Goal: Information Seeking & Learning: Find specific fact

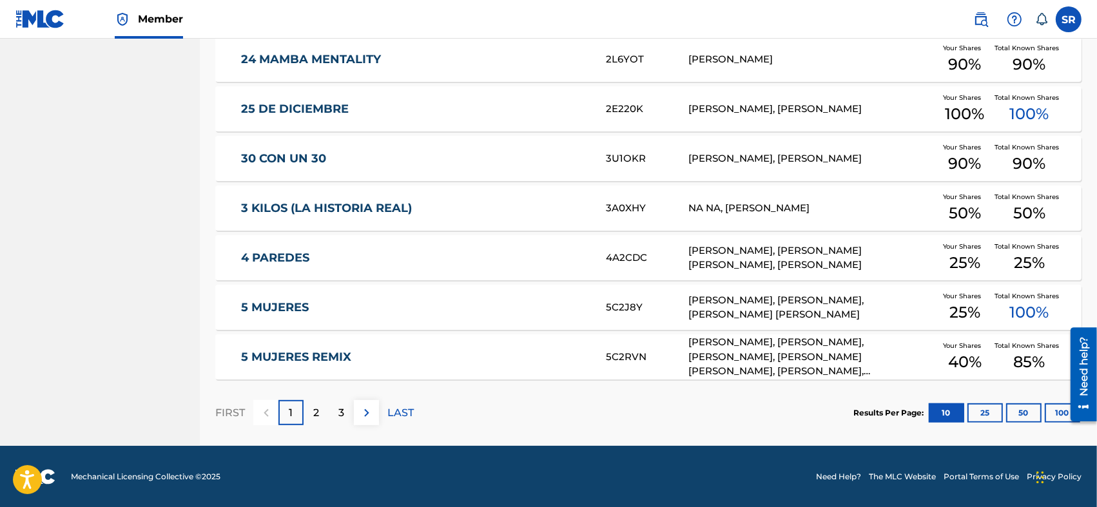
click at [990, 408] on button "25" at bounding box center [984, 412] width 35 height 19
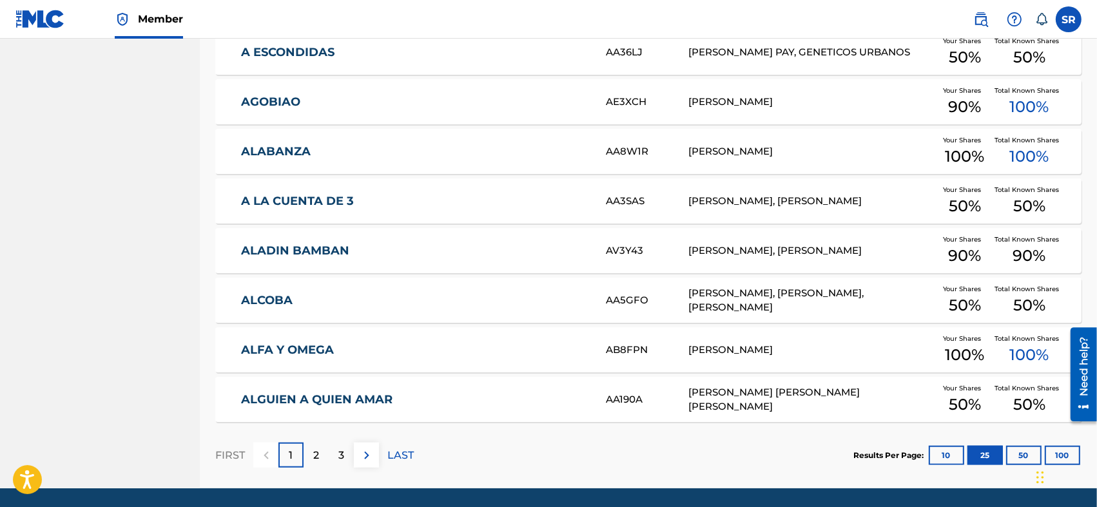
scroll to position [1220, 0]
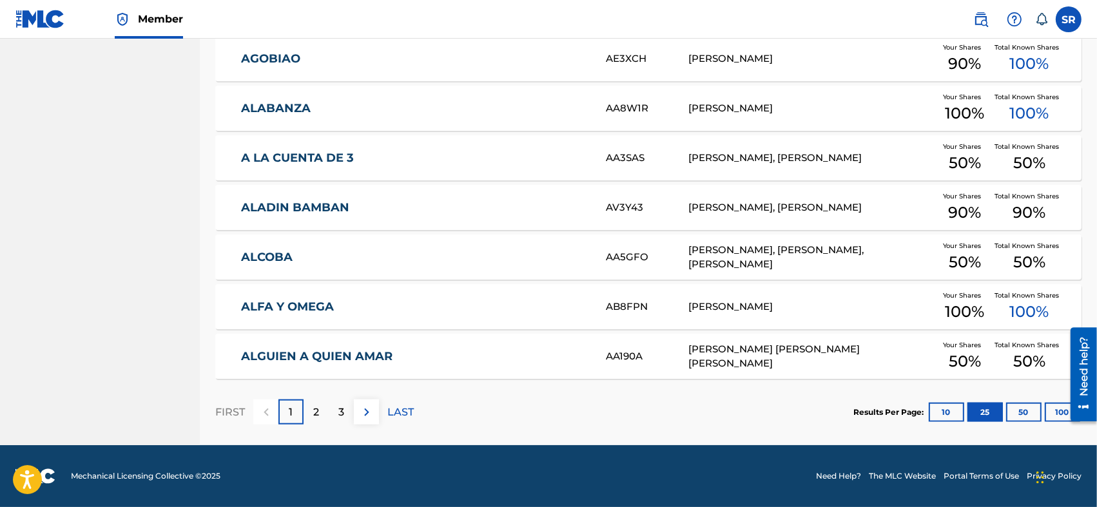
click at [345, 420] on div "3" at bounding box center [341, 411] width 25 height 25
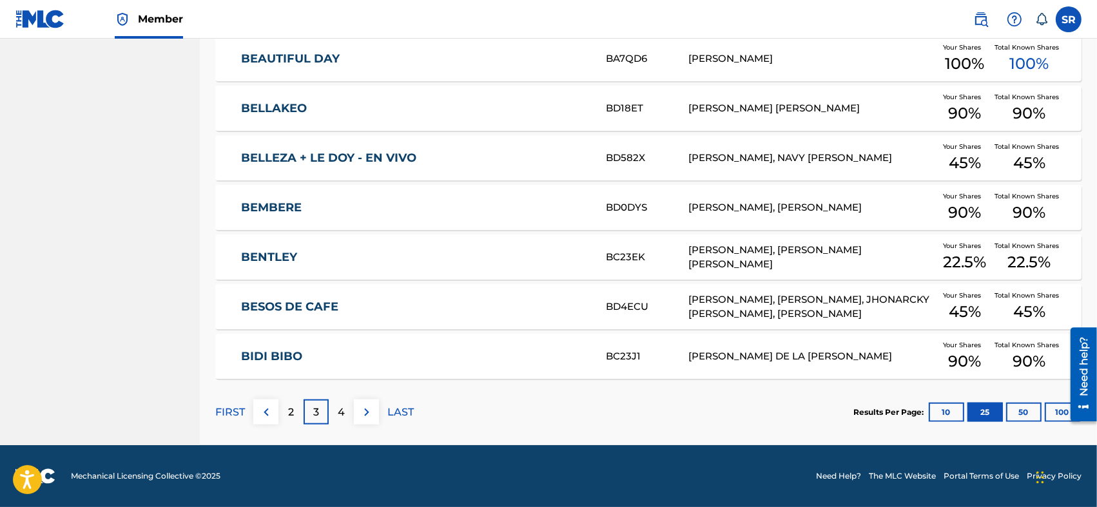
click at [359, 411] on img at bounding box center [366, 412] width 15 height 15
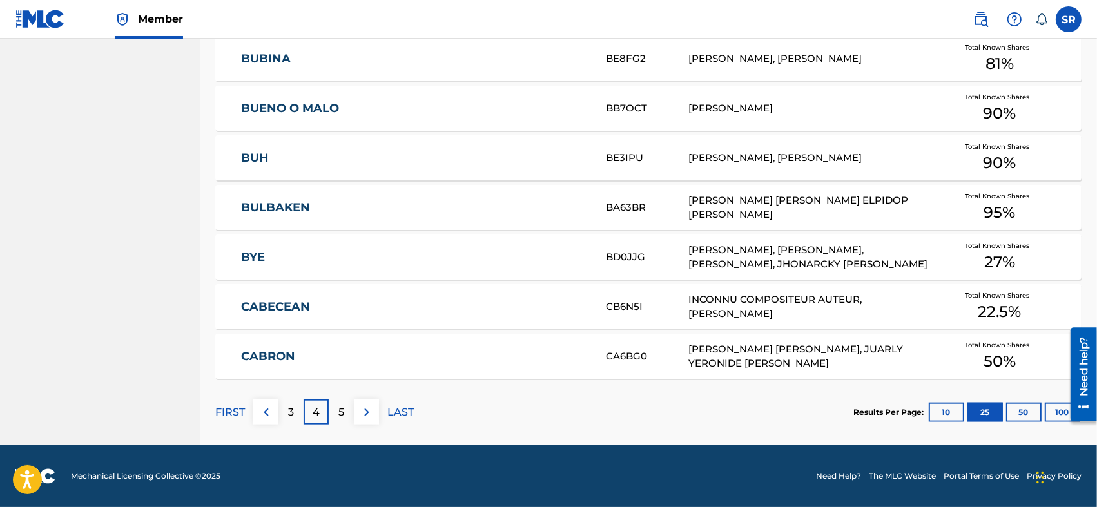
click at [361, 418] on img at bounding box center [366, 412] width 15 height 15
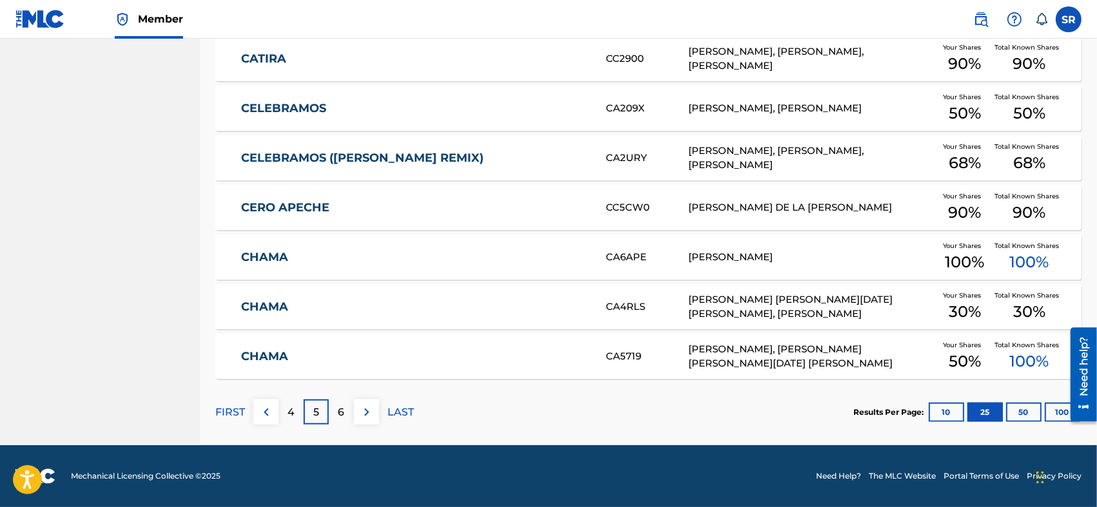
click at [366, 419] on button at bounding box center [366, 411] width 25 height 25
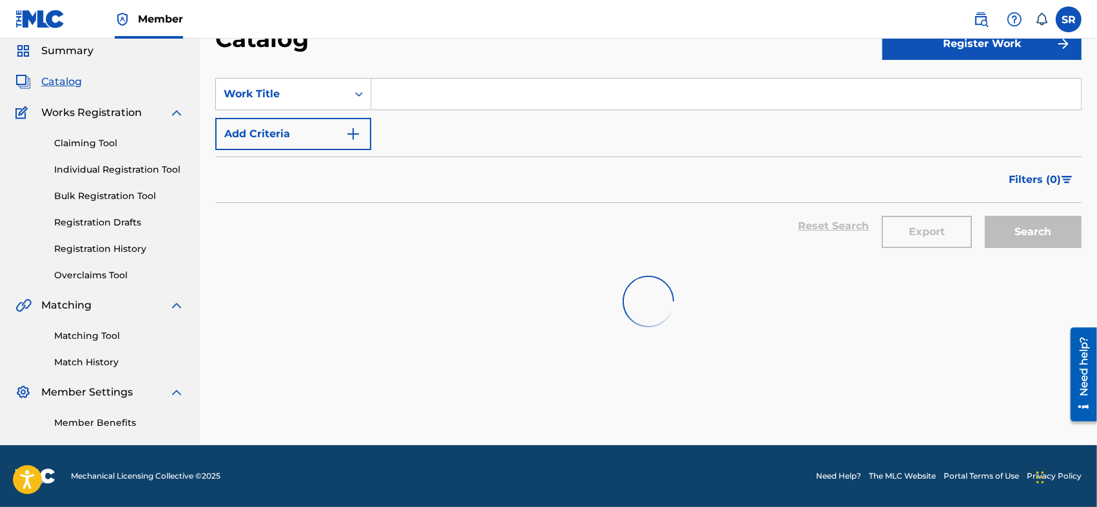
scroll to position [46, 0]
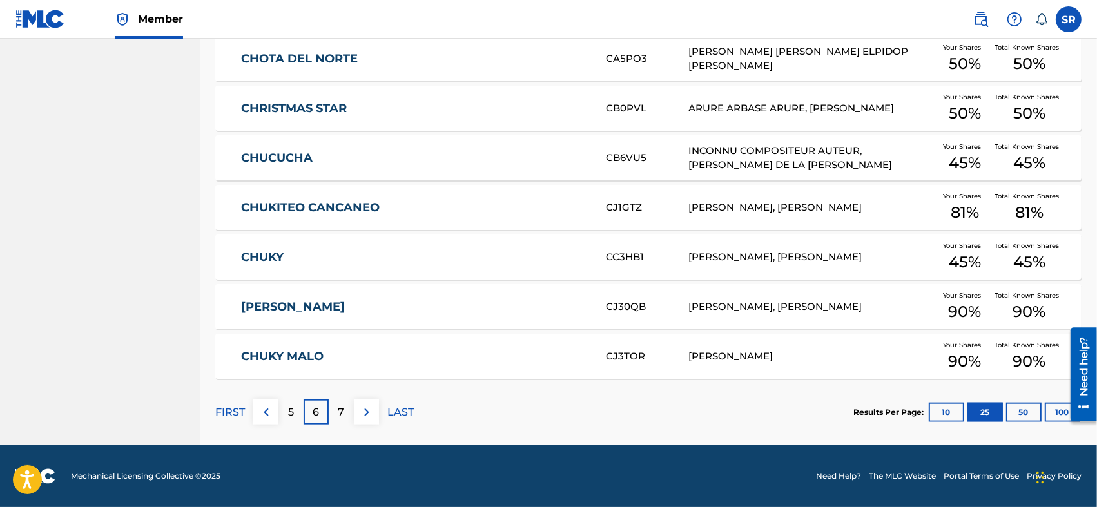
click at [366, 419] on button at bounding box center [366, 411] width 25 height 25
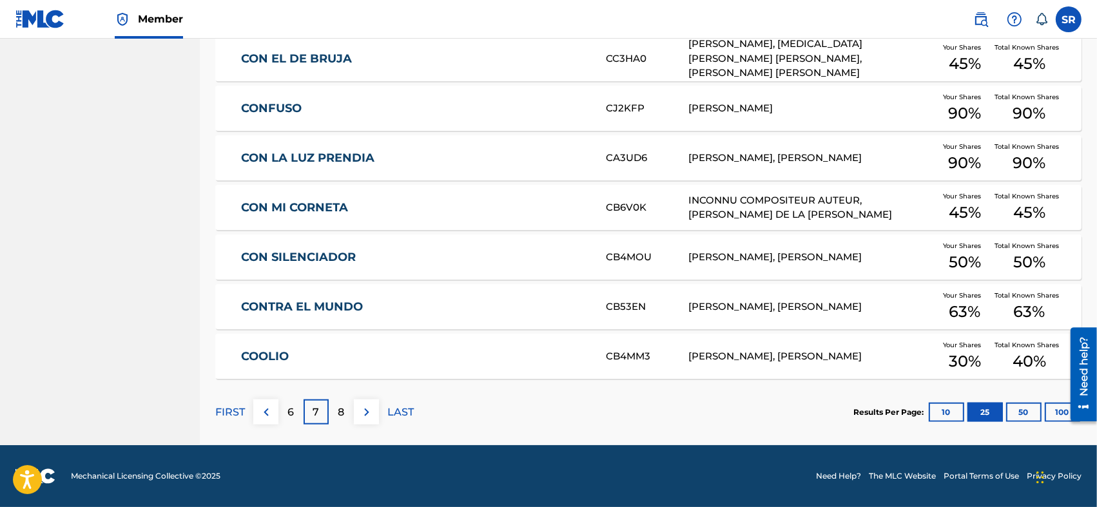
click at [366, 419] on button at bounding box center [366, 411] width 25 height 25
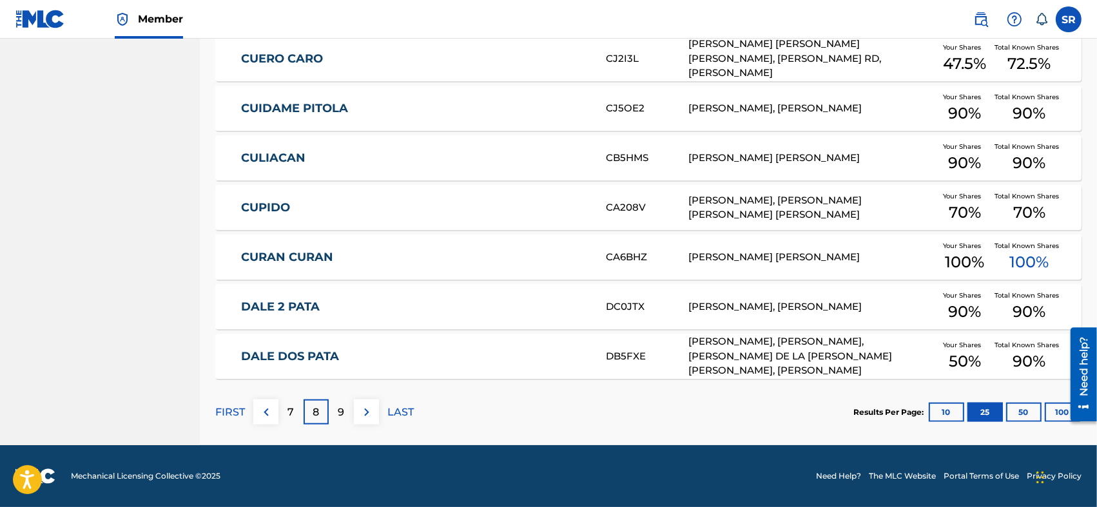
click at [366, 419] on button at bounding box center [366, 411] width 25 height 25
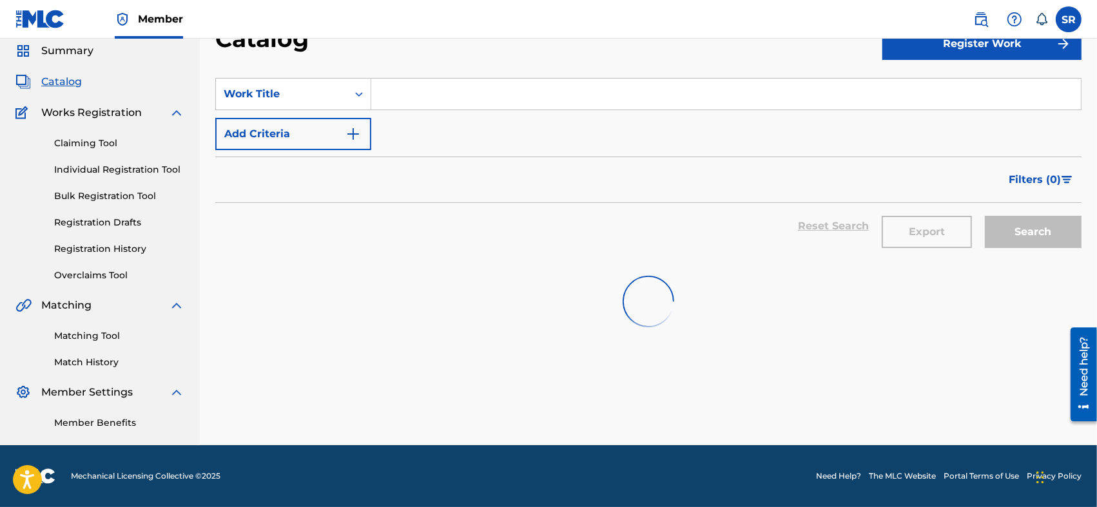
scroll to position [1220, 0]
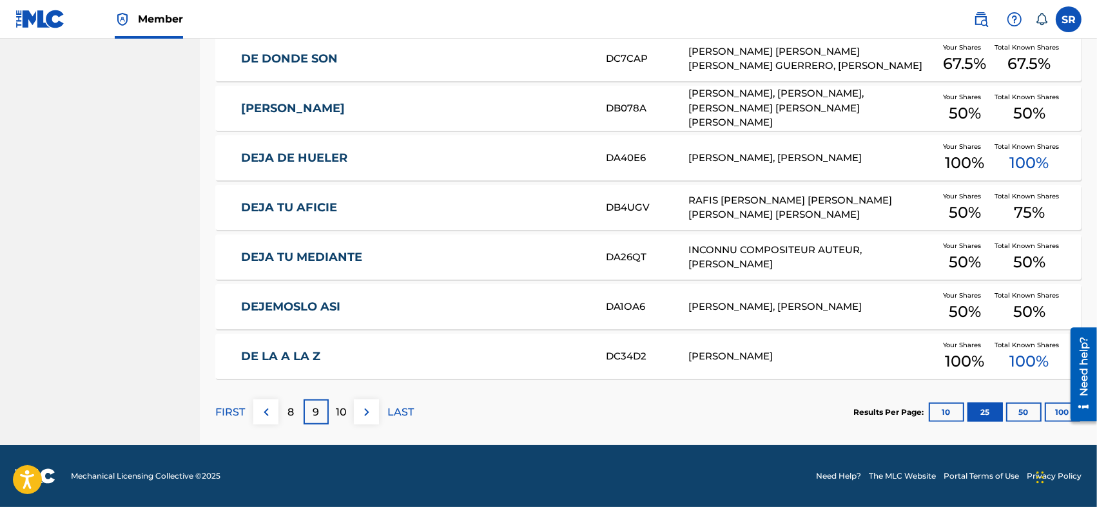
click at [366, 419] on button at bounding box center [366, 411] width 25 height 25
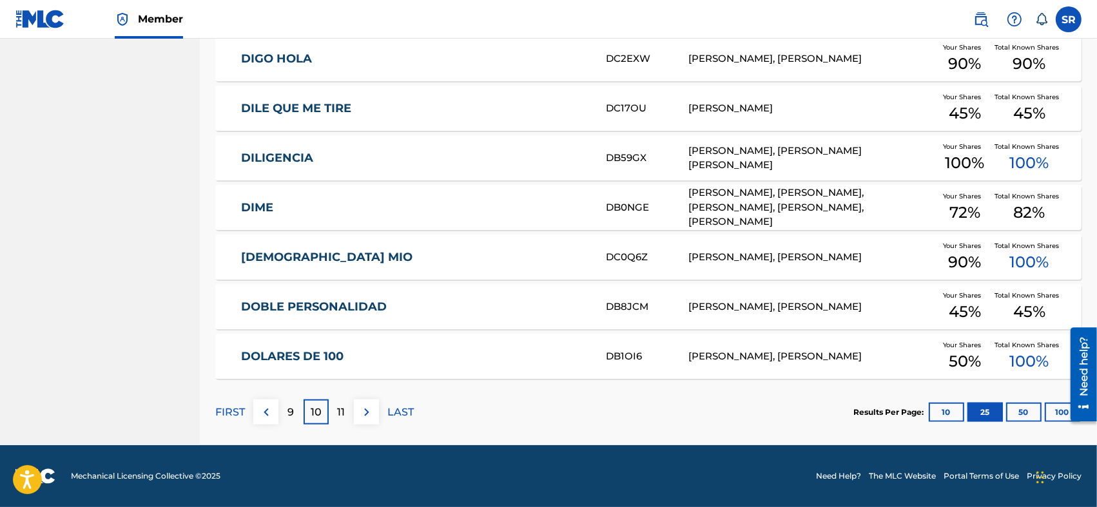
click at [366, 419] on button at bounding box center [366, 411] width 25 height 25
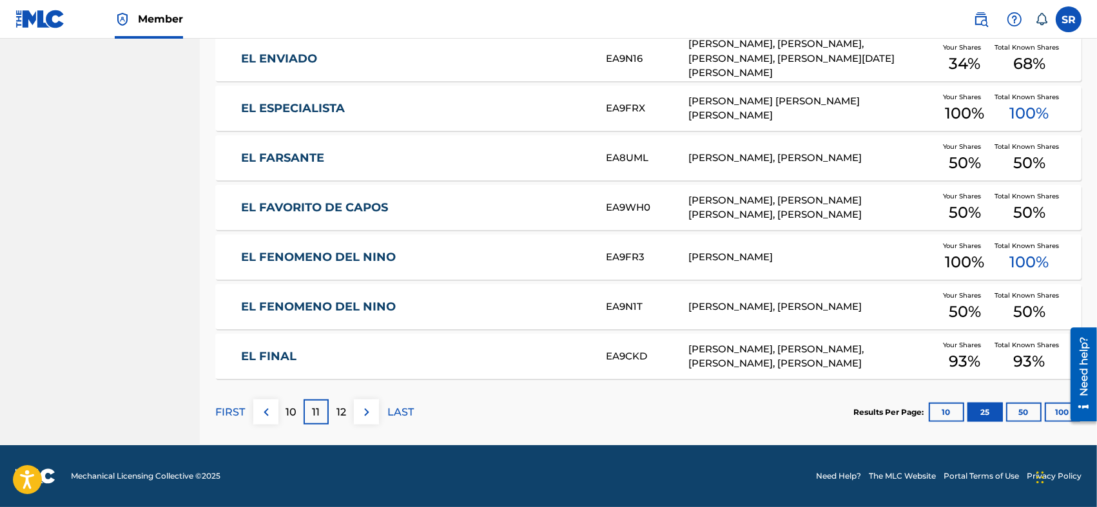
click at [370, 415] on img at bounding box center [366, 412] width 15 height 15
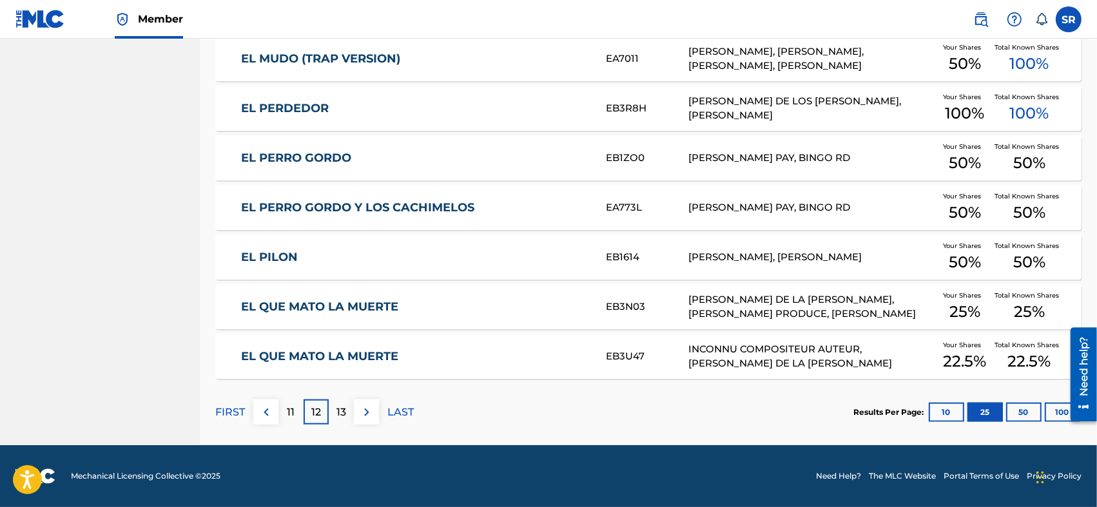
click at [361, 302] on link "EL QUE MATO LA MUERTE" at bounding box center [414, 307] width 347 height 15
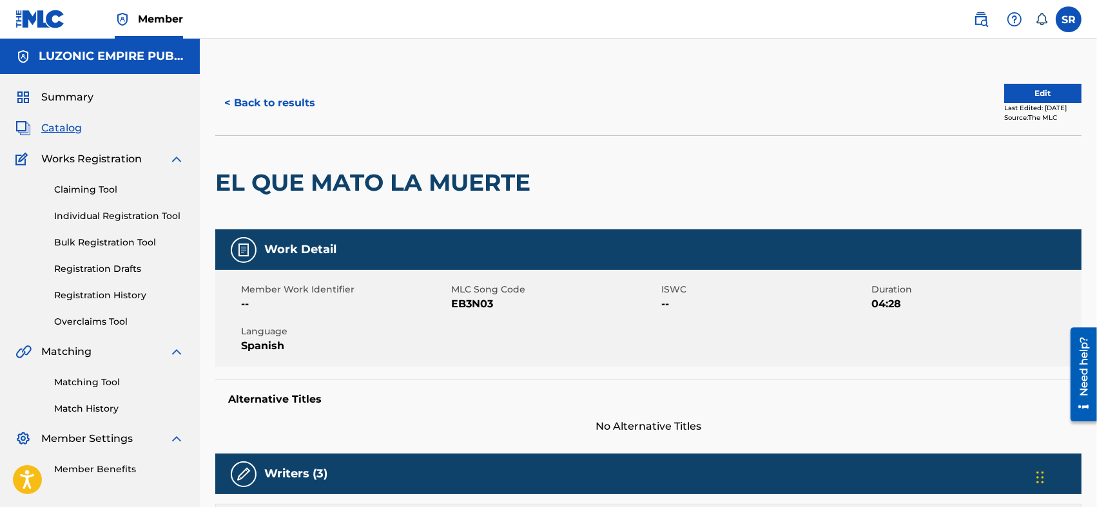
scroll to position [43, 0]
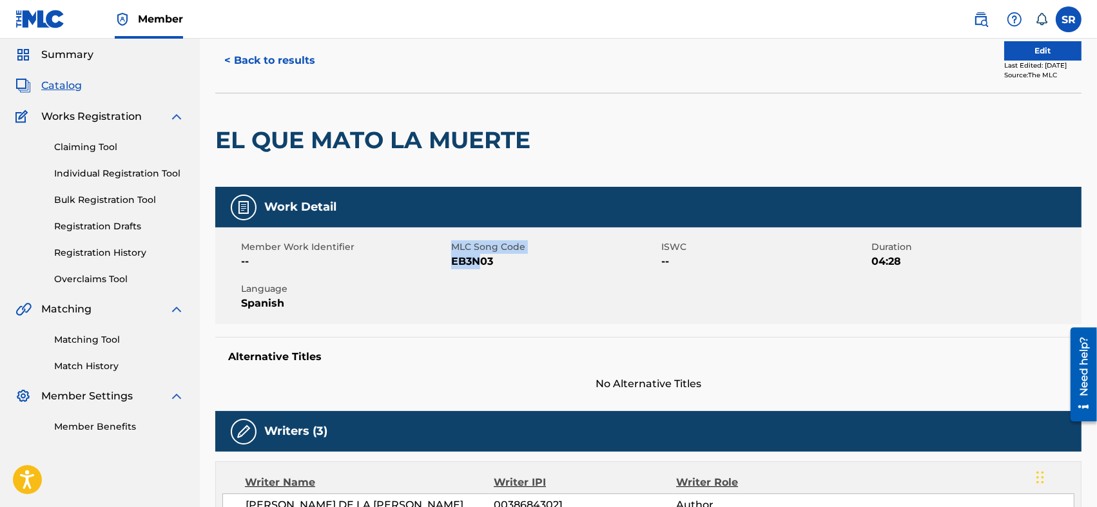
drag, startPoint x: 438, startPoint y: 260, endPoint x: 483, endPoint y: 268, distance: 45.8
click at [483, 268] on div "Member Work Identifier -- MLC Song Code EB3N03 ISWC -- Duration 04:28 Language …" at bounding box center [648, 275] width 866 height 97
drag, startPoint x: 539, startPoint y: 271, endPoint x: 532, endPoint y: 269, distance: 7.2
click at [535, 271] on div "Member Work Identifier -- MLC Song Code EB3N03 ISWC -- Duration 04:28 Language …" at bounding box center [648, 275] width 866 height 97
drag, startPoint x: 499, startPoint y: 259, endPoint x: 454, endPoint y: 274, distance: 48.3
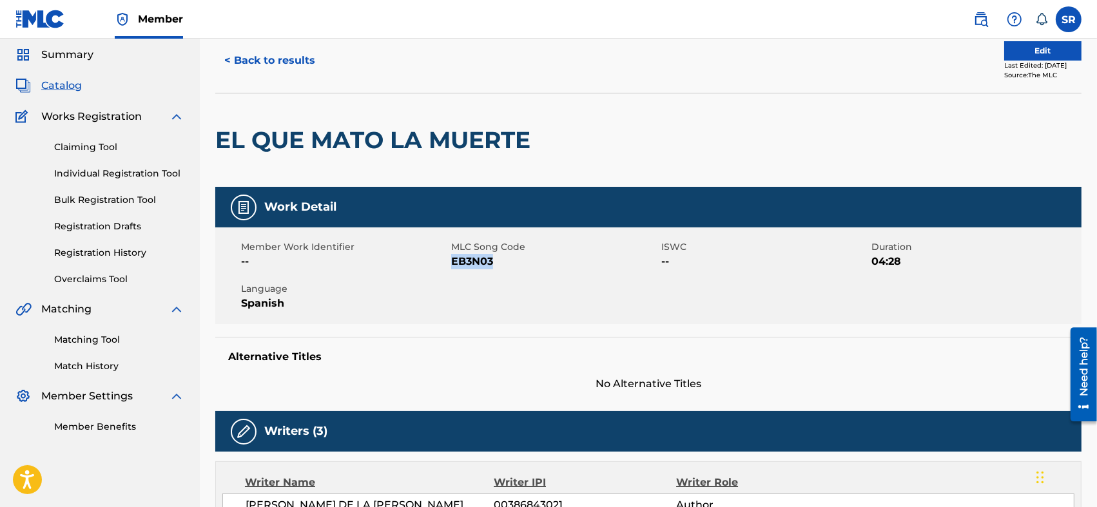
click at [454, 274] on div "Member Work Identifier -- MLC Song Code EB3N03 ISWC -- Duration 04:28 Language …" at bounding box center [648, 275] width 866 height 97
copy span "EB3N03"
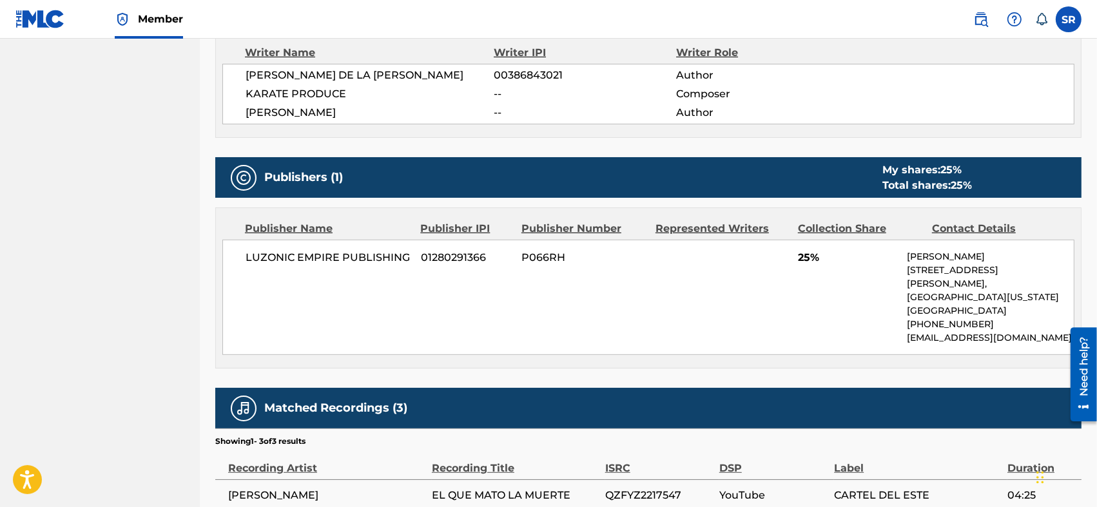
scroll to position [387, 0]
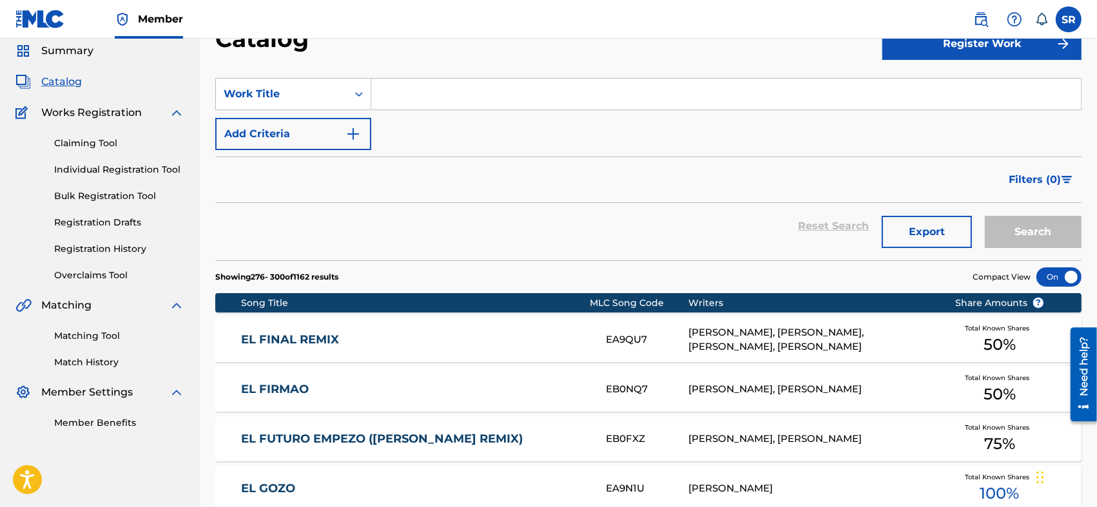
scroll to position [1186, 0]
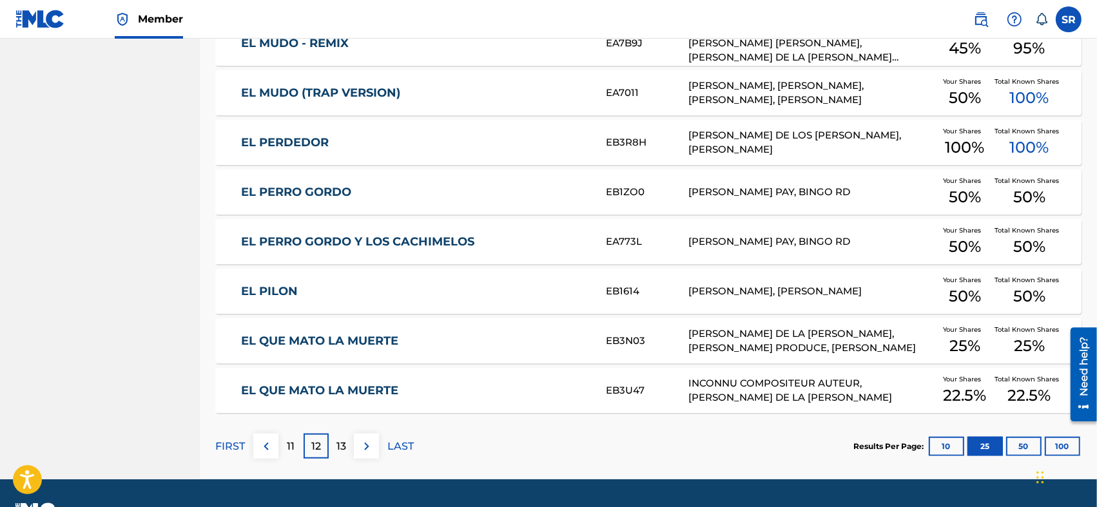
click at [387, 390] on link "EL QUE MATO LA MUERTE" at bounding box center [414, 390] width 347 height 15
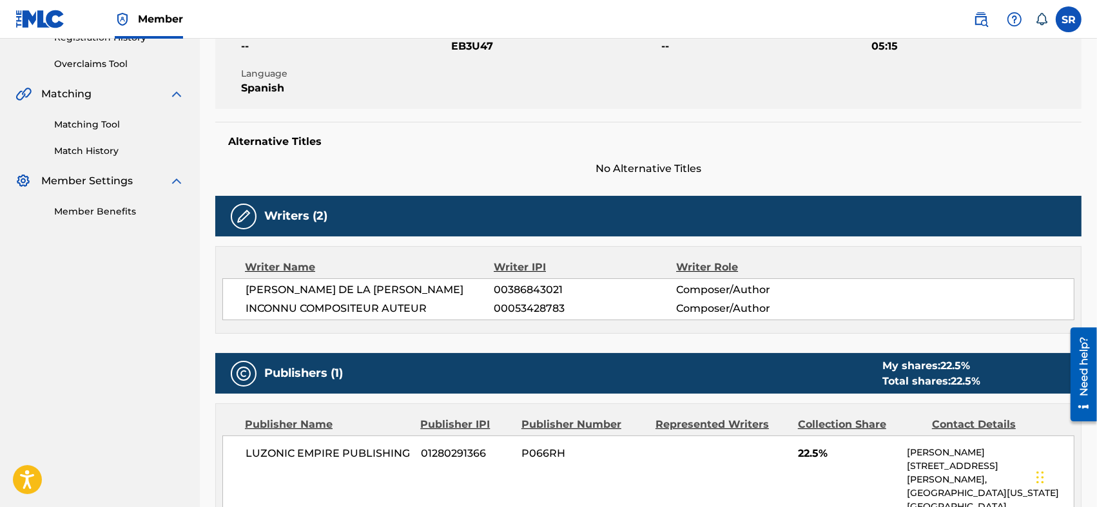
scroll to position [343, 0]
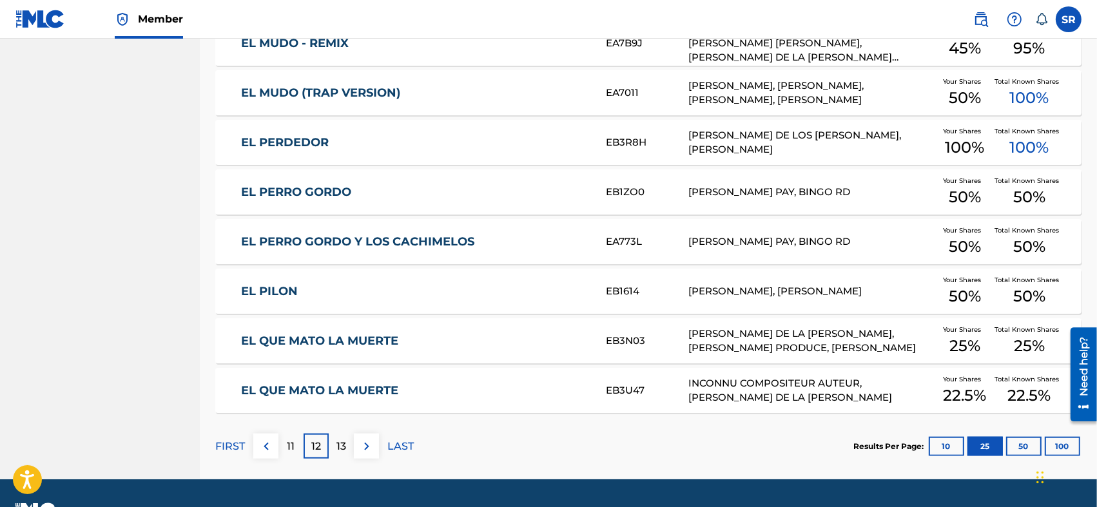
scroll to position [1144, 0]
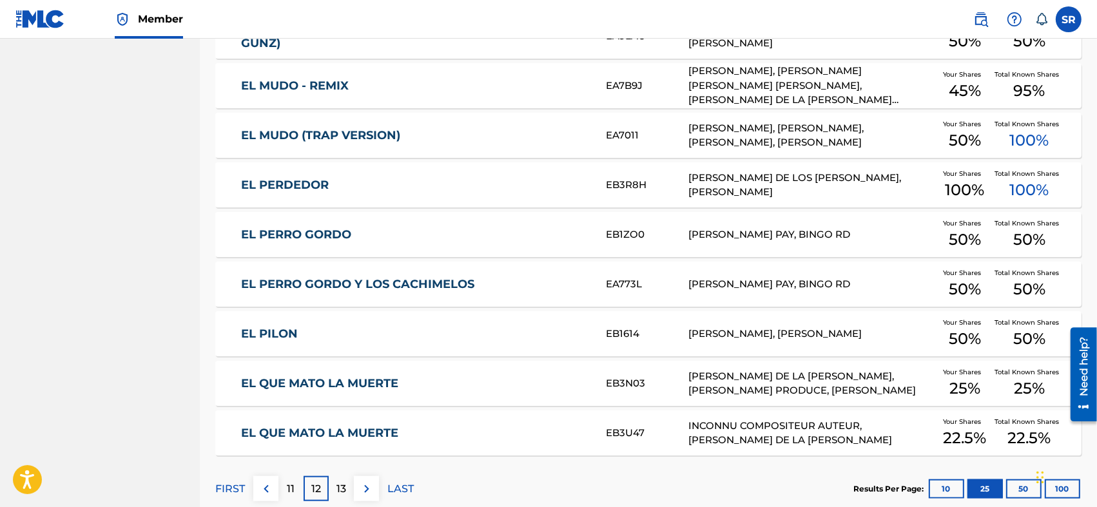
click at [452, 249] on div "EL PERRO GORDO EB1ZO0 [PERSON_NAME] PAY, BINGO RD Your Shares 50 % Total Known …" at bounding box center [648, 234] width 866 height 45
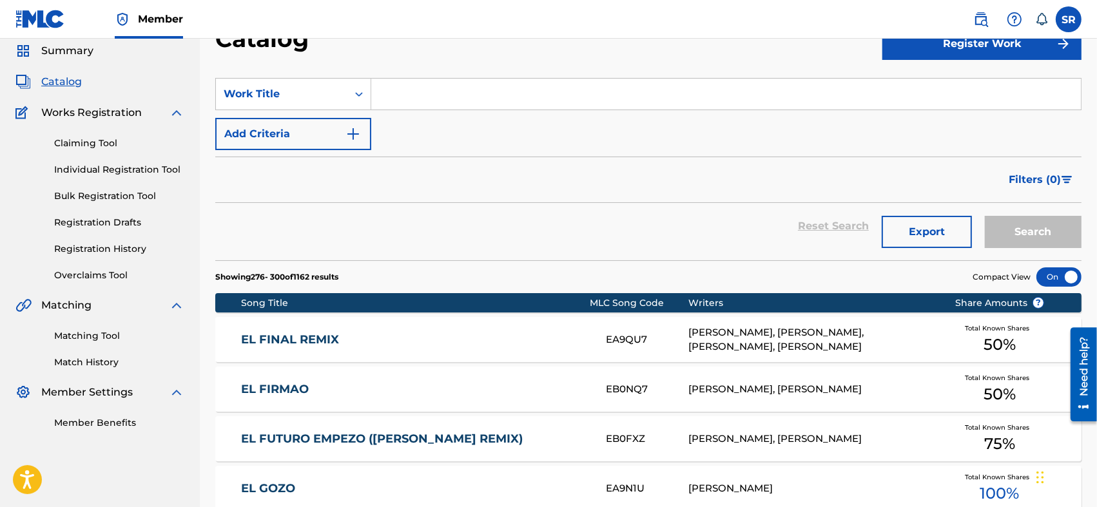
scroll to position [1144, 0]
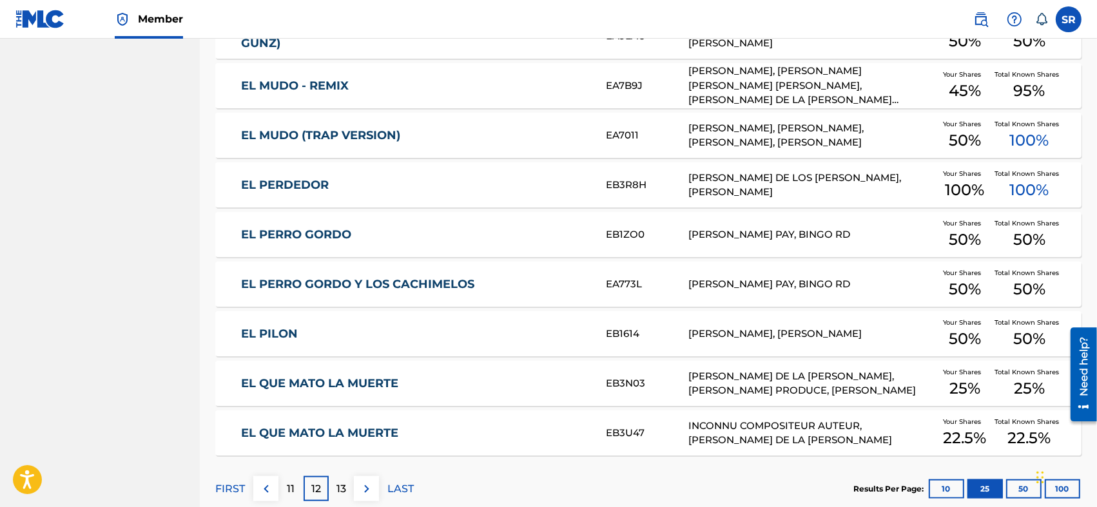
click at [454, 271] on div "EL PERRO GORDO Y LOS CACHIMELOS EA773L [PERSON_NAME] PAY, BINGO RD Your Shares …" at bounding box center [648, 284] width 866 height 45
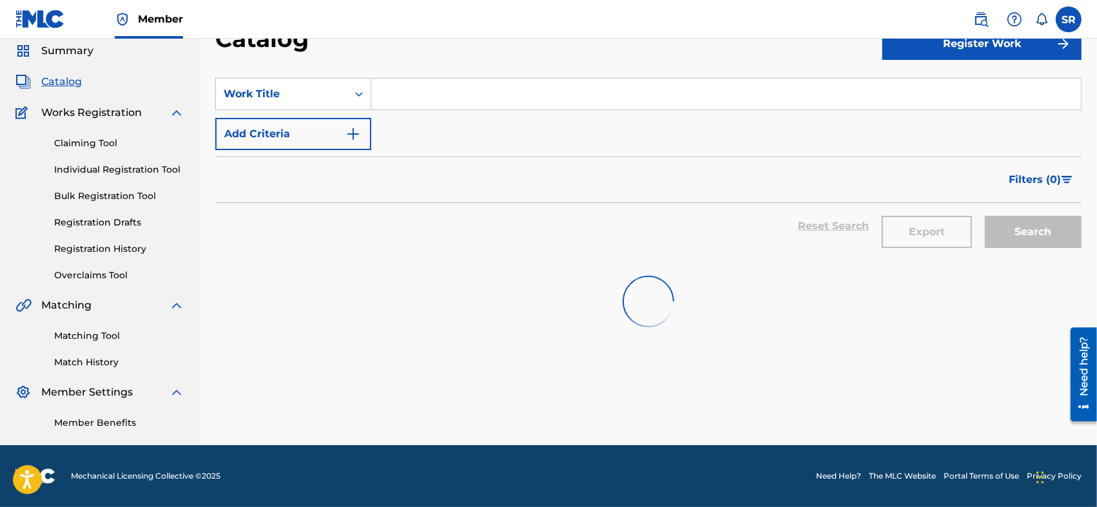
scroll to position [1144, 0]
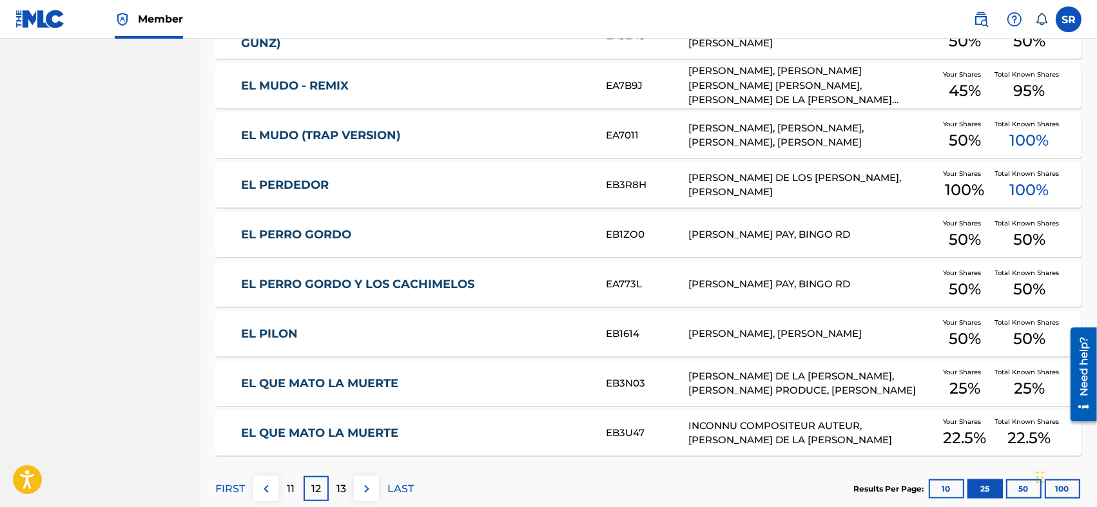
click at [418, 284] on link "EL PERRO GORDO Y LOS CACHIMELOS" at bounding box center [414, 284] width 347 height 15
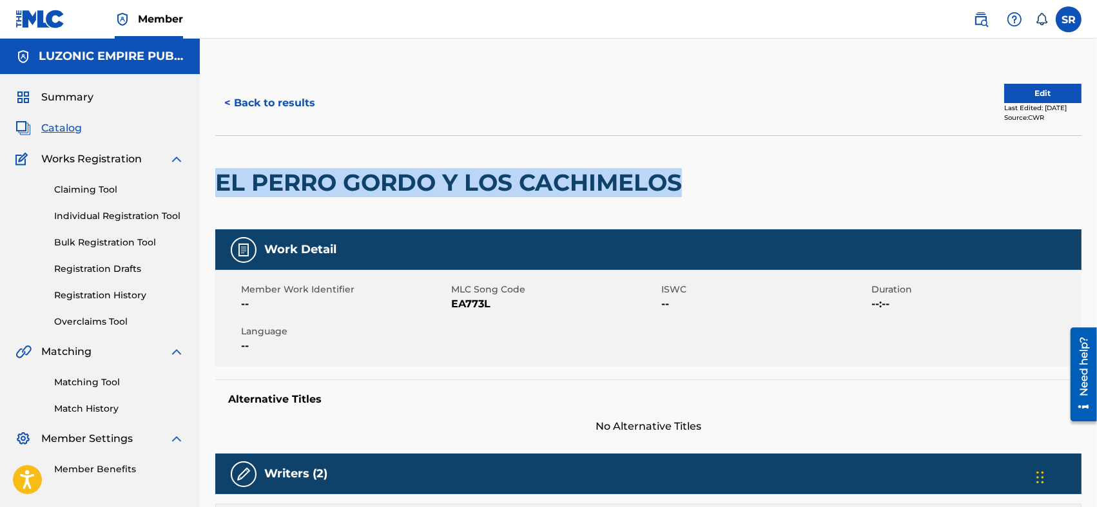
drag, startPoint x: 698, startPoint y: 176, endPoint x: 222, endPoint y: 196, distance: 475.9
click at [222, 196] on h2 "EL PERRO GORDO Y LOS CACHIMELOS" at bounding box center [451, 182] width 473 height 29
copy h2 "EL PERRO GORDO Y LOS CACHIMELOS"
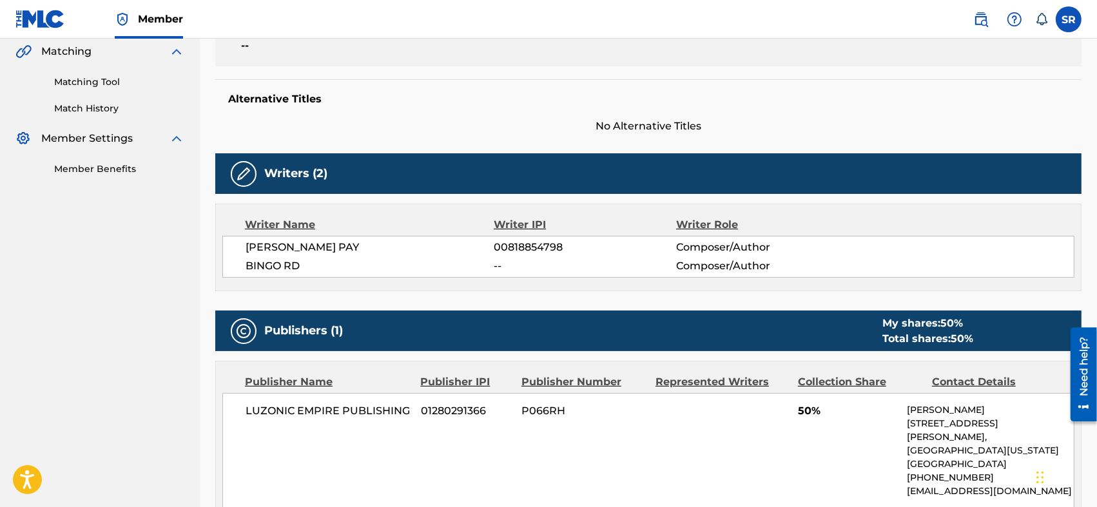
scroll to position [215, 0]
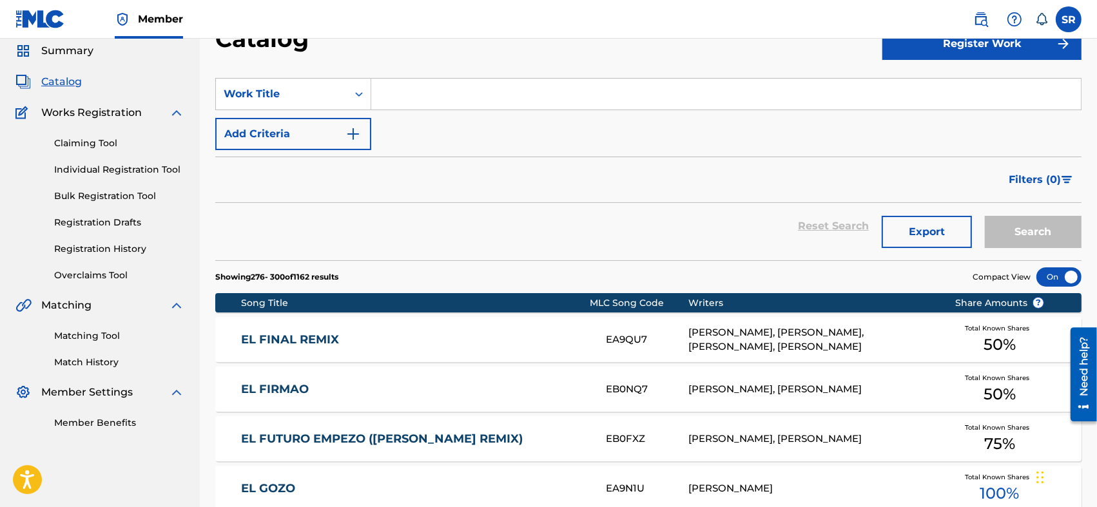
scroll to position [1144, 0]
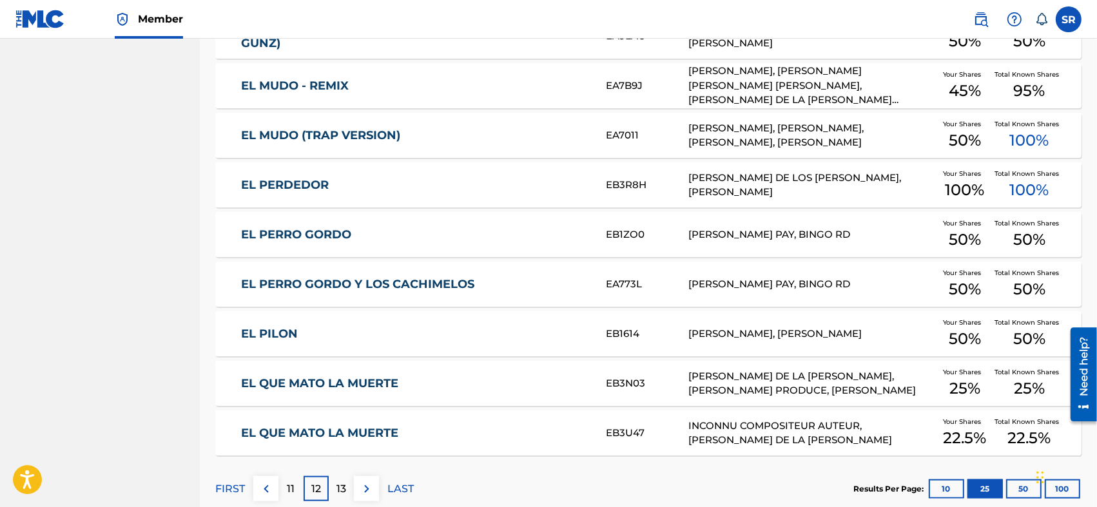
click at [441, 228] on link "EL PERRO GORDO" at bounding box center [414, 234] width 347 height 15
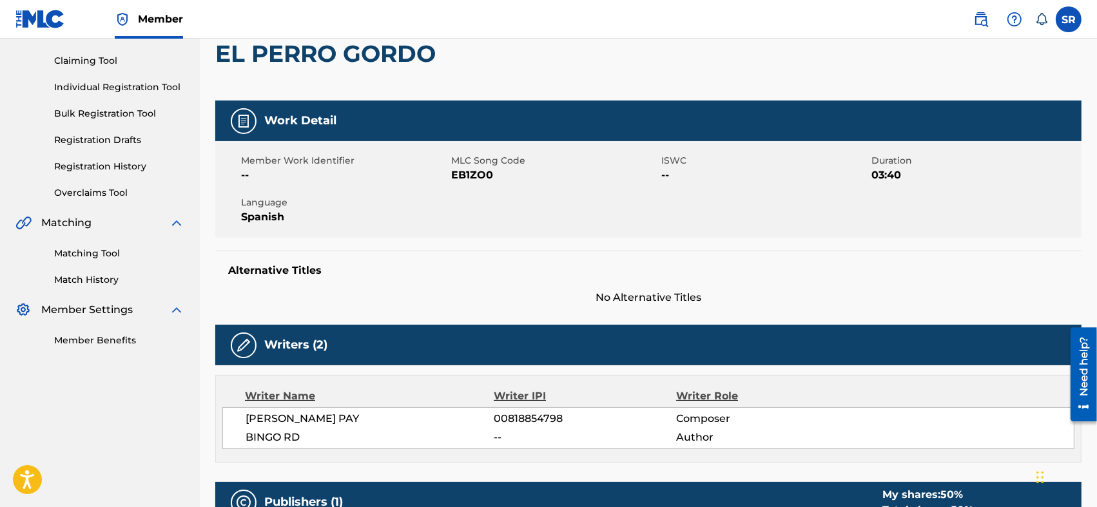
scroll to position [171, 0]
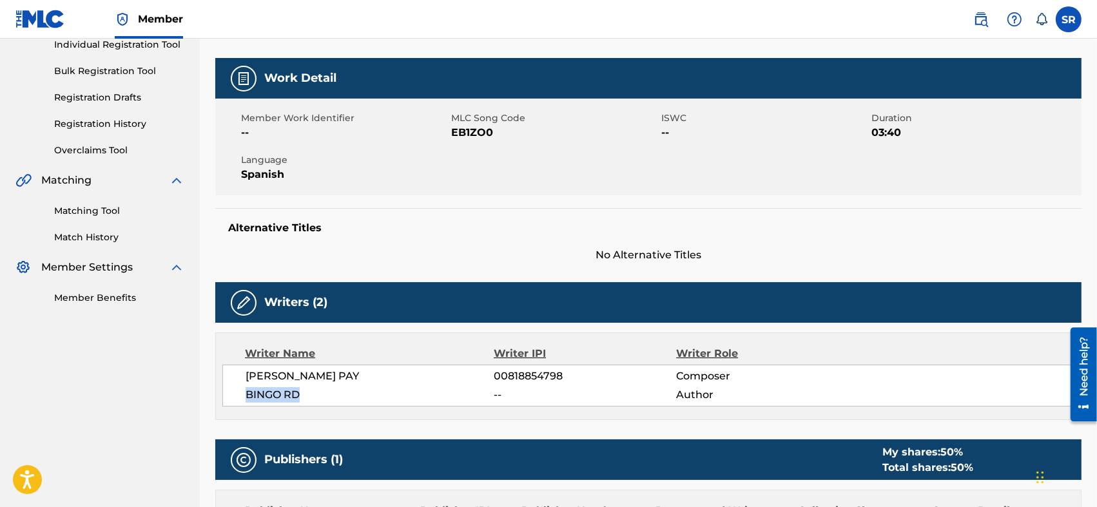
drag, startPoint x: 302, startPoint y: 389, endPoint x: 242, endPoint y: 399, distance: 60.2
click at [242, 399] on div "[PERSON_NAME] PAY 00818854798 Composer BINGO RD -- Author" at bounding box center [648, 386] width 852 height 42
copy span "BINGO RD"
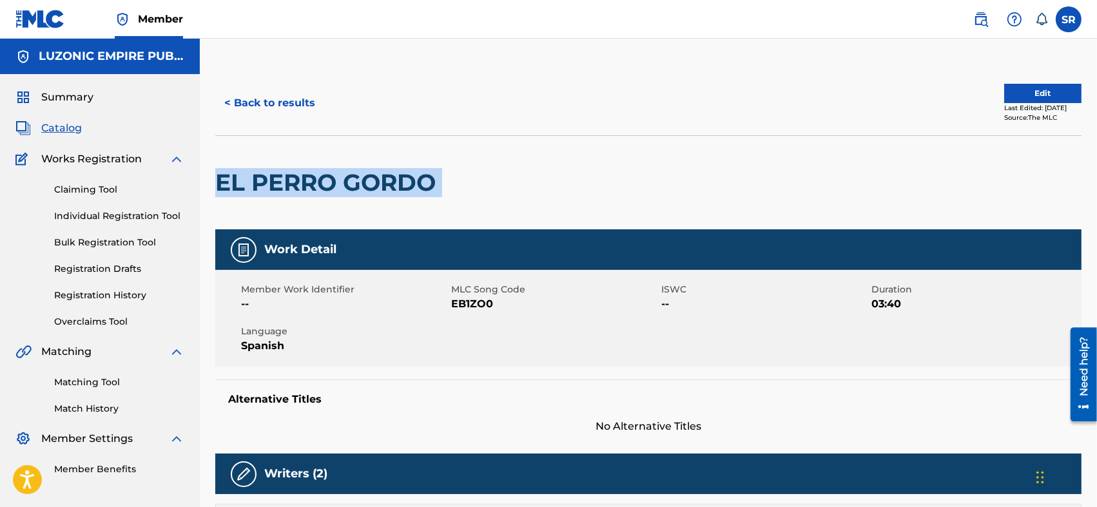
drag, startPoint x: 217, startPoint y: 186, endPoint x: 474, endPoint y: 181, distance: 257.8
click at [474, 181] on div "EL PERRO GORDO" at bounding box center [648, 182] width 866 height 94
copy div "EL PERRO GORDO"
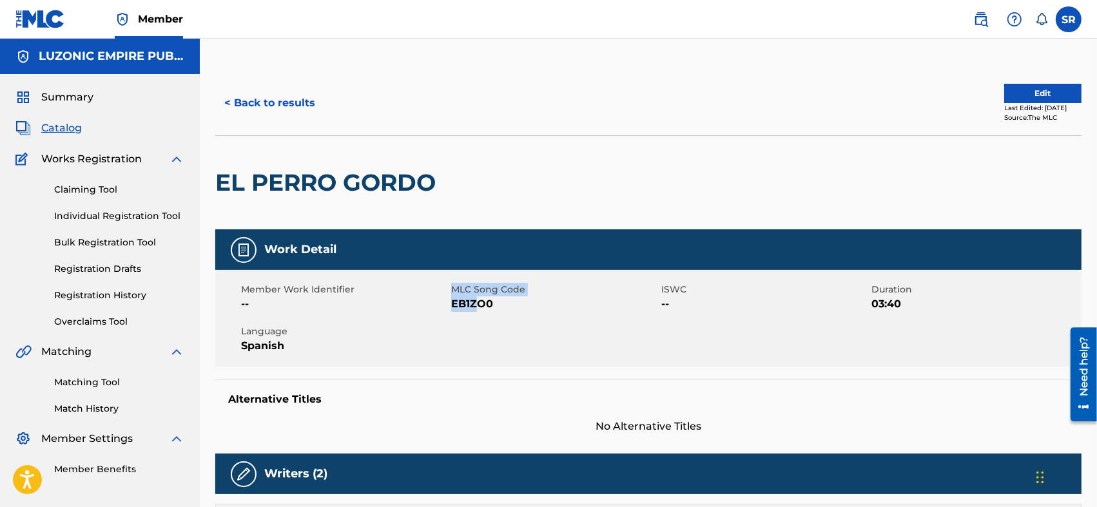
drag, startPoint x: 439, startPoint y: 307, endPoint x: 474, endPoint y: 305, distance: 34.8
click at [474, 305] on div "Member Work Identifier -- MLC Song Code EB1ZO0 ISWC -- Duration 03:40 Language …" at bounding box center [648, 318] width 866 height 97
click at [485, 311] on span "EB1ZO0" at bounding box center [554, 303] width 207 height 15
drag, startPoint x: 496, startPoint y: 307, endPoint x: 452, endPoint y: 300, distance: 44.4
click at [452, 300] on span "EB1ZO0" at bounding box center [554, 303] width 207 height 15
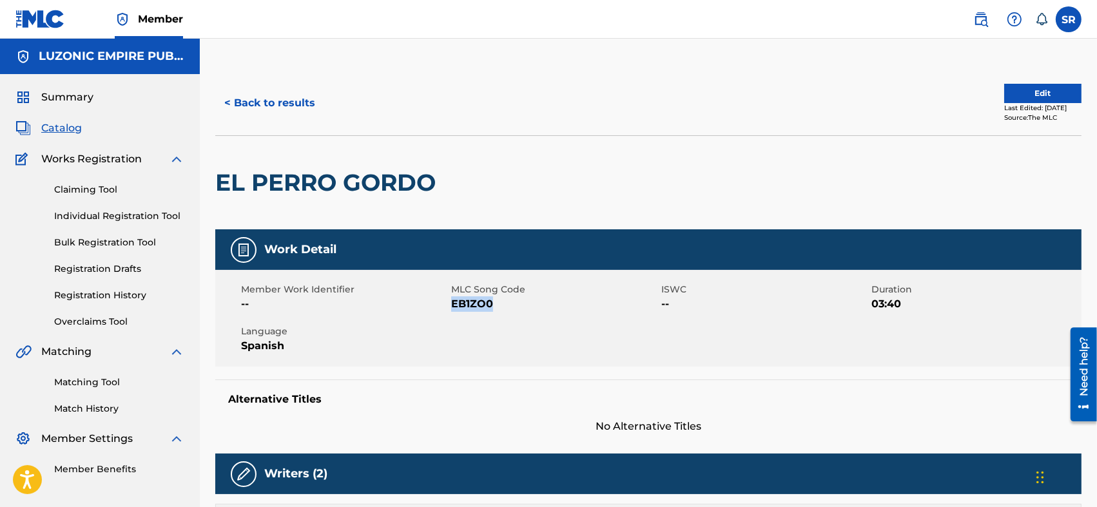
copy span "EB1ZO0"
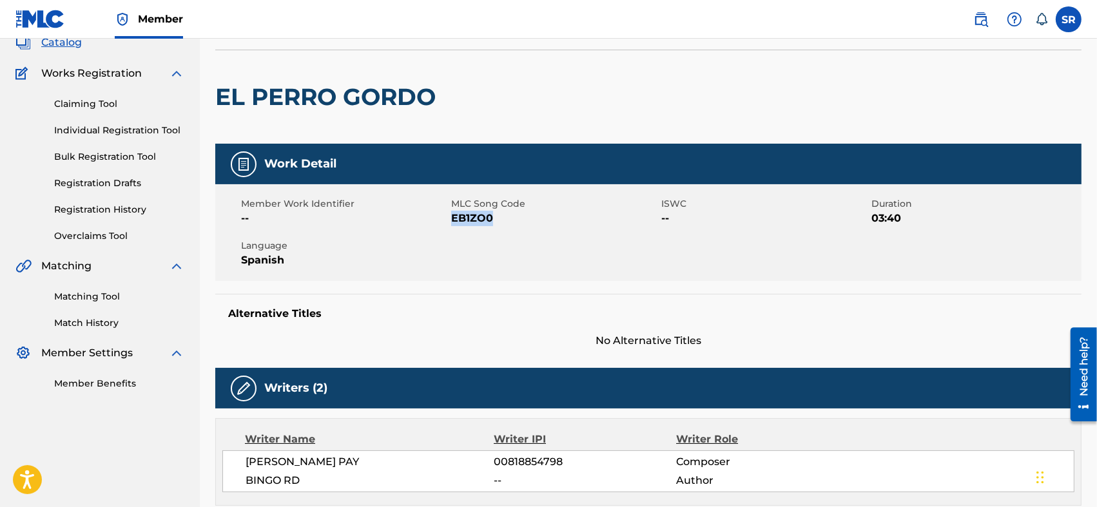
scroll to position [215, 0]
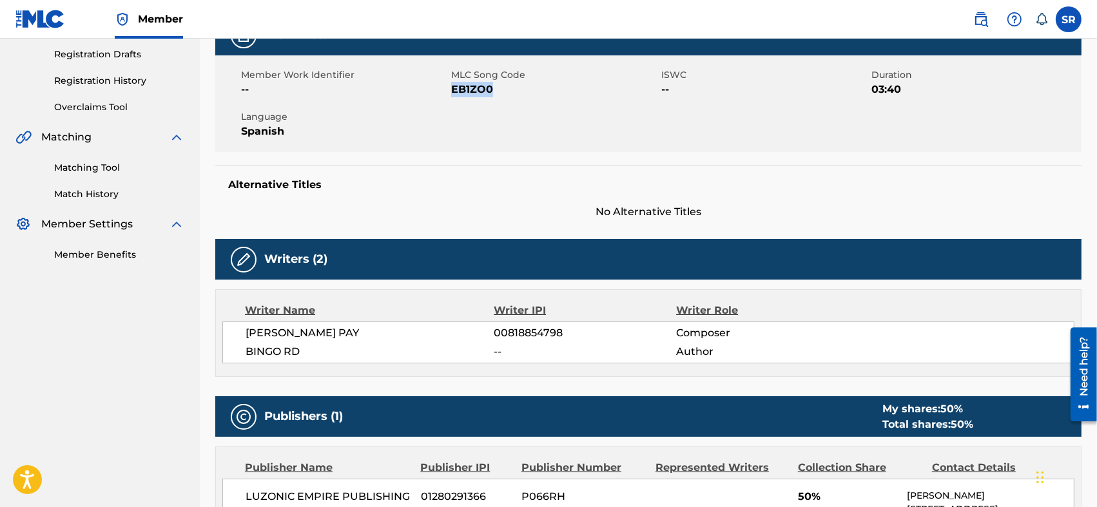
drag, startPoint x: 242, startPoint y: 331, endPoint x: 371, endPoint y: 331, distance: 129.5
click at [371, 331] on div "[PERSON_NAME] PAY 00818854798 Composer BINGO RD -- Author" at bounding box center [648, 343] width 852 height 42
copy span "[PERSON_NAME] PAY"
click at [314, 350] on span "BINGO RD" at bounding box center [369, 351] width 249 height 15
drag, startPoint x: 306, startPoint y: 354, endPoint x: 243, endPoint y: 357, distance: 63.2
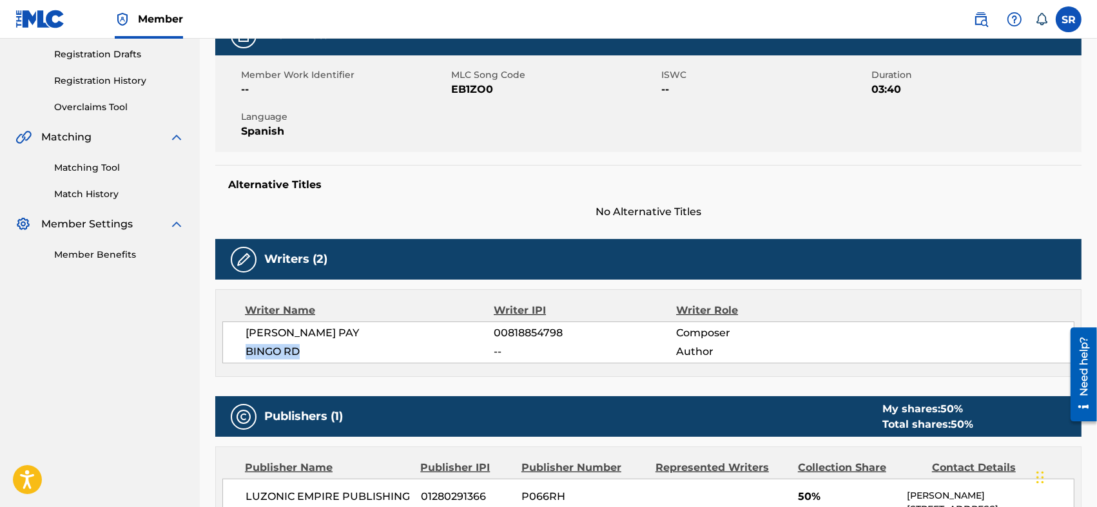
click at [243, 357] on div "[PERSON_NAME] PAY 00818854798 Composer BINGO RD -- Author" at bounding box center [648, 343] width 852 height 42
copy span "BINGO RD"
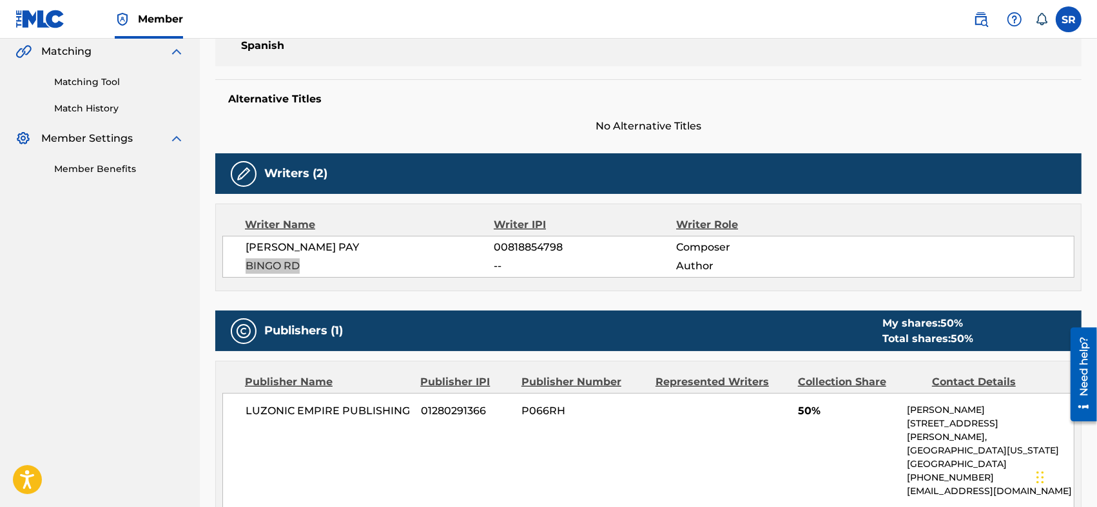
scroll to position [343, 0]
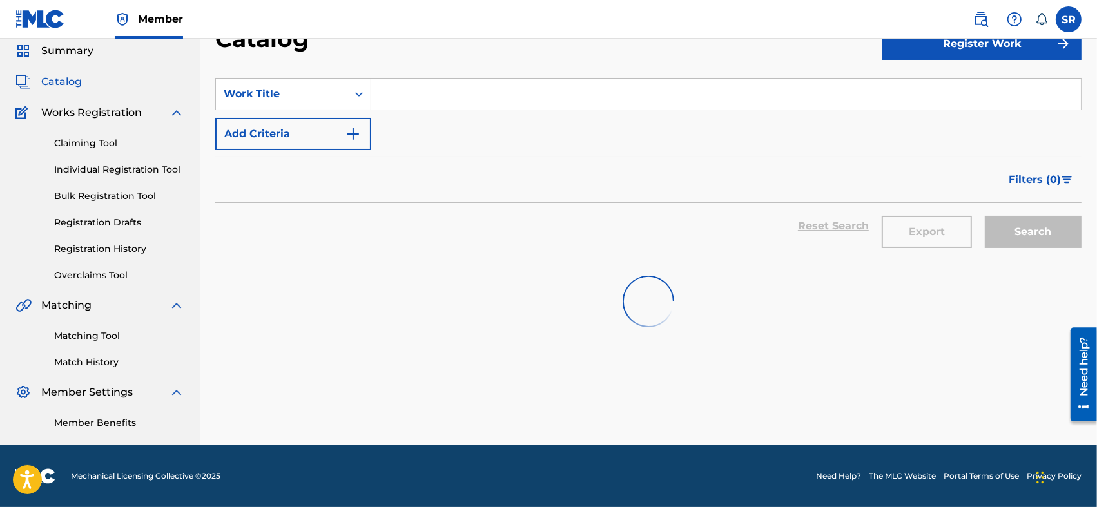
scroll to position [1144, 0]
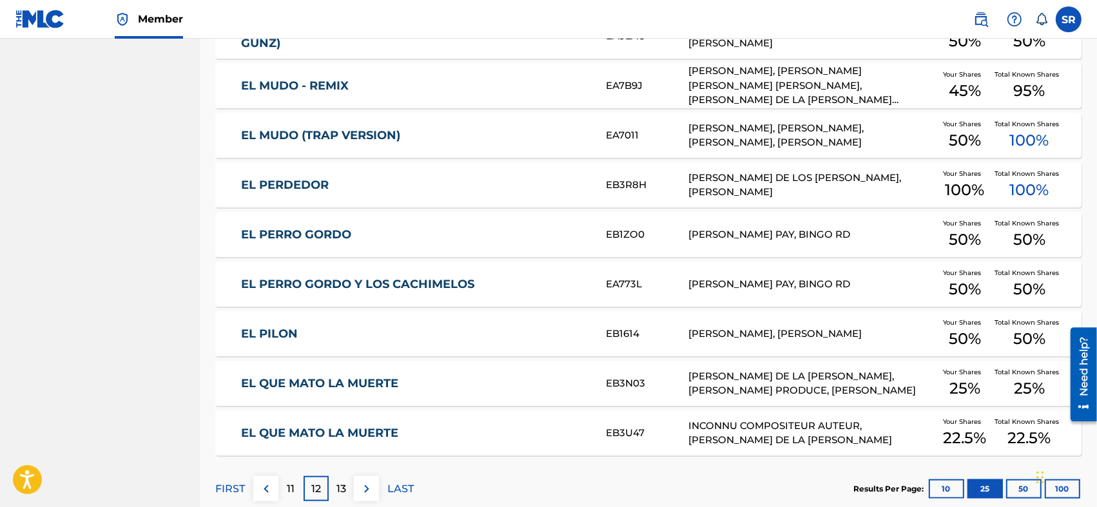
click at [411, 284] on link "EL PERRO GORDO Y LOS CACHIMELOS" at bounding box center [414, 284] width 347 height 15
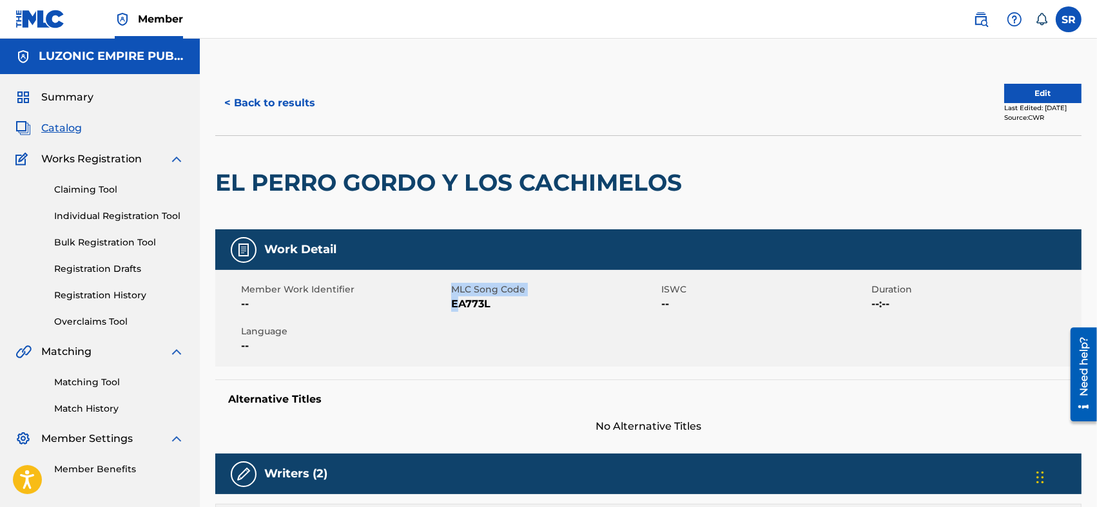
drag, startPoint x: 448, startPoint y: 305, endPoint x: 459, endPoint y: 310, distance: 11.3
click at [459, 310] on div "Member Work Identifier -- MLC Song Code EA773L ISWC -- Duration --:-- Language …" at bounding box center [648, 318] width 866 height 97
click at [460, 300] on span "EA773L" at bounding box center [554, 303] width 207 height 15
drag, startPoint x: 494, startPoint y: 305, endPoint x: 452, endPoint y: 315, distance: 42.4
click at [452, 315] on div "Member Work Identifier -- MLC Song Code EA773L ISWC -- Duration --:-- Language …" at bounding box center [648, 318] width 866 height 97
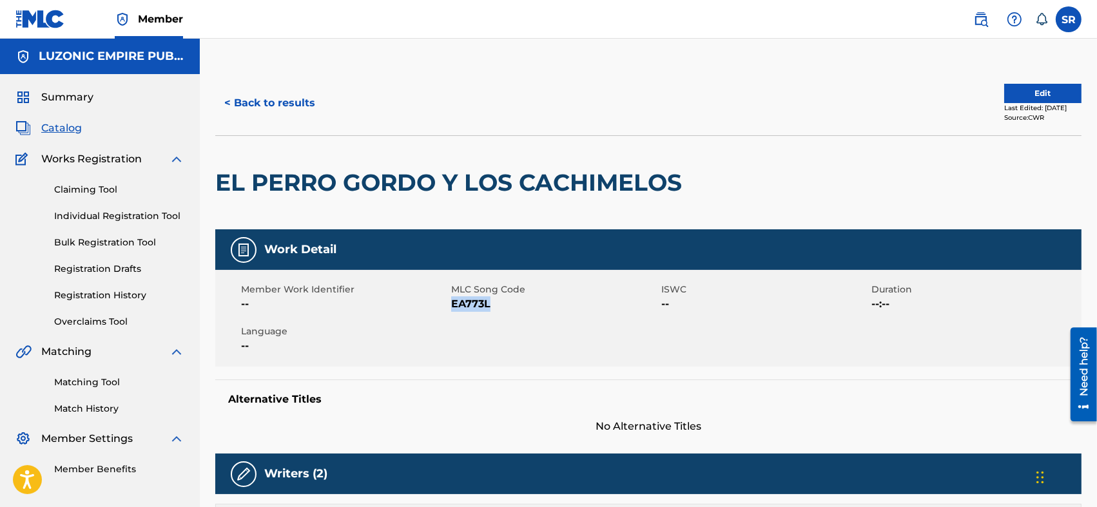
copy span "EA773L"
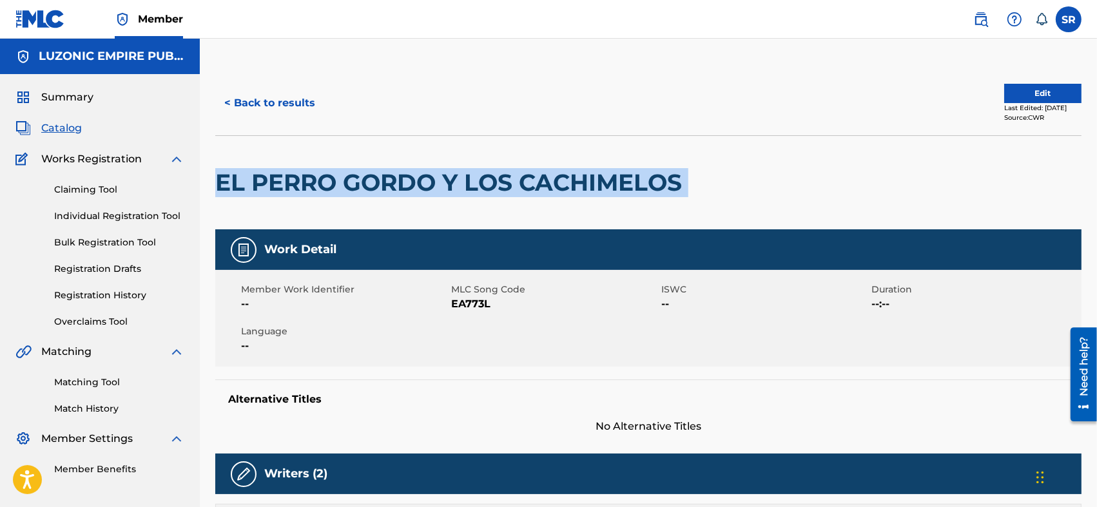
drag, startPoint x: 218, startPoint y: 184, endPoint x: 736, endPoint y: 195, distance: 517.5
click at [736, 195] on div "EL PERRO GORDO Y LOS CACHIMELOS" at bounding box center [648, 182] width 866 height 94
copy div "EL PERRO GORDO Y LOS CACHIMELOS"
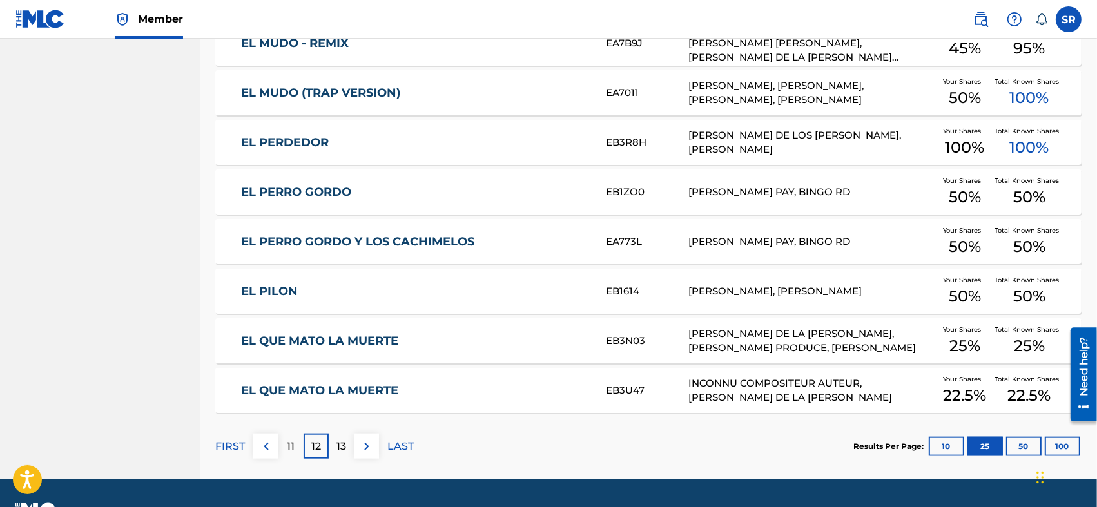
scroll to position [1220, 0]
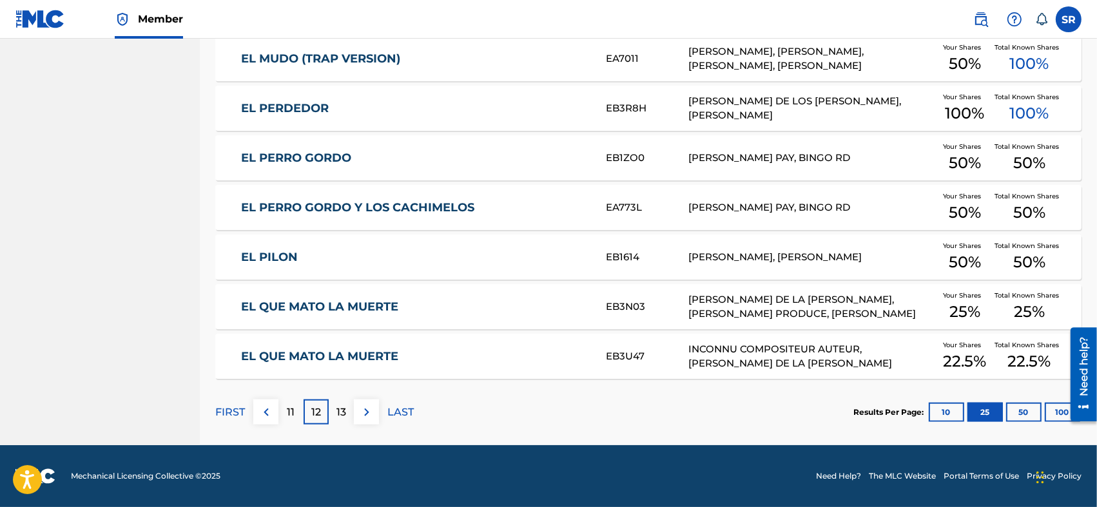
click at [1013, 403] on button "50" at bounding box center [1023, 412] width 35 height 19
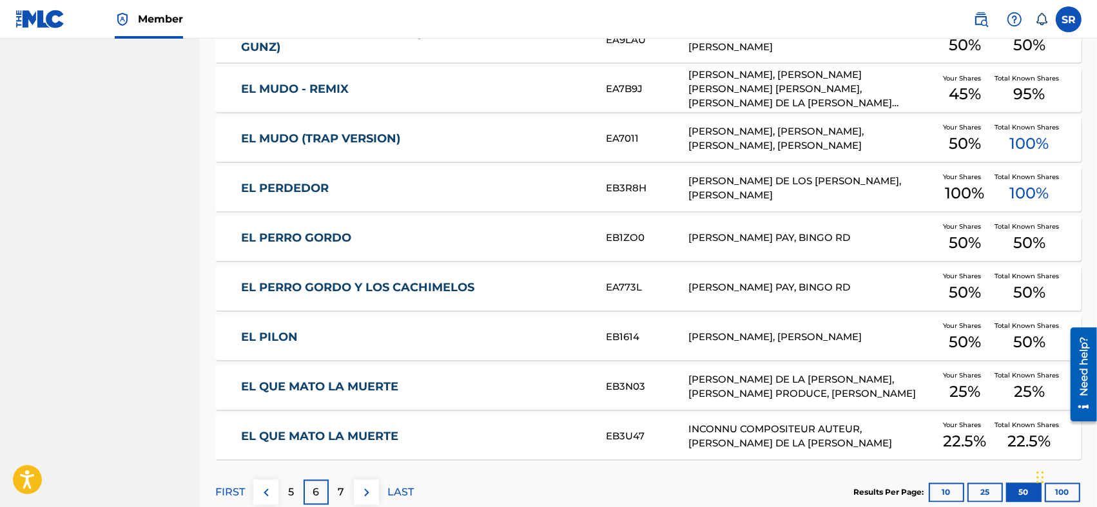
scroll to position [2423, 0]
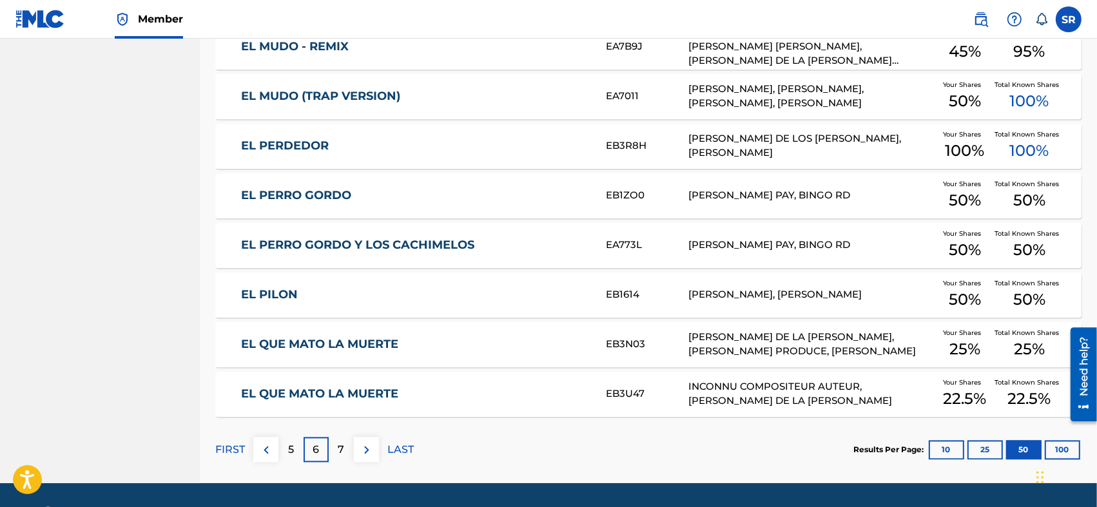
click at [338, 449] on p "7" at bounding box center [341, 450] width 6 height 15
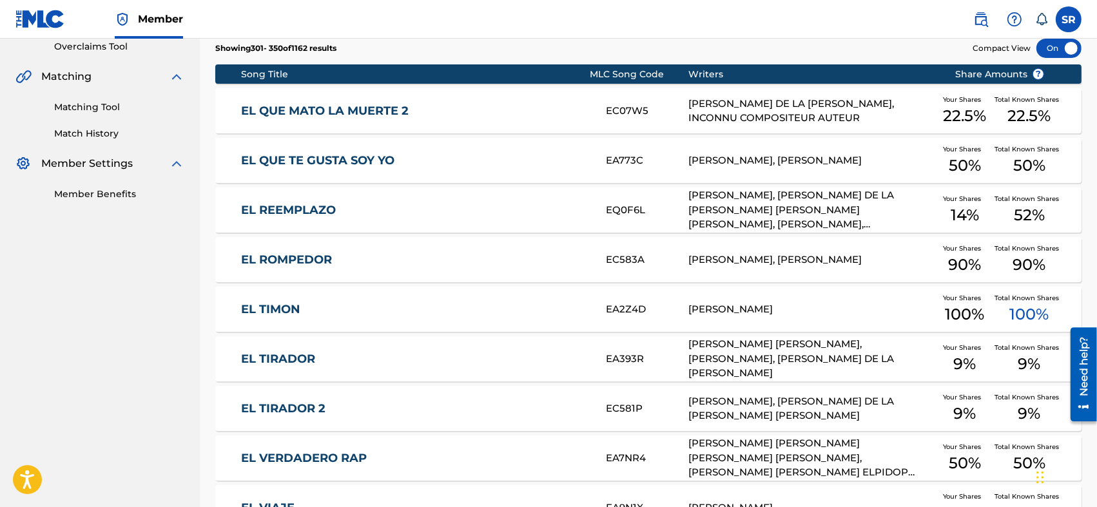
scroll to position [146, 0]
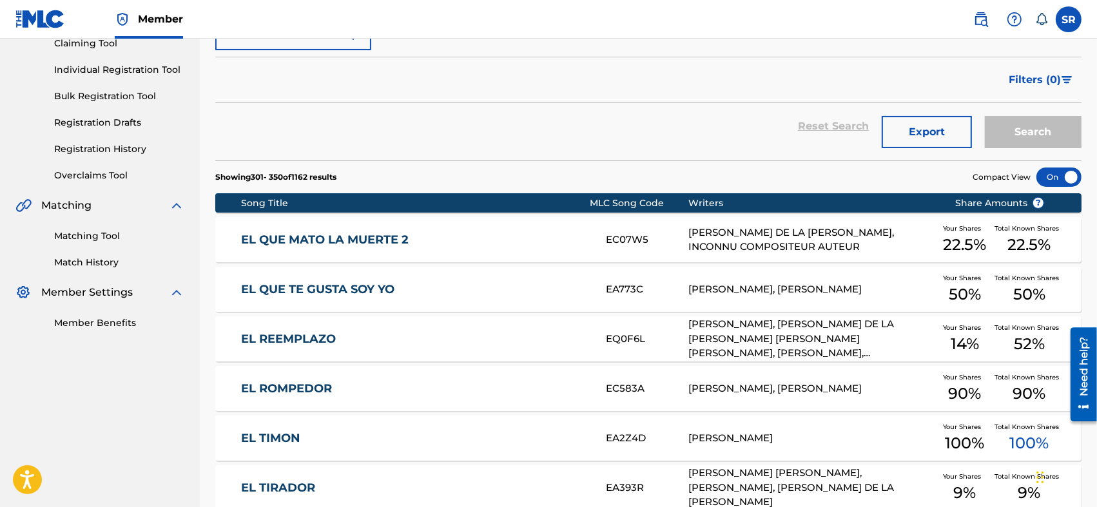
click at [1065, 177] on div at bounding box center [1058, 177] width 45 height 19
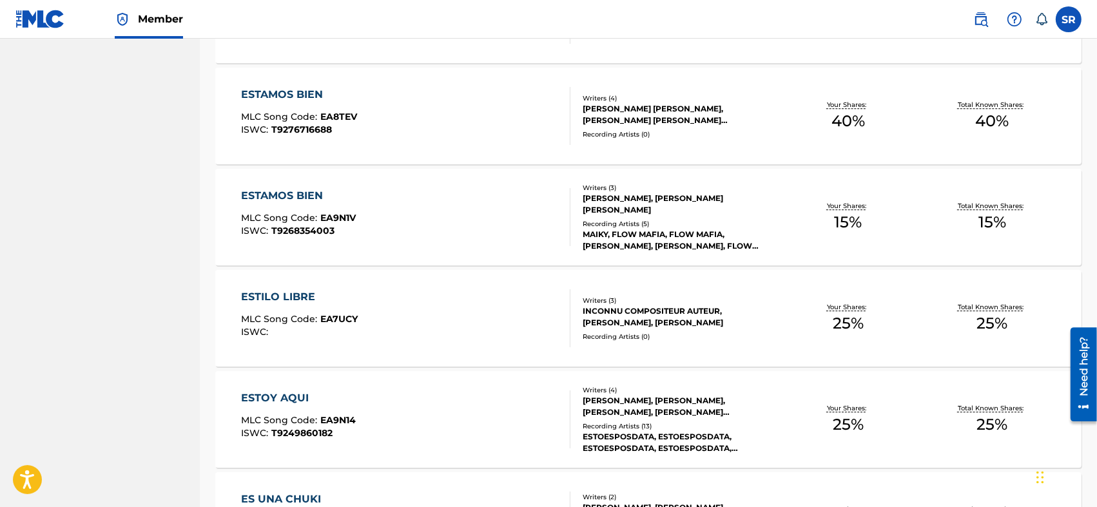
scroll to position [3669, 0]
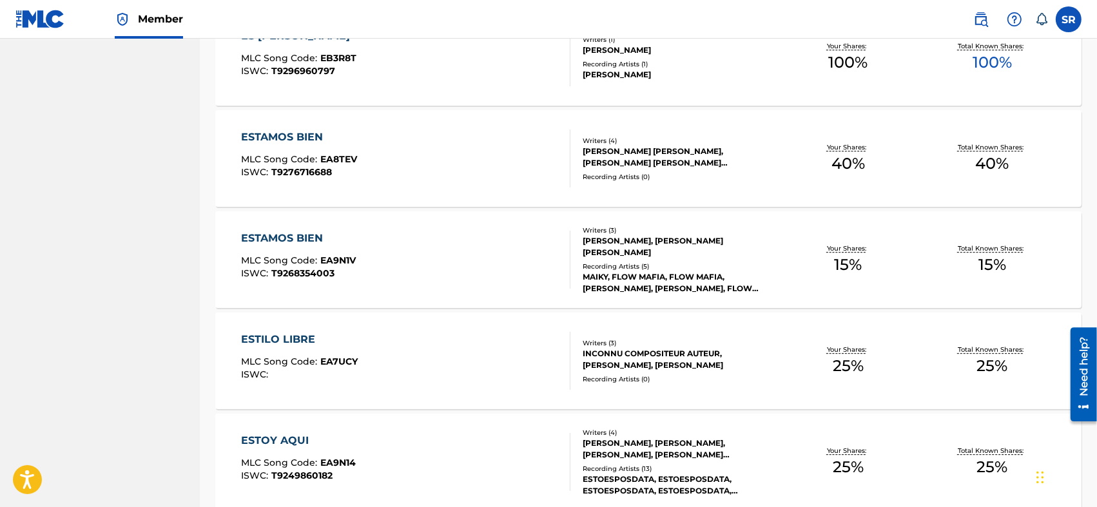
click at [392, 144] on div "ESTAMOS BIEN MLC Song Code : EA8TEV ISWC : T9276716688" at bounding box center [405, 159] width 329 height 58
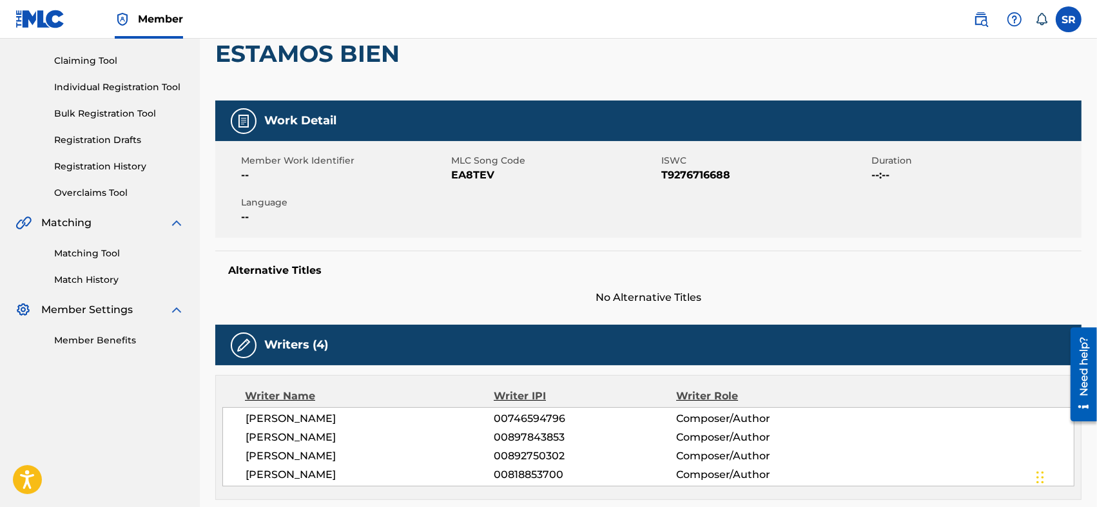
scroll to position [215, 0]
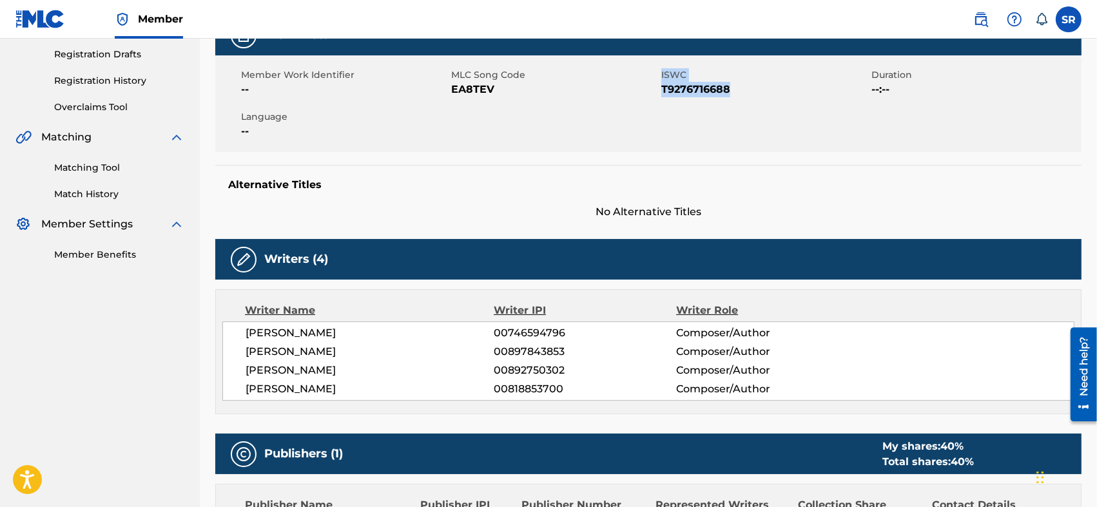
drag, startPoint x: 655, startPoint y: 95, endPoint x: 735, endPoint y: 94, distance: 79.9
click at [735, 94] on div "Member Work Identifier -- MLC Song Code EA8TEV ISWC T9276716688 Duration --:-- …" at bounding box center [648, 103] width 866 height 97
click at [735, 93] on span "T9276716688" at bounding box center [764, 89] width 207 height 15
click at [691, 104] on div "Member Work Identifier -- MLC Song Code EA8TEV ISWC T9276716688 Duration --:-- …" at bounding box center [648, 103] width 866 height 97
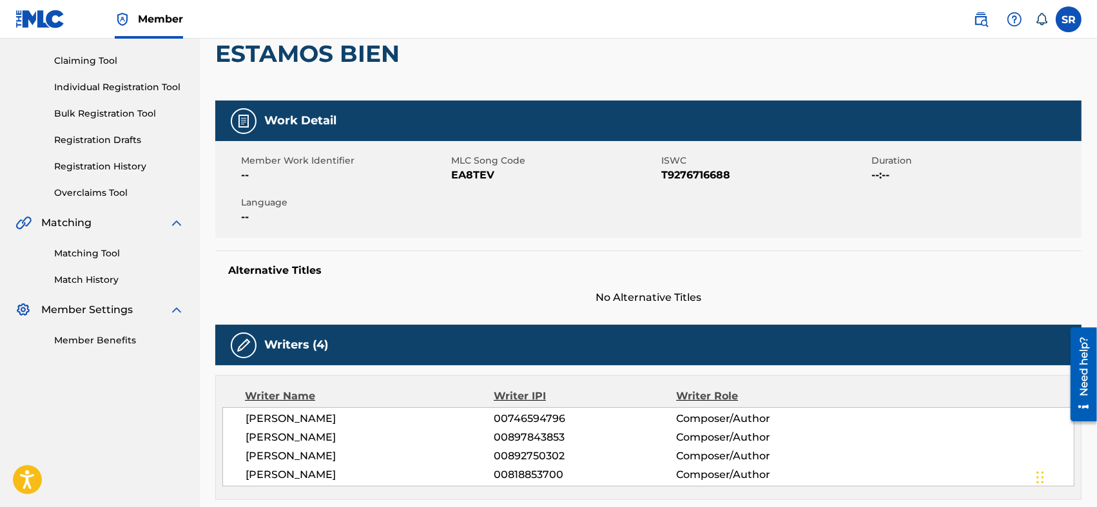
scroll to position [86, 0]
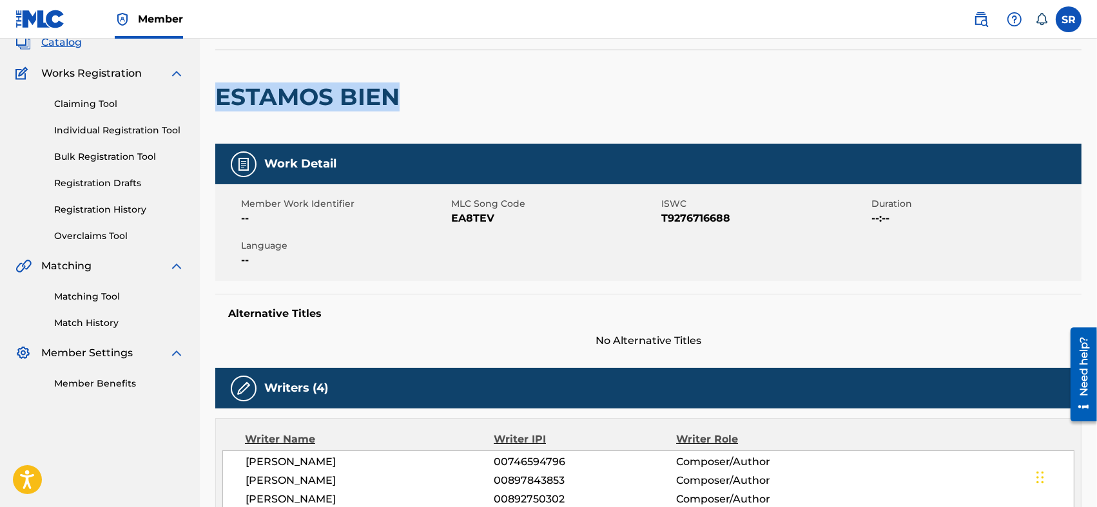
drag, startPoint x: 393, startPoint y: 84, endPoint x: 208, endPoint y: 95, distance: 185.3
click at [211, 99] on div "< Back to results Edit Last Edited: [DATE] Source: eSong ESTAMOS BIEN Work Deta…" at bounding box center [648, 455] width 897 height 941
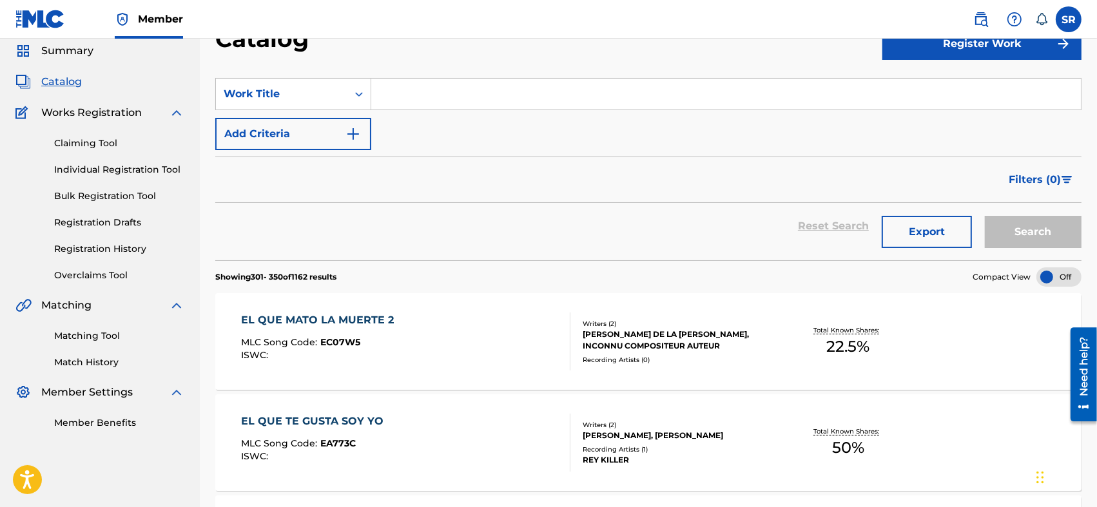
scroll to position [3669, 0]
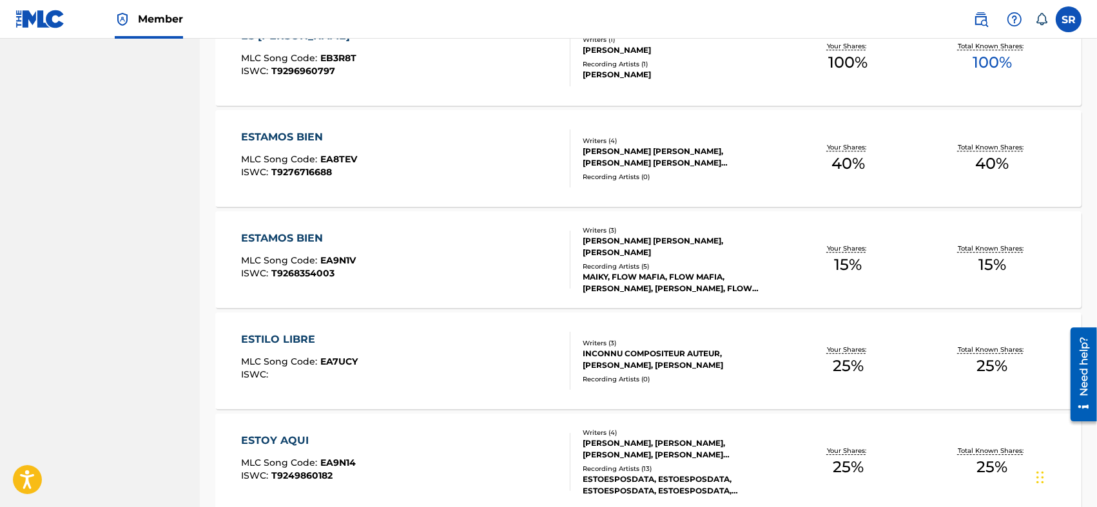
click at [465, 155] on div "ESTAMOS BIEN MLC Song Code : EA8TEV ISWC : T9276716688" at bounding box center [405, 159] width 329 height 58
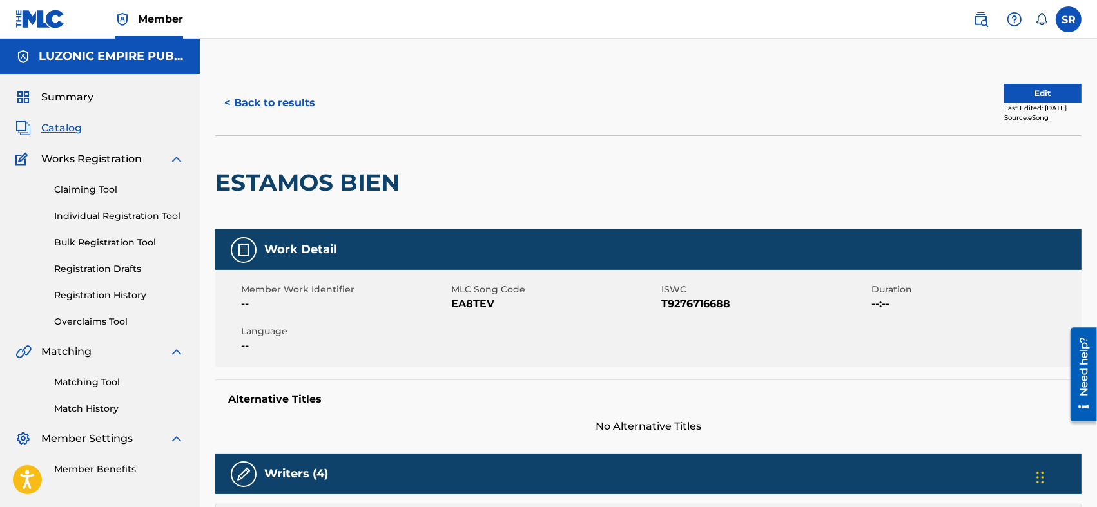
scroll to position [43, 0]
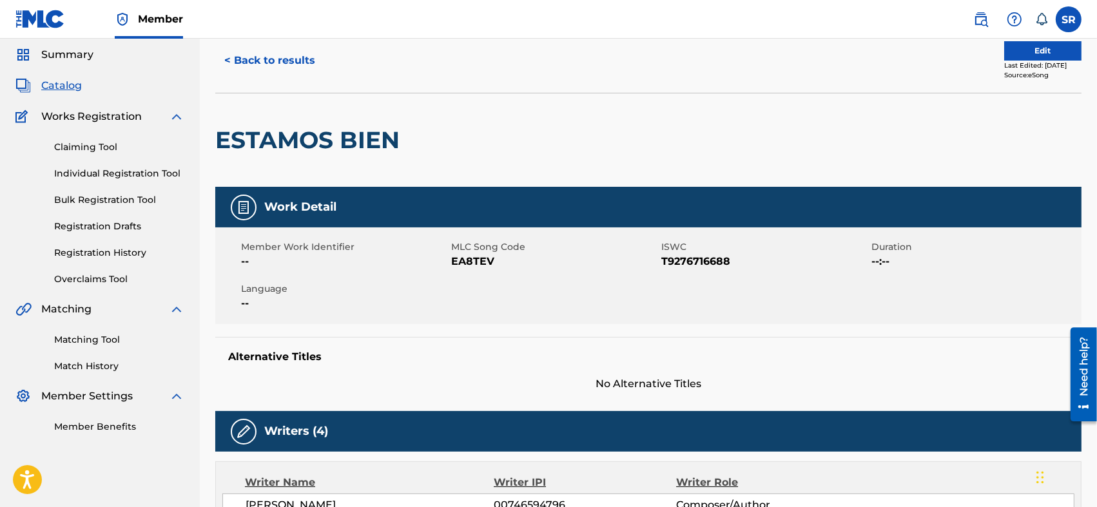
click at [655, 260] on span "EA8TEV" at bounding box center [554, 261] width 207 height 15
drag, startPoint x: 445, startPoint y: 260, endPoint x: 485, endPoint y: 265, distance: 39.7
click at [485, 265] on div "Member Work Identifier -- MLC Song Code EA8TEV ISWC T9276716688 Duration --:-- …" at bounding box center [648, 275] width 866 height 97
click at [489, 264] on span "EA8TEV" at bounding box center [554, 261] width 207 height 15
click at [497, 266] on span "EA8TEV" at bounding box center [554, 261] width 207 height 15
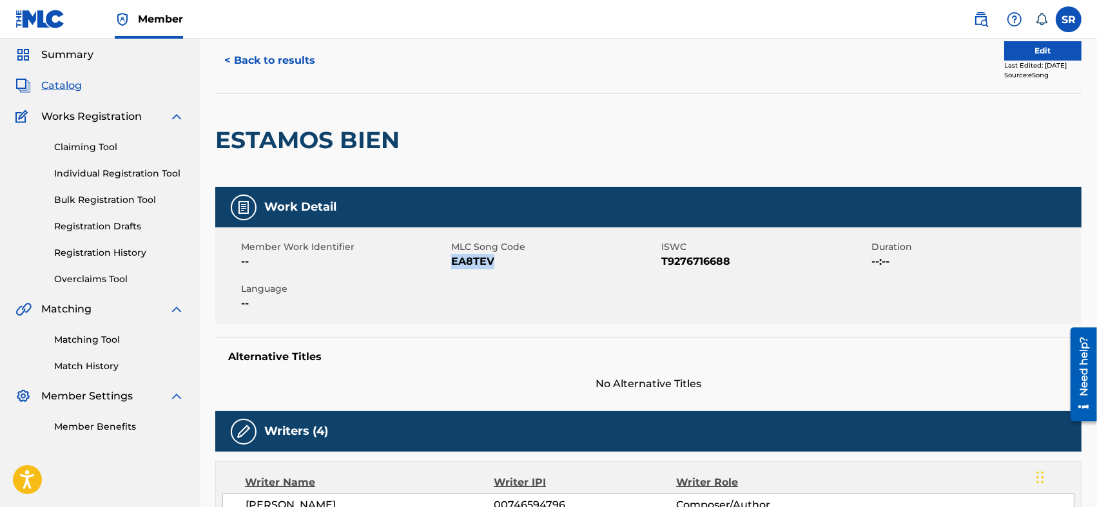
drag, startPoint x: 495, startPoint y: 258, endPoint x: 450, endPoint y: 264, distance: 44.8
click at [451, 264] on span "EA8TEV" at bounding box center [554, 261] width 207 height 15
copy span "EA8TEV"
click at [688, 267] on span "T9276716688" at bounding box center [764, 261] width 207 height 15
drag, startPoint x: 662, startPoint y: 258, endPoint x: 680, endPoint y: 258, distance: 17.4
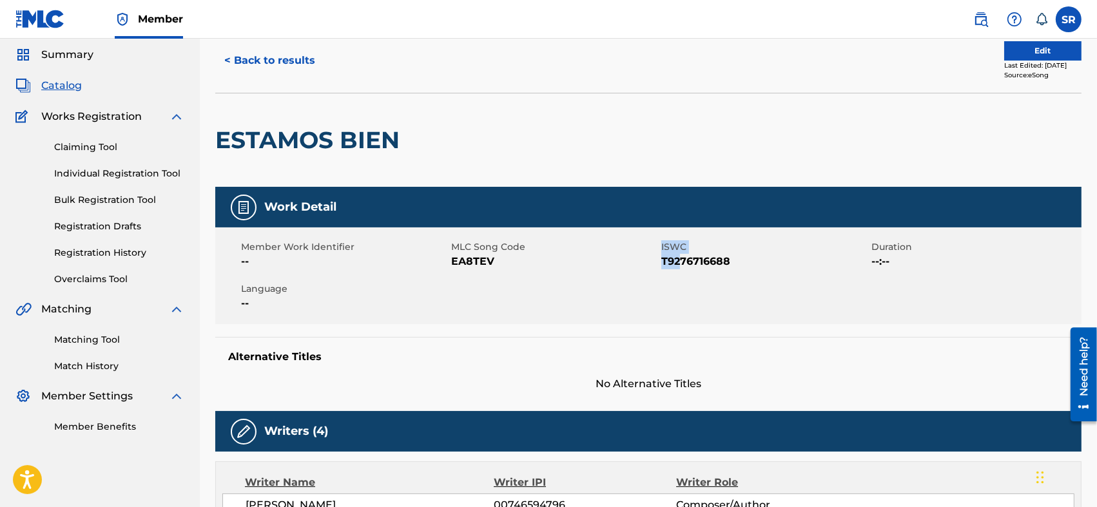
click at [680, 258] on div "Member Work Identifier -- MLC Song Code EA8TEV ISWC T9276716688 Duration --:-- …" at bounding box center [648, 275] width 866 height 97
click at [721, 271] on div "Member Work Identifier -- MLC Song Code EA8TEV ISWC T9276716688 Duration --:-- …" at bounding box center [648, 275] width 866 height 97
drag, startPoint x: 730, startPoint y: 260, endPoint x: 662, endPoint y: 269, distance: 68.3
click at [662, 269] on div "Member Work Identifier -- MLC Song Code EA8TEV ISWC T9276716688 Duration --:-- …" at bounding box center [648, 275] width 866 height 97
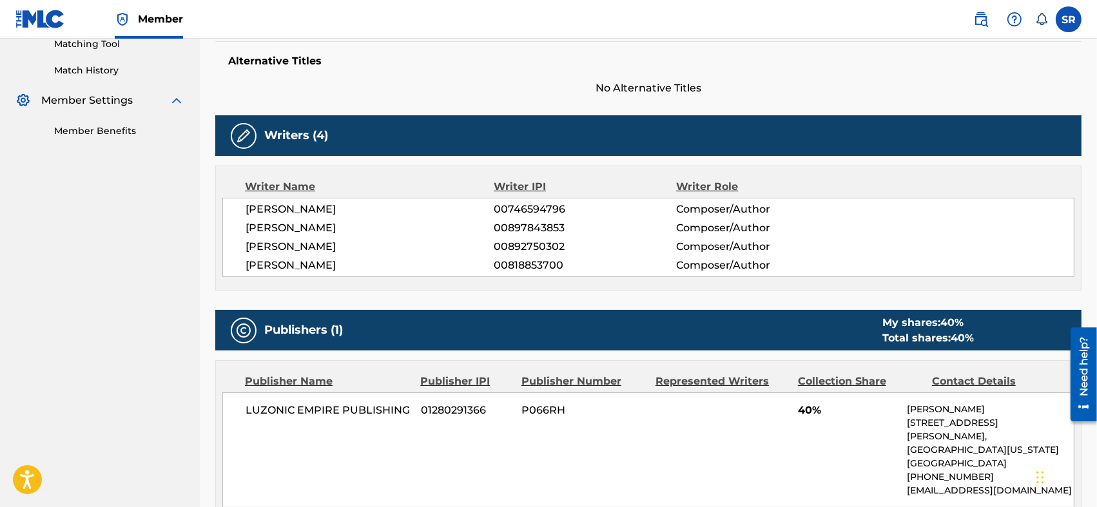
scroll to position [253, 0]
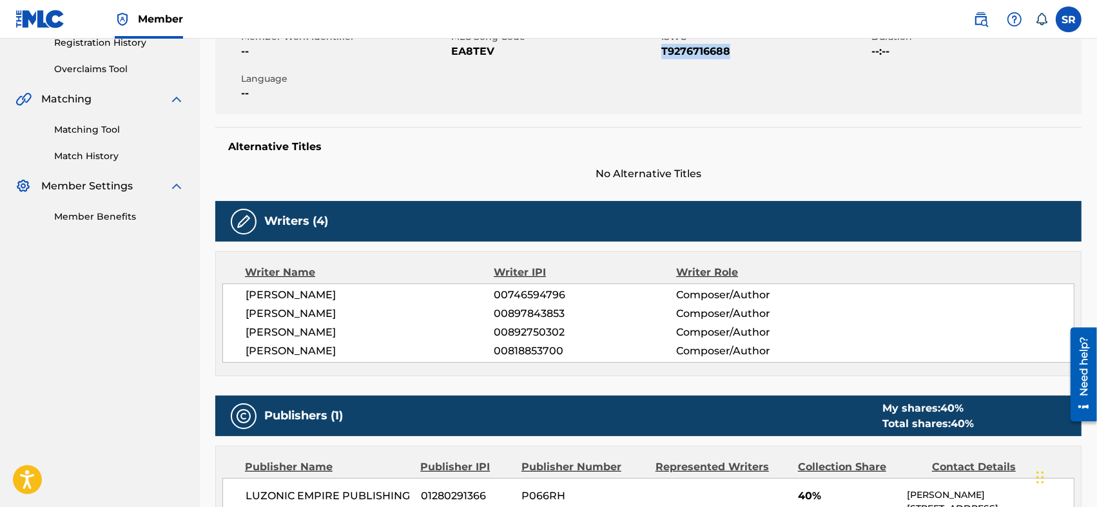
drag, startPoint x: 243, startPoint y: 296, endPoint x: 403, endPoint y: 351, distance: 169.5
click at [403, 351] on div "[PERSON_NAME] 00746594796 Composer/Author [PERSON_NAME] 00897843853 Composer/Au…" at bounding box center [648, 323] width 852 height 79
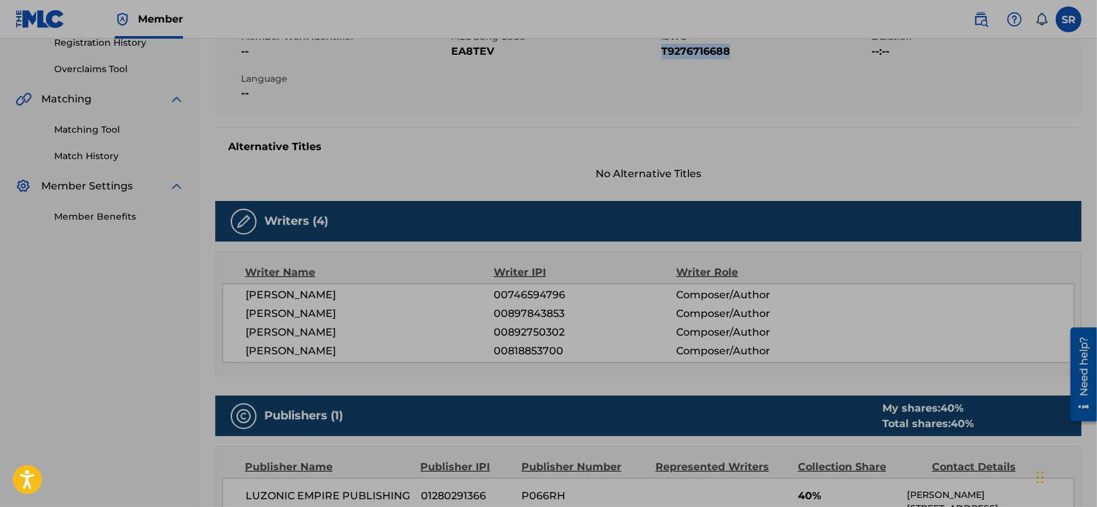
click at [880, 331] on div "[PERSON_NAME] 00892750302 Composer/Author" at bounding box center [659, 332] width 828 height 15
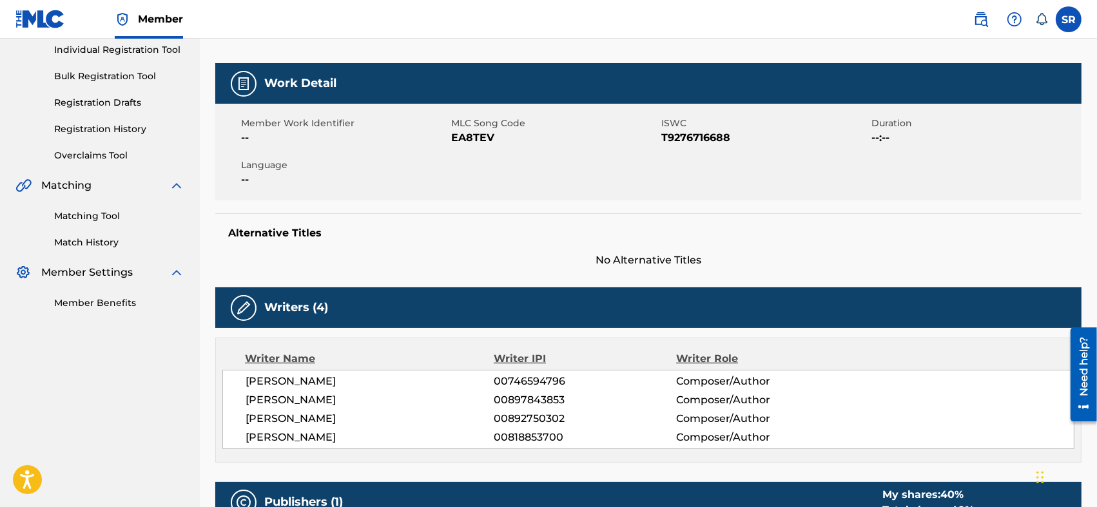
scroll to position [124, 0]
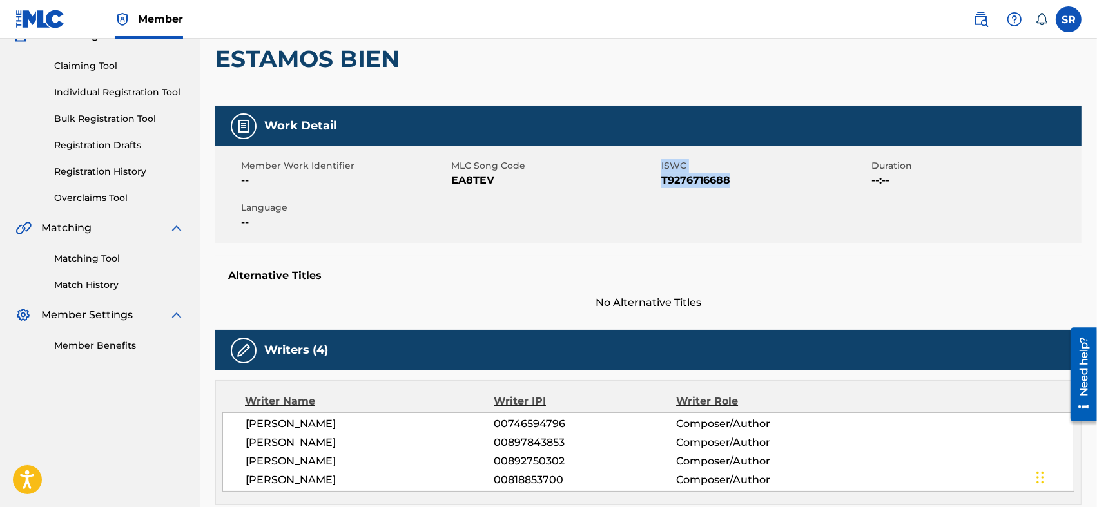
drag, startPoint x: 748, startPoint y: 179, endPoint x: 660, endPoint y: 191, distance: 89.0
click at [660, 191] on div "Member Work Identifier -- MLC Song Code EA8TEV ISWC T9276716688 Duration --:-- …" at bounding box center [648, 194] width 866 height 97
click at [662, 191] on div "Member Work Identifier -- MLC Song Code EA8TEV ISWC T9276716688 Duration --:-- …" at bounding box center [648, 194] width 866 height 97
click at [746, 194] on div "Member Work Identifier -- MLC Song Code EA8TEV ISWC T9276716688 Duration --:-- …" at bounding box center [648, 194] width 866 height 97
click at [736, 183] on span "T9276716688" at bounding box center [764, 180] width 207 height 15
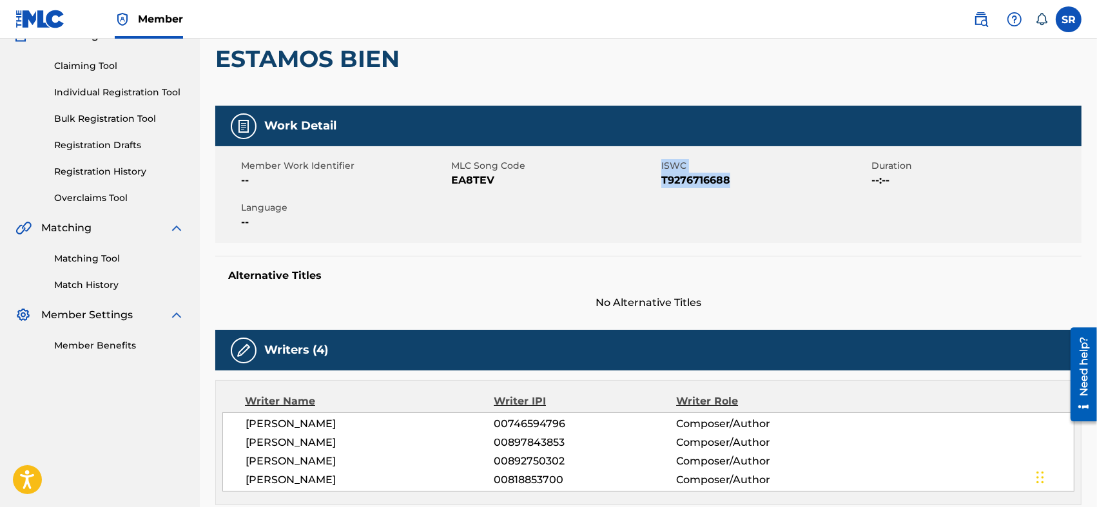
click at [726, 213] on div "Member Work Identifier -- MLC Song Code EA8TEV ISWC T9276716688 Duration --:-- …" at bounding box center [648, 194] width 866 height 97
click at [722, 213] on div "Member Work Identifier -- MLC Song Code EA8TEV ISWC T9276716688 Duration --:-- …" at bounding box center [648, 194] width 866 height 97
drag, startPoint x: 729, startPoint y: 177, endPoint x: 662, endPoint y: 193, distance: 69.5
click at [662, 193] on div "Member Work Identifier -- MLC Song Code EA8TEV ISWC T9276716688 Duration --:-- …" at bounding box center [648, 194] width 866 height 97
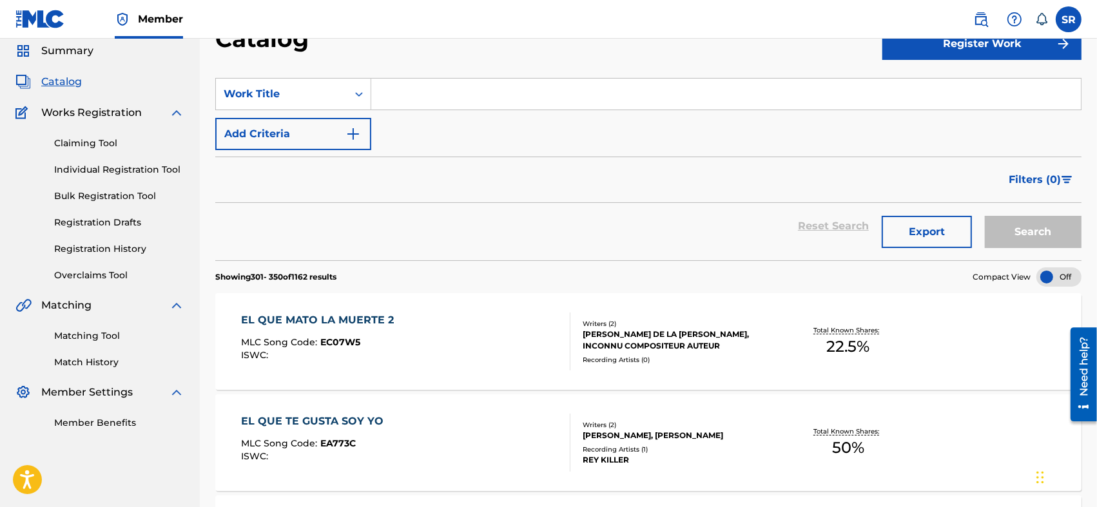
scroll to position [3669, 0]
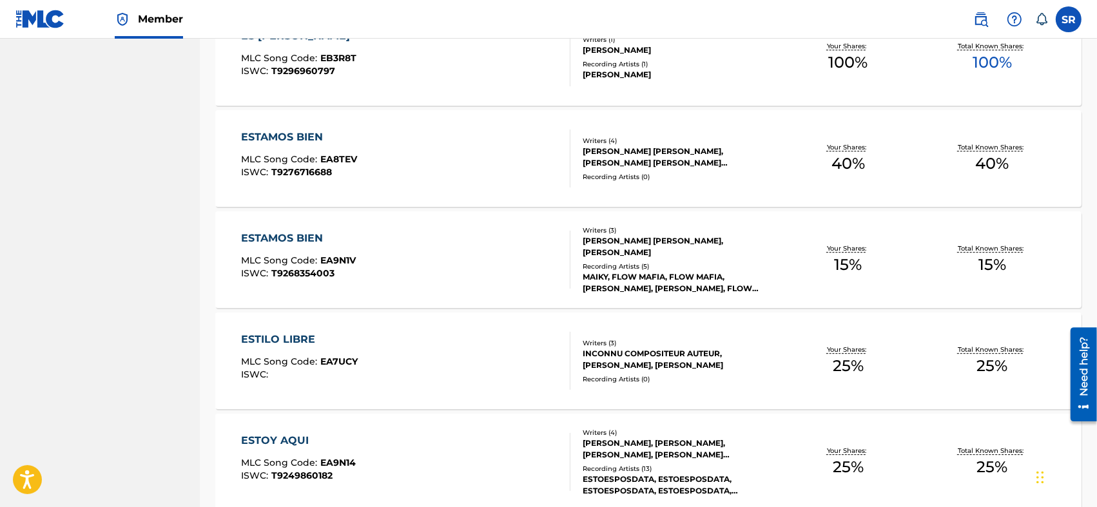
click at [439, 243] on div "ESTAMOS BIEN MLC Song Code : EA9N1V ISWC : T9268354003" at bounding box center [405, 260] width 329 height 58
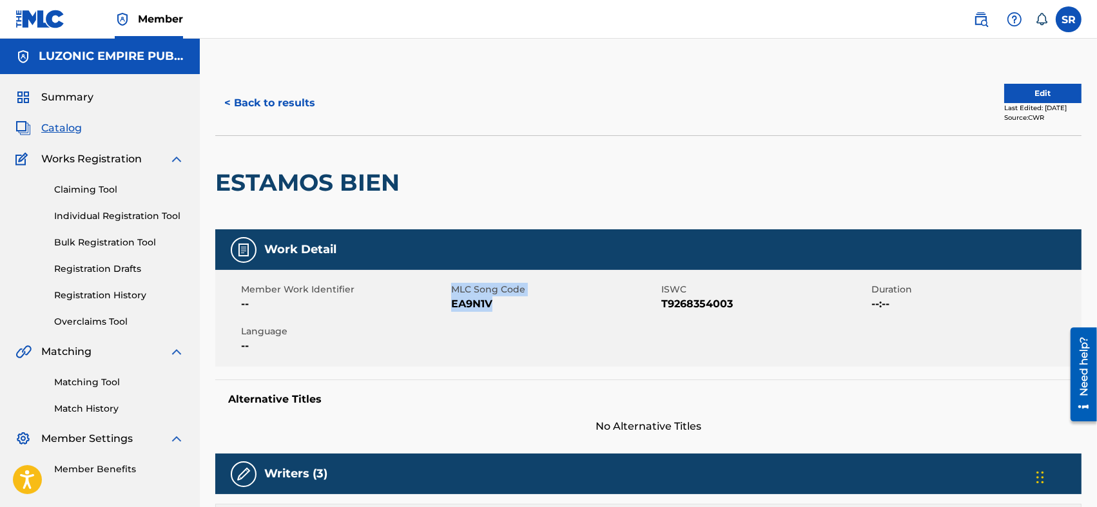
drag, startPoint x: 506, startPoint y: 309, endPoint x: 450, endPoint y: 311, distance: 56.7
click at [450, 311] on div "Member Work Identifier -- MLC Song Code EA9N1V ISWC T9268354003 Duration --:-- …" at bounding box center [648, 318] width 866 height 97
click at [450, 311] on div "Member Work Identifier --" at bounding box center [346, 297] width 210 height 29
drag, startPoint x: 504, startPoint y: 303, endPoint x: 451, endPoint y: 315, distance: 54.1
click at [451, 315] on div "Member Work Identifier -- MLC Song Code EA9N1V ISWC T9268354003 Duration --:-- …" at bounding box center [648, 318] width 866 height 97
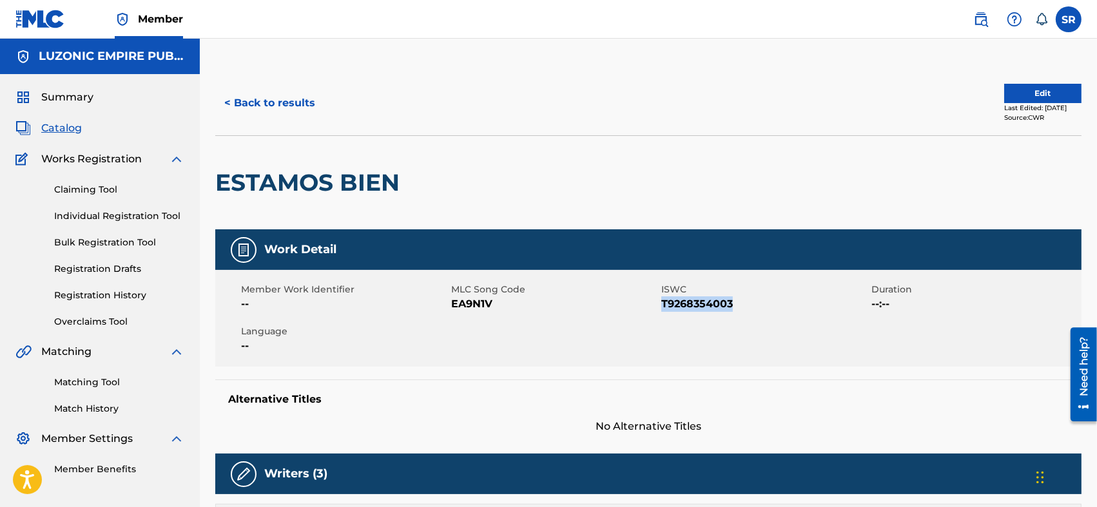
drag, startPoint x: 742, startPoint y: 303, endPoint x: 663, endPoint y: 316, distance: 79.6
click at [663, 316] on div "Member Work Identifier -- MLC Song Code EA9N1V ISWC T9268354003 Duration --:-- …" at bounding box center [648, 318] width 866 height 97
click at [736, 298] on span "T9268354003" at bounding box center [764, 303] width 207 height 15
drag, startPoint x: 739, startPoint y: 304, endPoint x: 662, endPoint y: 309, distance: 76.9
click at [662, 309] on span "T9268354003" at bounding box center [764, 303] width 207 height 15
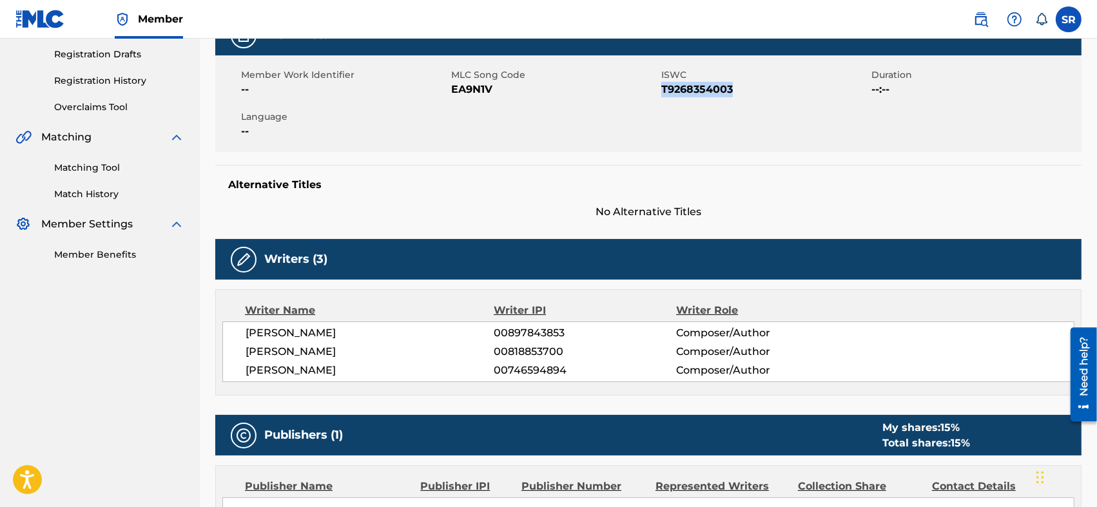
scroll to position [300, 0]
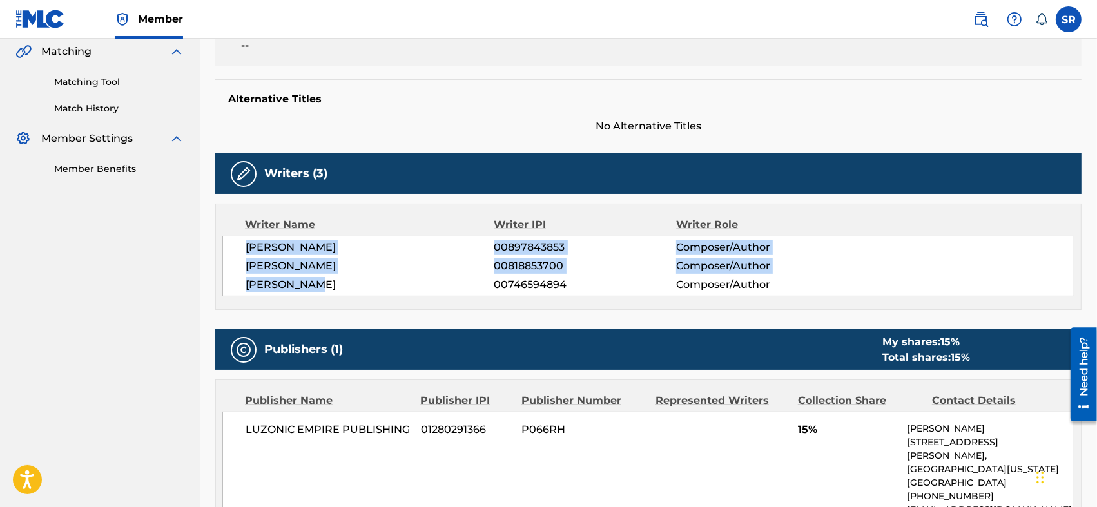
drag, startPoint x: 244, startPoint y: 245, endPoint x: 330, endPoint y: 293, distance: 98.1
click at [330, 293] on div "[PERSON_NAME] 00897843853 Composer/Author [PERSON_NAME] 00818853700 Composer/Au…" at bounding box center [648, 266] width 852 height 61
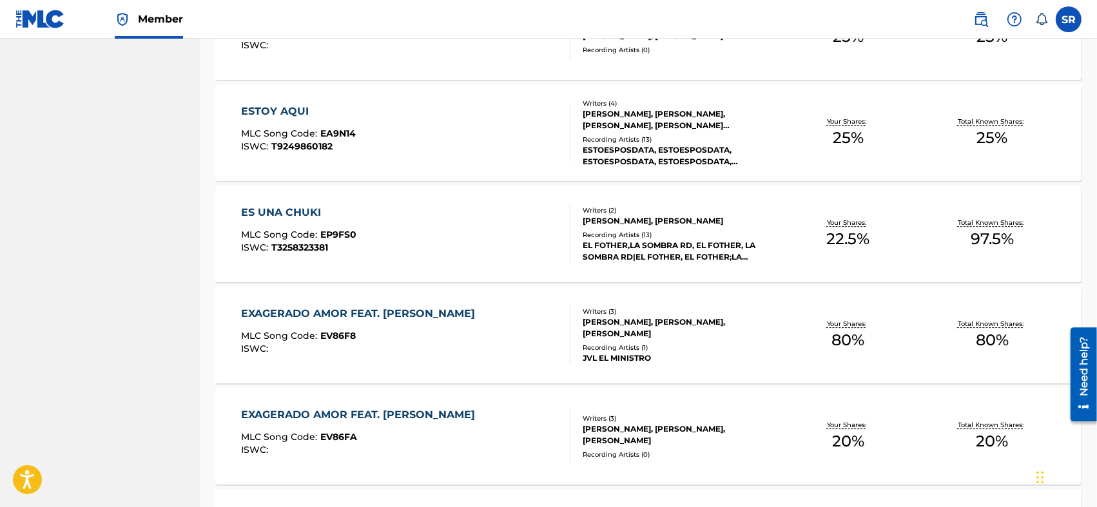
scroll to position [4041, 0]
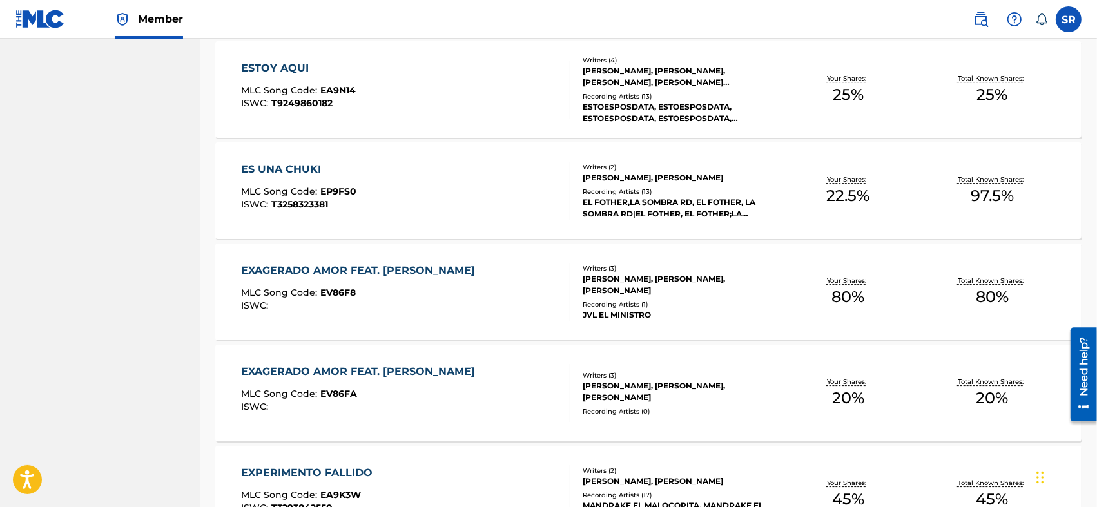
click at [524, 382] on div "EXAGERADO AMOR FEAT. [PERSON_NAME] MLC Song Code : EV86FA ISWC :" at bounding box center [405, 393] width 329 height 58
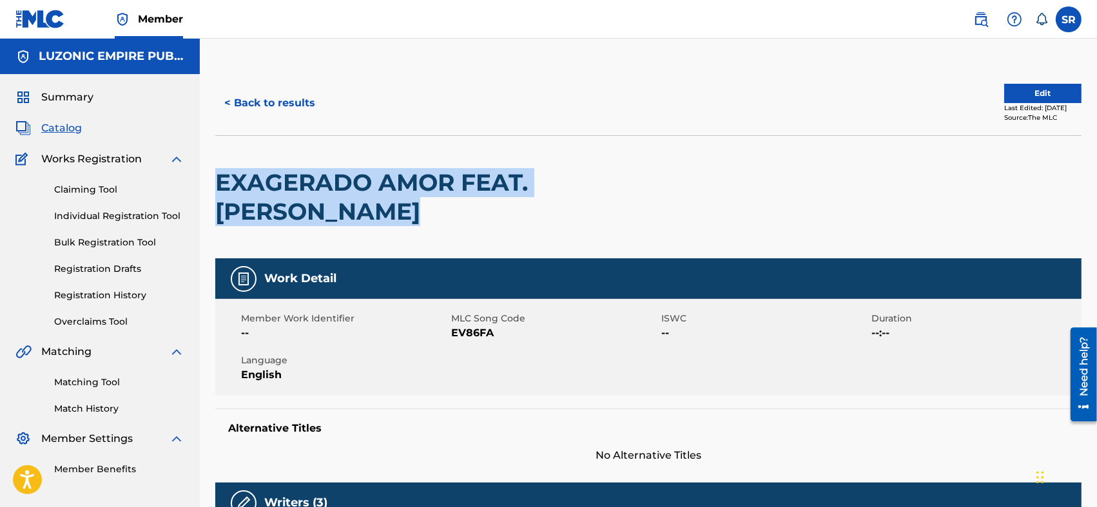
drag, startPoint x: 285, startPoint y: 220, endPoint x: 217, endPoint y: 184, distance: 77.2
click at [217, 184] on h2 "EXAGERADO AMOR FEAT. [PERSON_NAME]" at bounding box center [474, 197] width 519 height 58
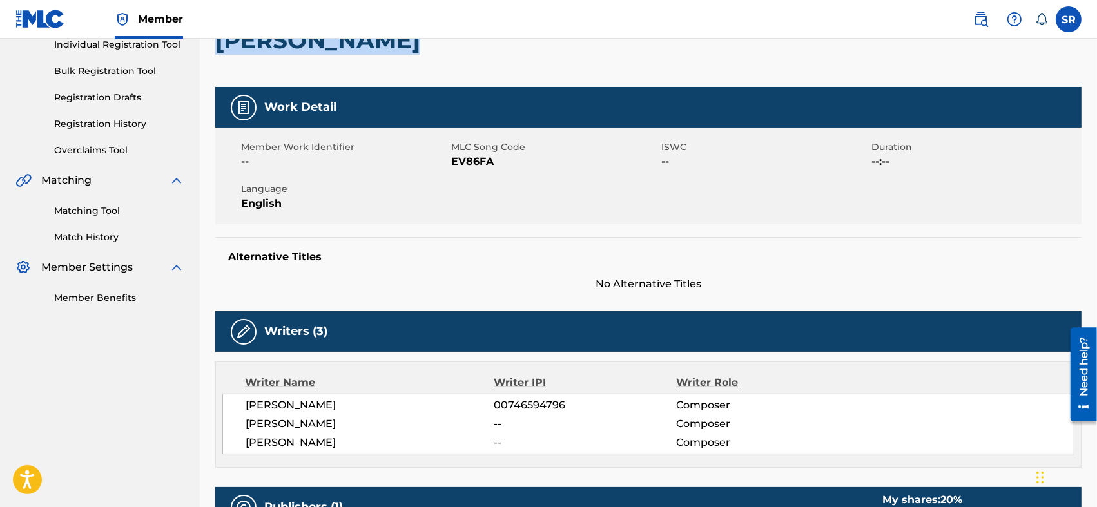
scroll to position [43, 0]
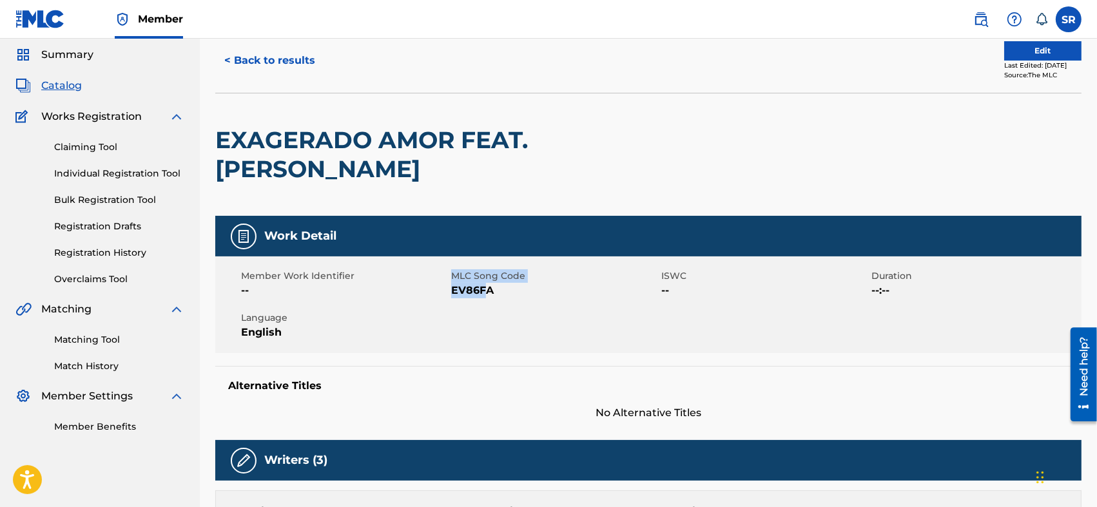
drag, startPoint x: 448, startPoint y: 290, endPoint x: 487, endPoint y: 293, distance: 38.8
click at [485, 293] on div "Member Work Identifier -- MLC Song Code EV86FA ISWC -- Duration --:-- Language …" at bounding box center [648, 304] width 866 height 97
click at [493, 293] on span "EV86FA" at bounding box center [554, 290] width 207 height 15
drag, startPoint x: 495, startPoint y: 293, endPoint x: 453, endPoint y: 301, distance: 42.6
click at [453, 301] on div "Member Work Identifier -- MLC Song Code EV86FA ISWC -- Duration --:-- Language …" at bounding box center [648, 304] width 866 height 97
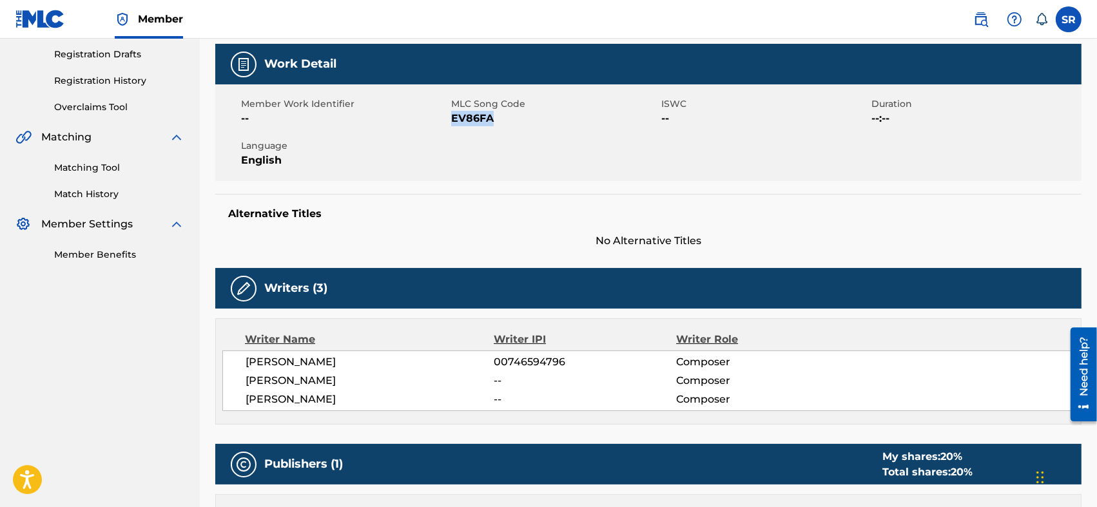
scroll to position [300, 0]
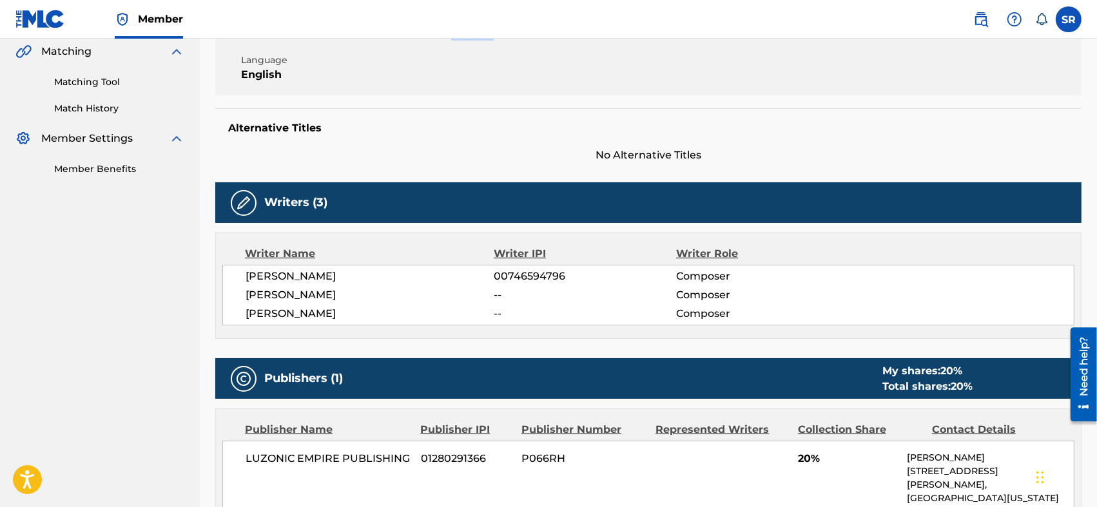
drag, startPoint x: 238, startPoint y: 275, endPoint x: 345, endPoint y: 321, distance: 116.3
click at [345, 321] on div "[PERSON_NAME] 00746594796 Composer [PERSON_NAME] -- Composer [PERSON_NAME] -- C…" at bounding box center [648, 295] width 852 height 61
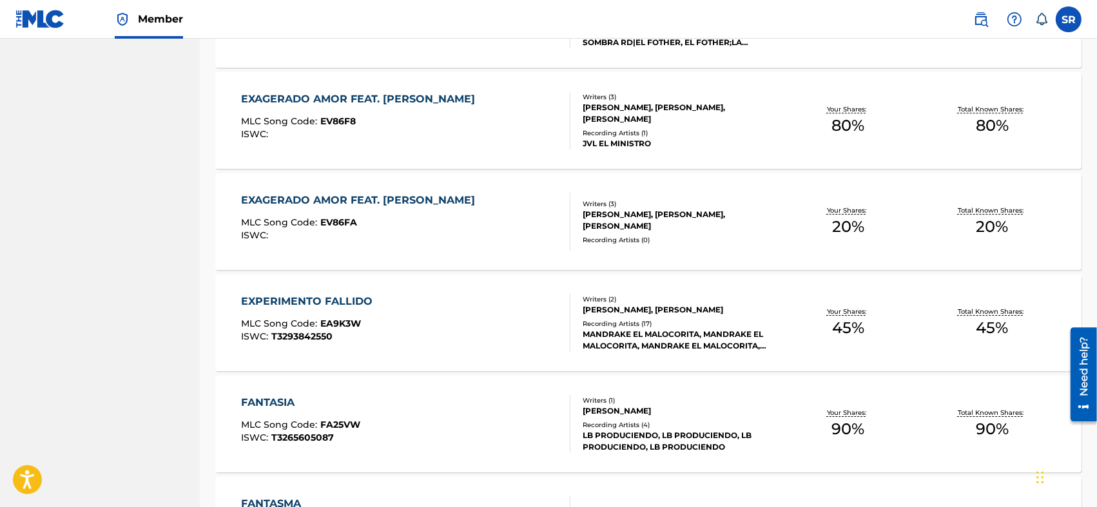
scroll to position [4084, 0]
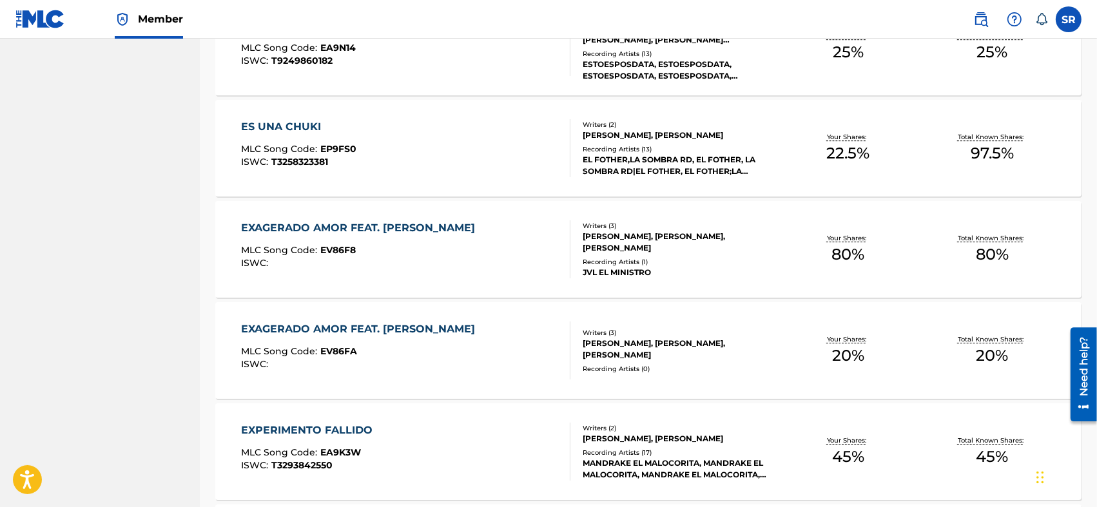
click at [518, 352] on div "EXAGERADO AMOR FEAT. [PERSON_NAME] MLC Song Code : EV86FA ISWC :" at bounding box center [405, 351] width 329 height 58
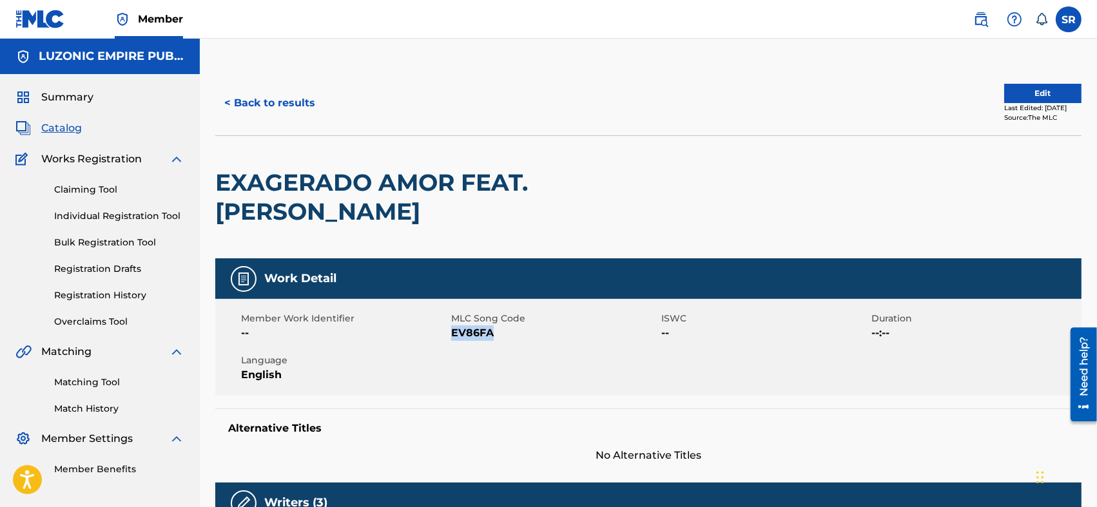
drag, startPoint x: 496, startPoint y: 336, endPoint x: 450, endPoint y: 340, distance: 45.9
click at [451, 340] on span "EV86FA" at bounding box center [554, 332] width 207 height 15
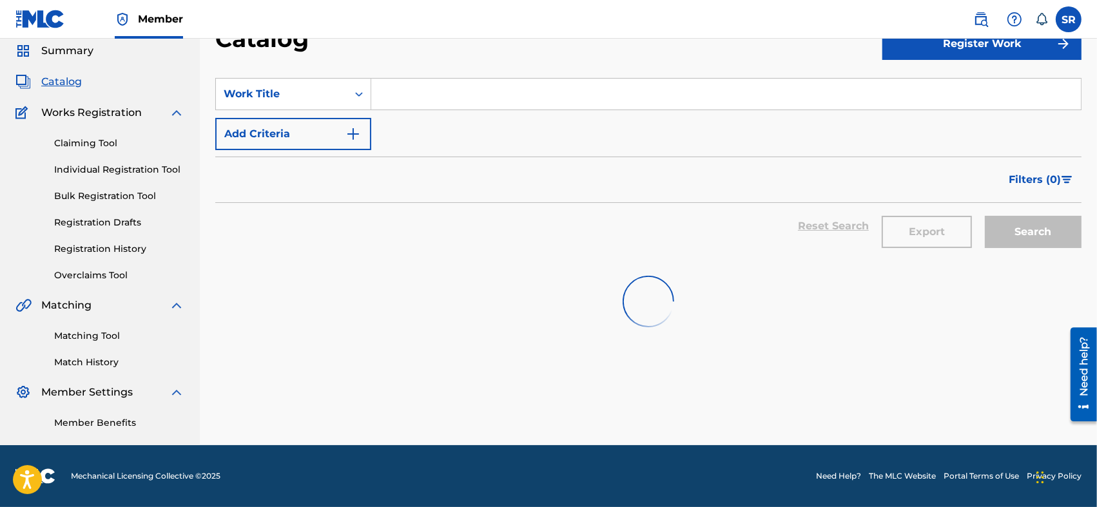
scroll to position [4084, 0]
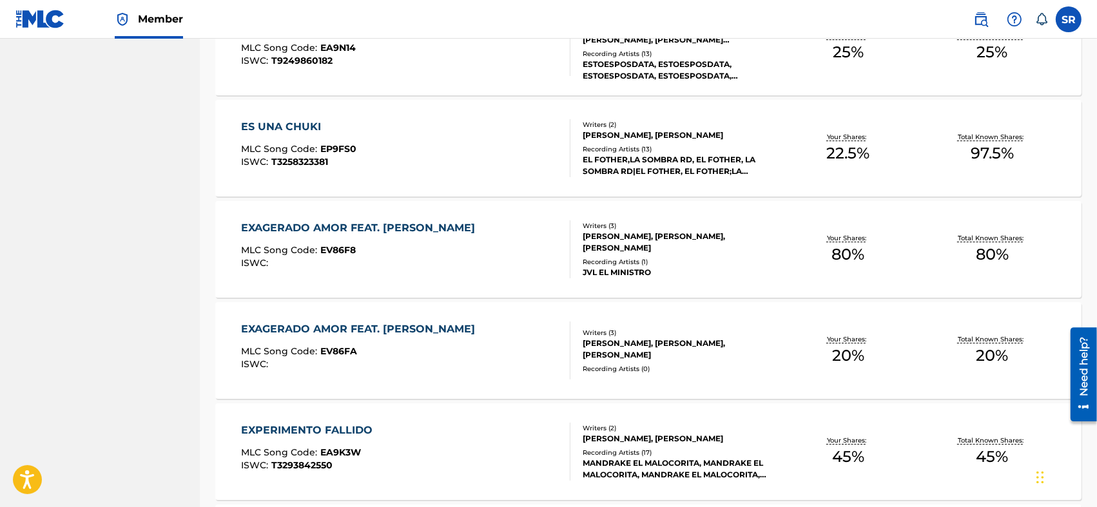
click at [423, 254] on div "MLC Song Code : EV86F8" at bounding box center [361, 251] width 240 height 13
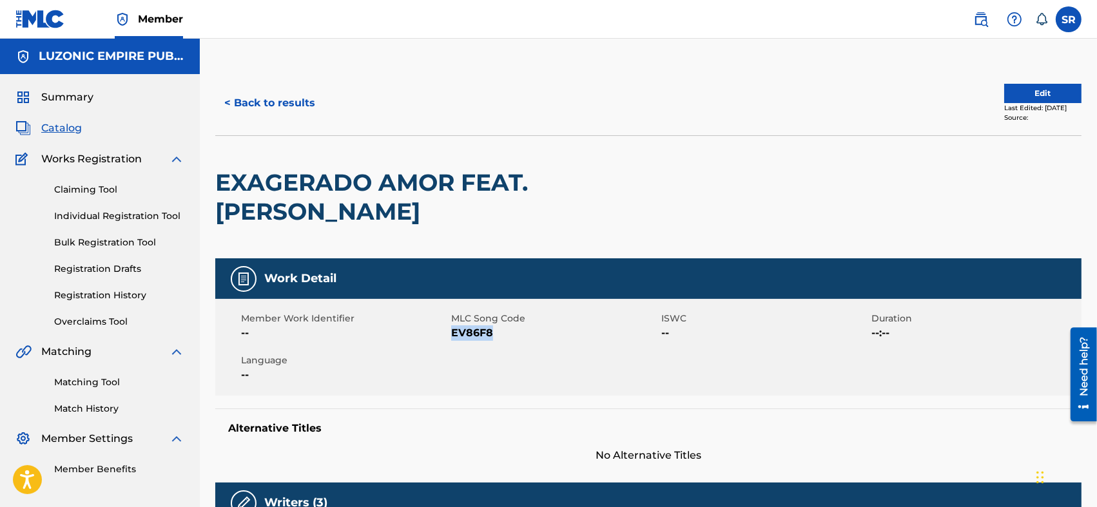
drag, startPoint x: 508, startPoint y: 331, endPoint x: 454, endPoint y: 338, distance: 55.3
click at [454, 338] on span "EV86F8" at bounding box center [554, 332] width 207 height 15
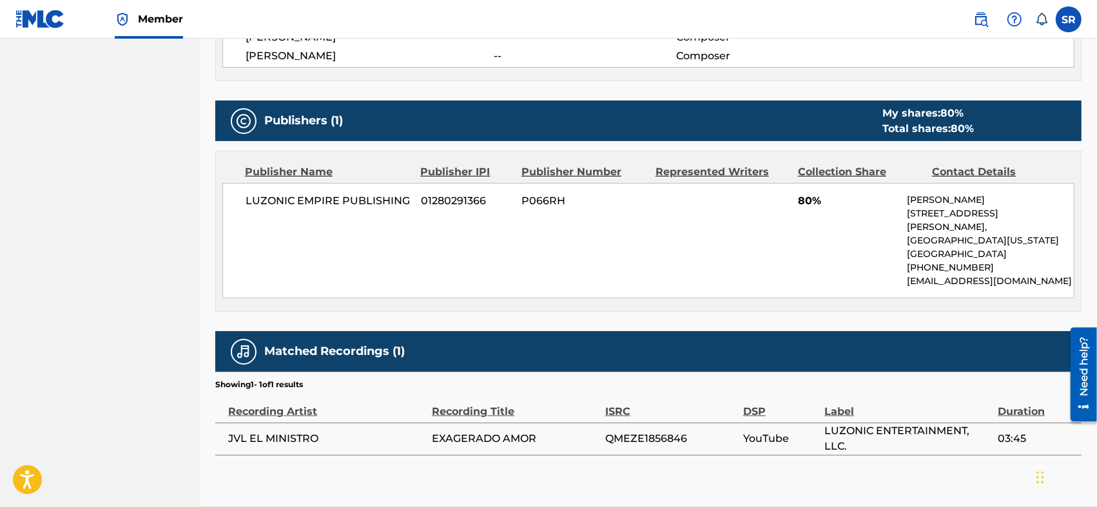
scroll to position [605, 0]
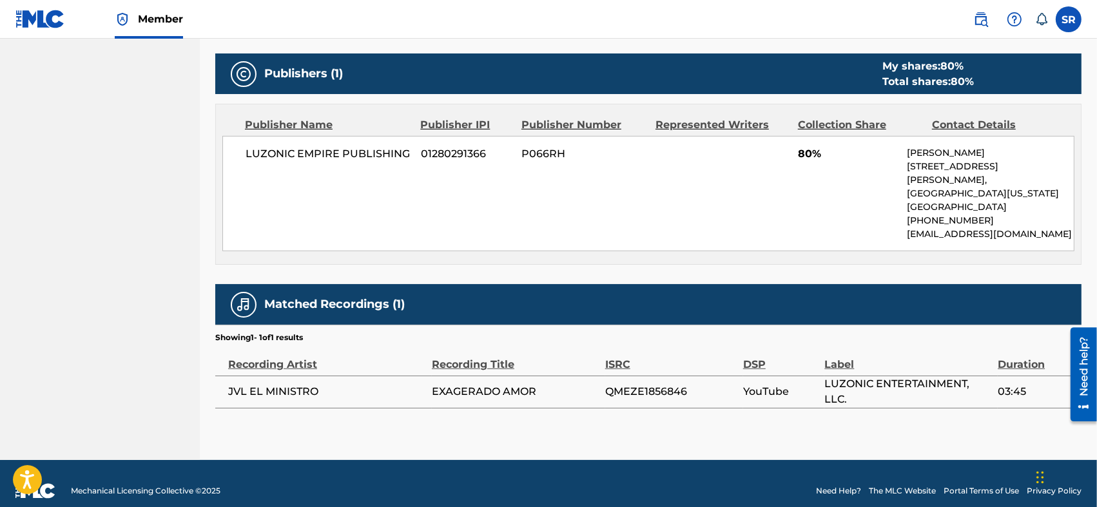
click at [710, 260] on div "Work Detail Member Work Identifier -- MLC Song Code EV86F8 ISWC -- Duration --:…" at bounding box center [648, 30] width 866 height 755
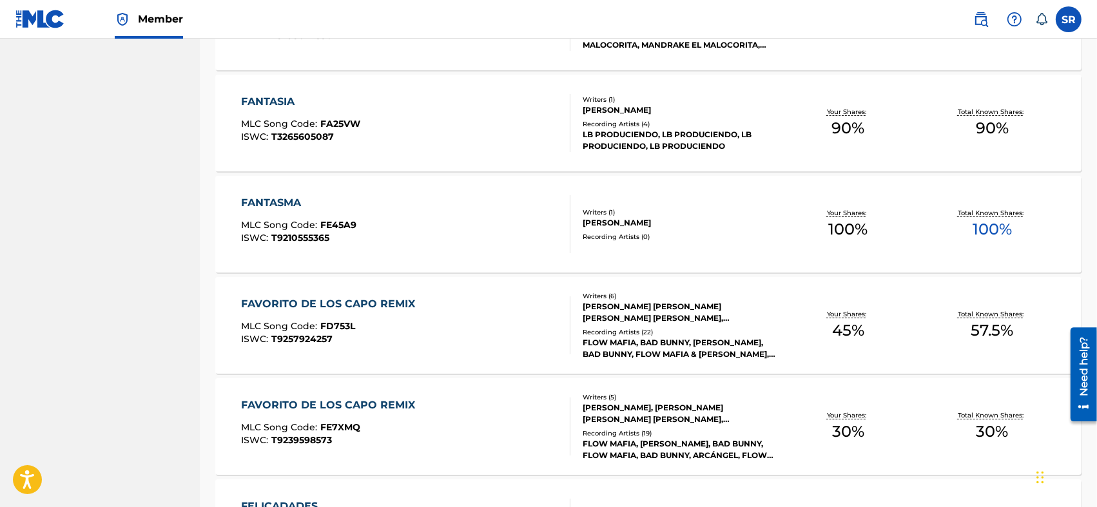
scroll to position [4557, 0]
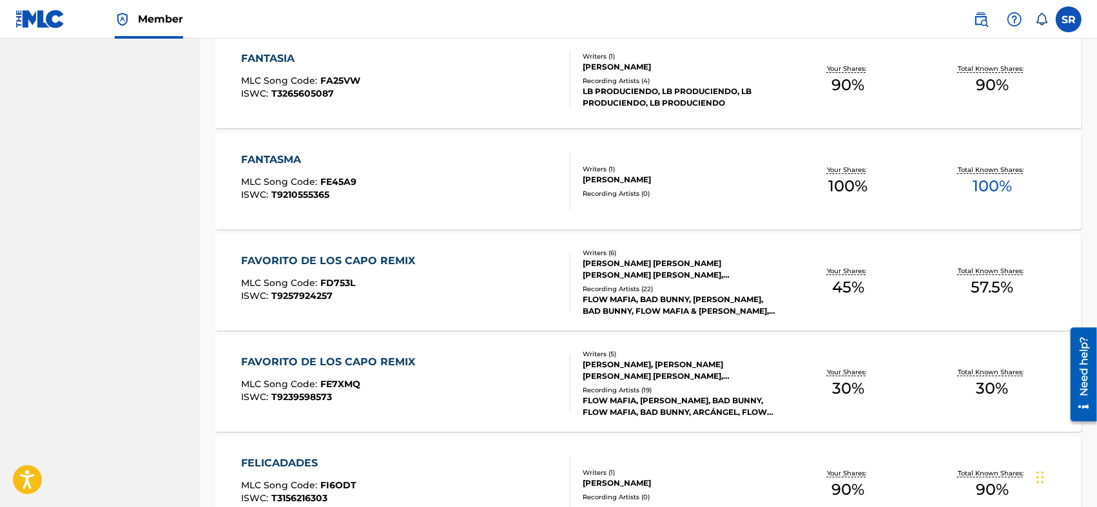
click at [524, 297] on div "FAVORITO DE LOS CAPO REMIX MLC Song Code : FD753L ISWC : T9257924257" at bounding box center [405, 282] width 329 height 58
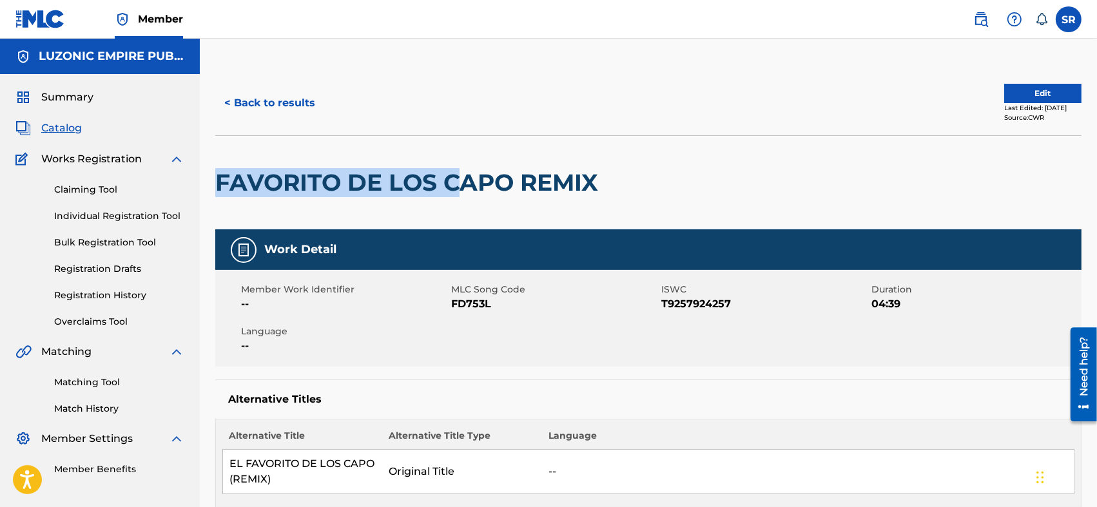
drag, startPoint x: 211, startPoint y: 180, endPoint x: 445, endPoint y: 223, distance: 237.8
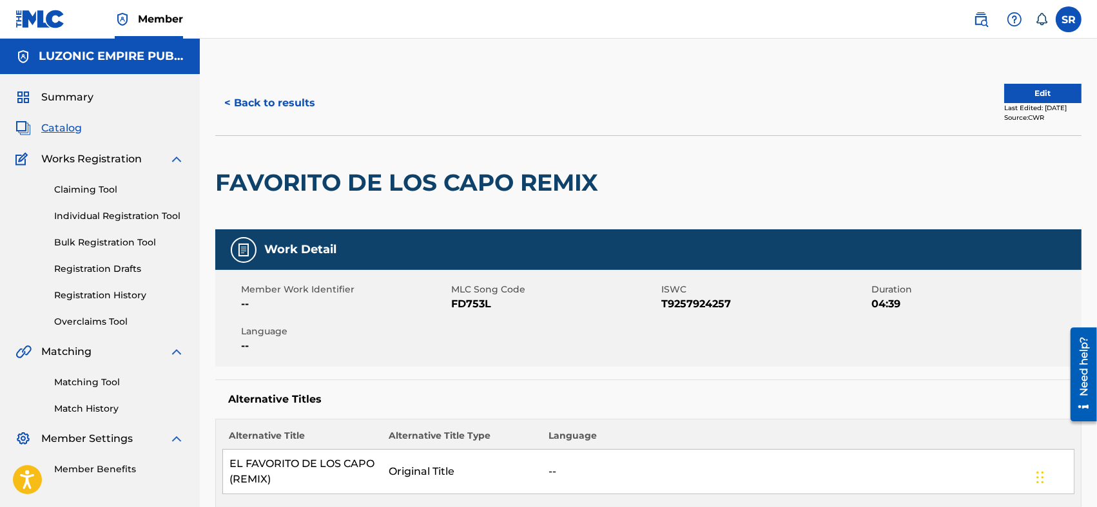
drag, startPoint x: 665, startPoint y: 320, endPoint x: 657, endPoint y: 314, distance: 9.7
click at [660, 316] on div "Member Work Identifier -- MLC Song Code FD753L ISWC T9257924257 Duration 04:39 …" at bounding box center [648, 318] width 866 height 97
click at [660, 305] on div "MLC Song Code FD753L" at bounding box center [556, 297] width 210 height 29
drag, startPoint x: 735, startPoint y: 311, endPoint x: 661, endPoint y: 316, distance: 74.3
click at [661, 316] on div "Member Work Identifier -- MLC Song Code FD753L ISWC T9257924257 Duration 04:39 …" at bounding box center [648, 318] width 866 height 97
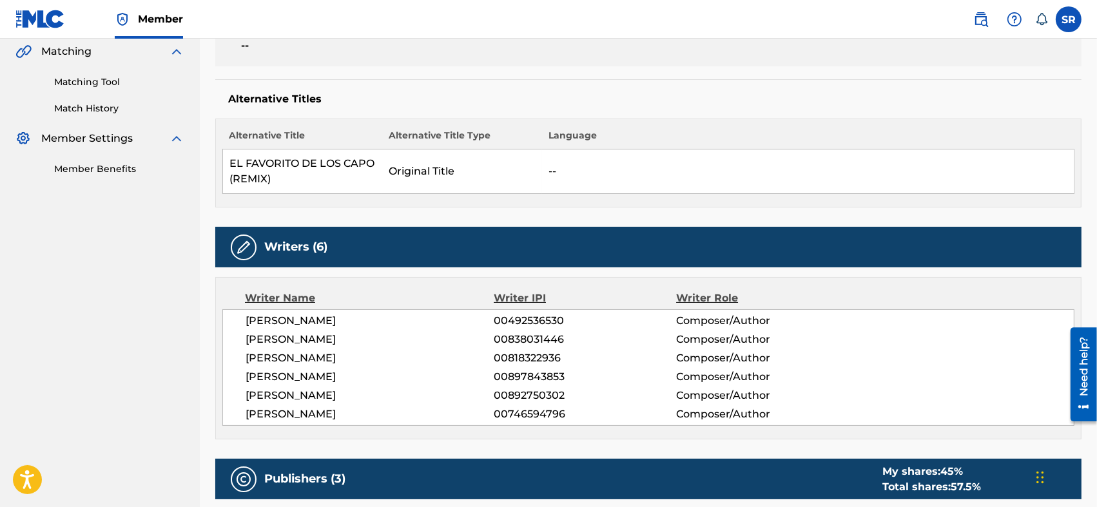
scroll to position [343, 0]
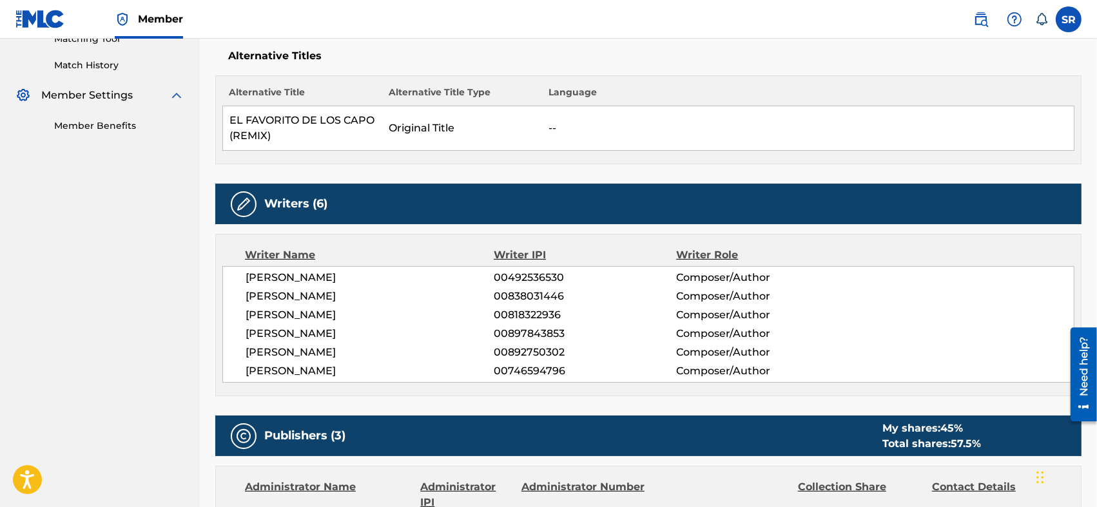
drag, startPoint x: 246, startPoint y: 274, endPoint x: 419, endPoint y: 365, distance: 195.4
click at [419, 365] on div "[PERSON_NAME] 00492536530 Composer/Author [PERSON_NAME] 00838031446 Composer/Au…" at bounding box center [648, 324] width 852 height 117
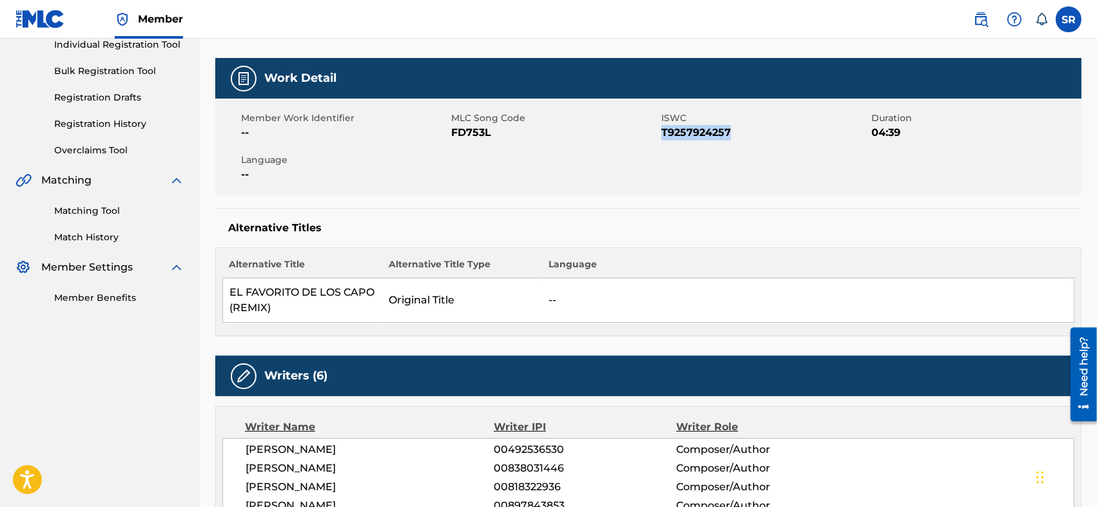
scroll to position [129, 0]
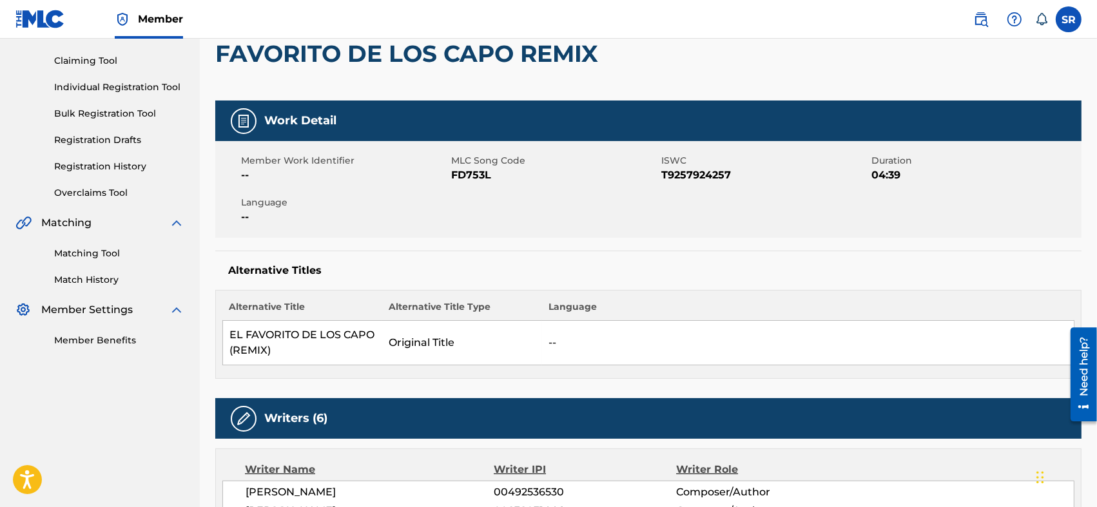
click at [875, 270] on h5 "Alternative Titles" at bounding box center [648, 270] width 840 height 13
drag, startPoint x: 490, startPoint y: 173, endPoint x: 452, endPoint y: 181, distance: 38.3
click at [452, 181] on span "FD753L" at bounding box center [554, 175] width 207 height 15
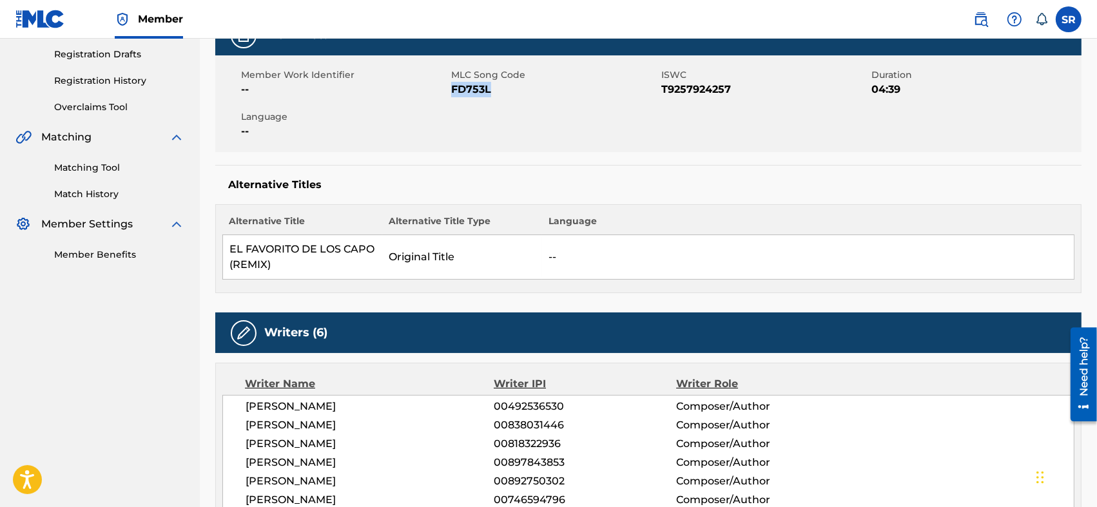
scroll to position [0, 0]
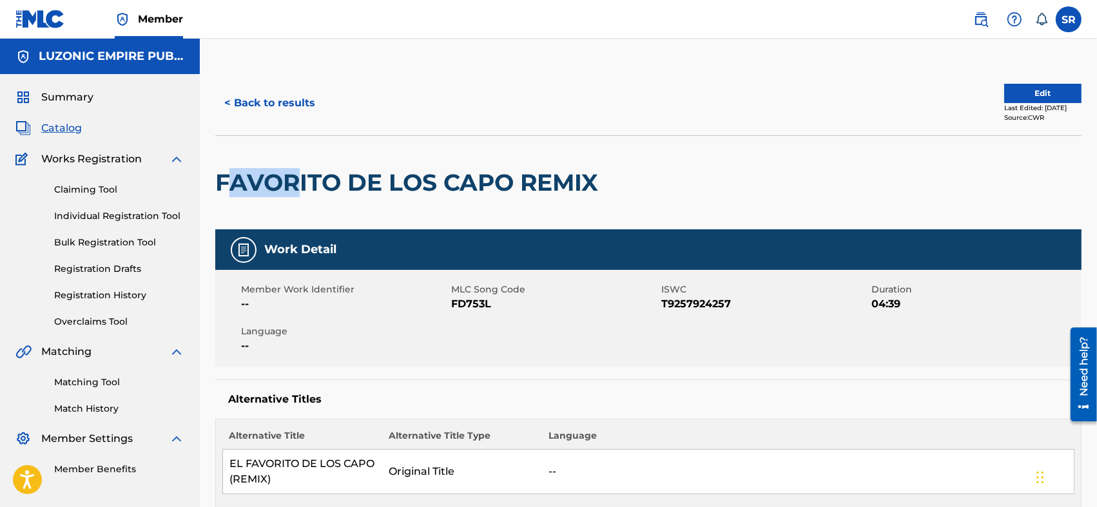
drag, startPoint x: 224, startPoint y: 184, endPoint x: 202, endPoint y: 169, distance: 26.4
click at [299, 205] on div "FAVORITO DE LOS CAPO REMIX" at bounding box center [409, 182] width 389 height 93
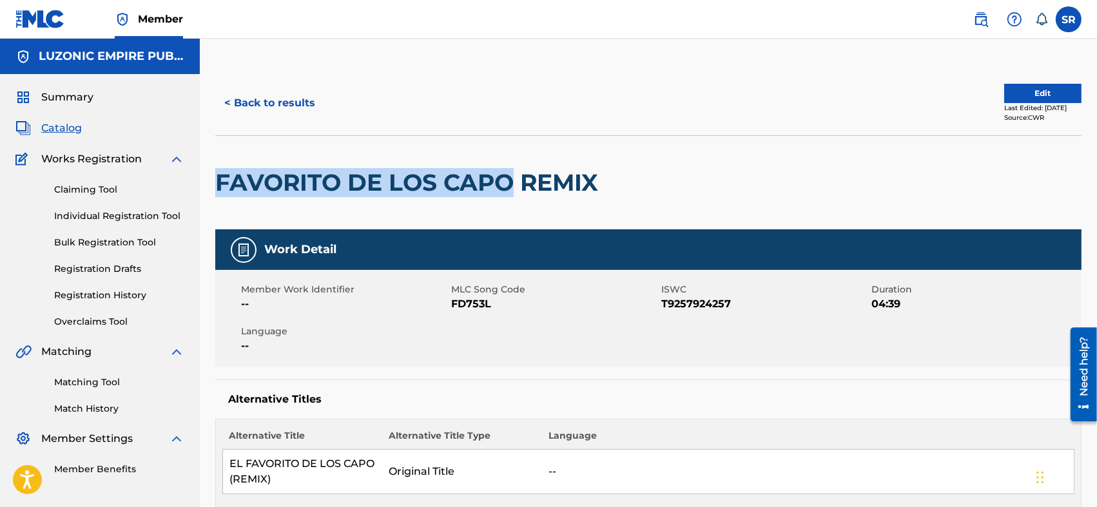
drag, startPoint x: 206, startPoint y: 177, endPoint x: 518, endPoint y: 199, distance: 312.6
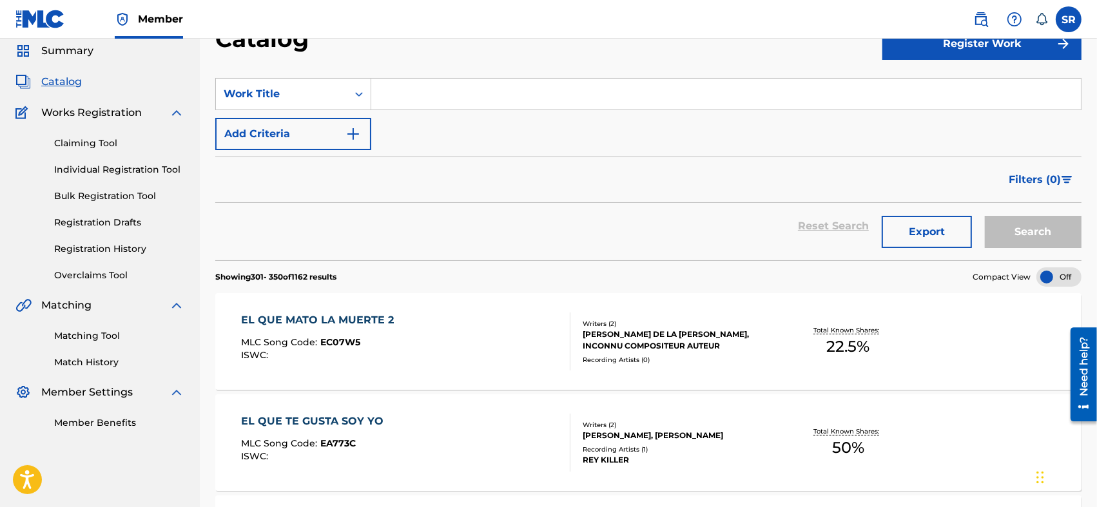
scroll to position [4557, 0]
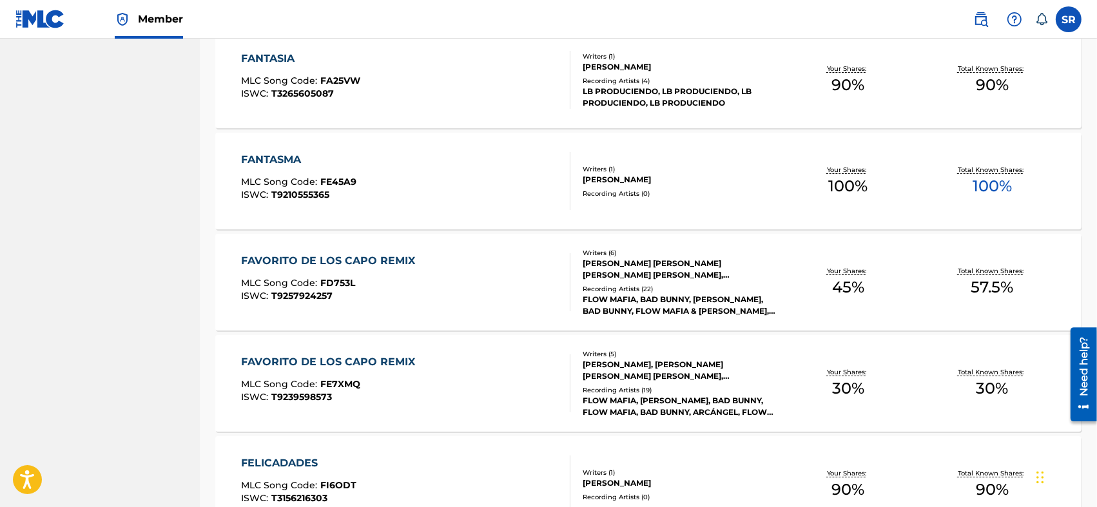
click at [427, 352] on div "FAVORITO DE LOS CAPO REMIX MLC Song Code : FE7XMQ ISWC : T9239598573 Writers ( …" at bounding box center [648, 383] width 866 height 97
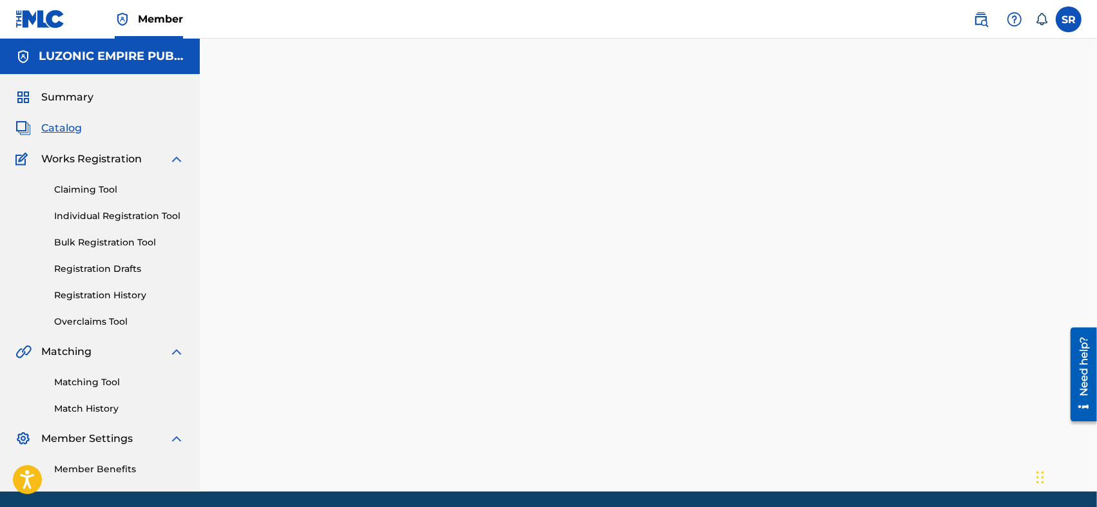
click at [427, 352] on div at bounding box center [648, 281] width 897 height 421
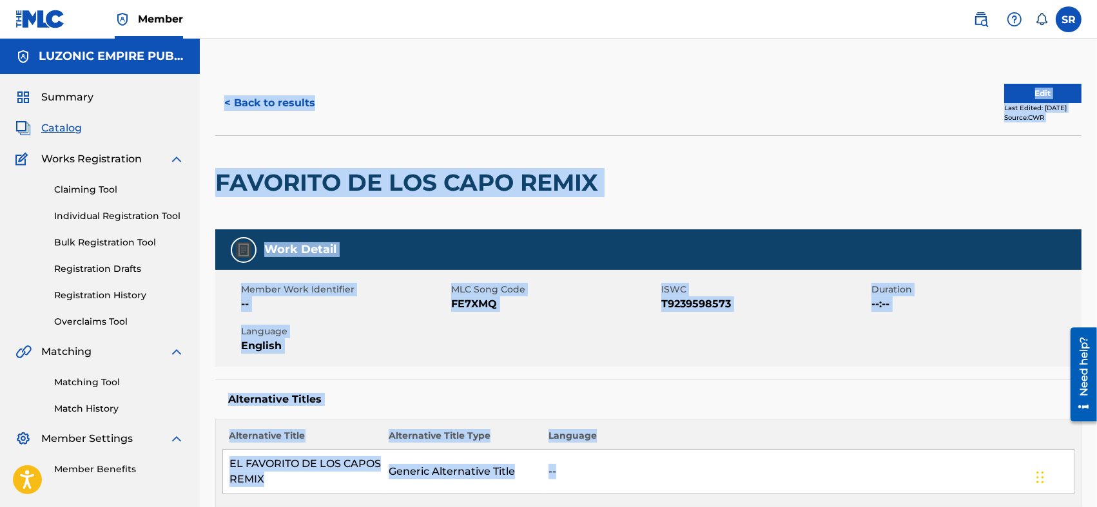
click at [521, 341] on div "Member Work Identifier -- MLC Song Code FE7XMQ ISWC T9239598573 Duration --:-- …" at bounding box center [648, 318] width 866 height 97
click at [538, 329] on div "Member Work Identifier -- MLC Song Code FE7XMQ ISWC T9239598573 Duration --:-- …" at bounding box center [648, 318] width 866 height 97
click at [563, 312] on div "Member Work Identifier -- MLC Song Code FE7XMQ ISWC T9239598573 Duration --:-- …" at bounding box center [648, 318] width 866 height 97
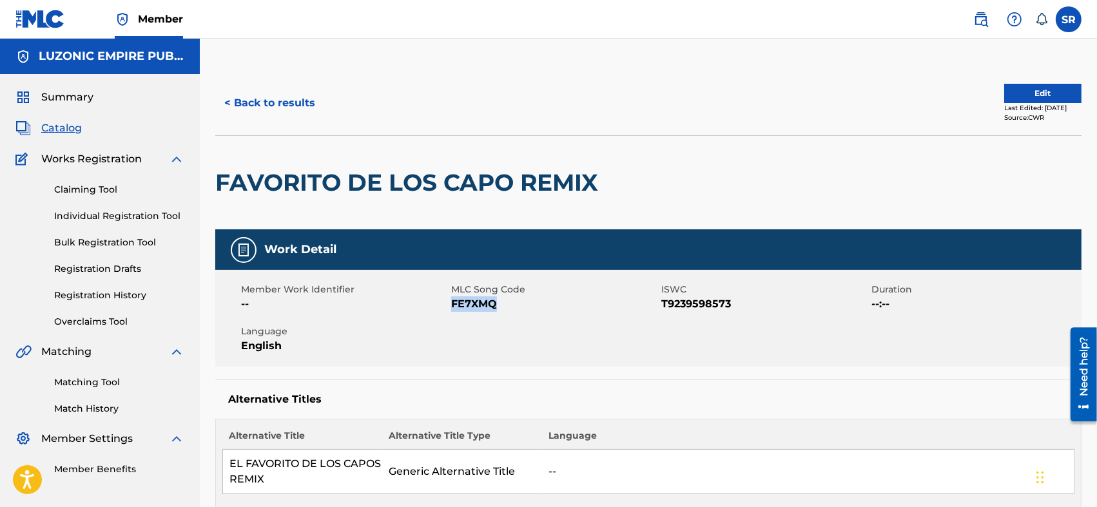
drag, startPoint x: 499, startPoint y: 303, endPoint x: 452, endPoint y: 311, distance: 47.6
click at [452, 311] on span "FE7XMQ" at bounding box center [554, 303] width 207 height 15
click at [664, 302] on span "T9239598573" at bounding box center [764, 303] width 207 height 15
drag, startPoint x: 736, startPoint y: 303, endPoint x: 661, endPoint y: 316, distance: 75.8
click at [661, 316] on div "Member Work Identifier -- MLC Song Code FE7XMQ ISWC T9239598573 Duration --:-- …" at bounding box center [648, 318] width 866 height 97
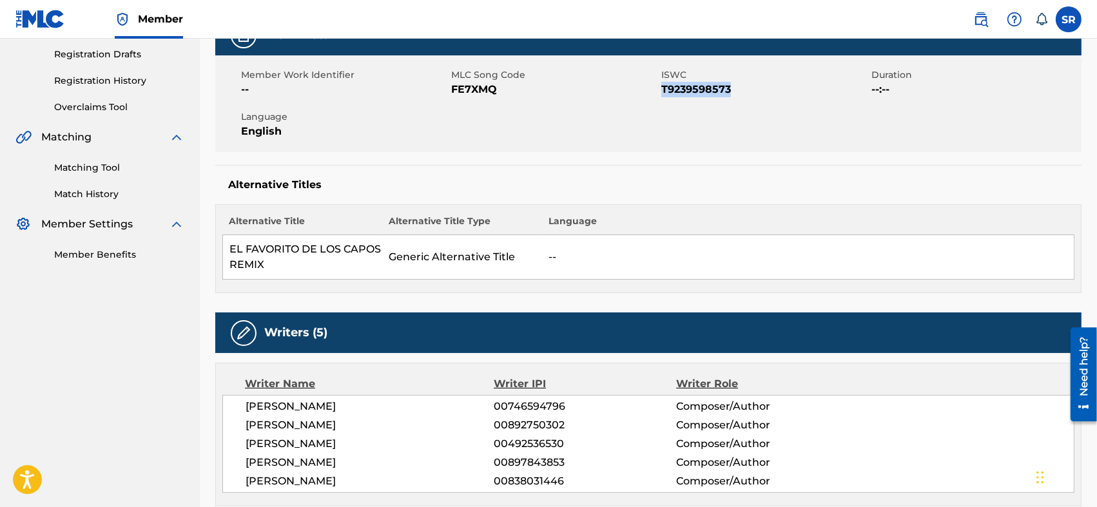
scroll to position [258, 0]
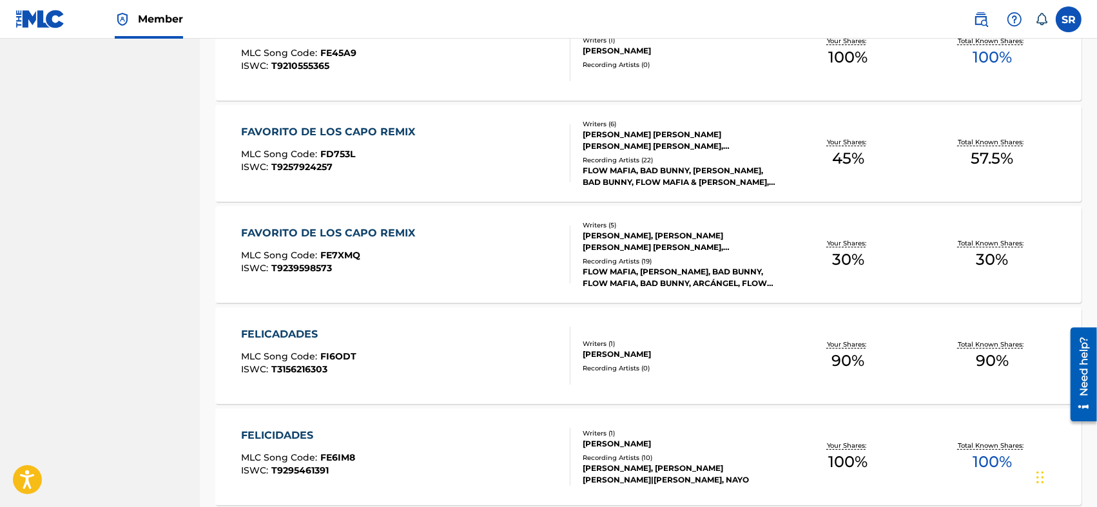
scroll to position [4728, 0]
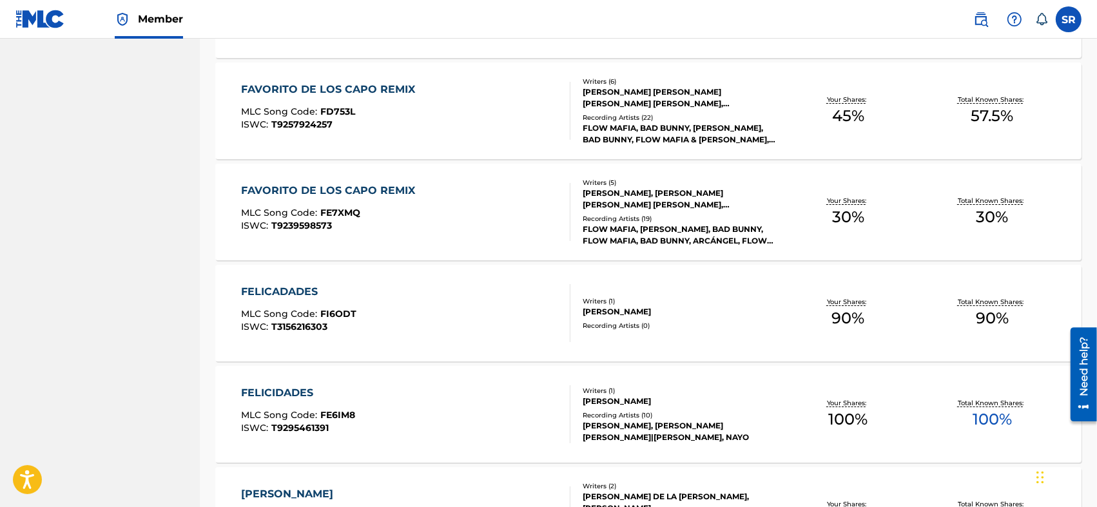
click at [445, 304] on div "FELICADADES MLC Song Code : FI6ODT ISWC : T3156216303" at bounding box center [405, 313] width 329 height 58
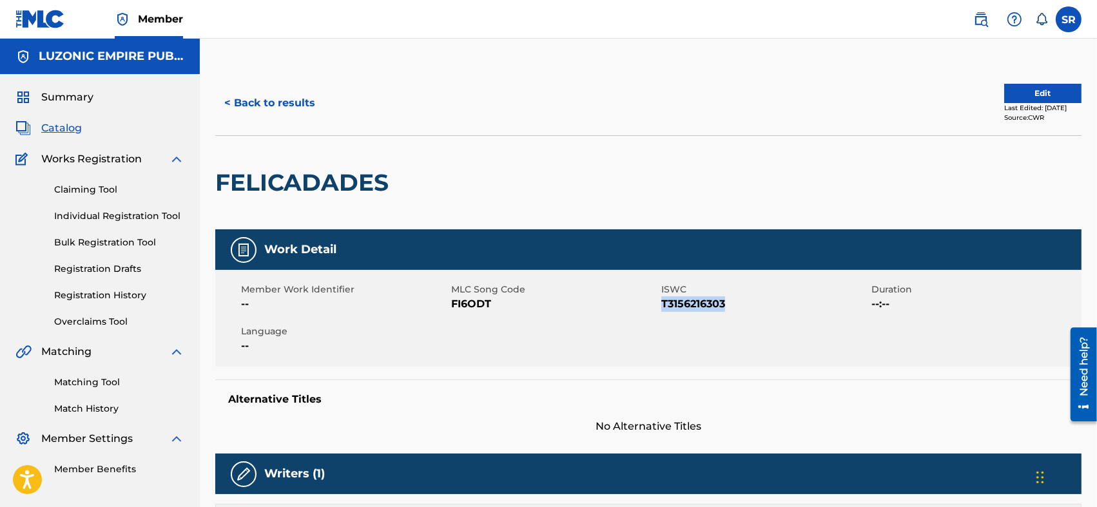
drag, startPoint x: 670, startPoint y: 304, endPoint x: 751, endPoint y: 317, distance: 81.6
click at [751, 317] on div "Member Work Identifier -- MLC Song Code FI6ODT ISWC T3156216303 Duration --:-- …" at bounding box center [648, 318] width 866 height 97
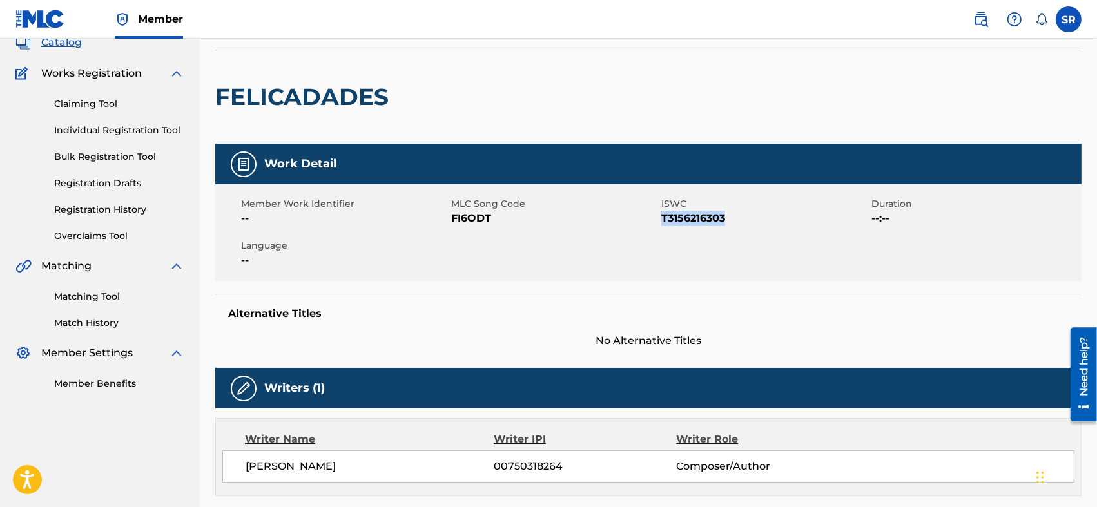
scroll to position [171, 0]
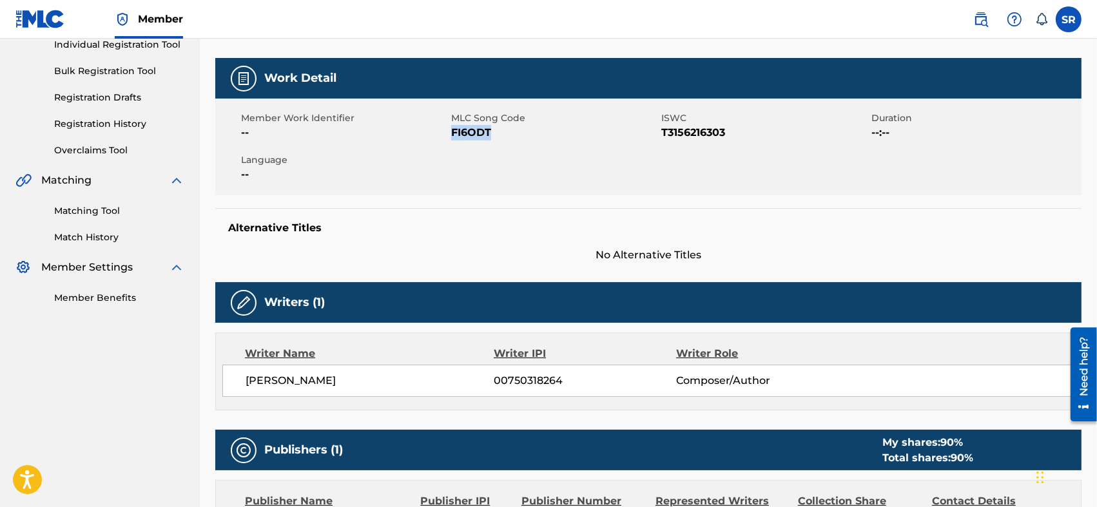
drag, startPoint x: 489, startPoint y: 136, endPoint x: 450, endPoint y: 137, distance: 38.7
click at [451, 137] on span "FI6ODT" at bounding box center [554, 132] width 207 height 15
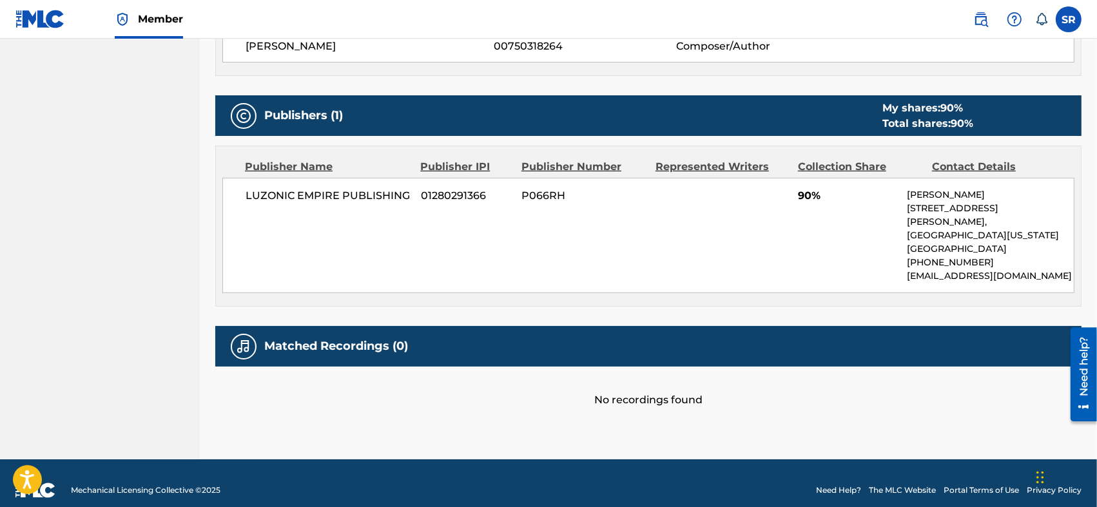
scroll to position [420, 0]
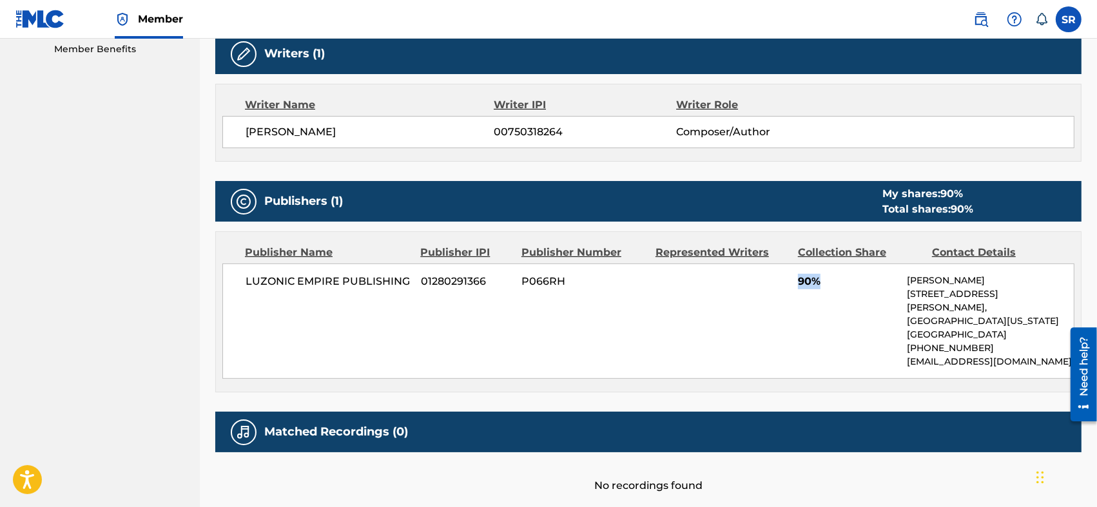
drag, startPoint x: 834, startPoint y: 288, endPoint x: 786, endPoint y: 288, distance: 48.3
click at [786, 288] on div "LUZONIC EMPIRE PUBLISHING 01280291366 P066RH 90% [PERSON_NAME] [STREET_ADDRESS]…" at bounding box center [648, 321] width 852 height 115
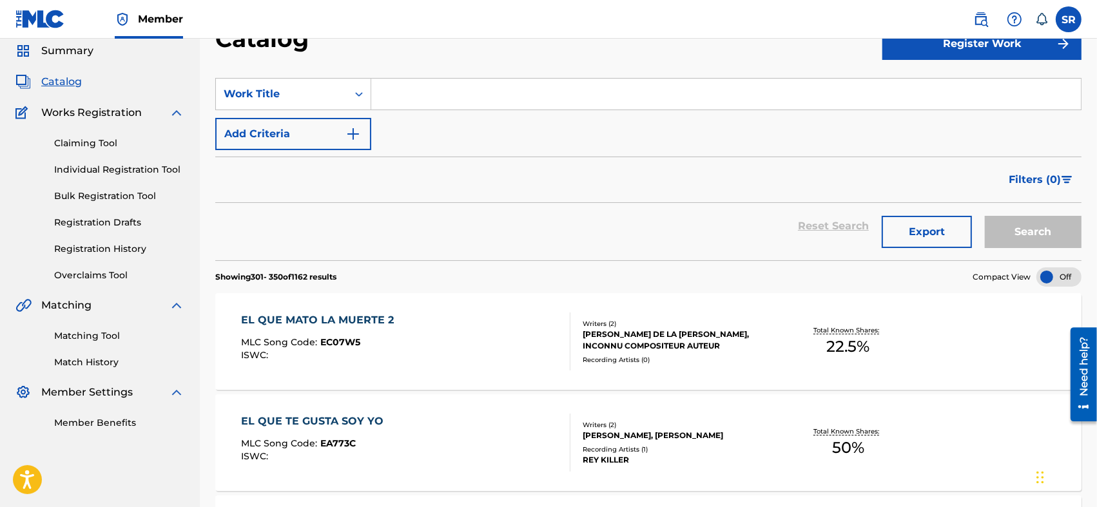
scroll to position [4728, 0]
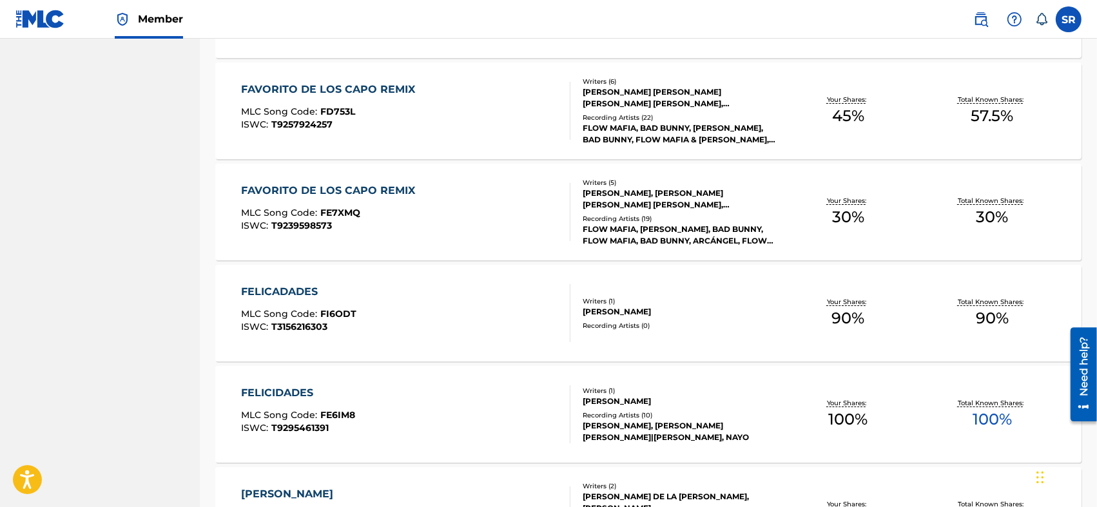
click at [405, 403] on div "FELICIDADES MLC Song Code : FE6IM8 ISWC : T9295461391" at bounding box center [405, 414] width 329 height 58
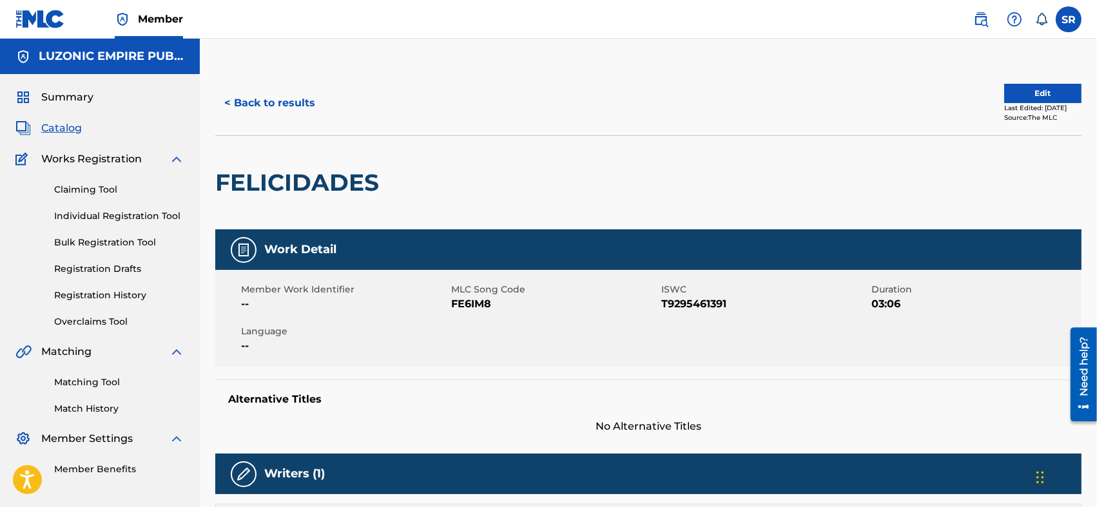
scroll to position [86, 0]
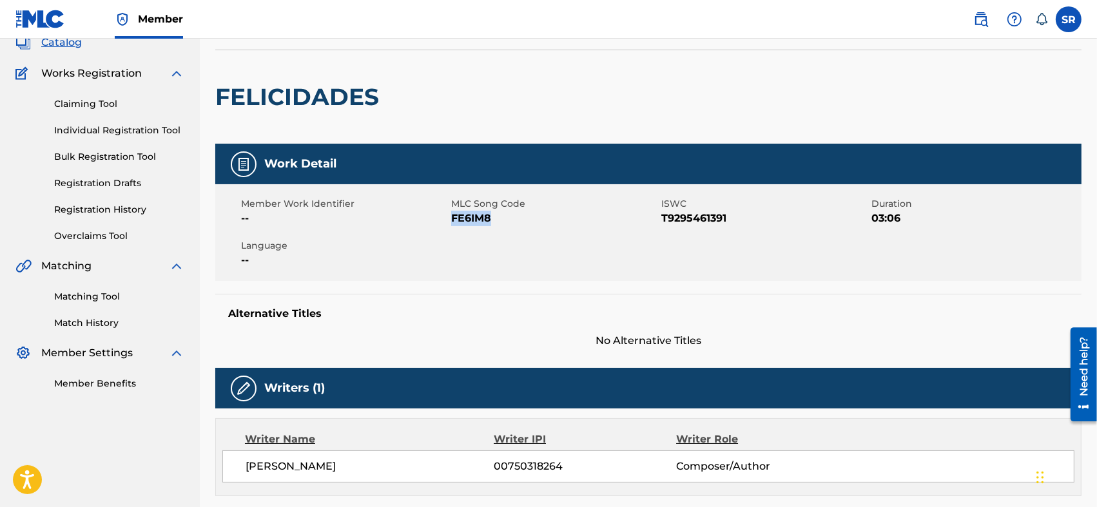
drag, startPoint x: 510, startPoint y: 219, endPoint x: 452, endPoint y: 228, distance: 58.7
click at [452, 228] on div "Member Work Identifier -- MLC Song Code FE6IM8 ISWC T9295461391 Duration 03:06 …" at bounding box center [648, 232] width 866 height 97
drag, startPoint x: 735, startPoint y: 221, endPoint x: 662, endPoint y: 240, distance: 75.8
click at [662, 240] on div "Member Work Identifier -- MLC Song Code FE6IM8 ISWC T9295461391 Duration 03:06 …" at bounding box center [648, 232] width 866 height 97
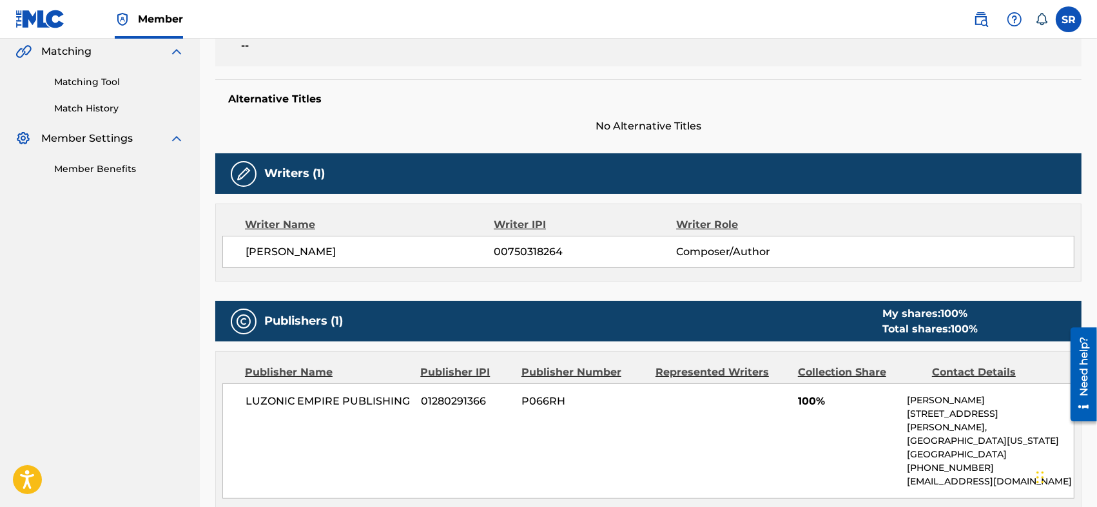
scroll to position [343, 0]
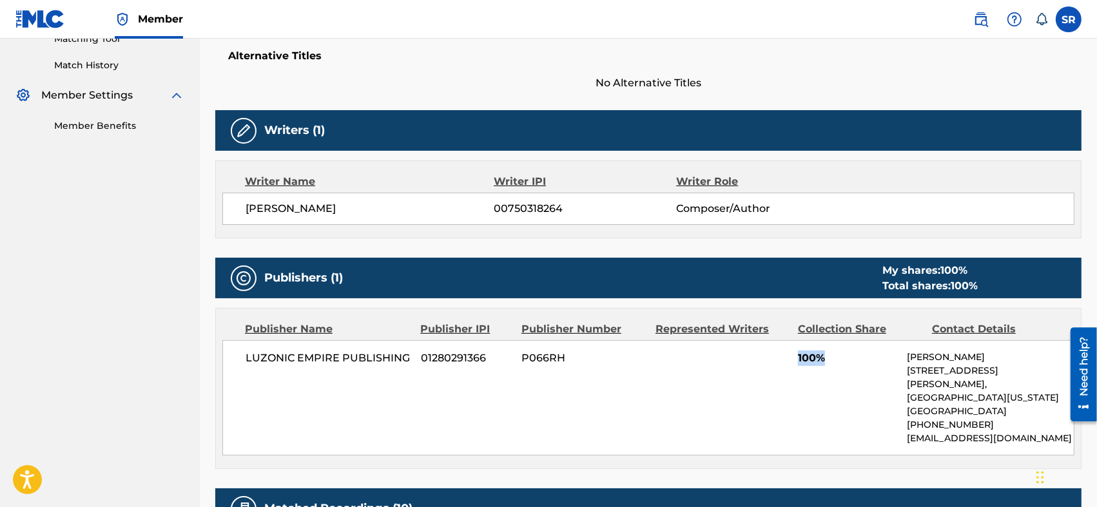
drag, startPoint x: 782, startPoint y: 353, endPoint x: 828, endPoint y: 362, distance: 47.3
click at [828, 362] on div "LUZONIC EMPIRE PUBLISHING 01280291366 P066RH 100% [PERSON_NAME] [STREET_ADDRESS…" at bounding box center [648, 397] width 852 height 115
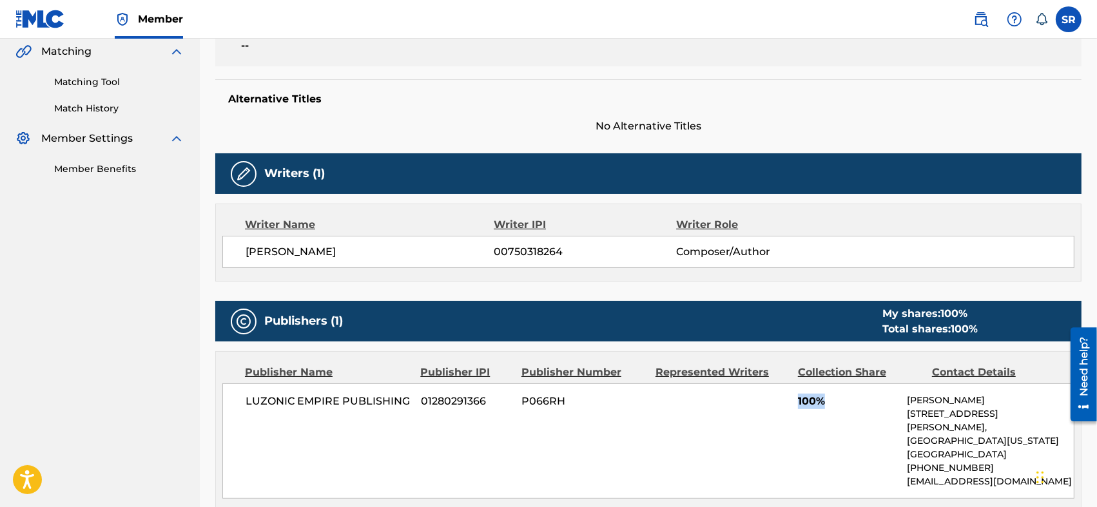
scroll to position [129, 0]
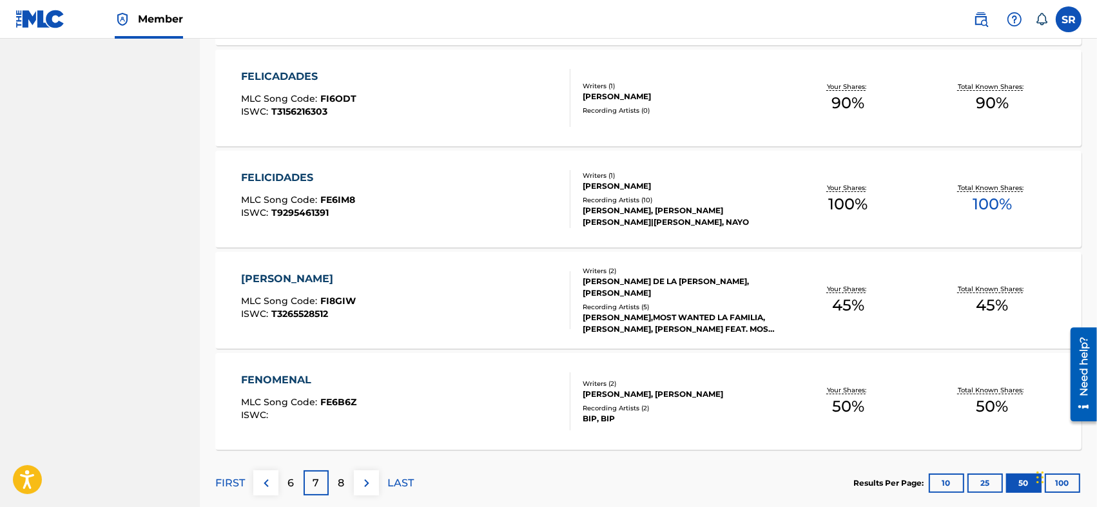
scroll to position [4986, 0]
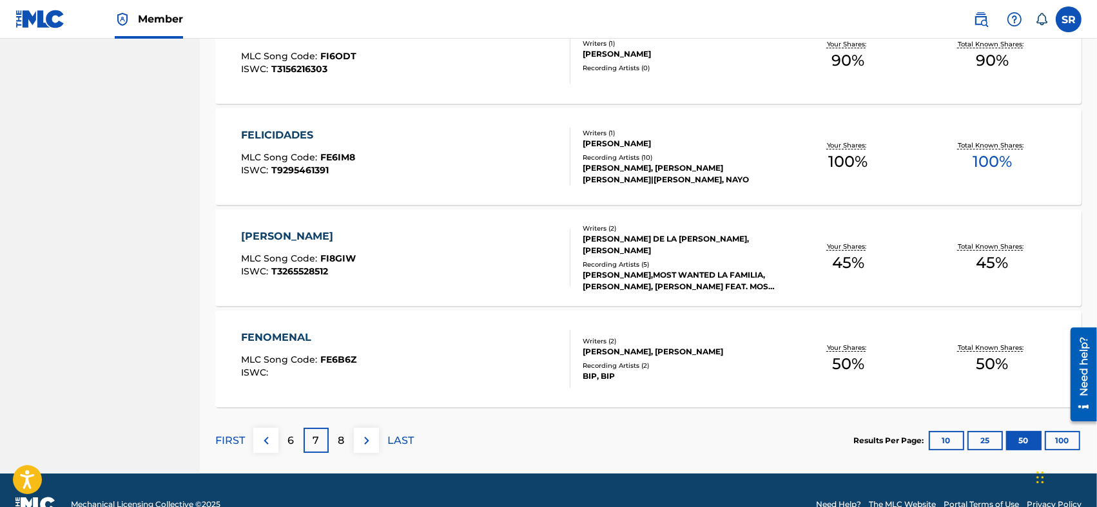
click at [335, 439] on div "8" at bounding box center [341, 440] width 25 height 25
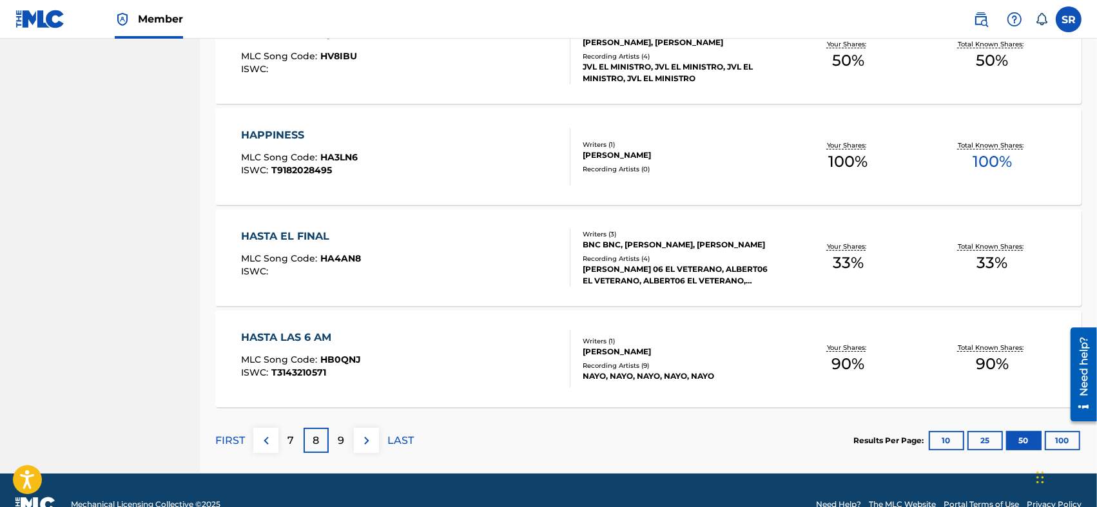
scroll to position [5014, 0]
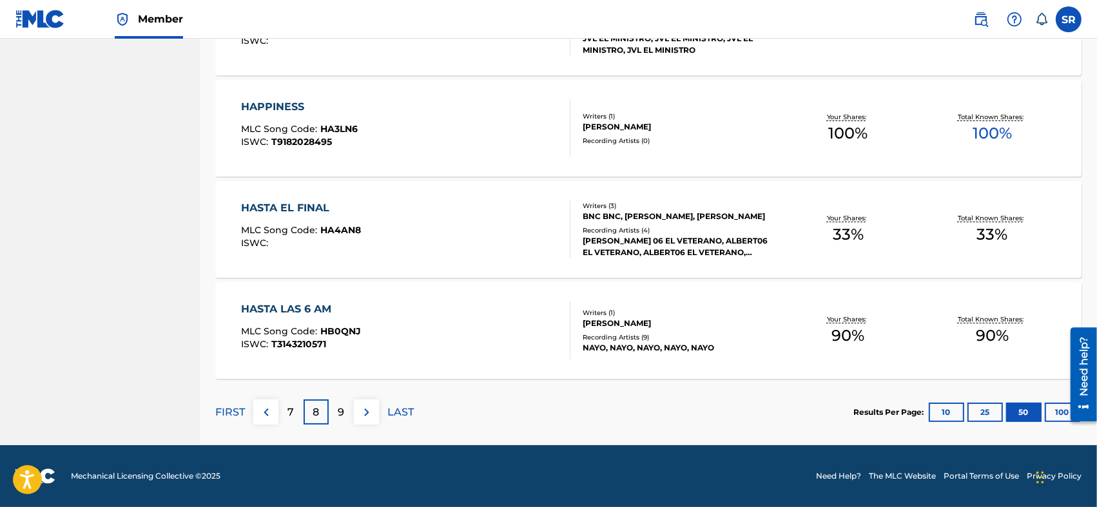
click at [399, 417] on p "LAST" at bounding box center [400, 412] width 26 height 15
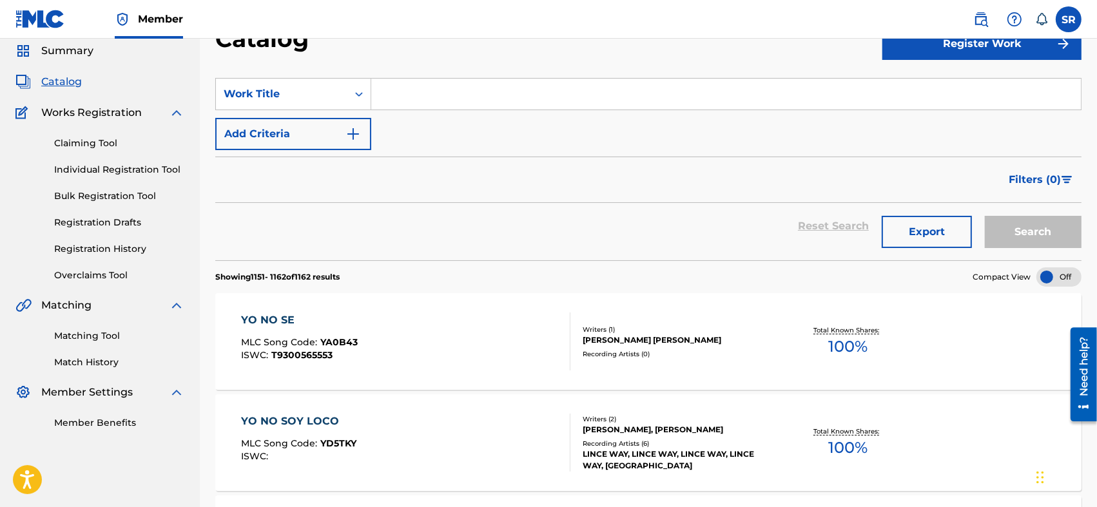
scroll to position [1170, 0]
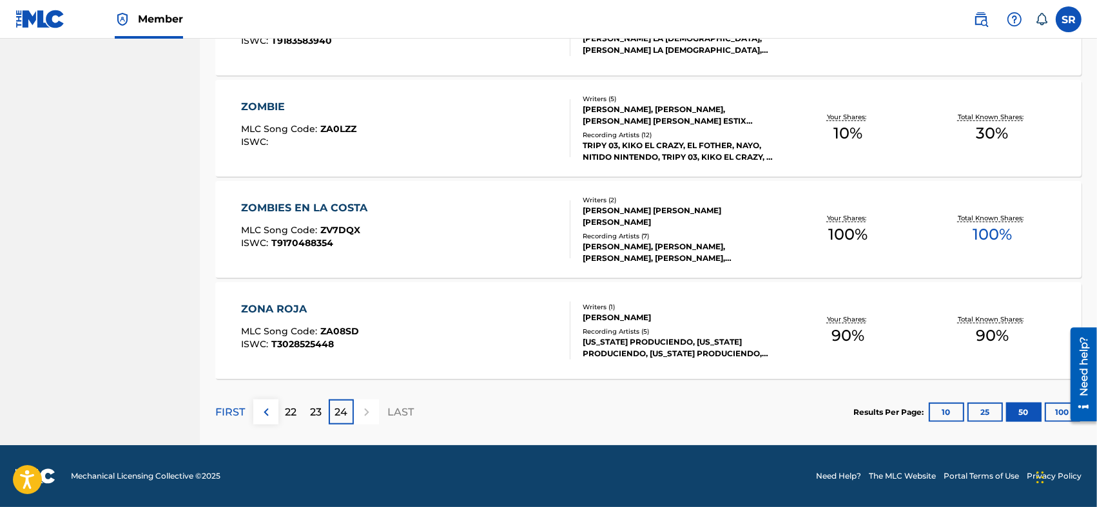
click at [268, 411] on img at bounding box center [265, 412] width 15 height 15
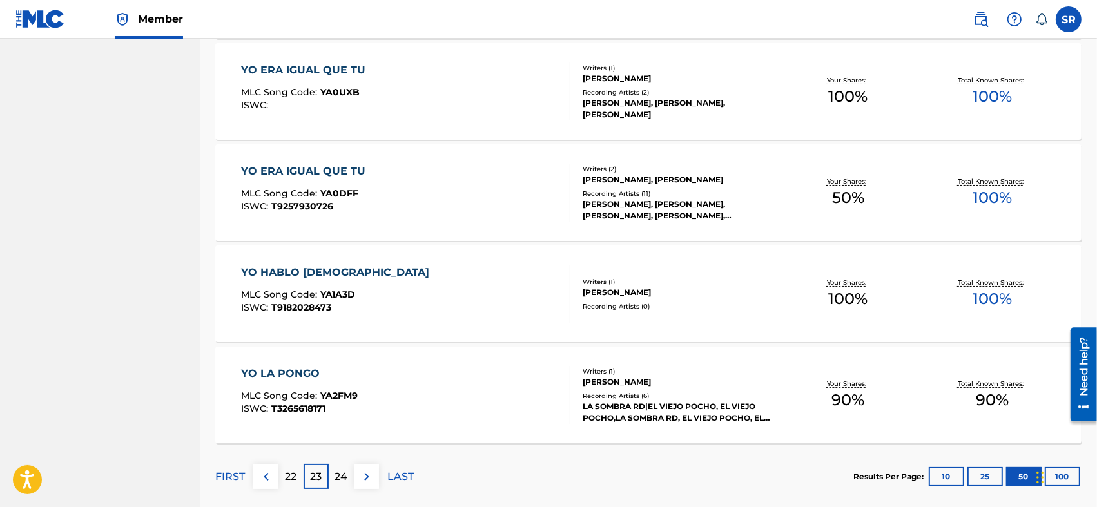
scroll to position [5014, 0]
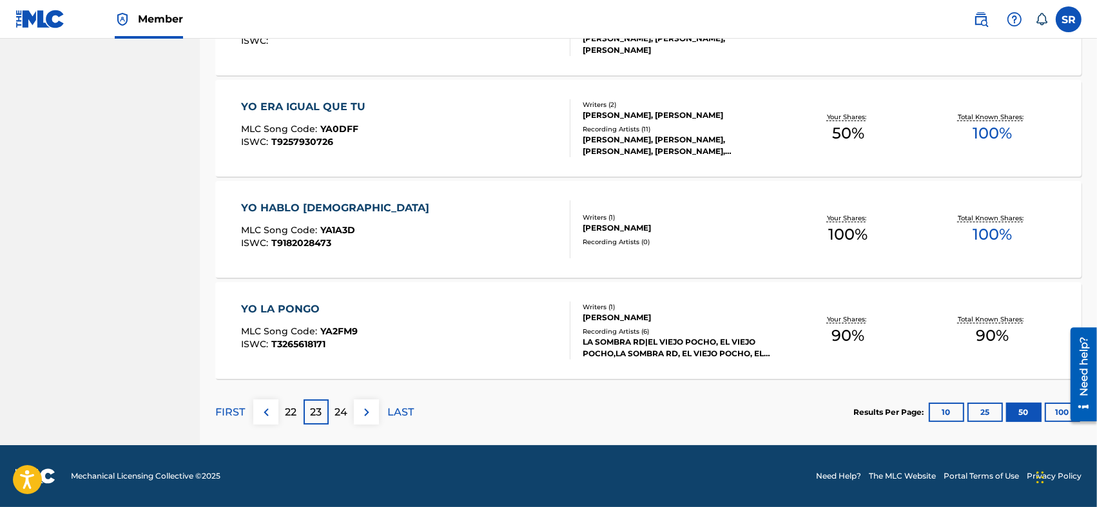
click at [288, 413] on p "22" at bounding box center [291, 412] width 12 height 15
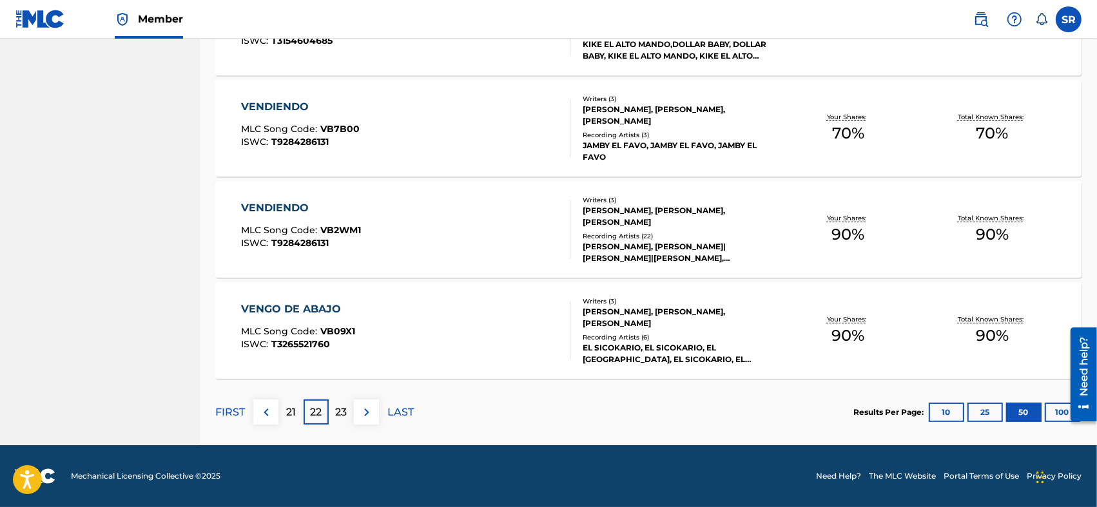
click at [291, 410] on p "21" at bounding box center [291, 412] width 10 height 15
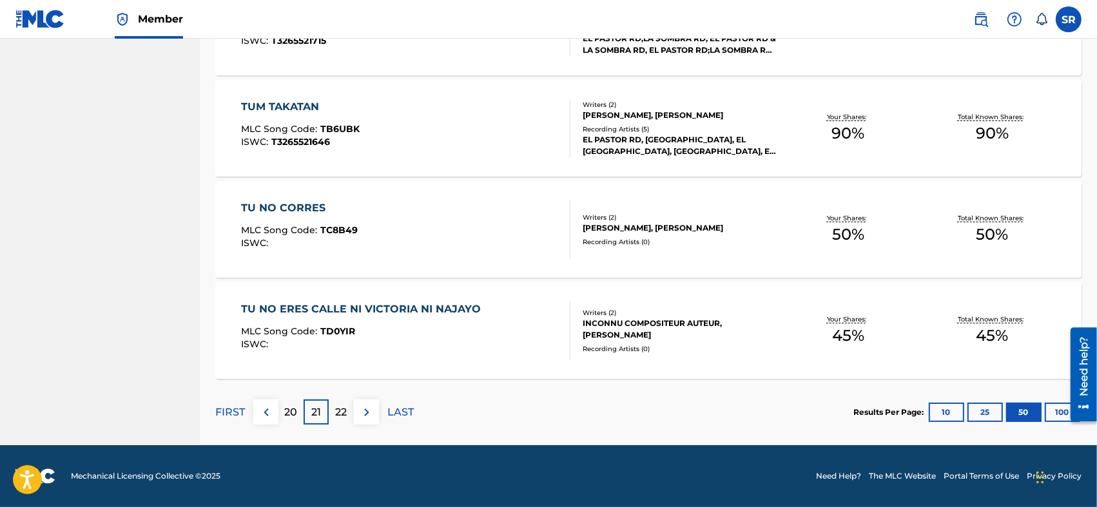
click at [291, 410] on p "20" at bounding box center [291, 412] width 13 height 15
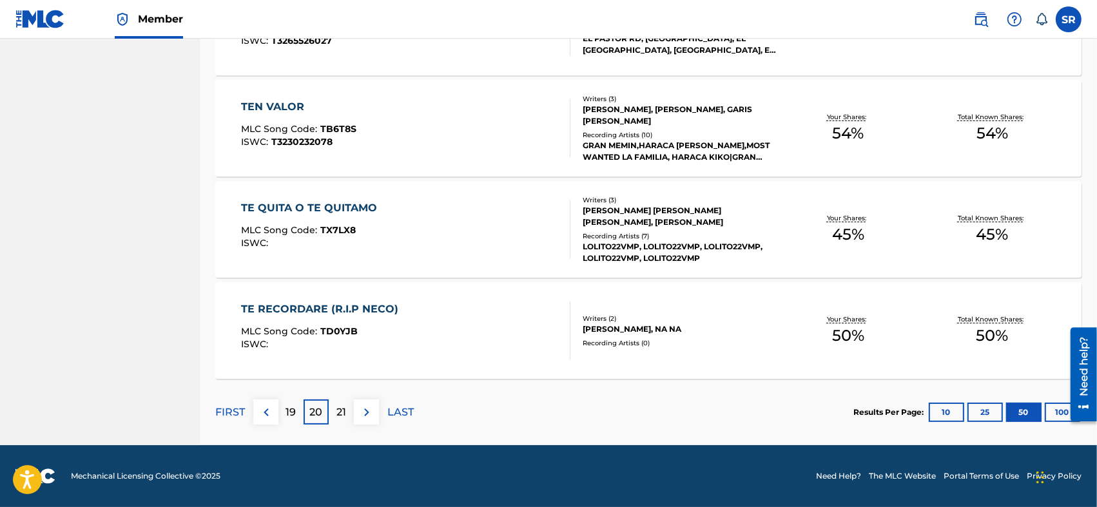
click at [292, 411] on p "19" at bounding box center [291, 412] width 10 height 15
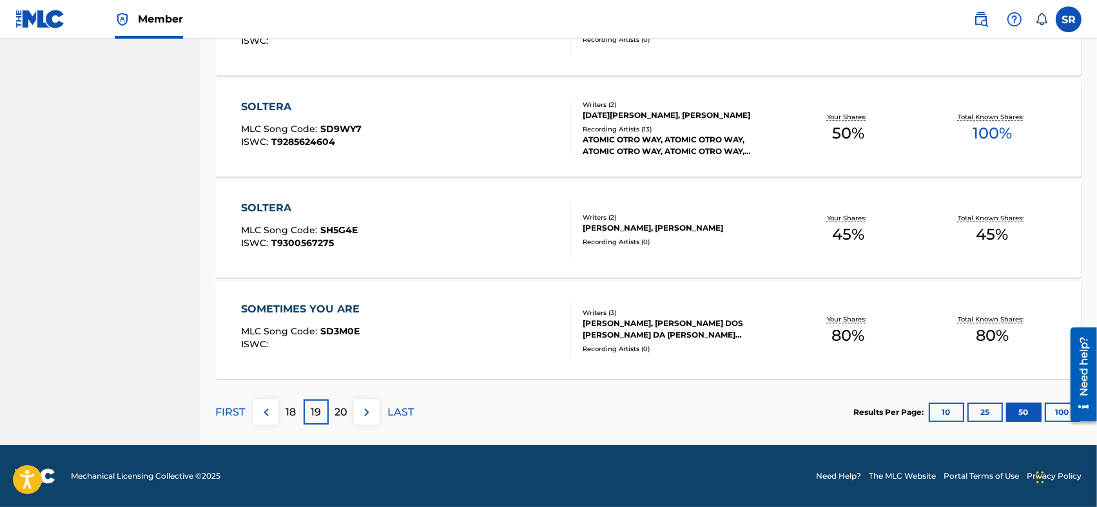
click at [292, 411] on p "18" at bounding box center [291, 412] width 10 height 15
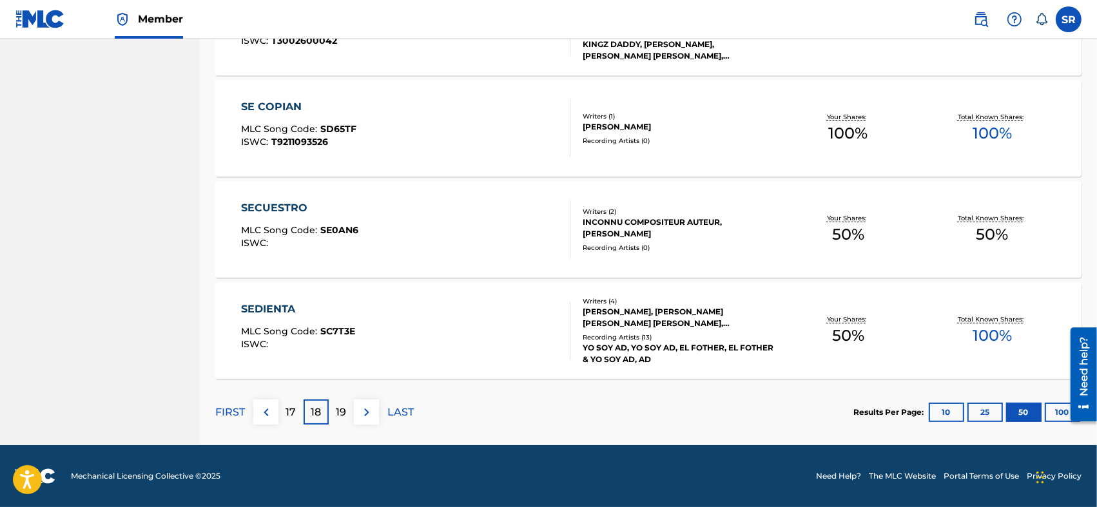
click at [292, 411] on p "17" at bounding box center [291, 412] width 10 height 15
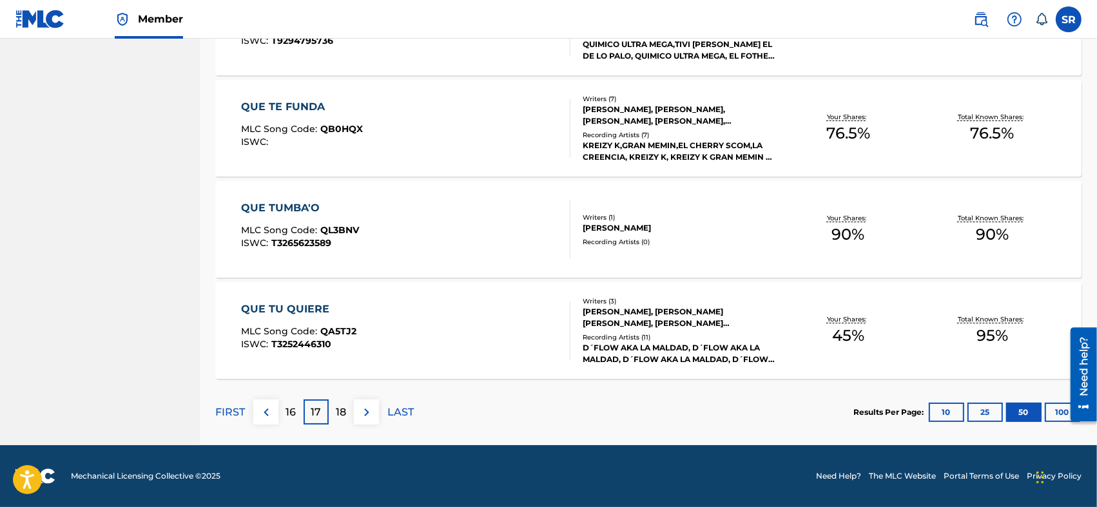
click at [292, 411] on p "16" at bounding box center [291, 412] width 10 height 15
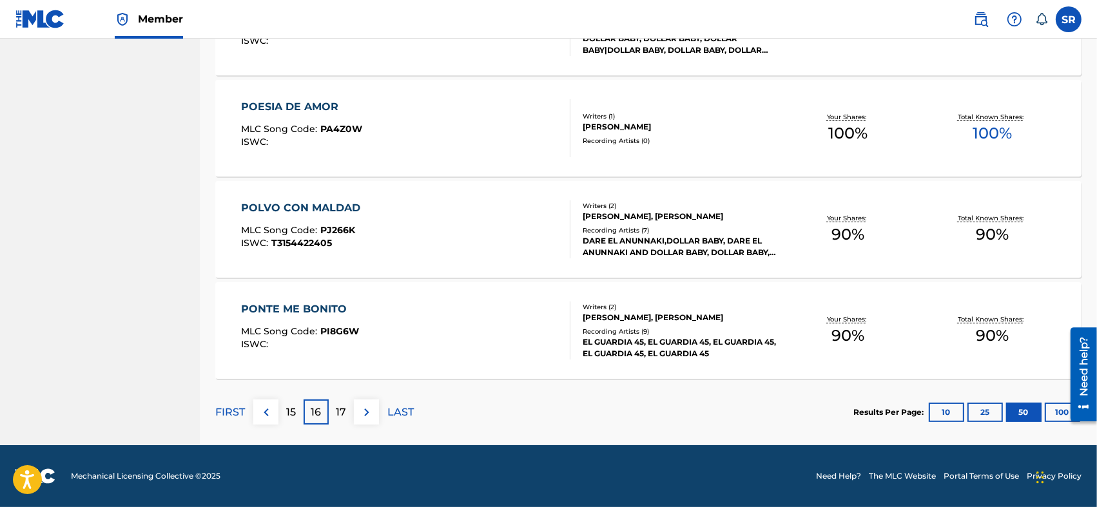
click at [292, 411] on p "15" at bounding box center [291, 412] width 10 height 15
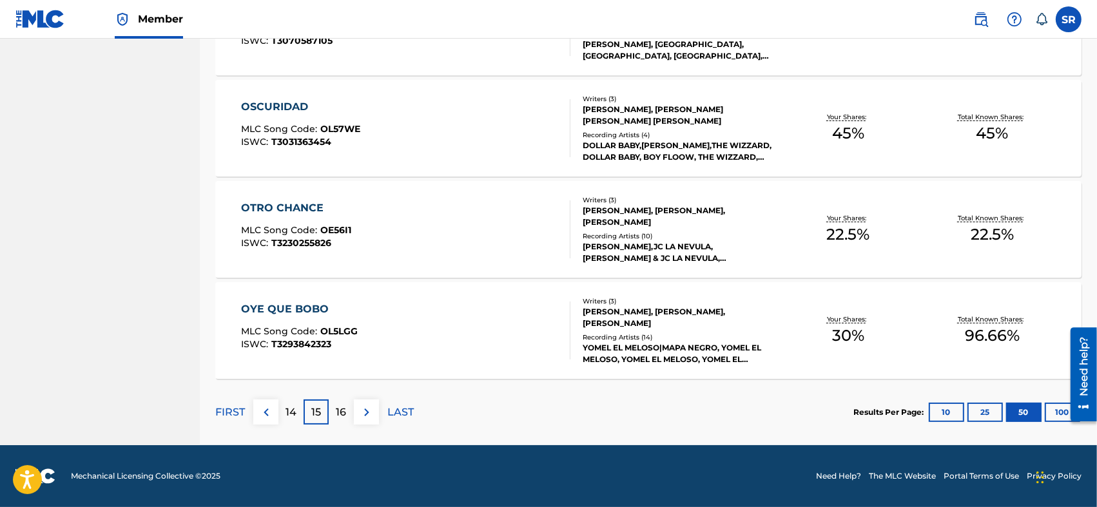
click at [292, 411] on p "14" at bounding box center [290, 412] width 11 height 15
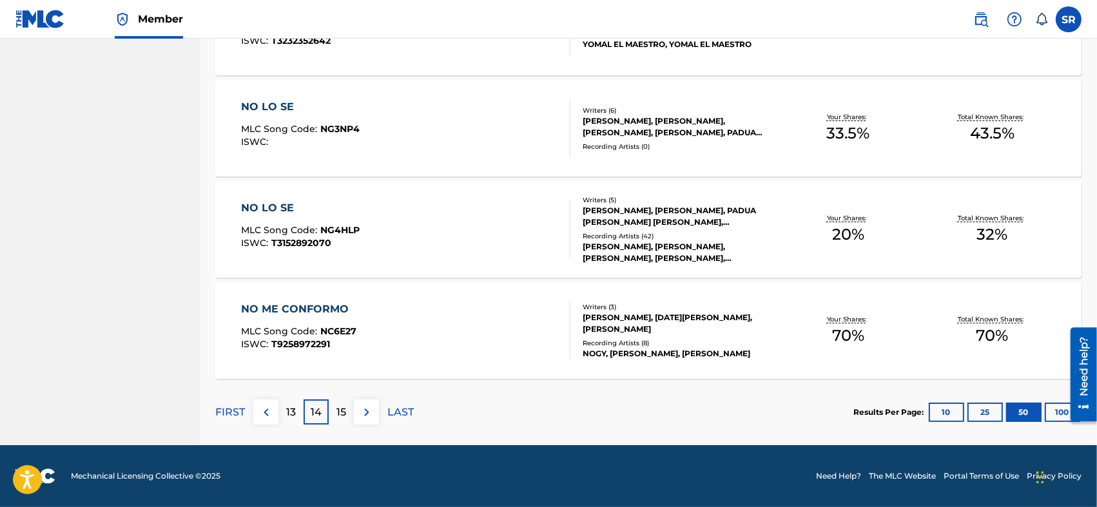
click at [292, 411] on p "13" at bounding box center [291, 412] width 10 height 15
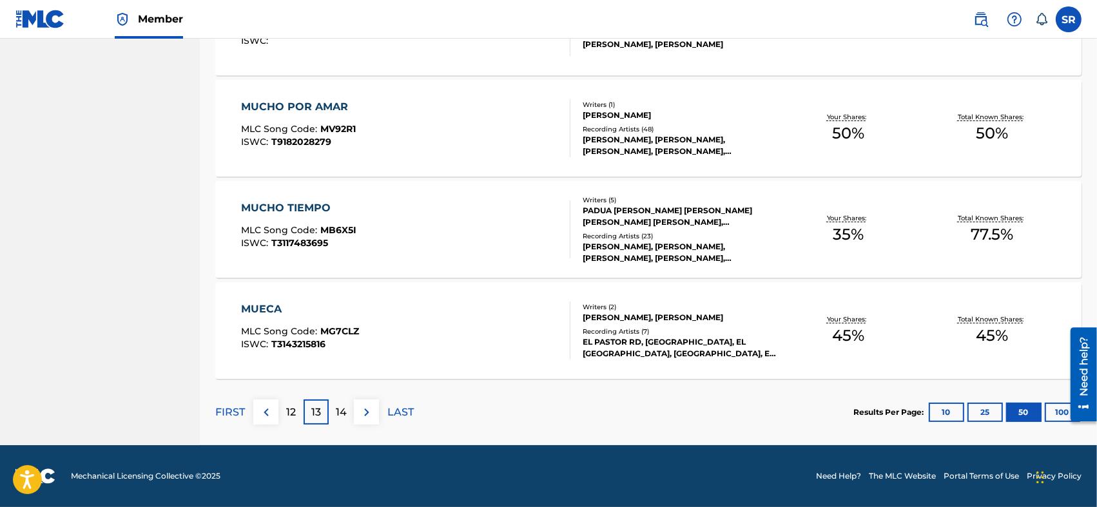
click at [292, 411] on p "12" at bounding box center [291, 412] width 10 height 15
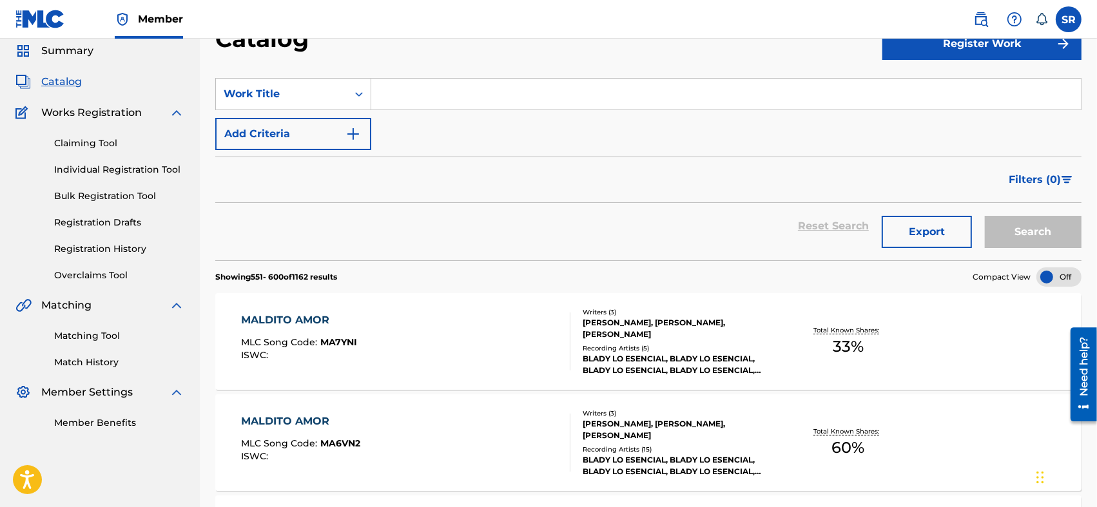
scroll to position [5014, 0]
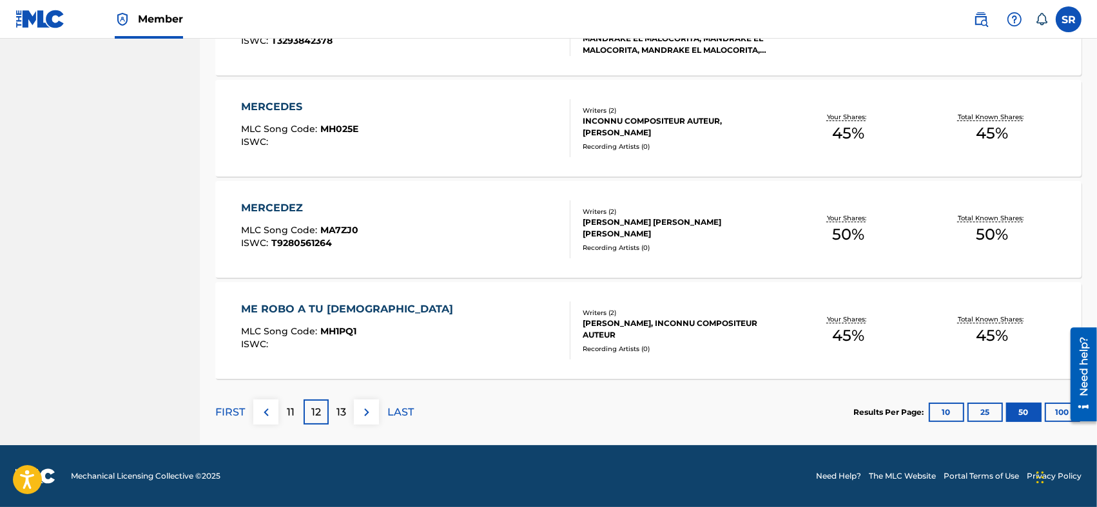
click at [292, 411] on p "11" at bounding box center [291, 412] width 8 height 15
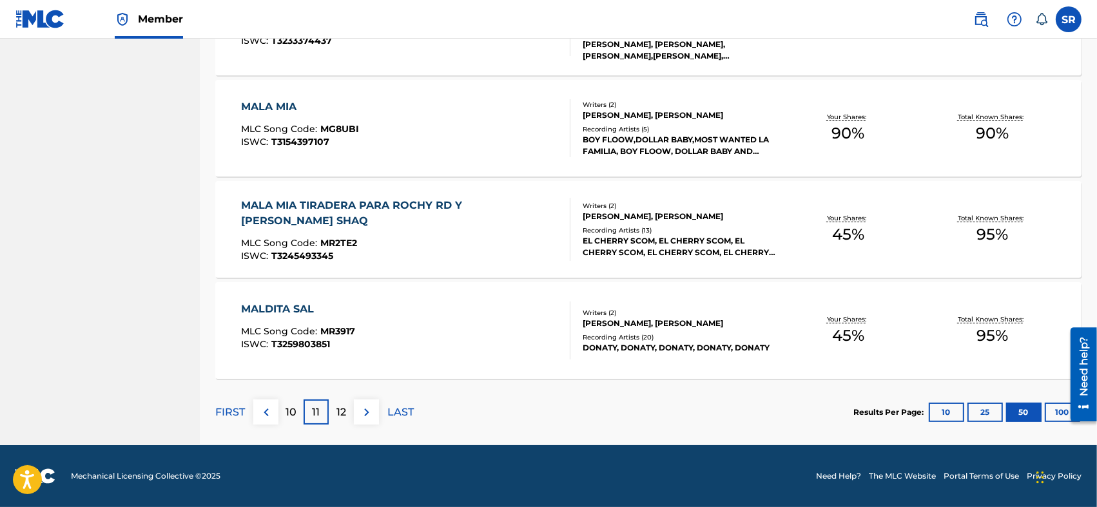
click at [292, 411] on p "10" at bounding box center [290, 412] width 11 height 15
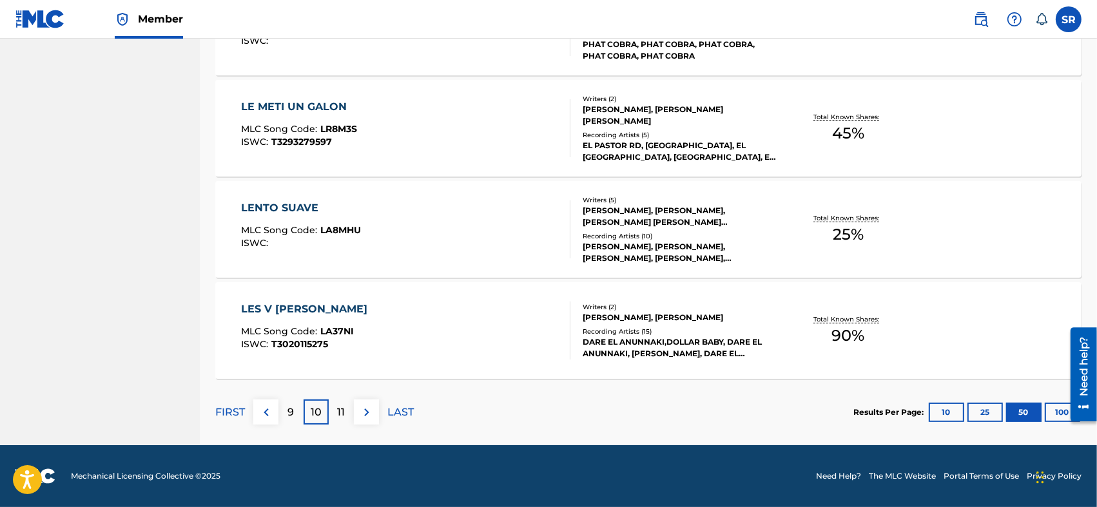
click at [292, 411] on p "9" at bounding box center [291, 412] width 6 height 15
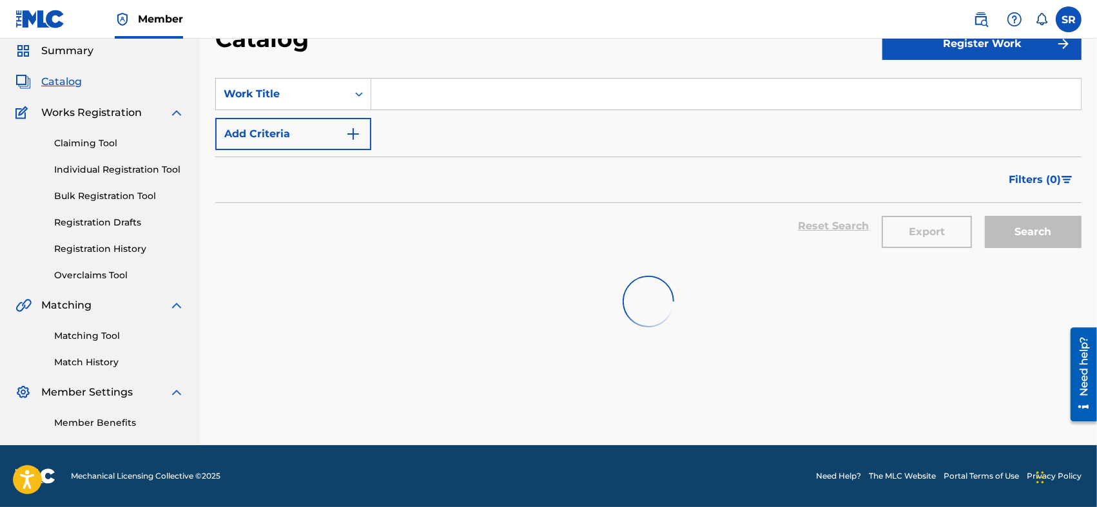
scroll to position [5014, 0]
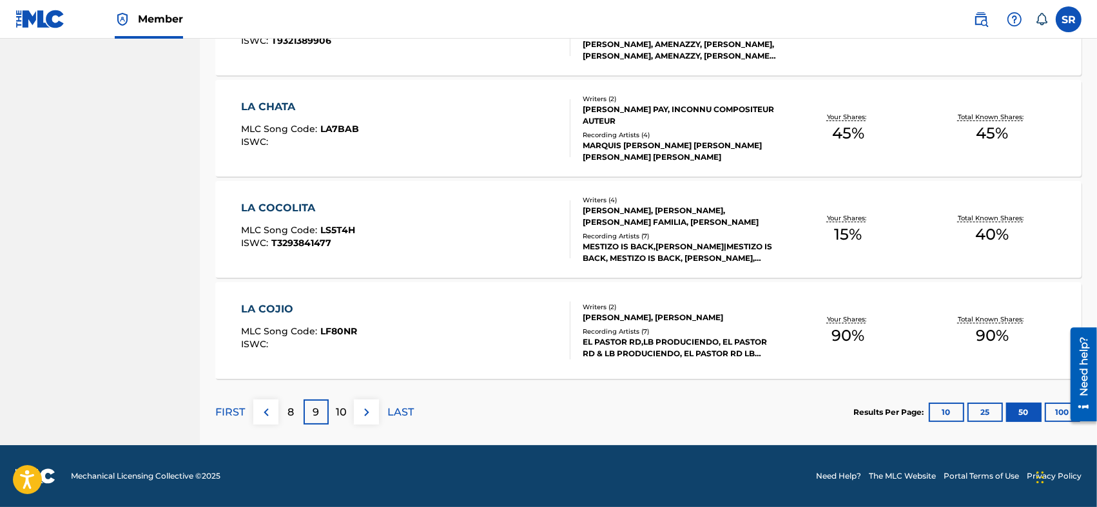
click at [289, 409] on p "8" at bounding box center [291, 412] width 6 height 15
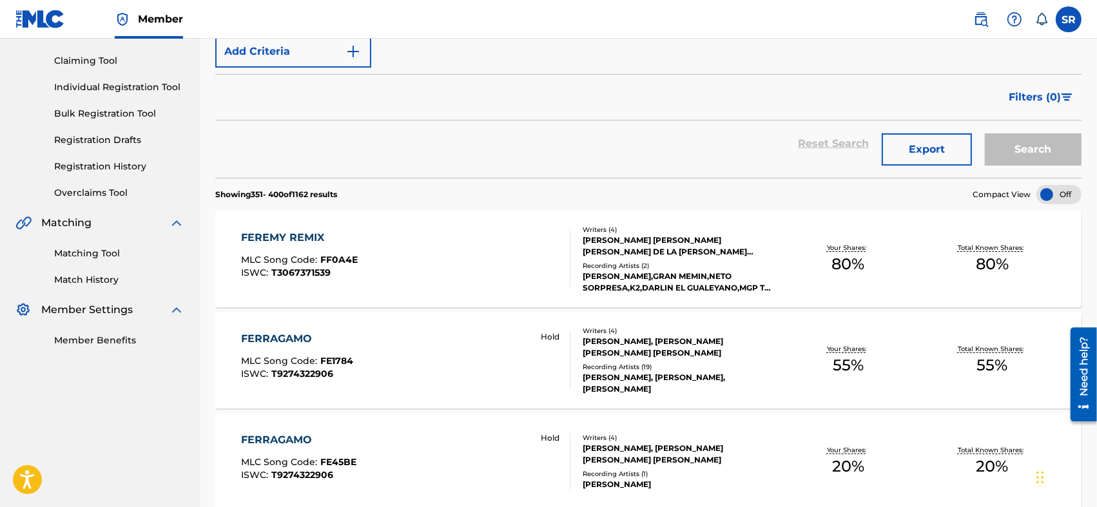
scroll to position [171, 0]
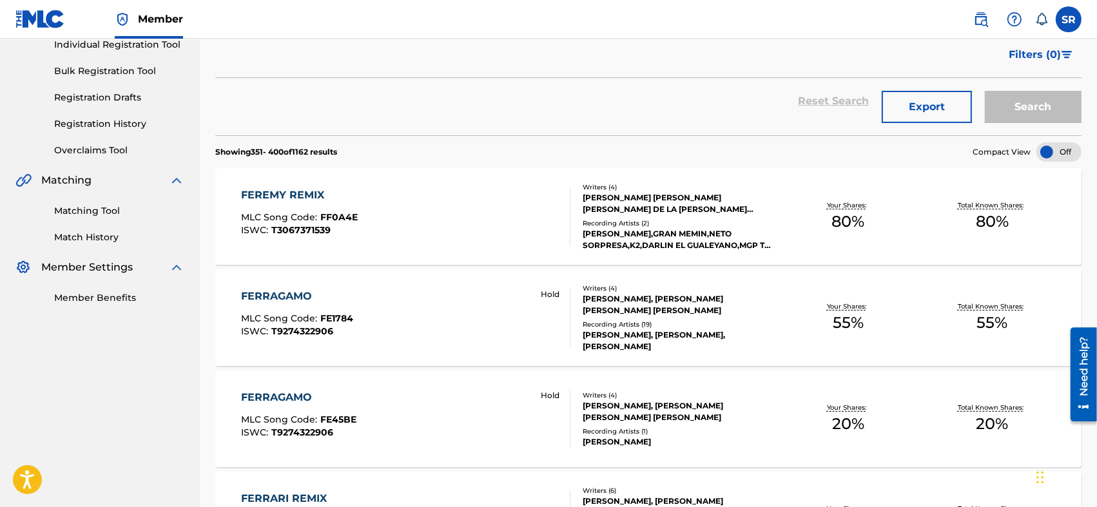
click at [453, 305] on div "FERRAGAMO MLC Song Code : FE1784 ISWC : T9274322906 Hold" at bounding box center [405, 318] width 329 height 58
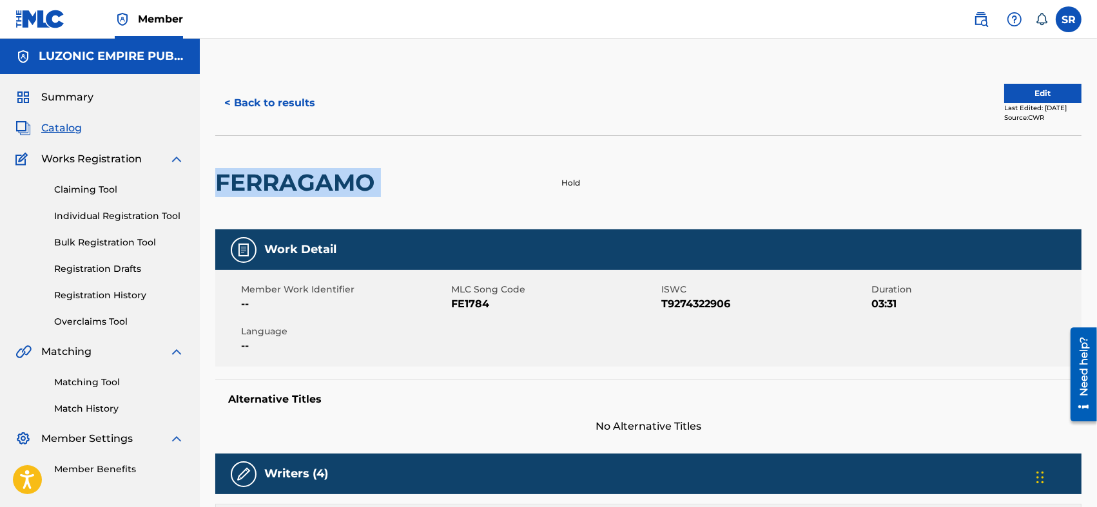
drag, startPoint x: 385, startPoint y: 176, endPoint x: 209, endPoint y: 186, distance: 176.9
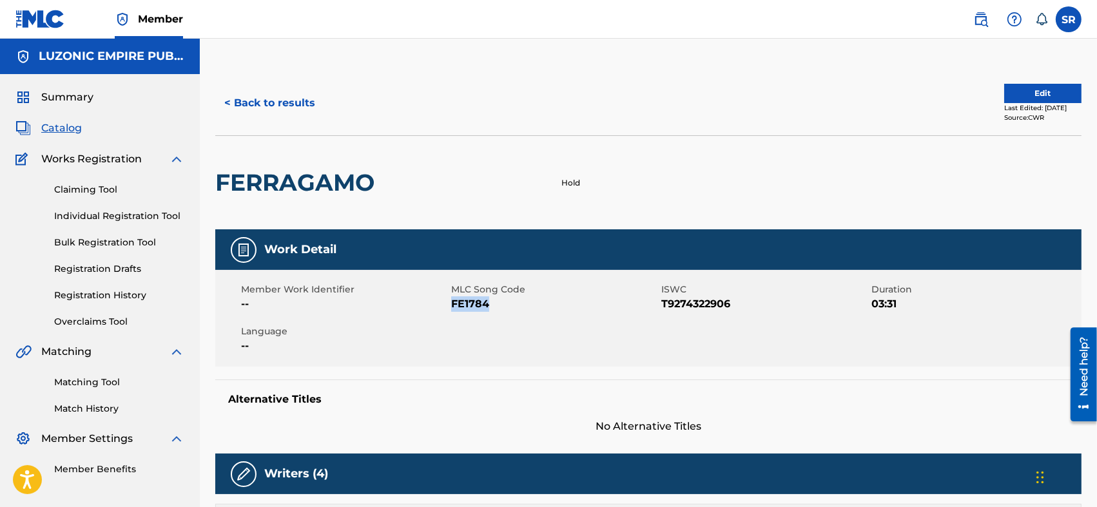
drag, startPoint x: 485, startPoint y: 305, endPoint x: 452, endPoint y: 314, distance: 33.9
click at [452, 314] on div "Member Work Identifier -- MLC Song Code FE1784 ISWC T9274322906 Duration 03:31 …" at bounding box center [648, 318] width 866 height 97
drag, startPoint x: 735, startPoint y: 309, endPoint x: 661, endPoint y: 316, distance: 73.8
click at [661, 316] on div "Member Work Identifier -- MLC Song Code FE1784 ISWC T9274322906 Duration 03:31 …" at bounding box center [648, 318] width 866 height 97
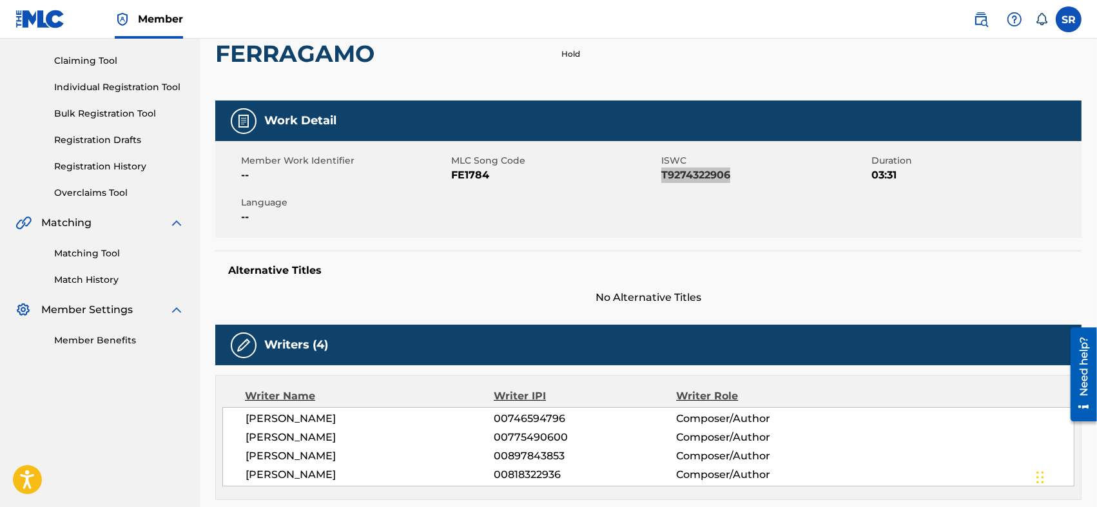
scroll to position [258, 0]
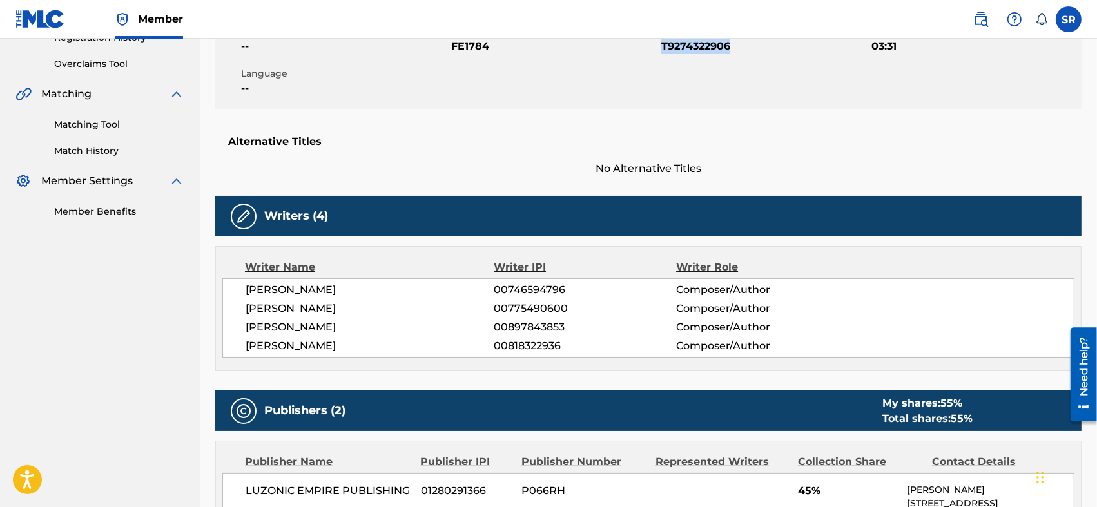
drag, startPoint x: 245, startPoint y: 284, endPoint x: 419, endPoint y: 338, distance: 183.0
click at [419, 338] on div "[PERSON_NAME] 00746594796 Composer/Author [PERSON_NAME] 00775490600 Composer/Au…" at bounding box center [648, 317] width 852 height 79
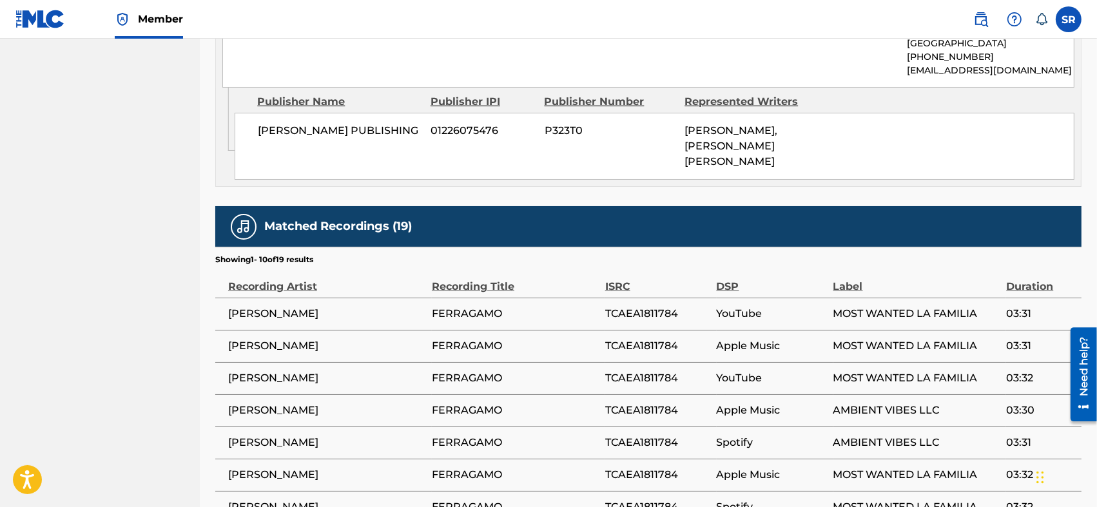
scroll to position [1073, 0]
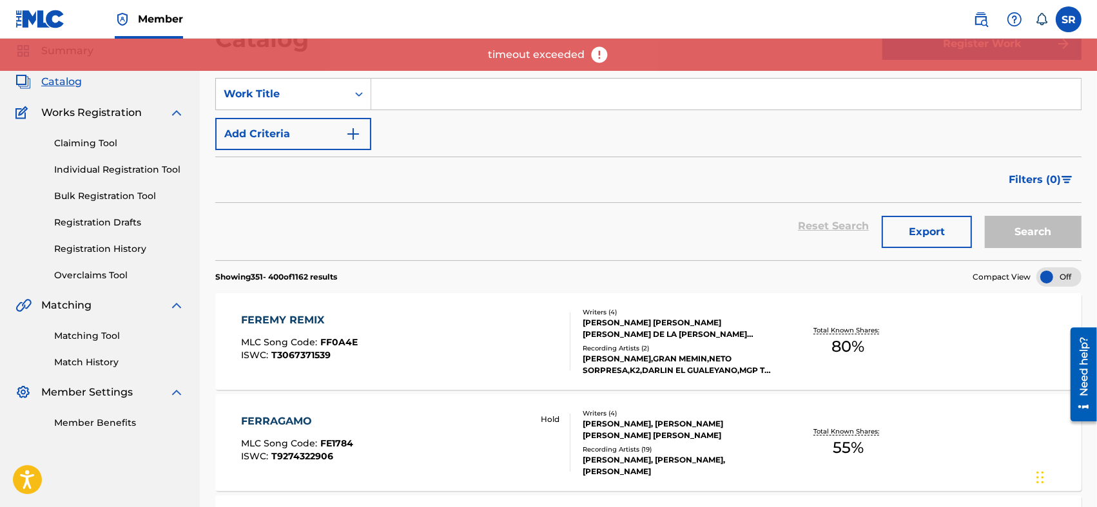
scroll to position [171, 0]
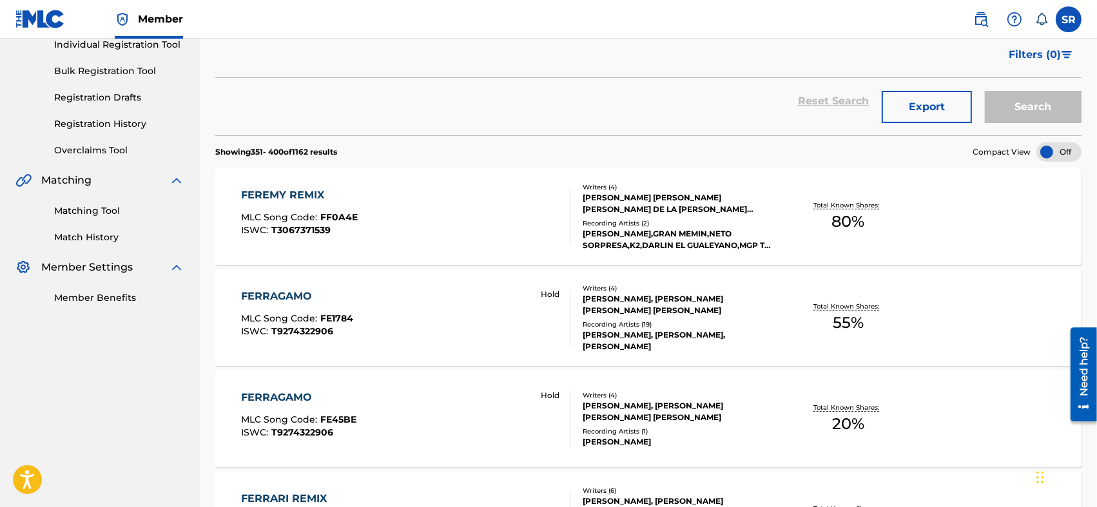
click at [423, 406] on div "FERRAGAMO MLC Song Code : FE45BE ISWC : T9274322906 Hold" at bounding box center [405, 419] width 329 height 58
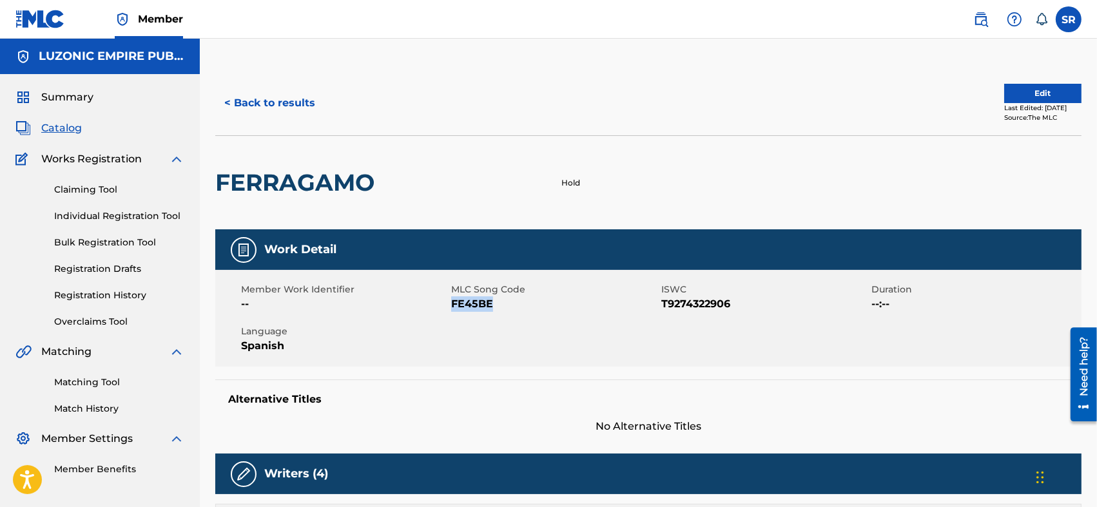
drag, startPoint x: 499, startPoint y: 304, endPoint x: 450, endPoint y: 311, distance: 49.5
click at [451, 311] on span "FE45BE" at bounding box center [554, 303] width 207 height 15
drag, startPoint x: 732, startPoint y: 305, endPoint x: 662, endPoint y: 311, distance: 70.4
click at [662, 311] on span "T9274322906" at bounding box center [764, 303] width 207 height 15
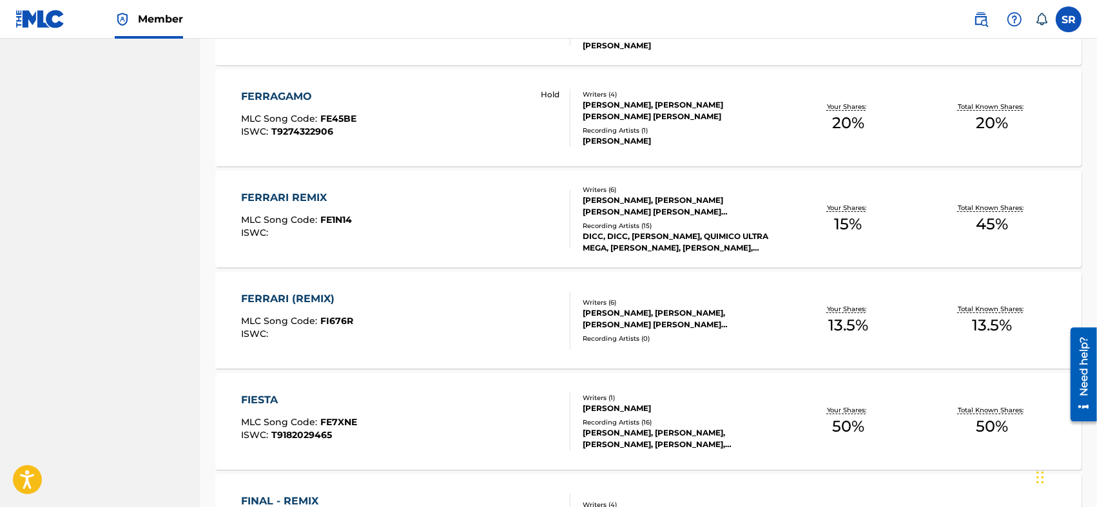
scroll to position [429, 0]
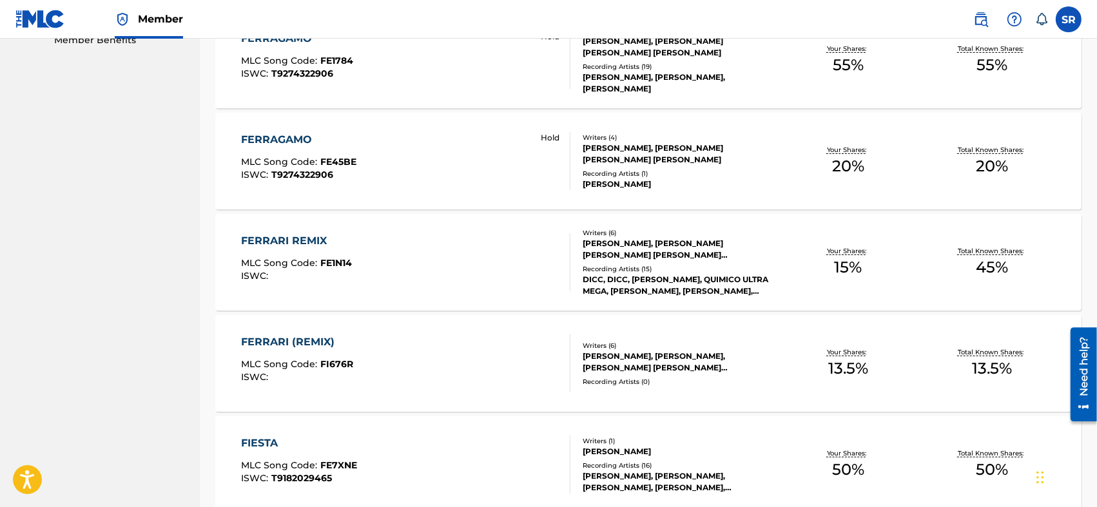
click at [284, 238] on div "FERRARI REMIX" at bounding box center [296, 240] width 111 height 15
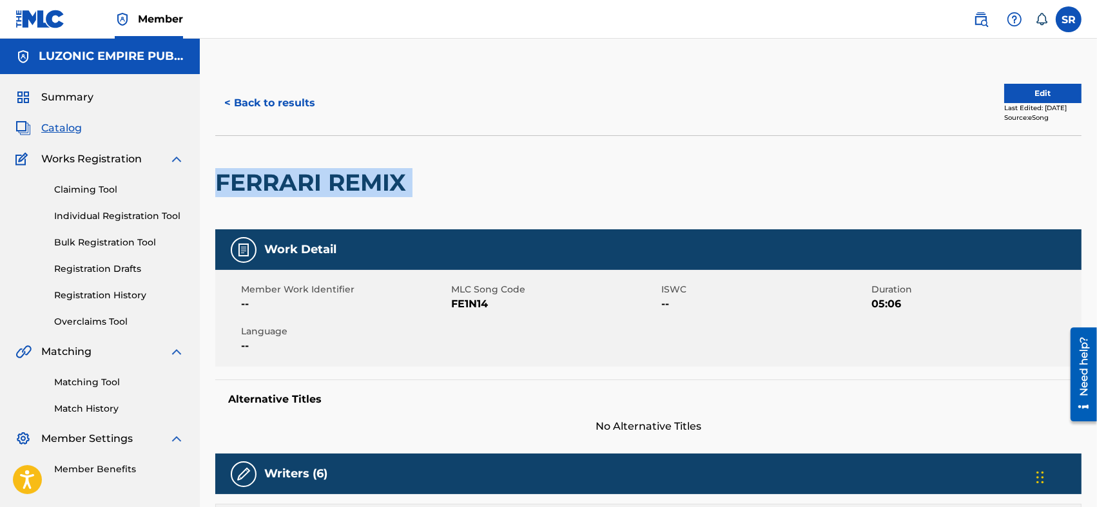
drag, startPoint x: 420, startPoint y: 180, endPoint x: 217, endPoint y: 185, distance: 203.7
click at [217, 185] on div "FERRARI REMIX" at bounding box center [648, 182] width 866 height 94
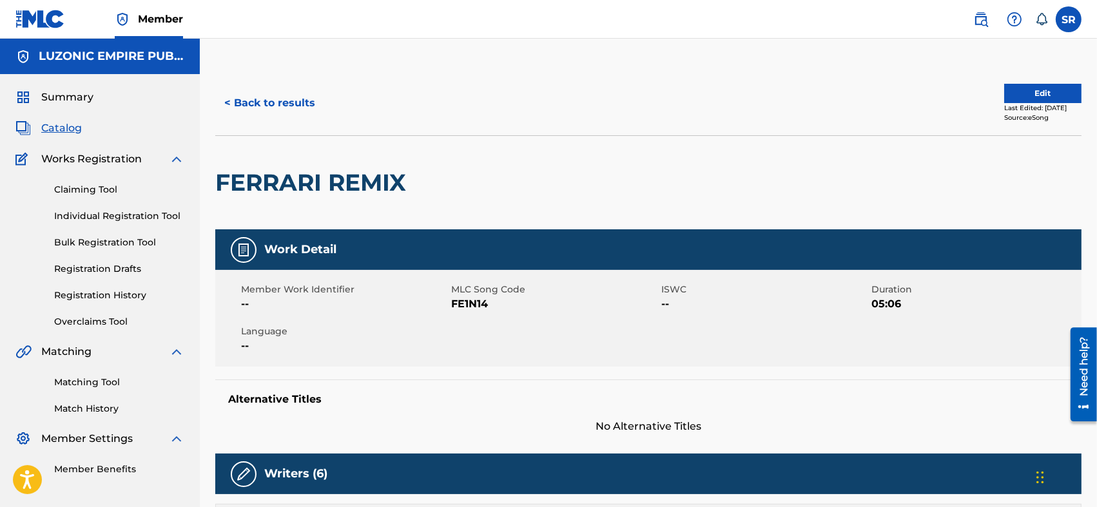
drag, startPoint x: 653, startPoint y: 124, endPoint x: 631, endPoint y: 107, distance: 28.0
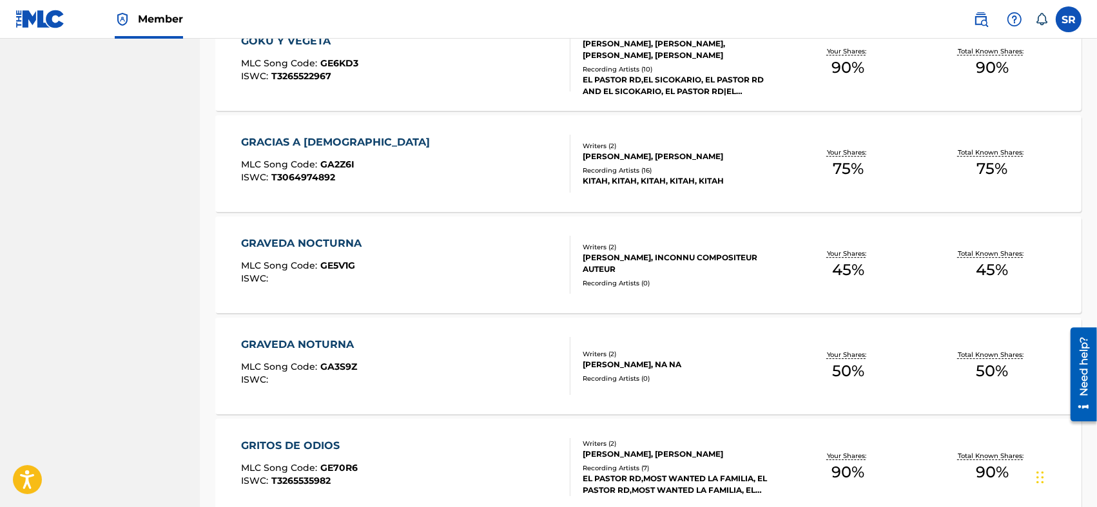
scroll to position [3909, 0]
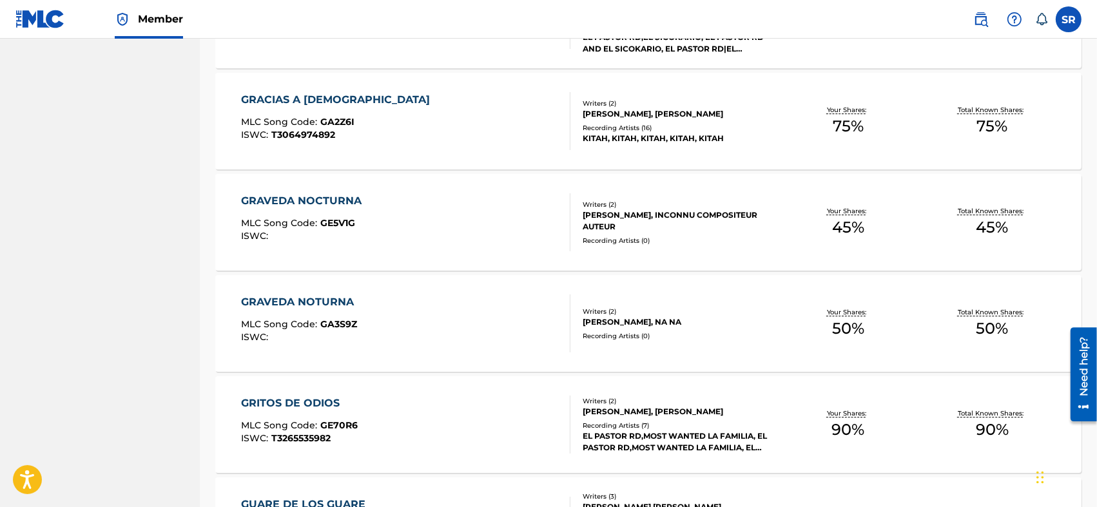
click at [480, 233] on div "GRAVEDA NOCTURNA MLC Song Code : GE5V1G ISWC :" at bounding box center [405, 222] width 329 height 58
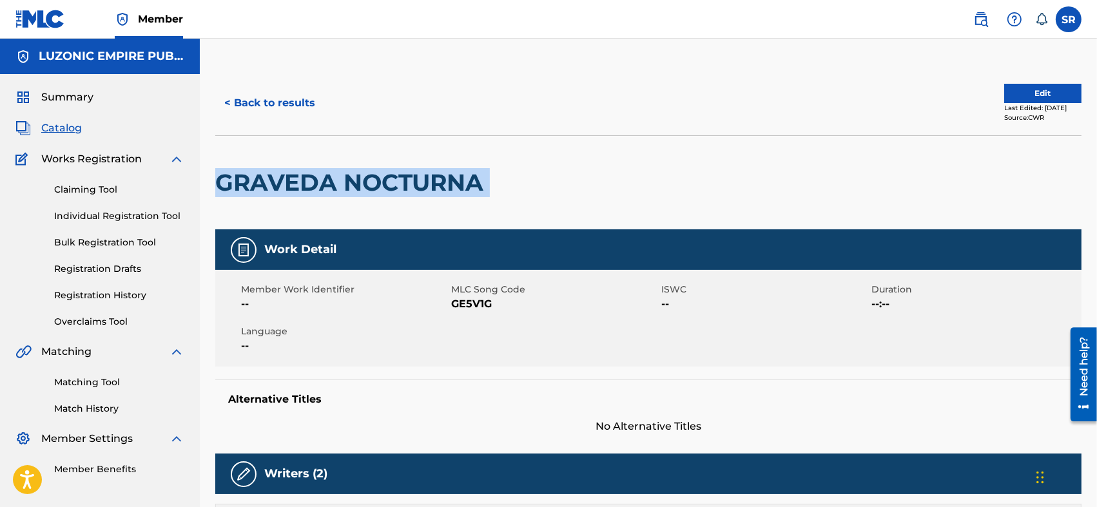
drag, startPoint x: 505, startPoint y: 184, endPoint x: 218, endPoint y: 191, distance: 286.8
click at [218, 191] on div "GRAVEDA NOCTURNA" at bounding box center [648, 182] width 866 height 94
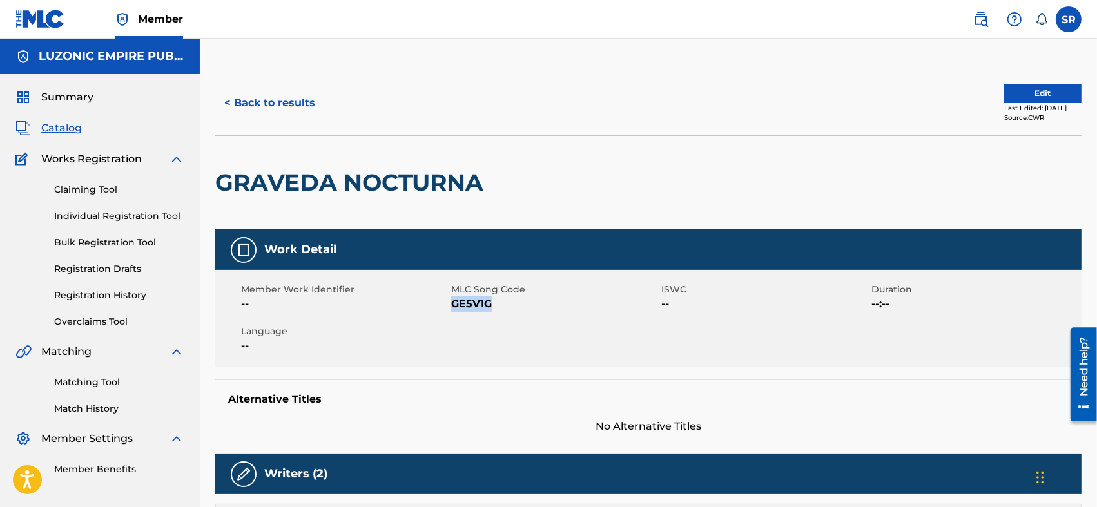
drag, startPoint x: 494, startPoint y: 307, endPoint x: 454, endPoint y: 316, distance: 40.8
click at [454, 316] on div "Member Work Identifier -- MLC Song Code GE5V1G ISWC -- Duration --:-- Language …" at bounding box center [648, 318] width 866 height 97
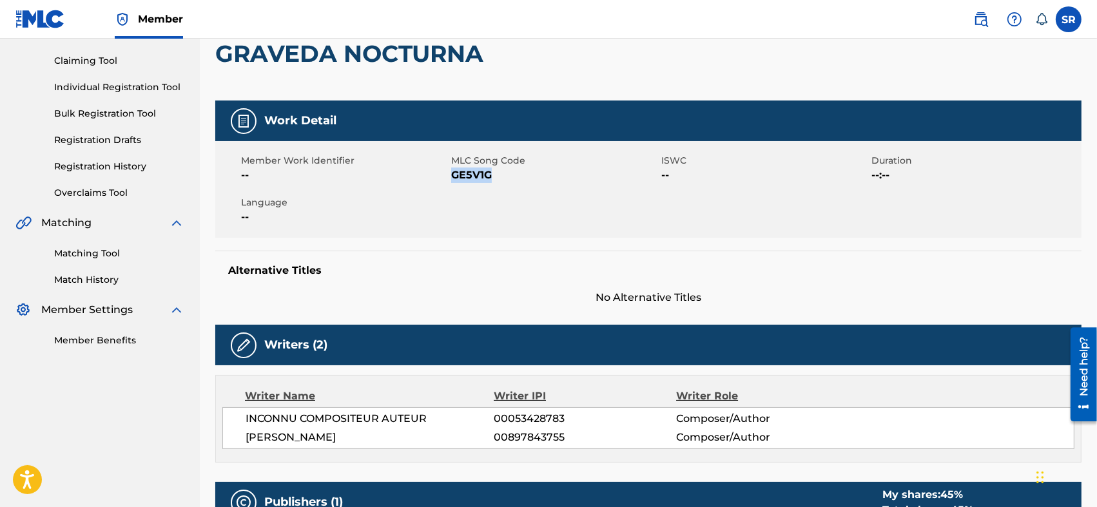
scroll to position [171, 0]
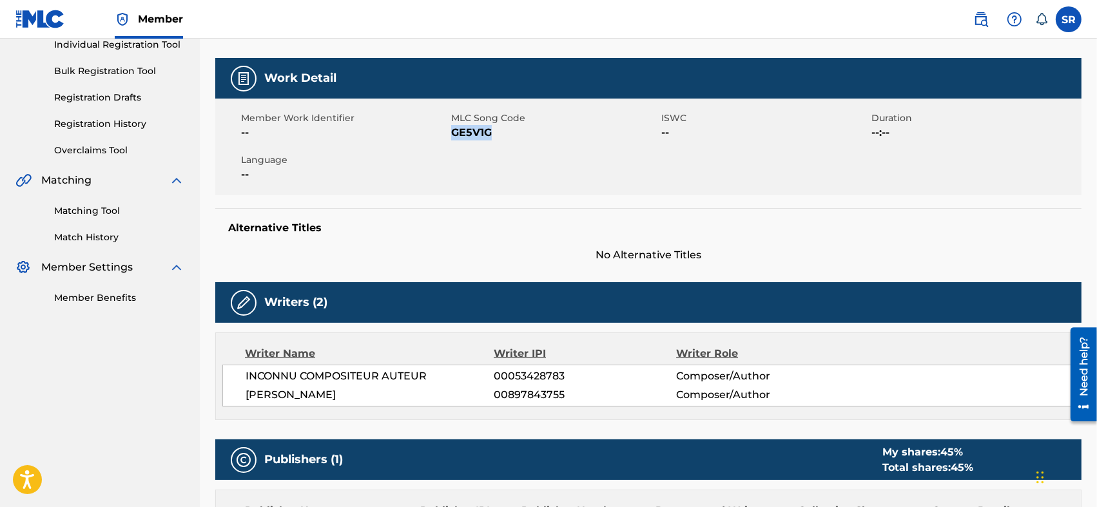
drag, startPoint x: 244, startPoint y: 375, endPoint x: 419, endPoint y: 408, distance: 178.3
click at [419, 408] on div "Writer Name Writer IPI Writer Role INCONNU COMPOSITEUR AUTEUR 00053428783 Compo…" at bounding box center [648, 376] width 866 height 88
click at [427, 392] on span "[PERSON_NAME]" at bounding box center [369, 394] width 249 height 15
drag, startPoint x: 416, startPoint y: 393, endPoint x: 242, endPoint y: 403, distance: 173.6
click at [242, 403] on div "INCONNU COMPOSITEUR AUTEUR 00053428783 Composer/Author [PERSON_NAME] 0089784375…" at bounding box center [648, 386] width 852 height 42
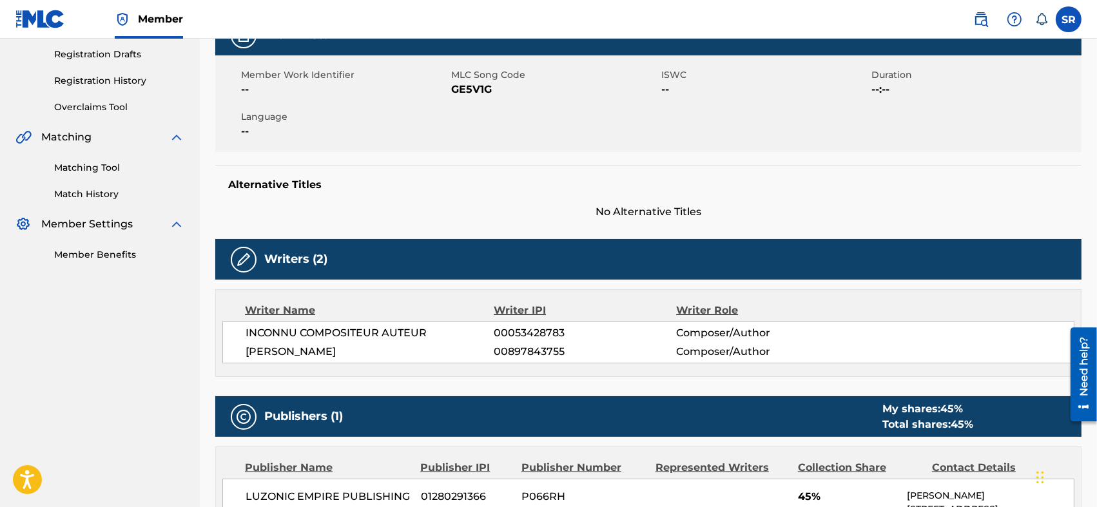
scroll to position [0, 0]
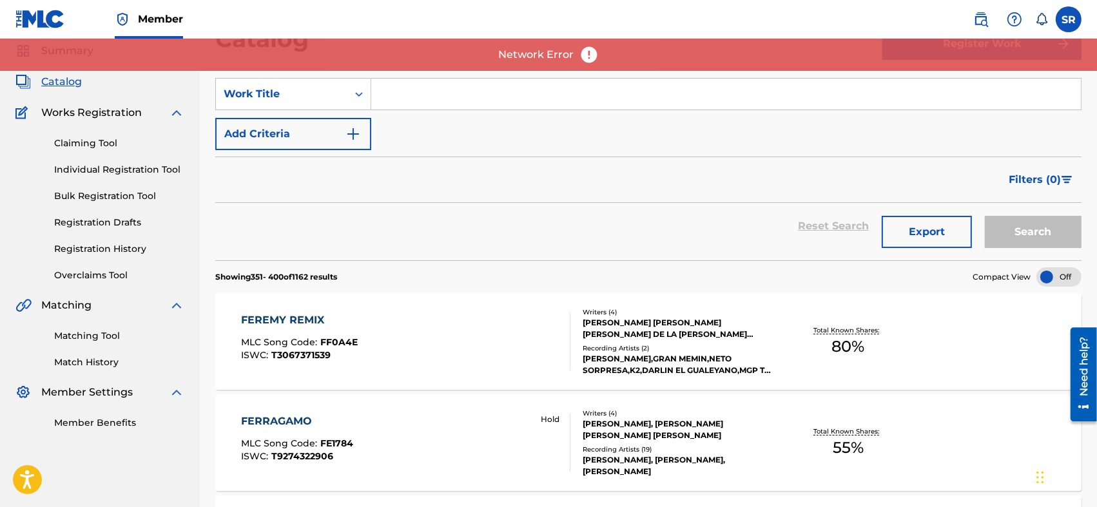
scroll to position [3909, 0]
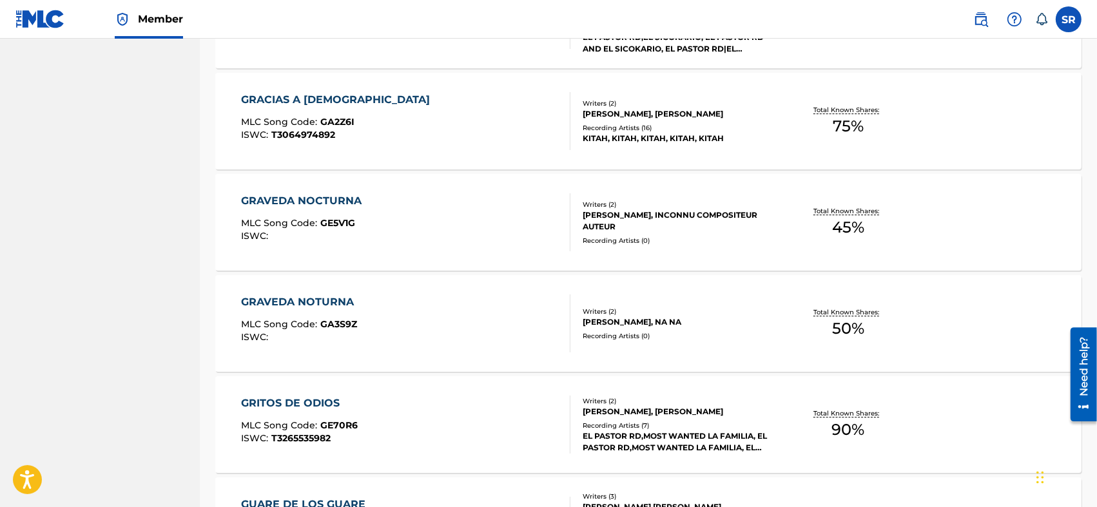
click at [526, 289] on div "GRAVEDA NOTURNA MLC Song Code : GA3S9Z ISWC : Writers ( 2 ) [PERSON_NAME], NA N…" at bounding box center [648, 323] width 866 height 97
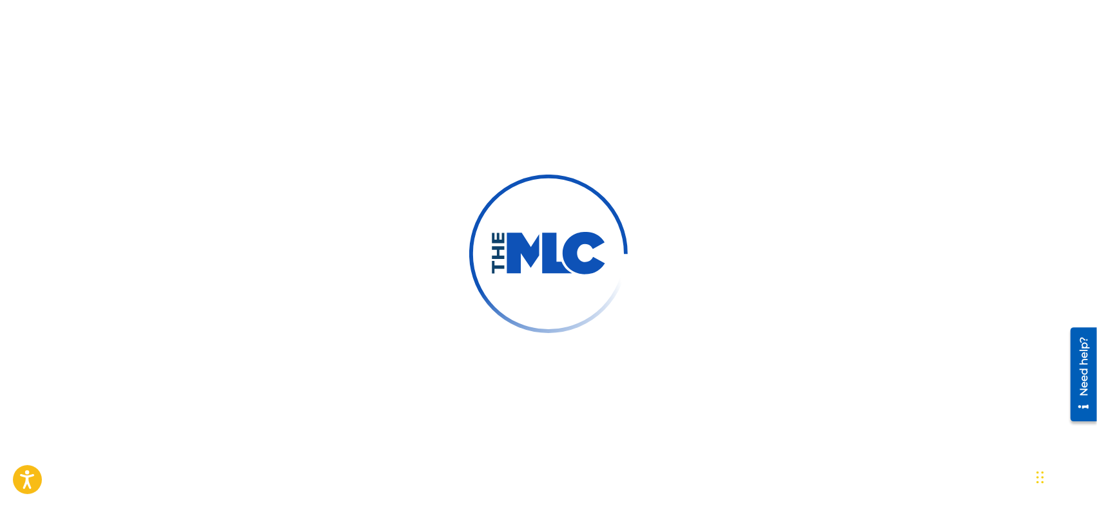
drag, startPoint x: 247, startPoint y: 199, endPoint x: 195, endPoint y: 168, distance: 61.2
click at [206, 184] on div at bounding box center [548, 253] width 1097 height 507
click at [620, 251] on img at bounding box center [548, 254] width 188 height 188
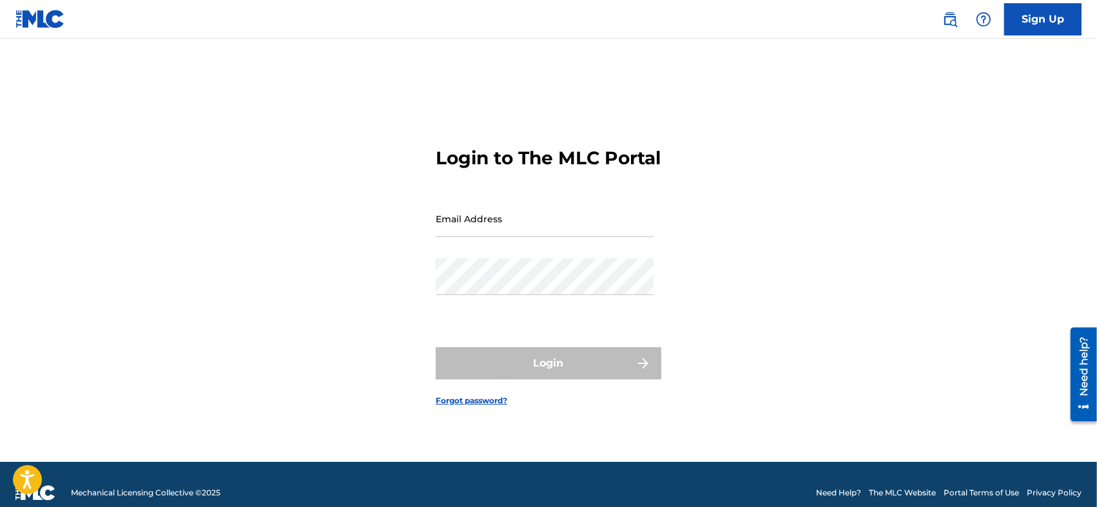
click at [0, 506] on nordpass-portal at bounding box center [0, 507] width 0 height 0
type input "[EMAIL_ADDRESS][DOMAIN_NAME]"
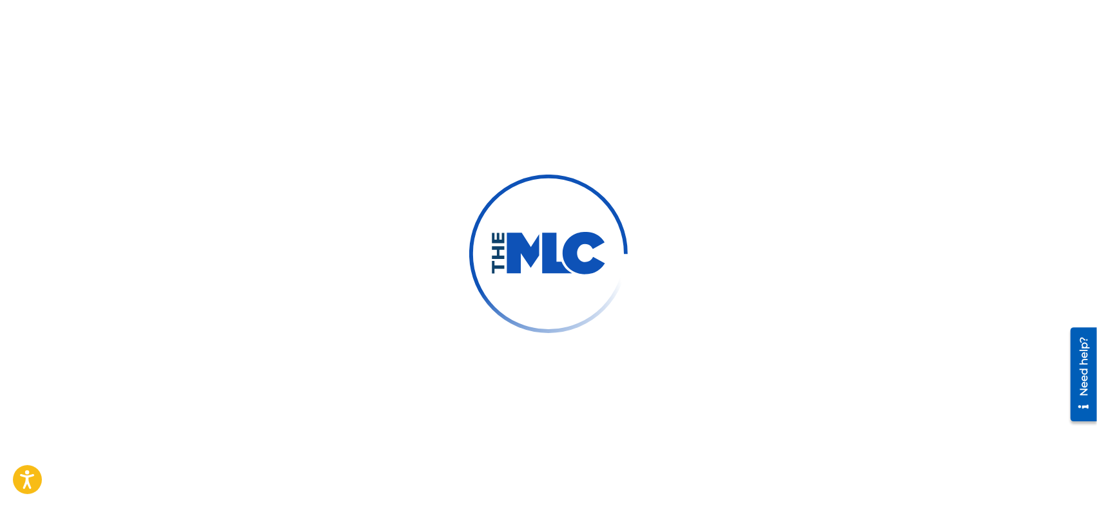
scroll to position [16, 0]
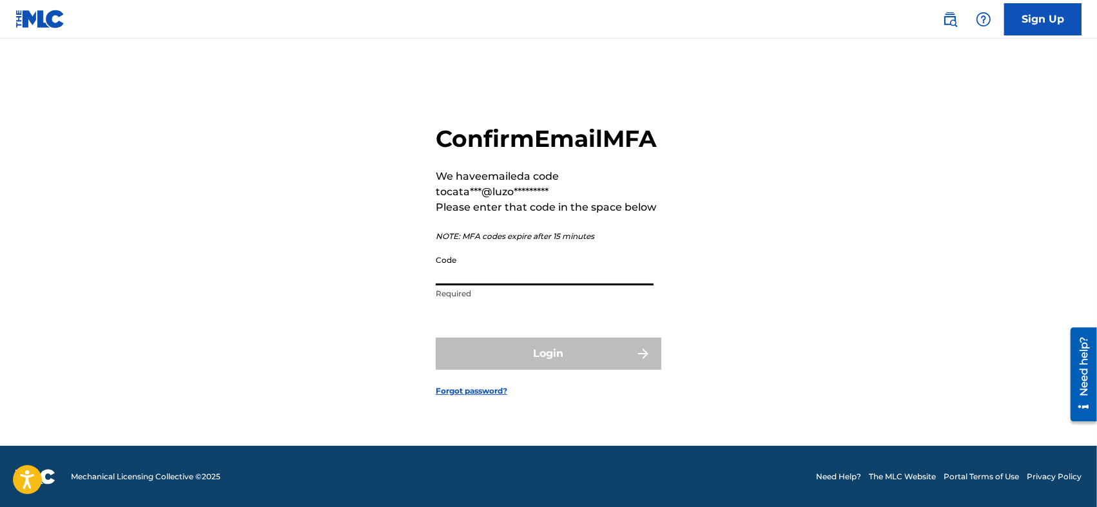
click at [514, 285] on input "Code" at bounding box center [545, 267] width 218 height 37
paste input "118802"
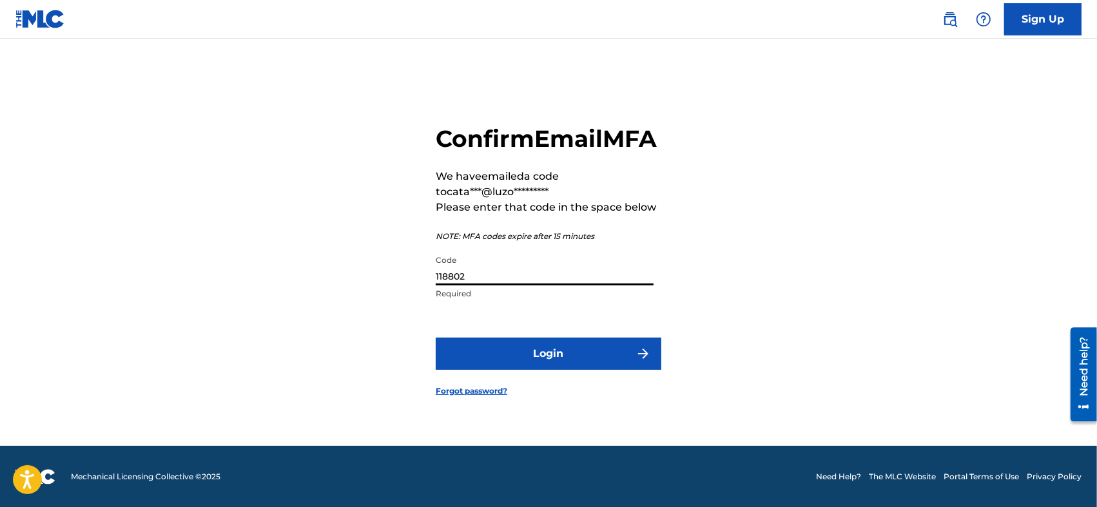
type input "118802"
click at [486, 358] on button "Login" at bounding box center [549, 354] width 226 height 32
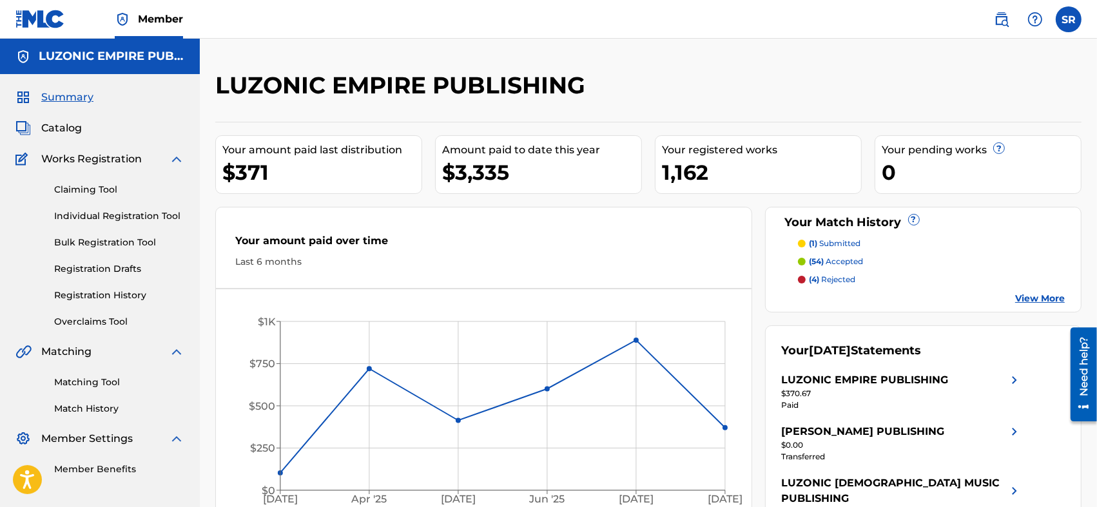
click at [102, 142] on div "Summary Catalog Works Registration Claiming Tool Individual Registration Tool B…" at bounding box center [100, 283] width 200 height 418
click at [102, 129] on div "Catalog" at bounding box center [99, 127] width 169 height 15
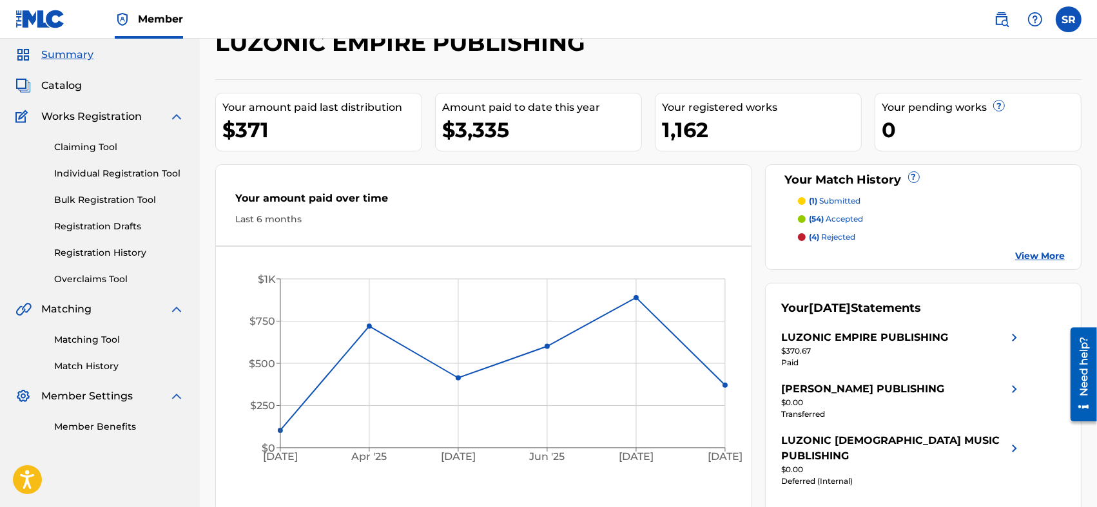
click at [50, 79] on span "Catalog" at bounding box center [61, 85] width 41 height 15
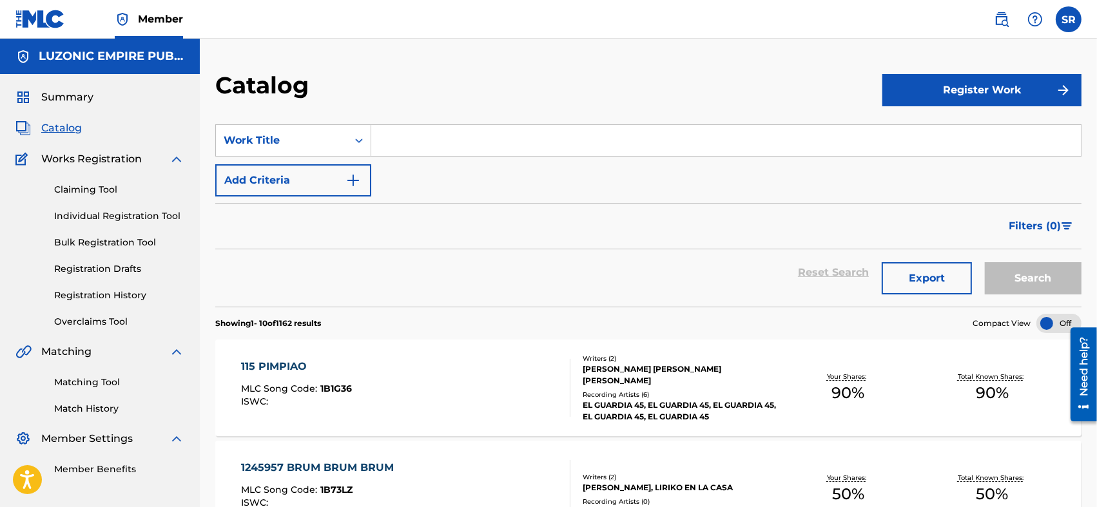
click at [1044, 324] on div at bounding box center [1058, 323] width 45 height 19
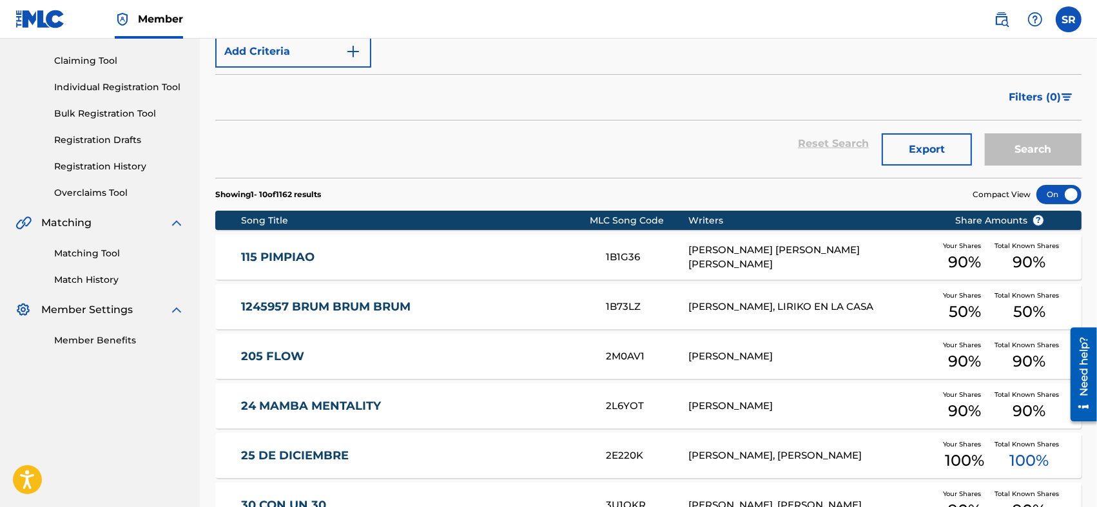
scroll to position [215, 0]
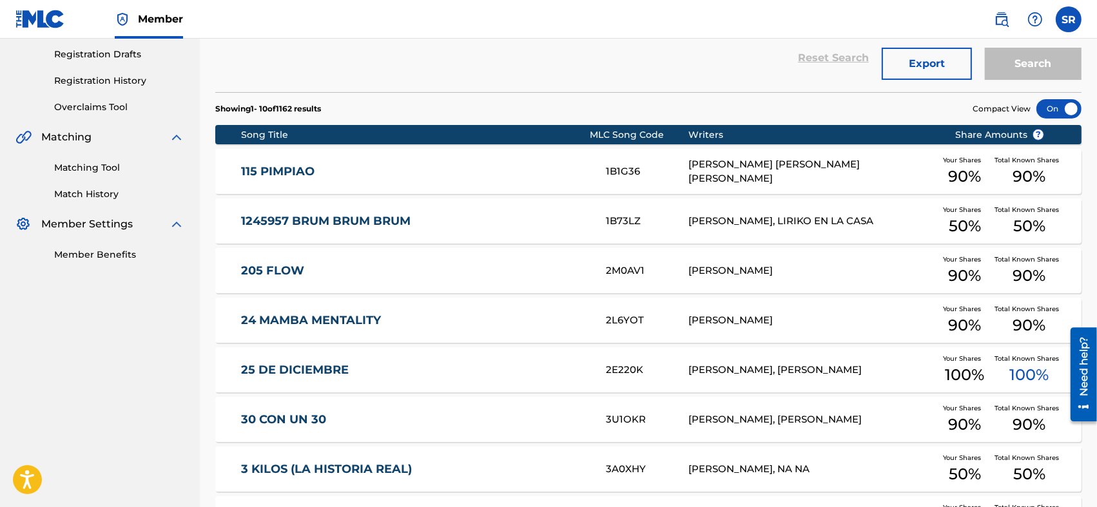
click at [1059, 104] on div at bounding box center [1058, 108] width 45 height 19
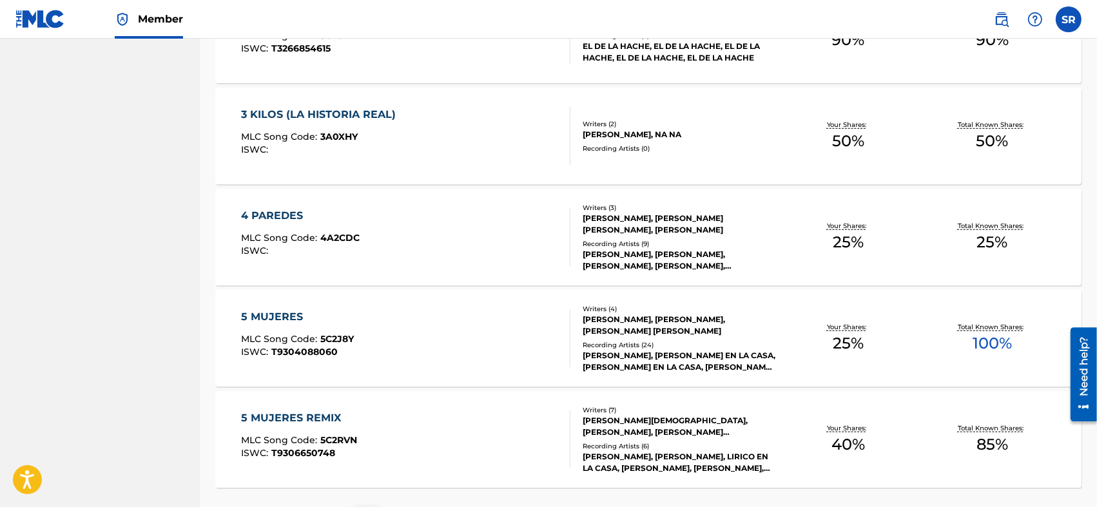
scroll to position [968, 0]
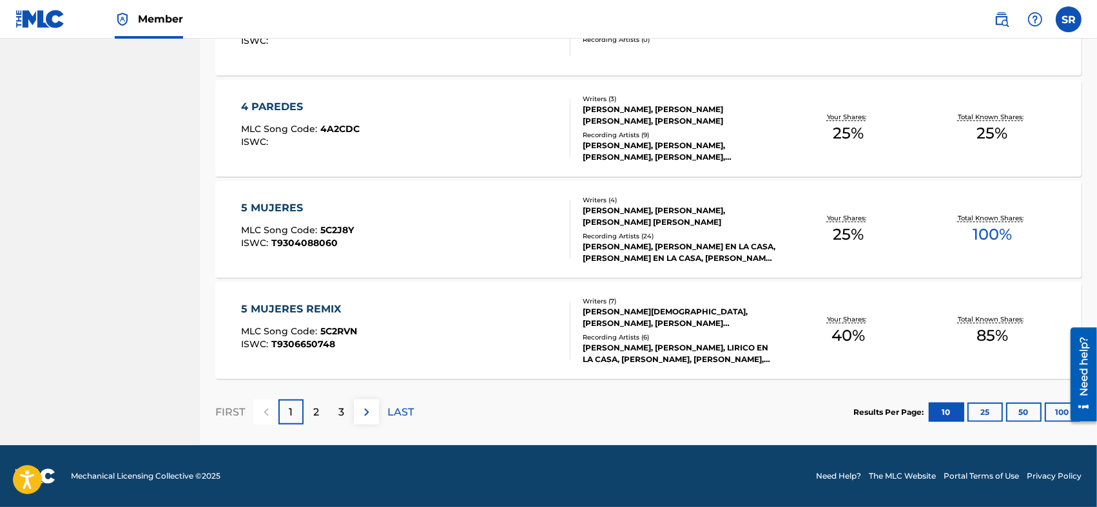
click at [1032, 409] on button "50" at bounding box center [1023, 412] width 35 height 19
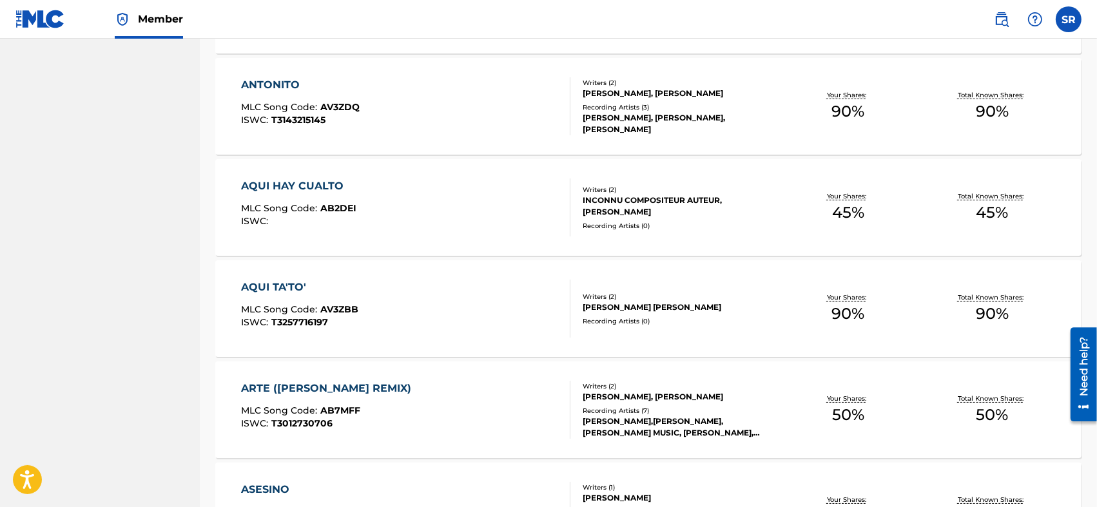
scroll to position [5014, 0]
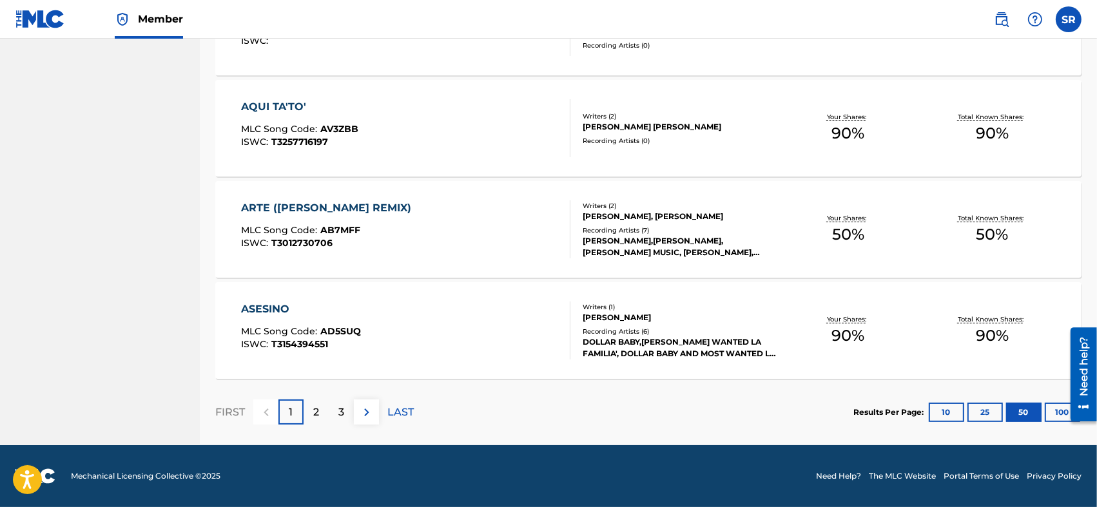
click at [342, 413] on p "3" at bounding box center [341, 412] width 6 height 15
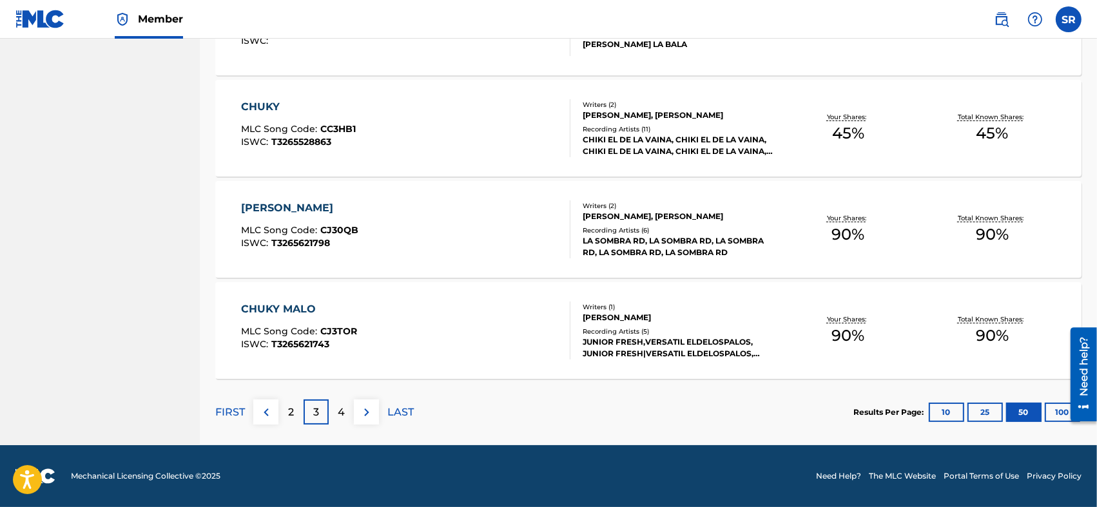
click at [336, 432] on div "FIRST 2 3 4 LAST" at bounding box center [314, 412] width 198 height 66
click at [345, 418] on div "4" at bounding box center [341, 411] width 25 height 25
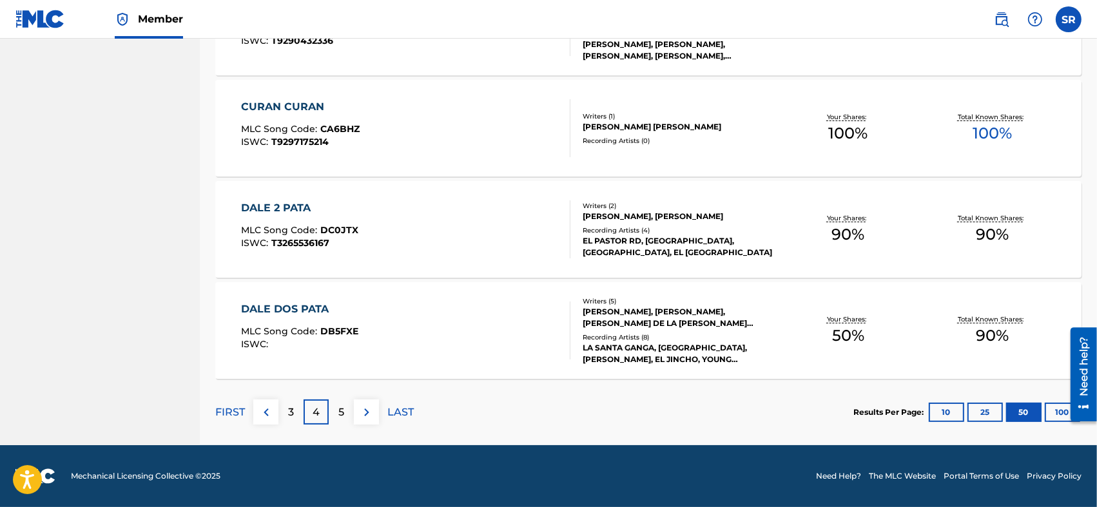
click at [345, 410] on div "5" at bounding box center [341, 411] width 25 height 25
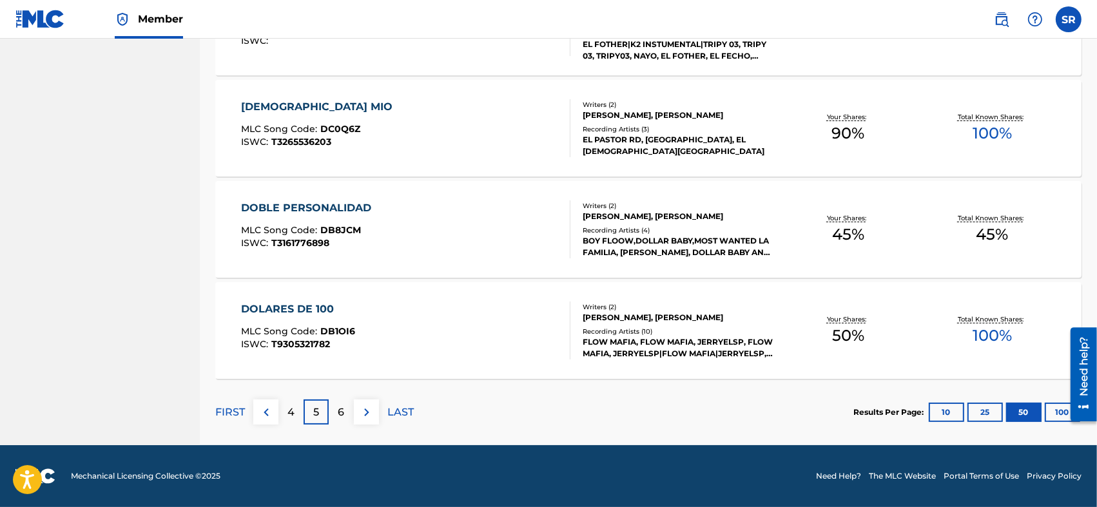
click at [345, 410] on div "6" at bounding box center [341, 411] width 25 height 25
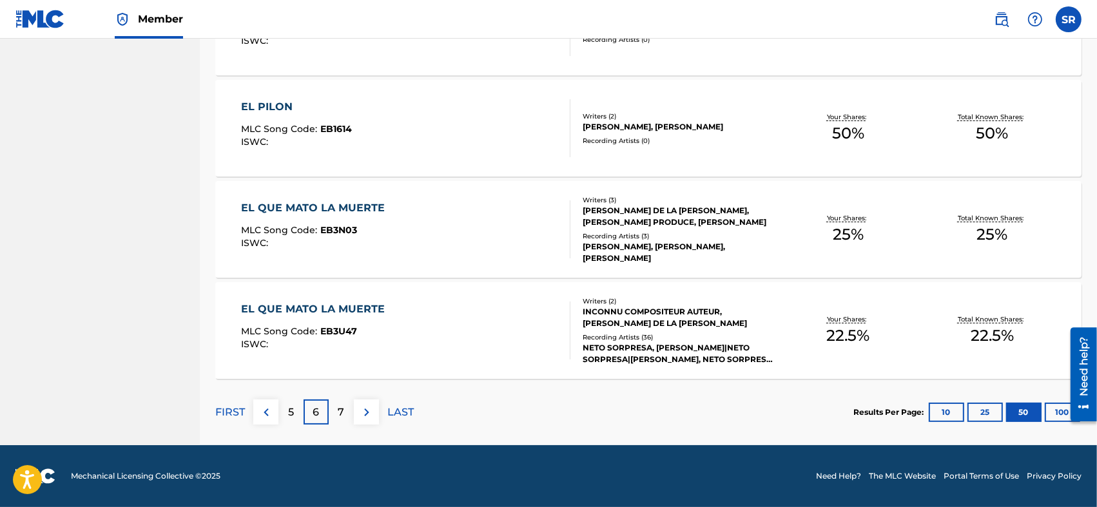
click at [345, 409] on div "7" at bounding box center [341, 411] width 25 height 25
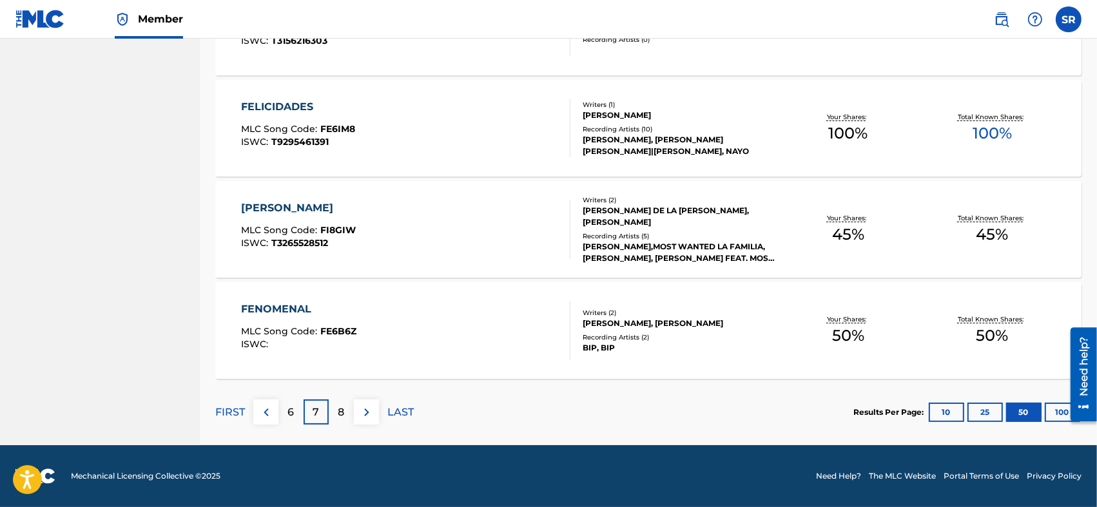
click at [345, 409] on div "8" at bounding box center [341, 411] width 25 height 25
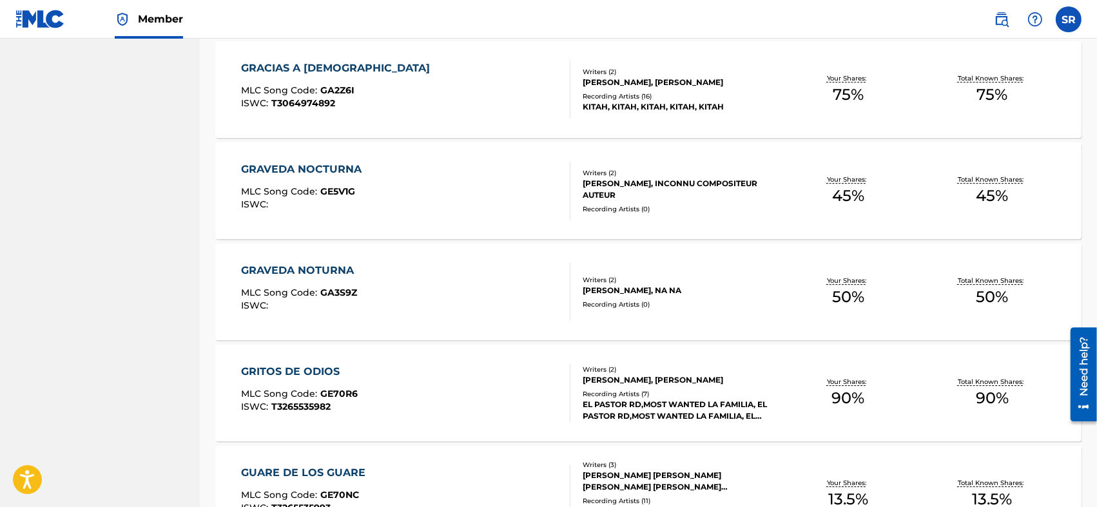
scroll to position [3897, 0]
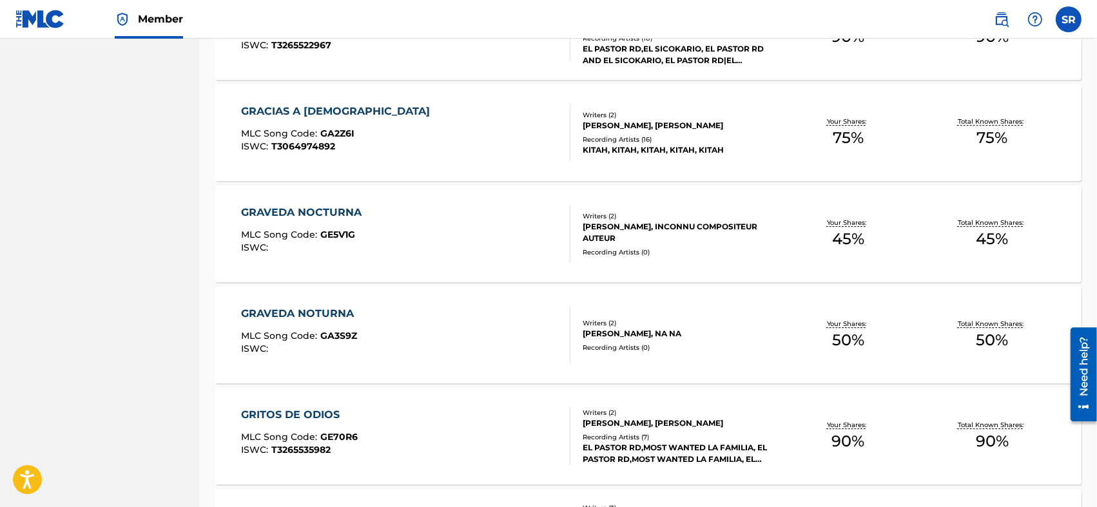
click at [502, 352] on div "GRAVEDA NOTURNA MLC Song Code : GA3S9Z ISWC :" at bounding box center [405, 335] width 329 height 58
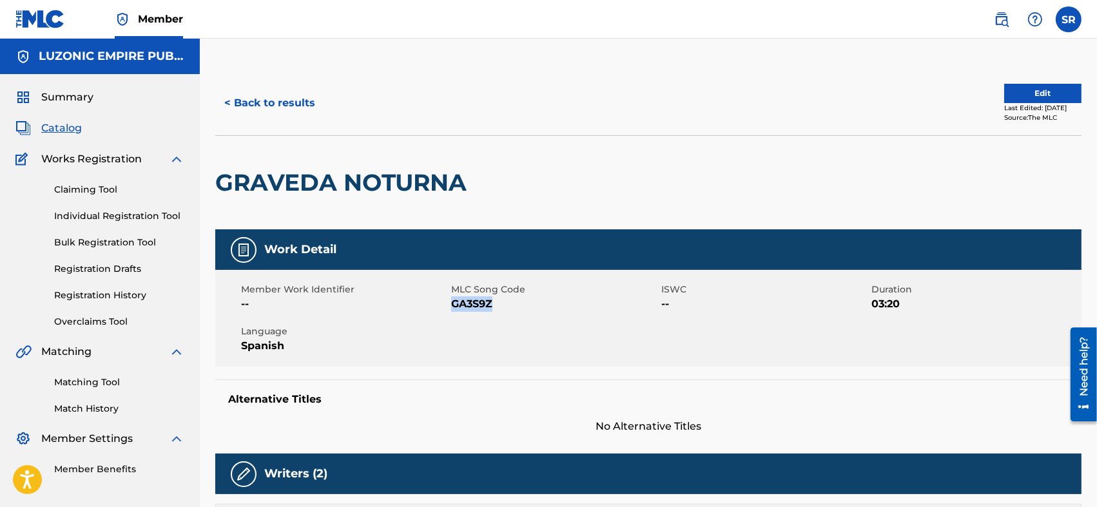
drag, startPoint x: 500, startPoint y: 306, endPoint x: 453, endPoint y: 314, distance: 47.7
click at [453, 314] on div "Member Work Identifier -- MLC Song Code GA3S9Z ISWC -- Duration 03:20 Language …" at bounding box center [648, 318] width 866 height 97
copy span "GA3S9Z"
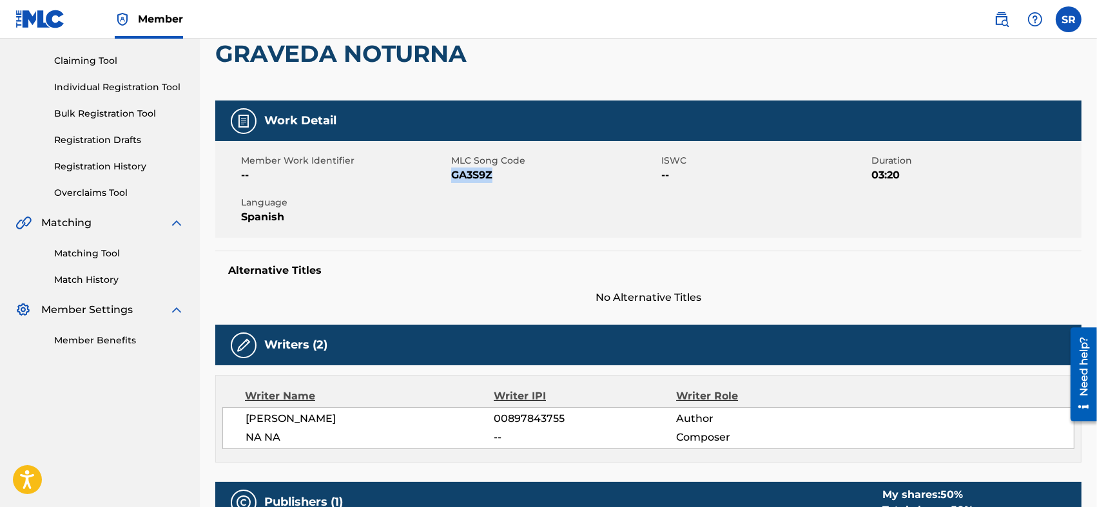
scroll to position [215, 0]
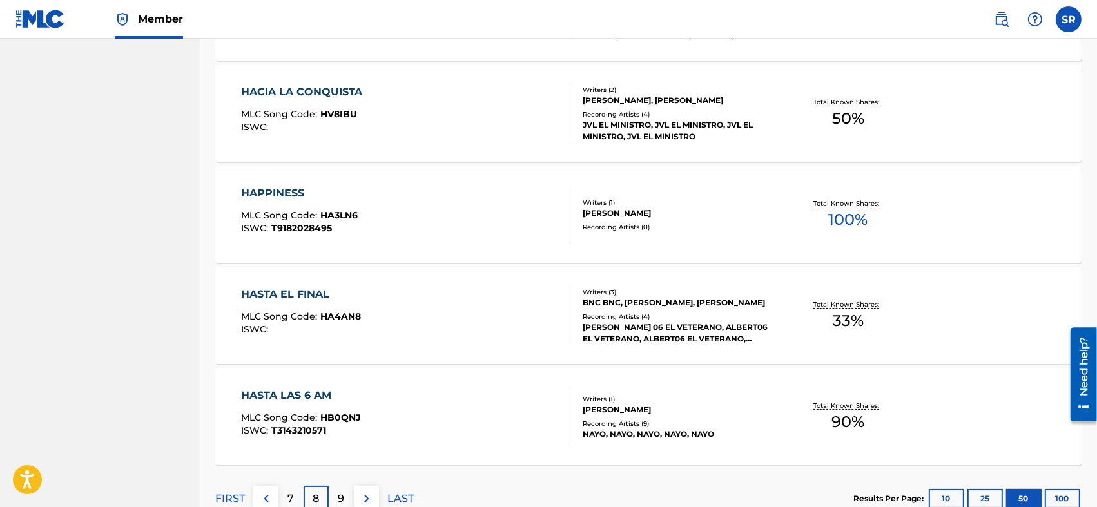
scroll to position [5014, 0]
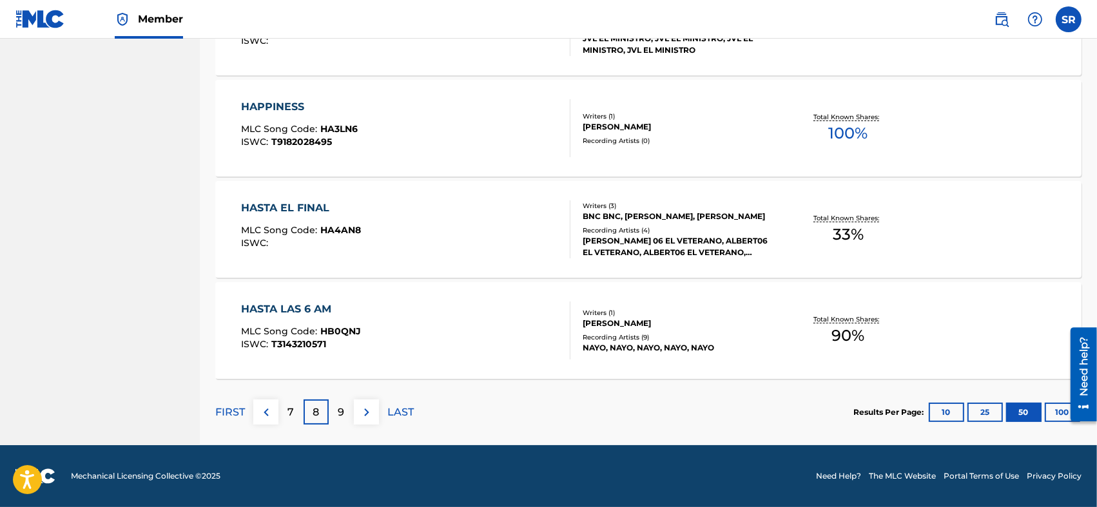
click at [336, 414] on div "9" at bounding box center [341, 411] width 25 height 25
click at [339, 413] on p "9" at bounding box center [341, 412] width 6 height 15
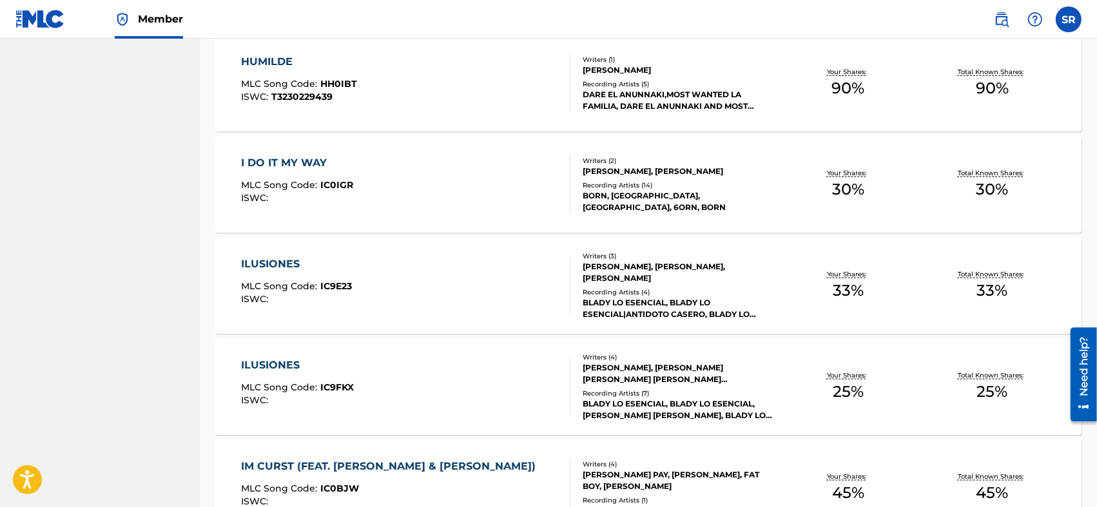
scroll to position [1460, 0]
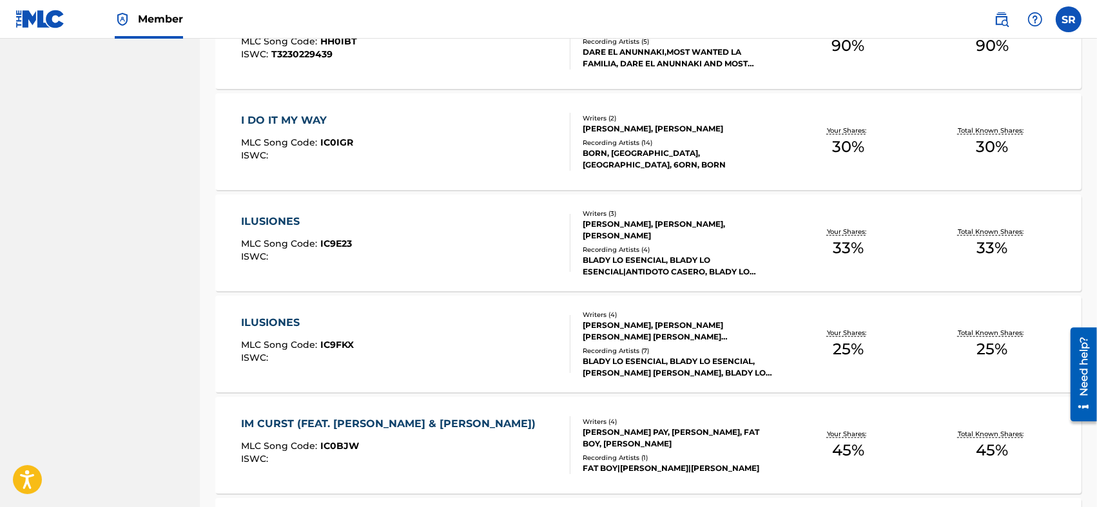
click at [448, 235] on div "ILUSIONES MLC Song Code : IC9E23 ISWC :" at bounding box center [405, 243] width 329 height 58
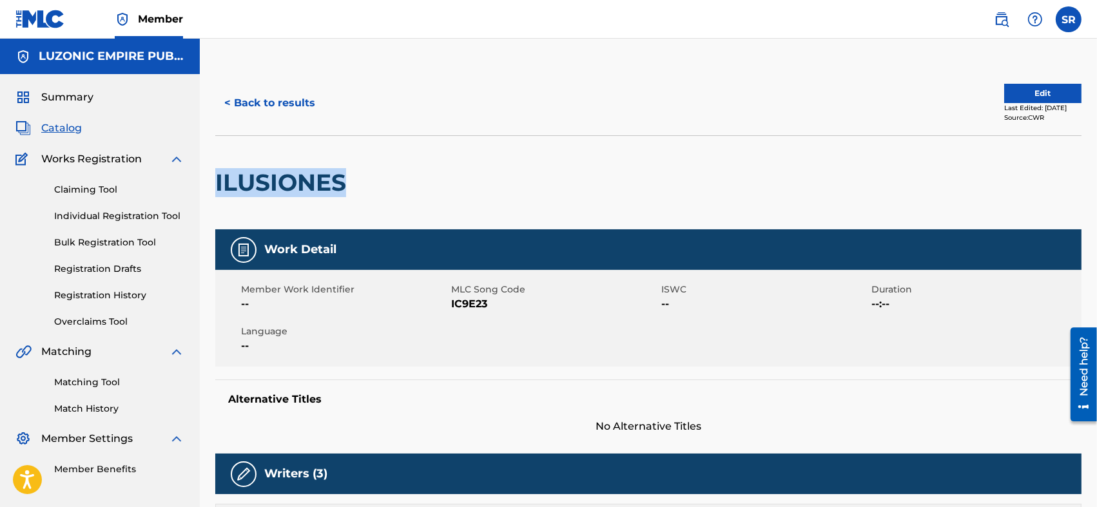
drag, startPoint x: 349, startPoint y: 177, endPoint x: 210, endPoint y: 202, distance: 141.4
copy h2 "ILUSIONES"
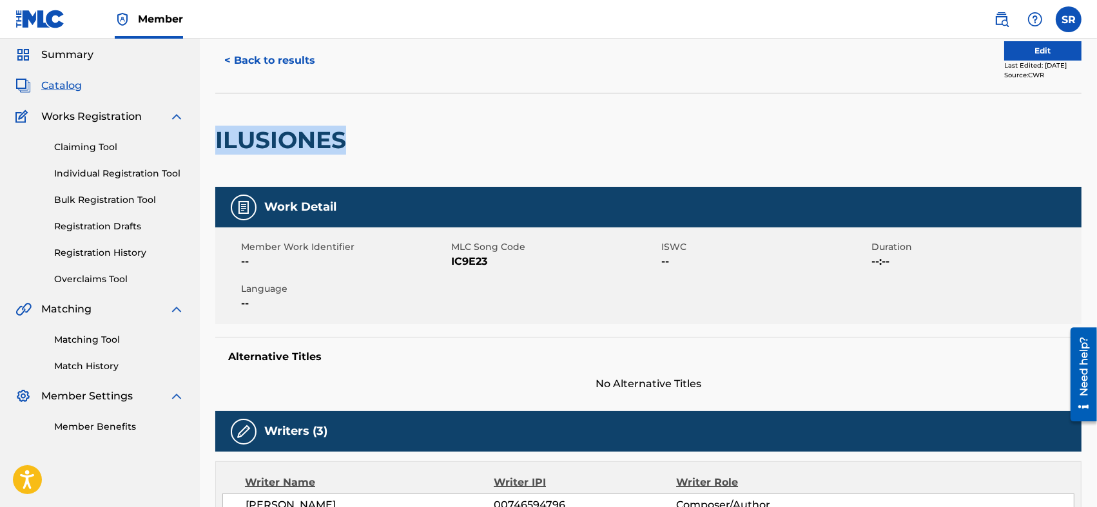
scroll to position [129, 0]
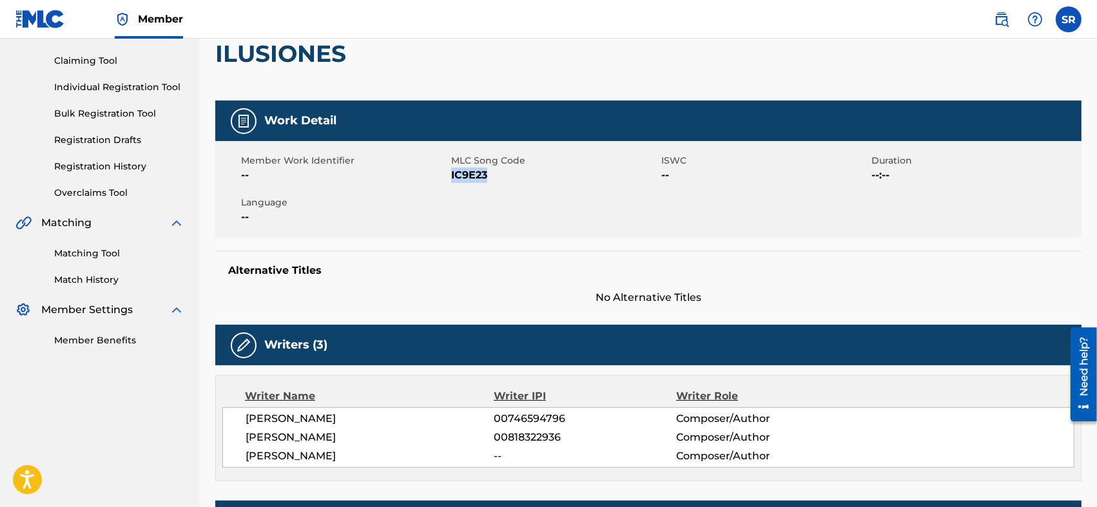
drag, startPoint x: 508, startPoint y: 171, endPoint x: 450, endPoint y: 180, distance: 58.7
click at [451, 180] on span "IC9E23" at bounding box center [554, 175] width 207 height 15
copy span "IC9E23"
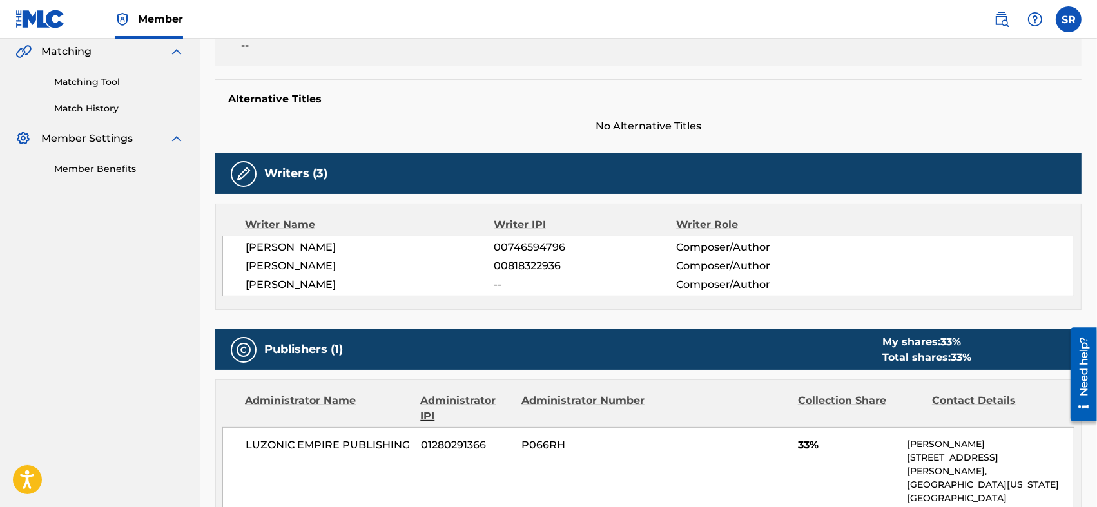
scroll to position [429, 0]
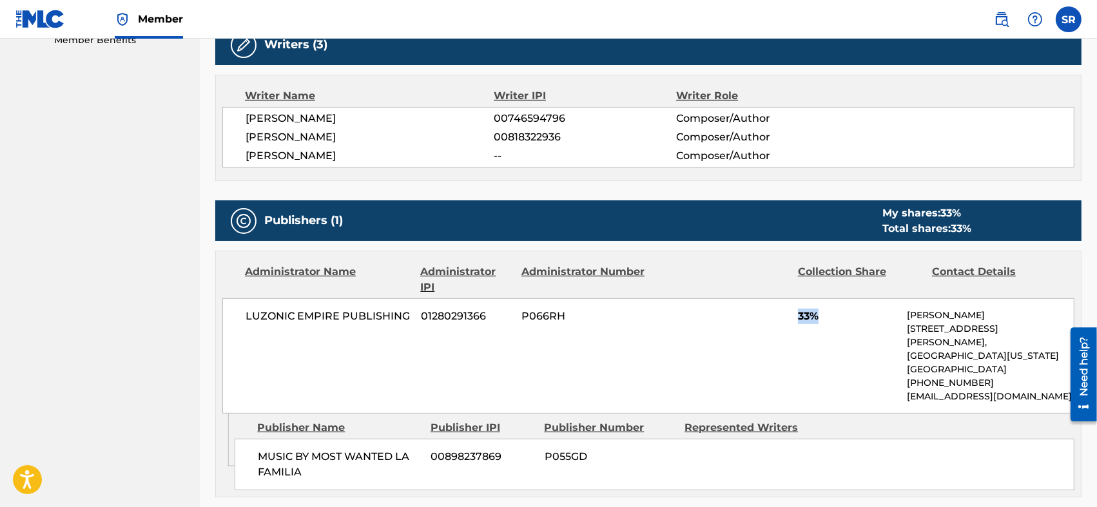
drag, startPoint x: 787, startPoint y: 325, endPoint x: 823, endPoint y: 322, distance: 36.3
click at [823, 322] on div "LUZONIC EMPIRE PUBLISHING 01280291366 P066RH 33% Misael Luciano 66 W Flagler St…" at bounding box center [648, 355] width 852 height 115
copy span "33%"
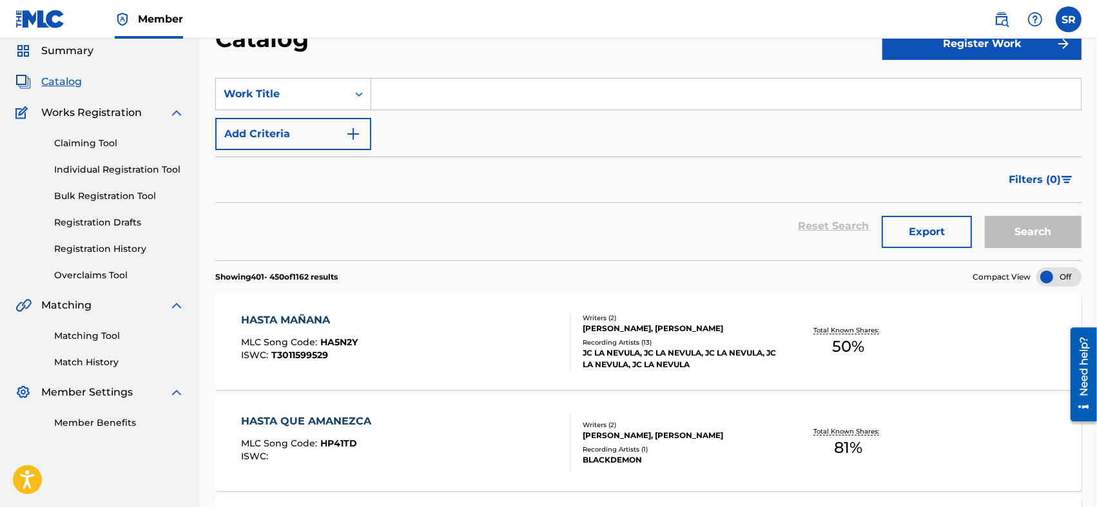
scroll to position [1460, 0]
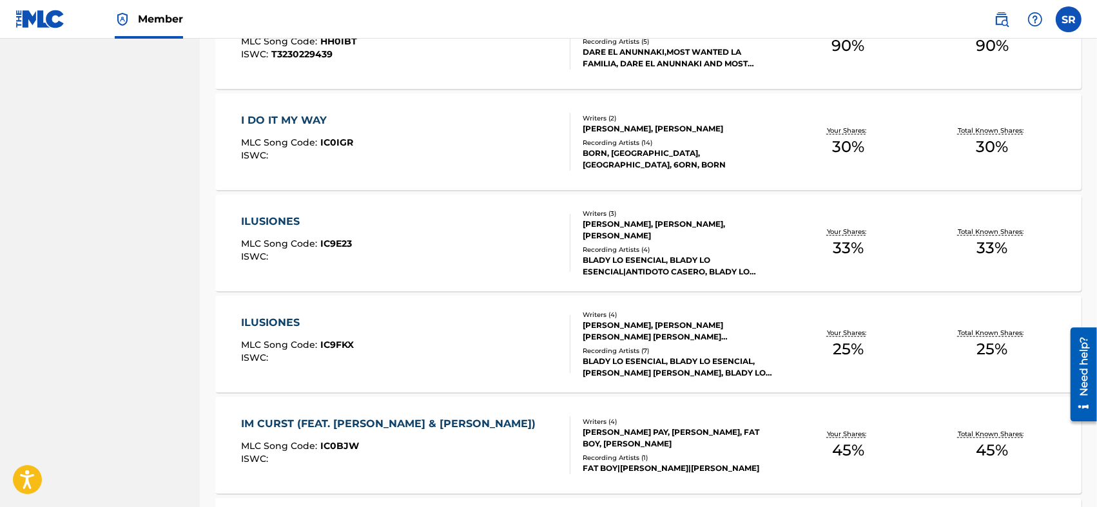
click at [403, 357] on div "ILUSIONES MLC Song Code : IC9FKX ISWC :" at bounding box center [405, 344] width 329 height 58
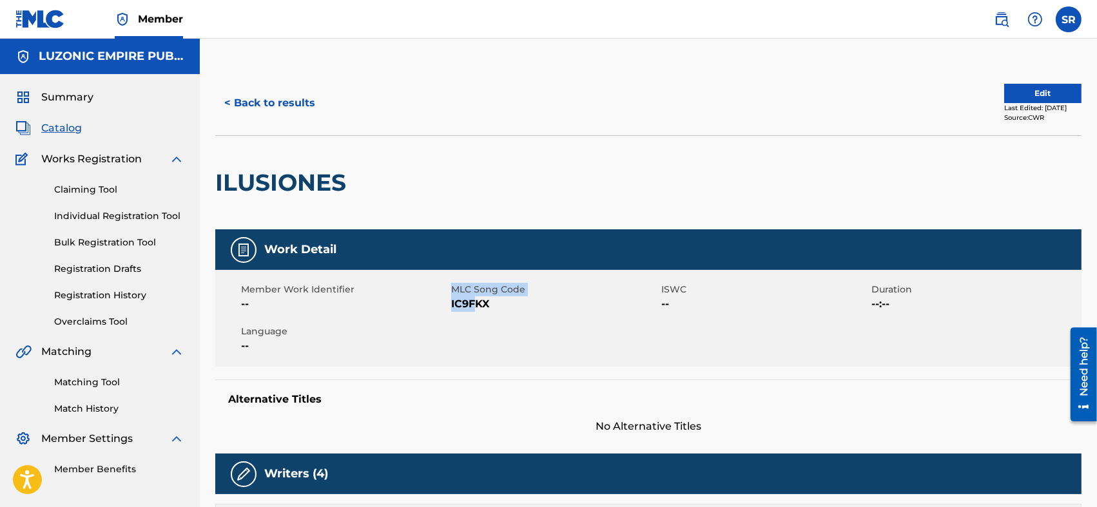
drag, startPoint x: 445, startPoint y: 300, endPoint x: 476, endPoint y: 320, distance: 36.8
click at [476, 320] on div "Member Work Identifier -- MLC Song Code IC9FKX ISWC -- Duration --:-- Language …" at bounding box center [648, 318] width 866 height 97
click at [485, 322] on div "Member Work Identifier -- MLC Song Code IC9FKX ISWC -- Duration --:-- Language …" at bounding box center [648, 318] width 866 height 97
drag, startPoint x: 495, startPoint y: 300, endPoint x: 451, endPoint y: 308, distance: 44.5
click at [451, 308] on span "IC9FKX" at bounding box center [554, 303] width 207 height 15
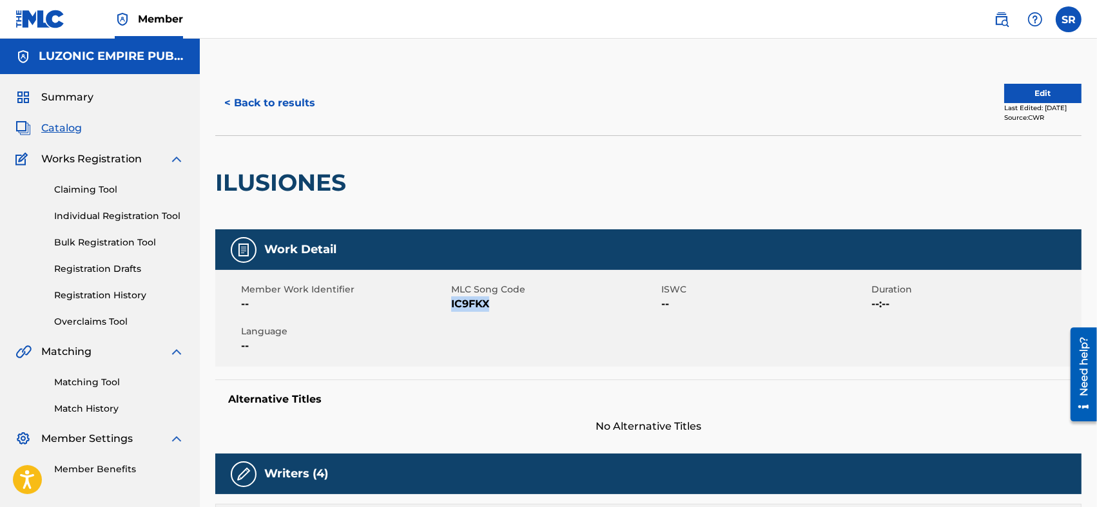
copy span "IC9FKX"
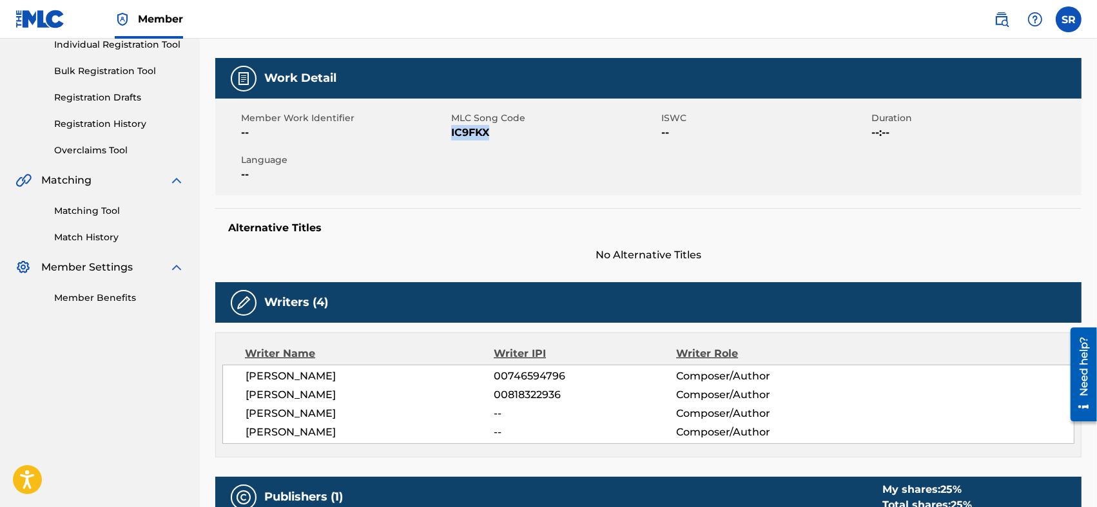
scroll to position [258, 0]
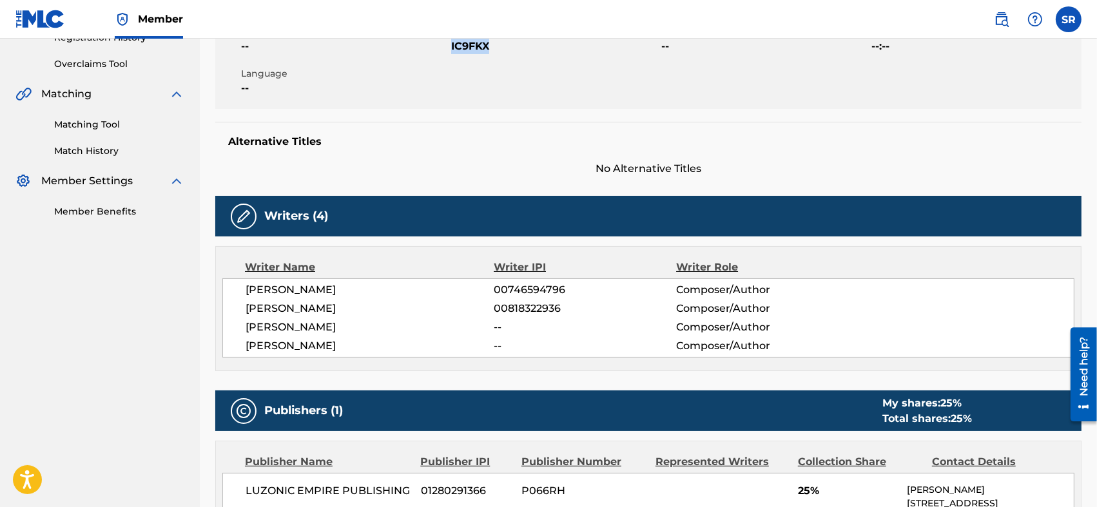
drag, startPoint x: 242, startPoint y: 286, endPoint x: 358, endPoint y: 352, distance: 133.1
click at [358, 352] on div "JEREMYS ALBERTO LUCIANO 00746594796 Composer/Author JONATAN RENE MEJIA CEPEDA 0…" at bounding box center [648, 317] width 852 height 79
copy div "JEREMYS ALBERTO LUCIANO 00746594796 Composer/Author JONATAN RENE MEJIA CEPEDA 0…"
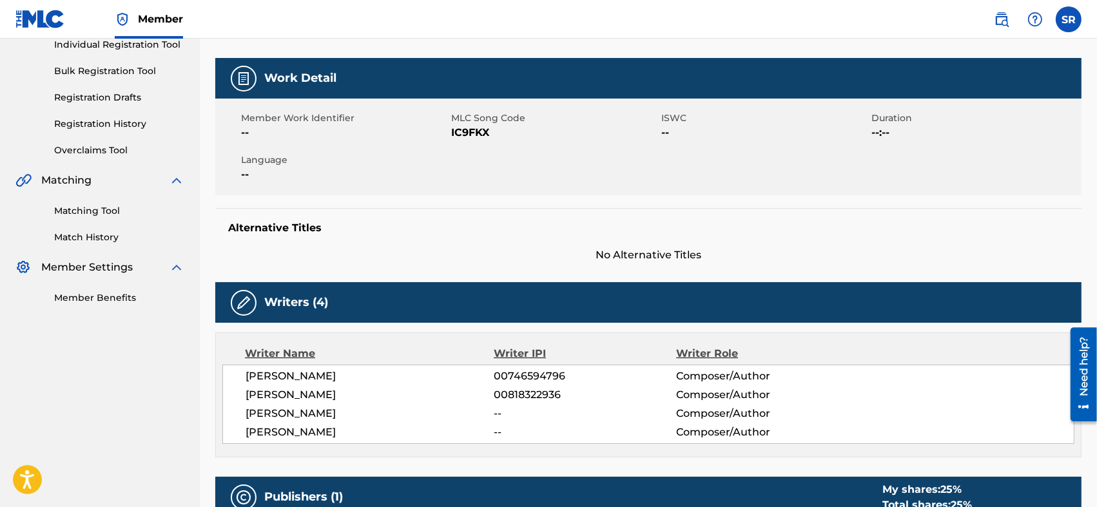
scroll to position [129, 0]
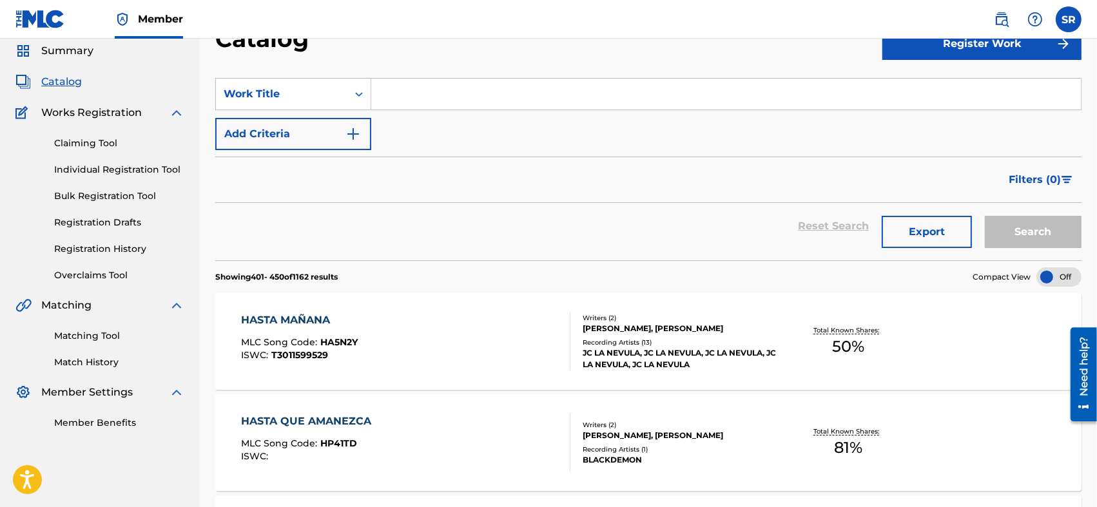
scroll to position [1460, 0]
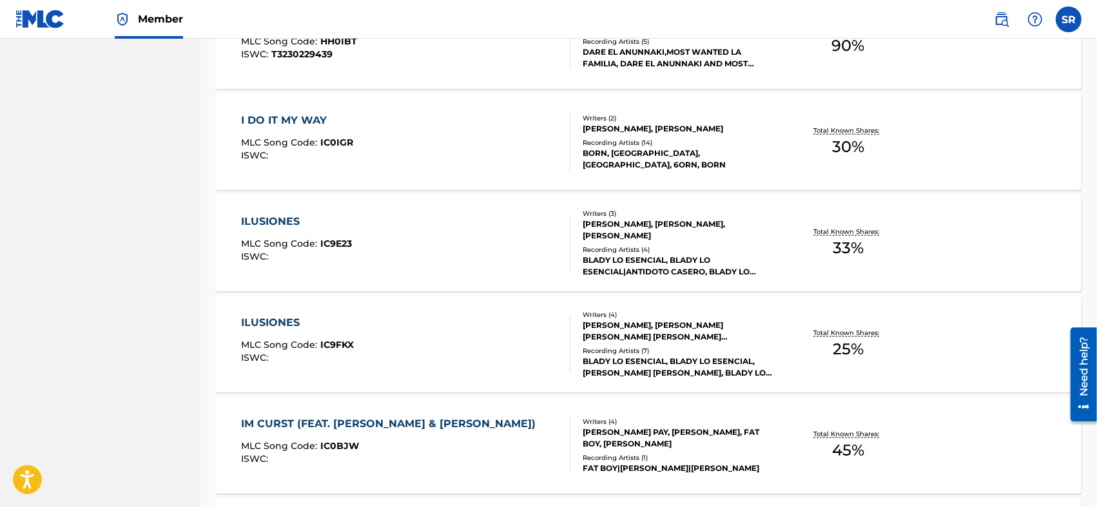
click at [436, 354] on div "ILUSIONES MLC Song Code : IC9FKX ISWC :" at bounding box center [405, 344] width 329 height 58
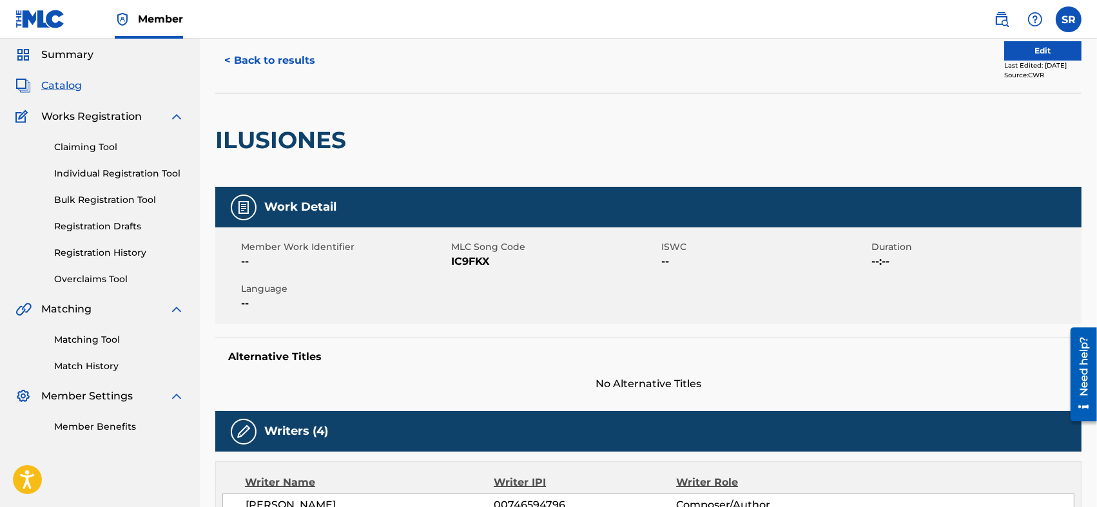
scroll to position [171, 0]
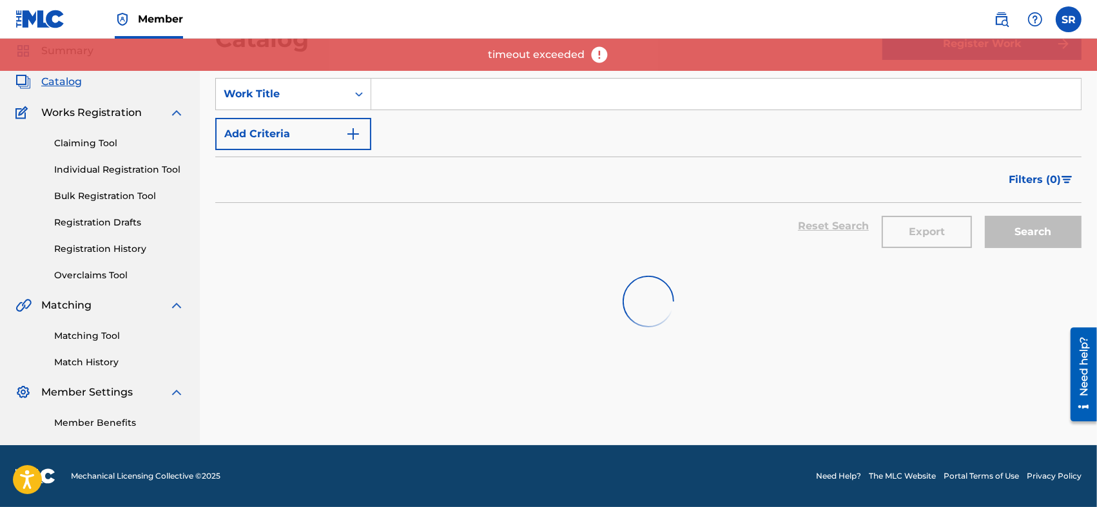
scroll to position [1460, 0]
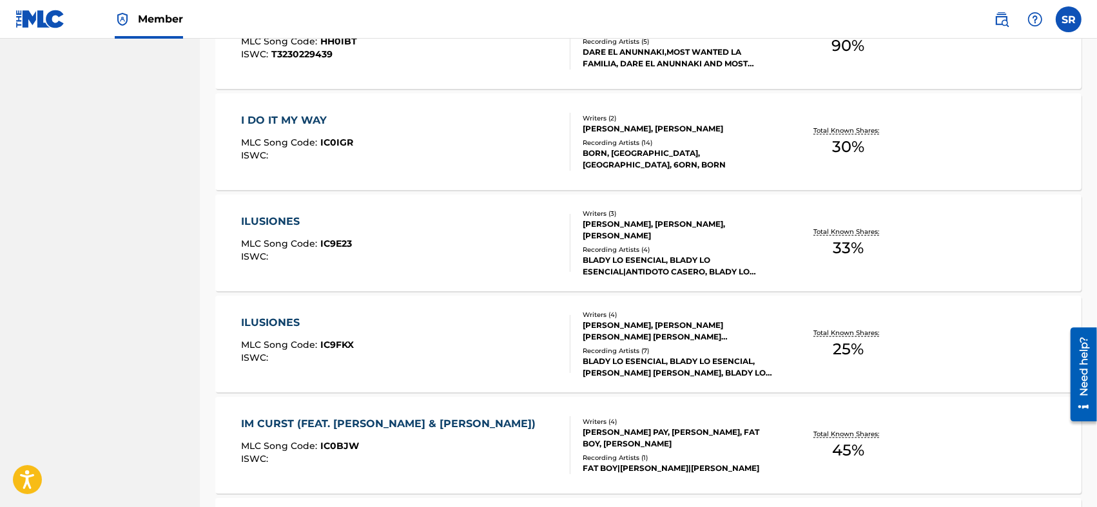
click at [284, 225] on div "ILUSIONES" at bounding box center [296, 221] width 111 height 15
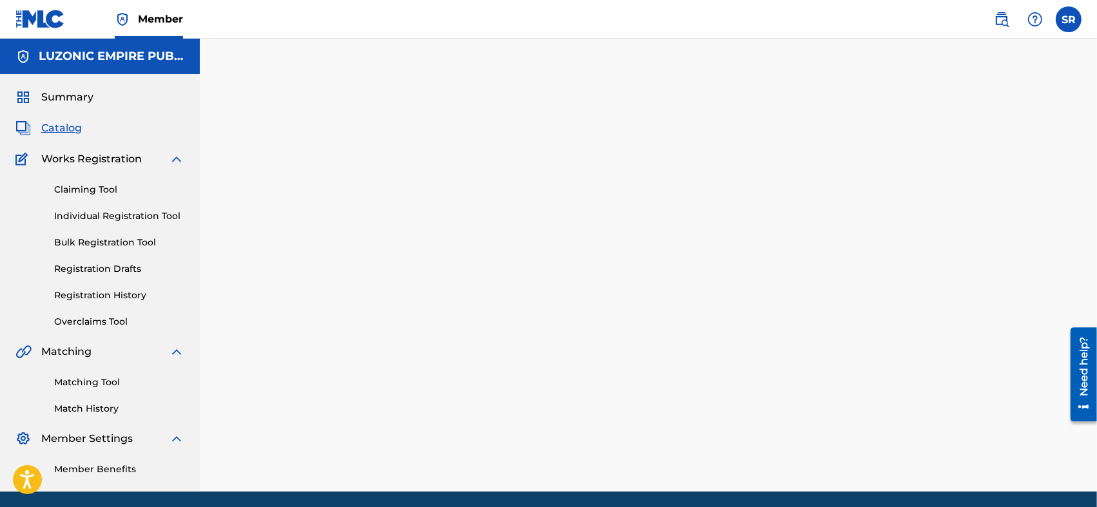
click at [284, 225] on div at bounding box center [648, 281] width 897 height 421
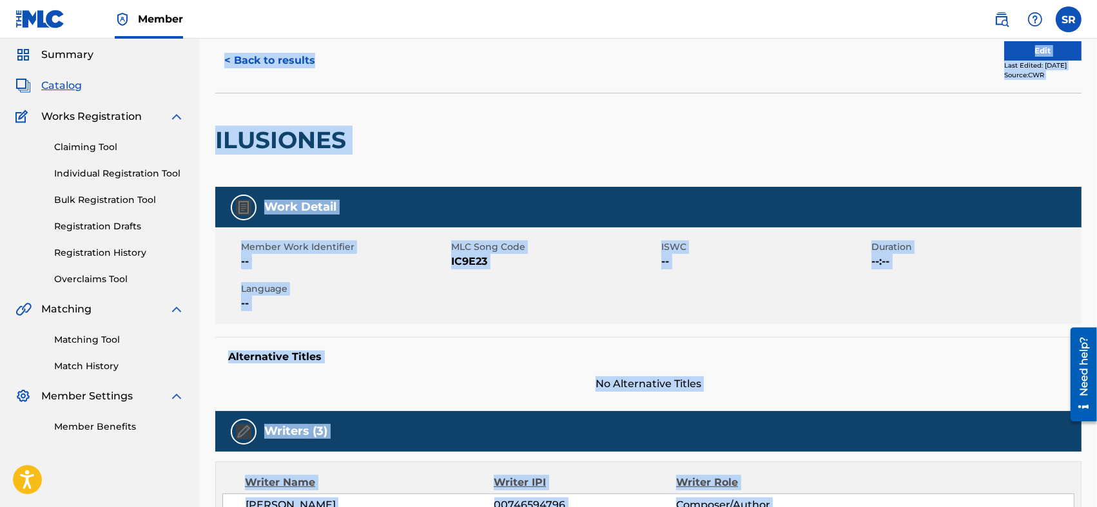
click at [731, 72] on div "Edit Last Edited: August 25, 2025 Source: CWR" at bounding box center [864, 60] width 433 height 39
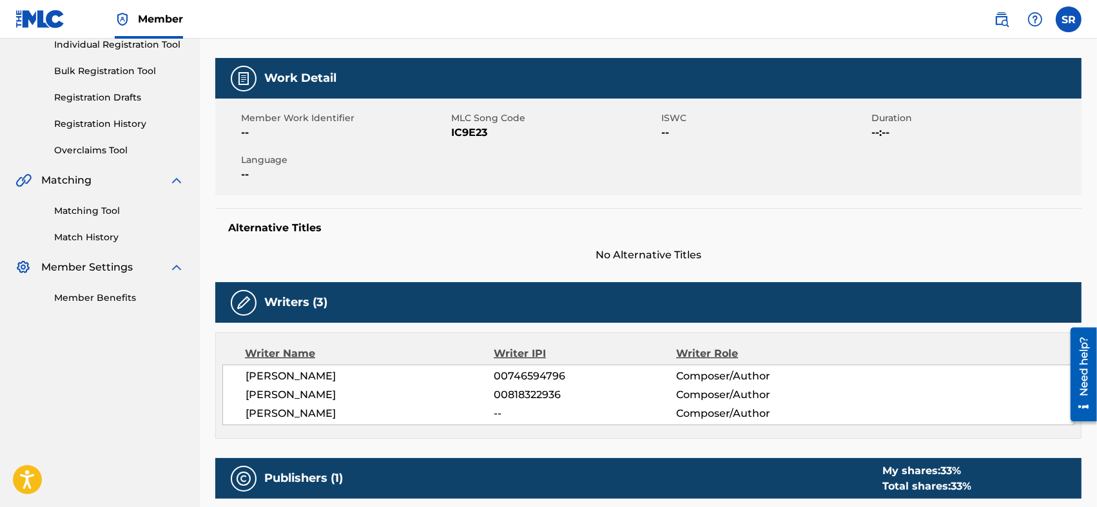
scroll to position [215, 0]
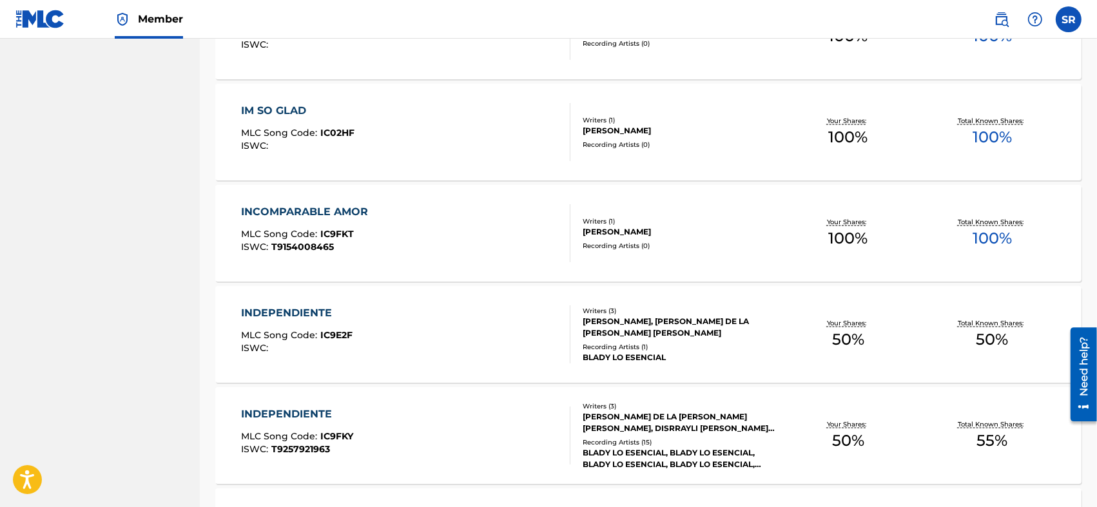
scroll to position [2104, 0]
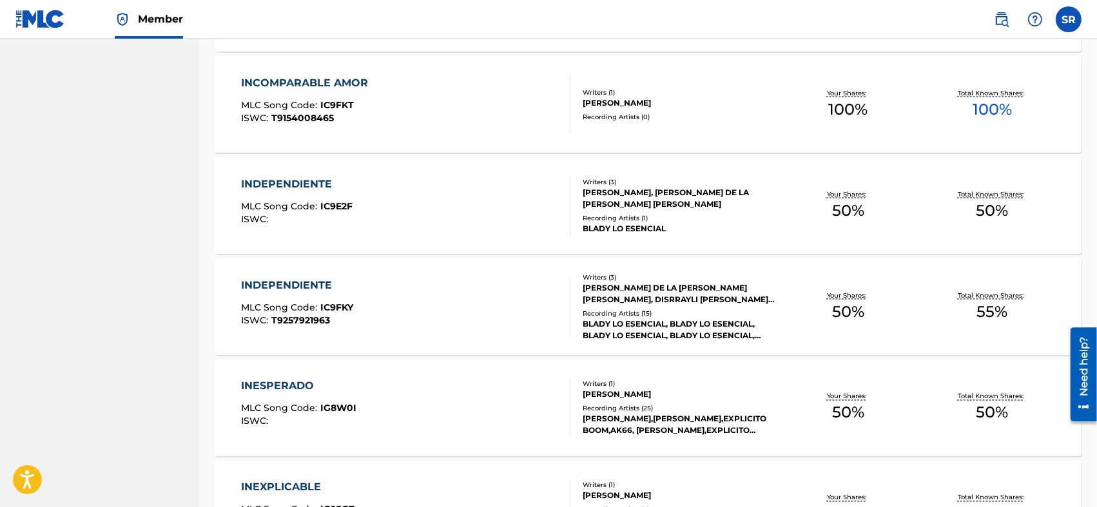
click at [454, 222] on div "INDEPENDIENTE MLC Song Code : IC9E2F ISWC :" at bounding box center [405, 206] width 329 height 58
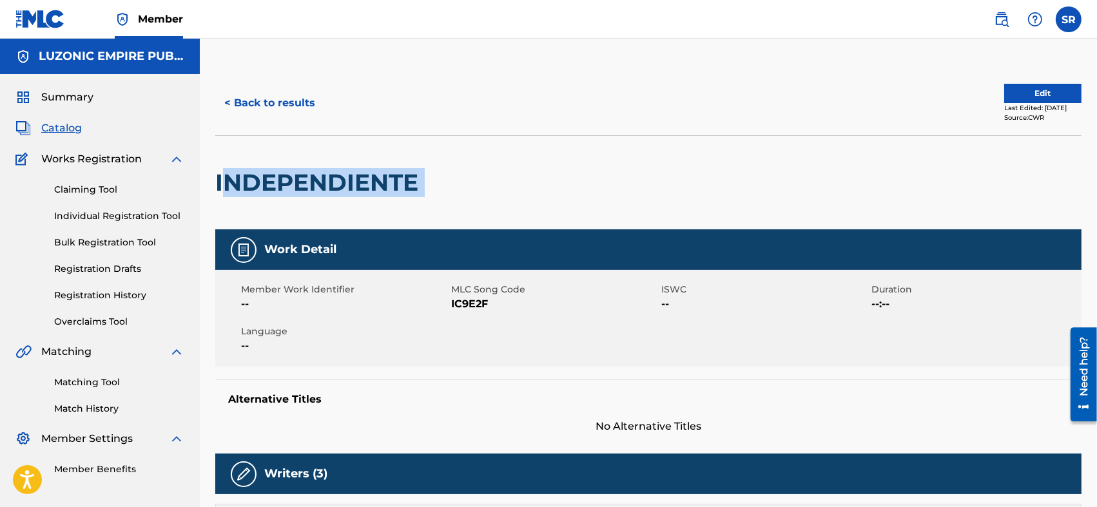
drag, startPoint x: 439, startPoint y: 182, endPoint x: 220, endPoint y: 202, distance: 220.0
click at [220, 202] on div "INDEPENDIENTE" at bounding box center [648, 182] width 866 height 94
click at [450, 179] on div at bounding box center [524, 182] width 199 height 93
click at [447, 177] on div at bounding box center [524, 182] width 199 height 93
drag, startPoint x: 423, startPoint y: 182, endPoint x: 217, endPoint y: 197, distance: 206.8
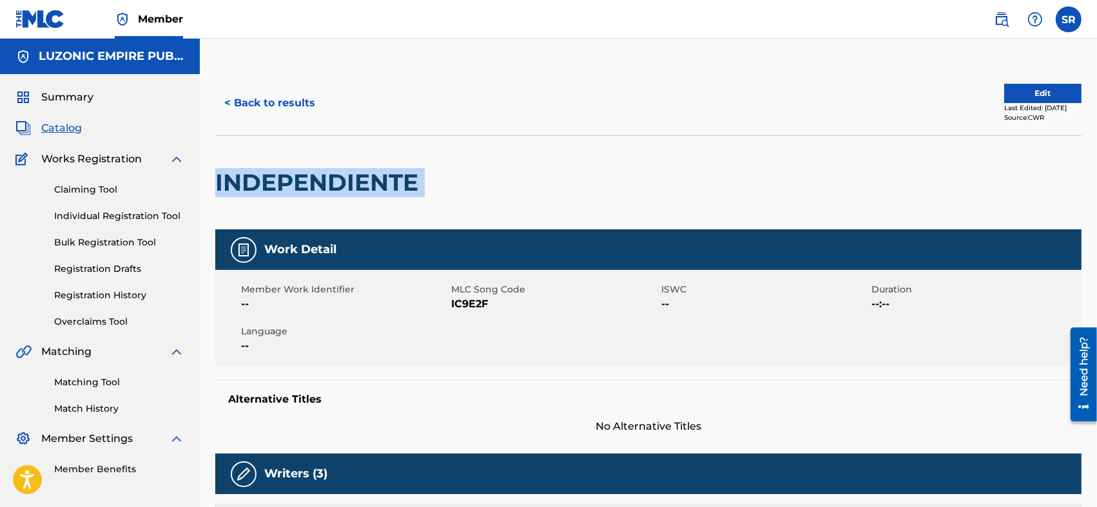
click at [217, 197] on div "INDEPENDIENTE" at bounding box center [648, 182] width 866 height 94
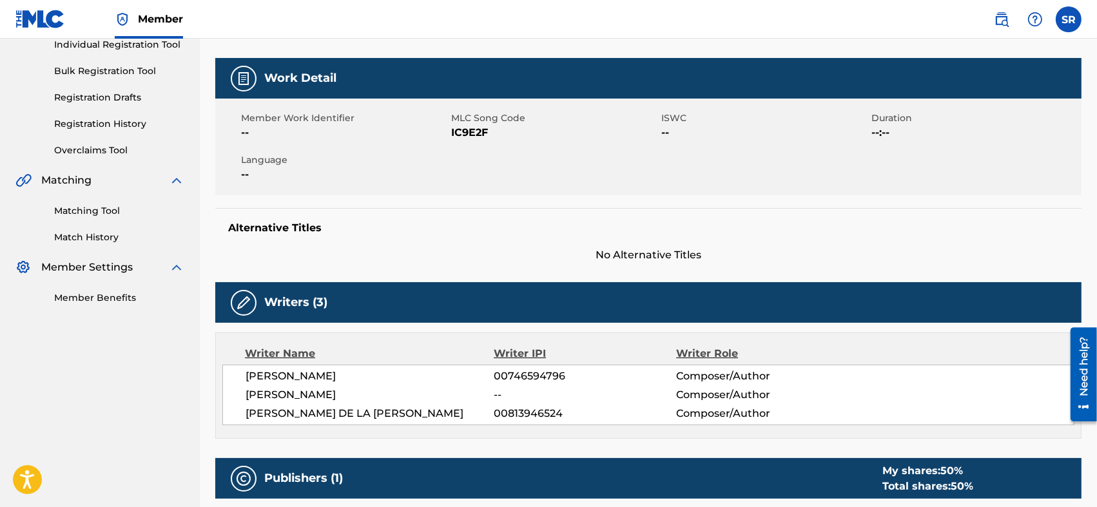
scroll to position [258, 0]
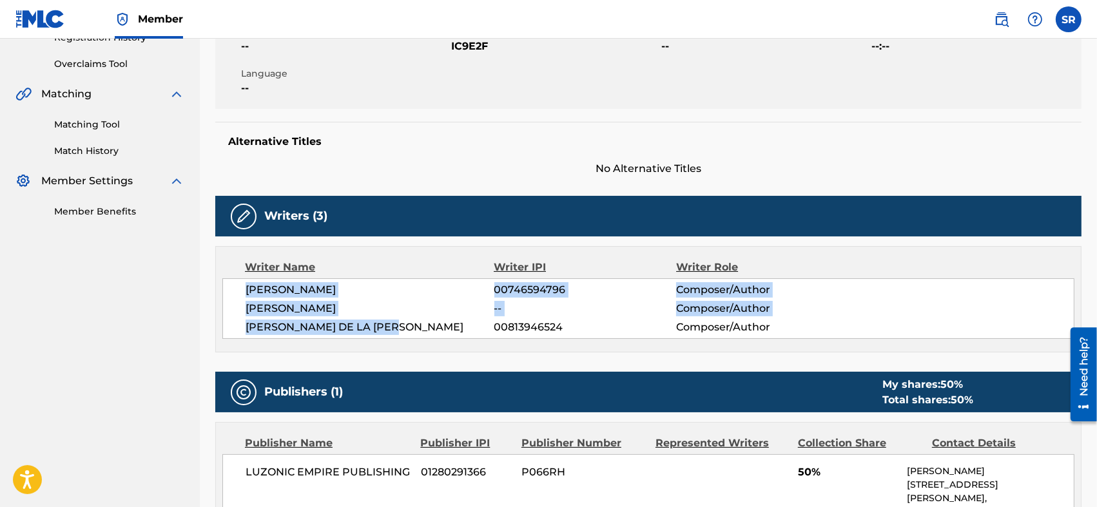
drag, startPoint x: 236, startPoint y: 294, endPoint x: 407, endPoint y: 340, distance: 176.8
click at [407, 340] on div "Writer Name Writer IPI Writer Role JEREMYS ALBERTO LUCIANO 00746594796 Composer…" at bounding box center [648, 299] width 866 height 106
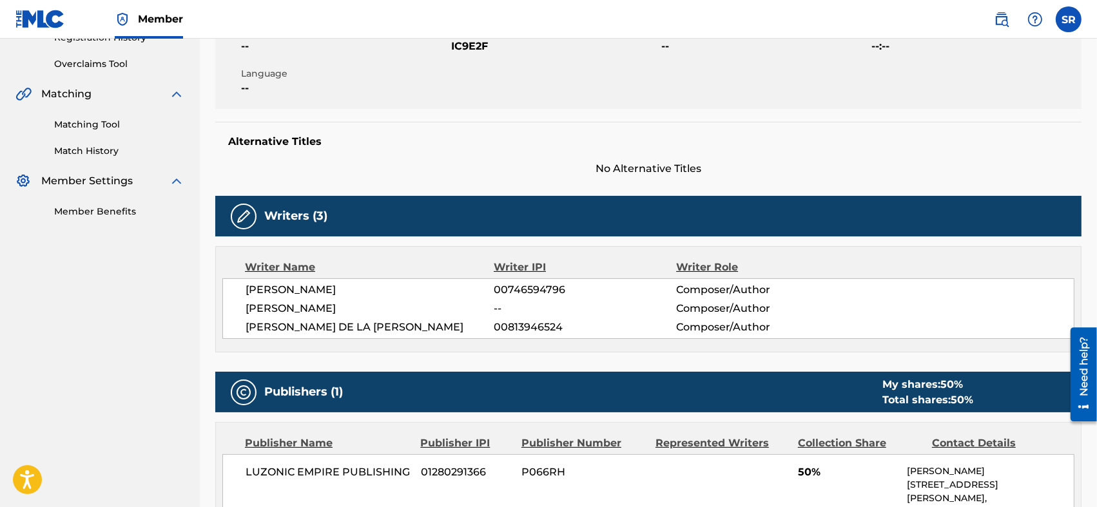
click at [462, 323] on span "JUNIOR ORLANDO DE LA ROSA" at bounding box center [369, 327] width 249 height 15
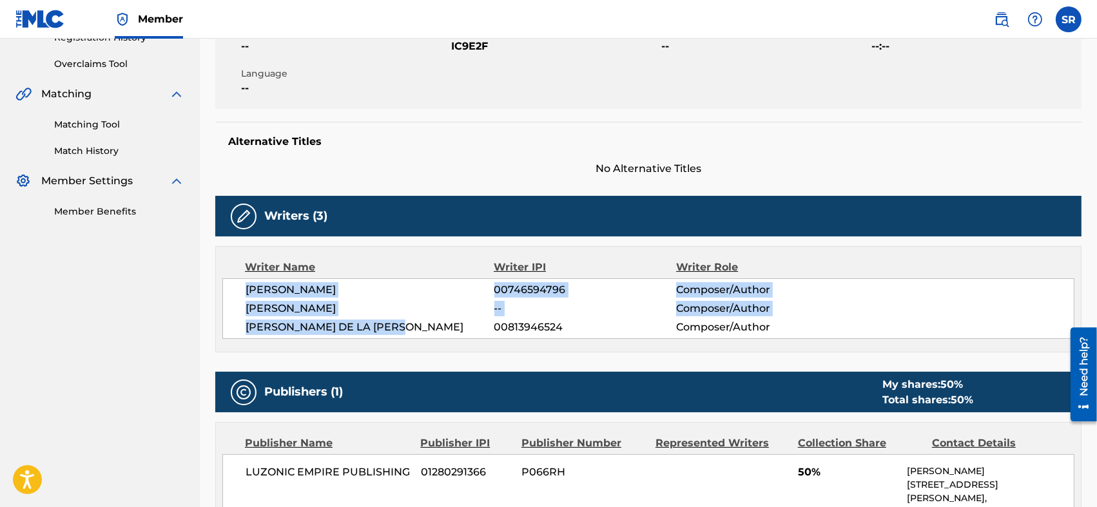
drag, startPoint x: 392, startPoint y: 323, endPoint x: 238, endPoint y: 285, distance: 158.8
click at [238, 285] on div "JEREMYS ALBERTO LUCIANO 00746594796 Composer/Author FRANCISCO RONDON FLORES -- …" at bounding box center [648, 308] width 852 height 61
copy div "JEREMYS ALBERTO LUCIANO 00746594796 Composer/Author FRANCISCO RONDON FLORES -- …"
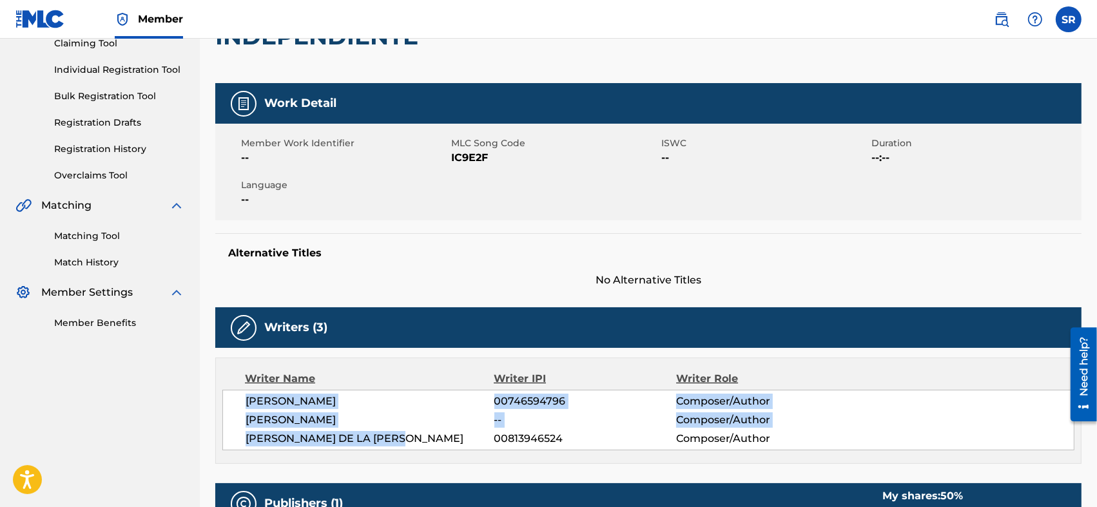
scroll to position [103, 0]
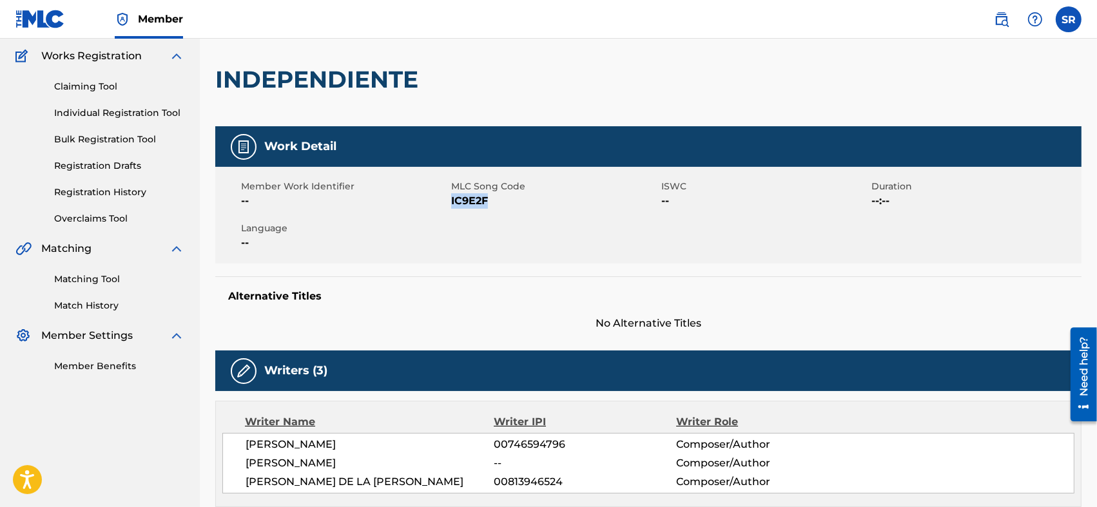
drag, startPoint x: 492, startPoint y: 206, endPoint x: 451, endPoint y: 202, distance: 41.4
click at [451, 202] on span "IC9E2F" at bounding box center [554, 200] width 207 height 15
copy span "IC9E2F"
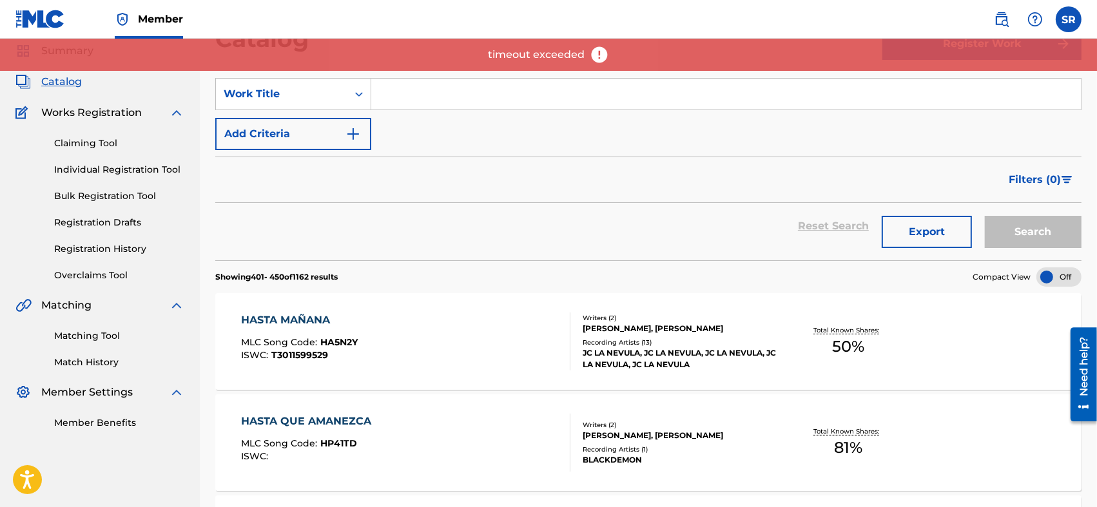
scroll to position [2104, 0]
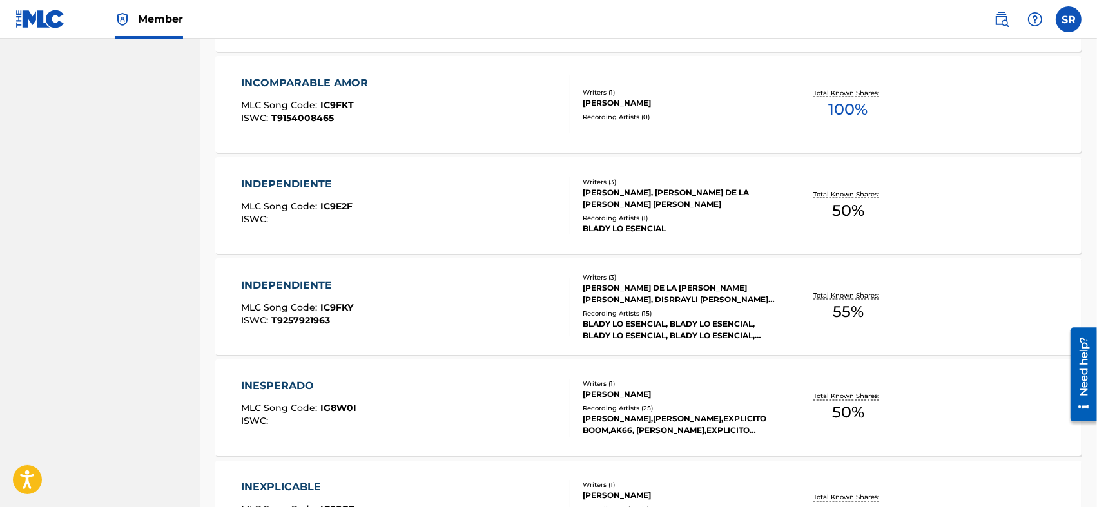
click at [439, 282] on div "INDEPENDIENTE MLC Song Code : IC9FKY ISWC : T9257921963" at bounding box center [405, 307] width 329 height 58
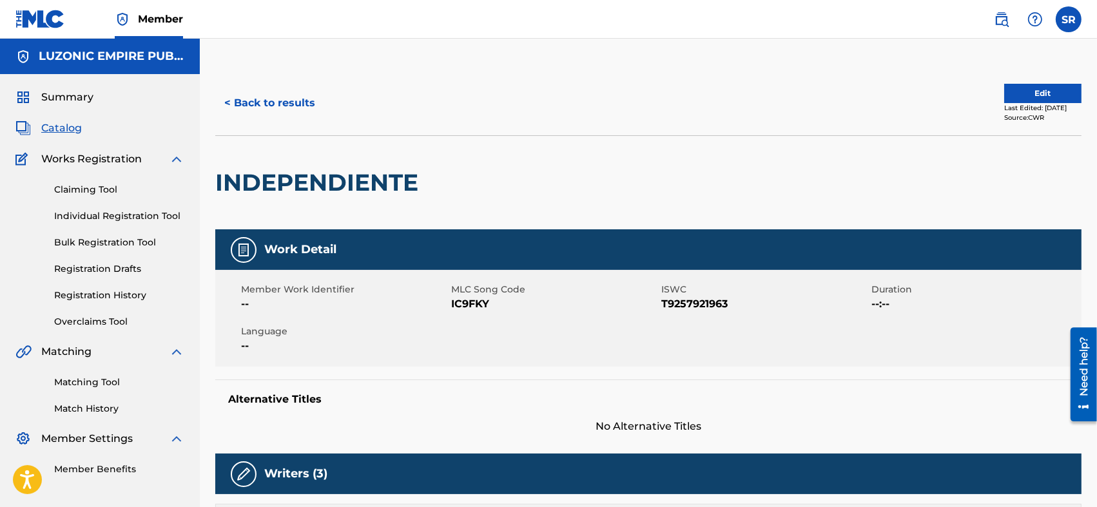
scroll to position [86, 0]
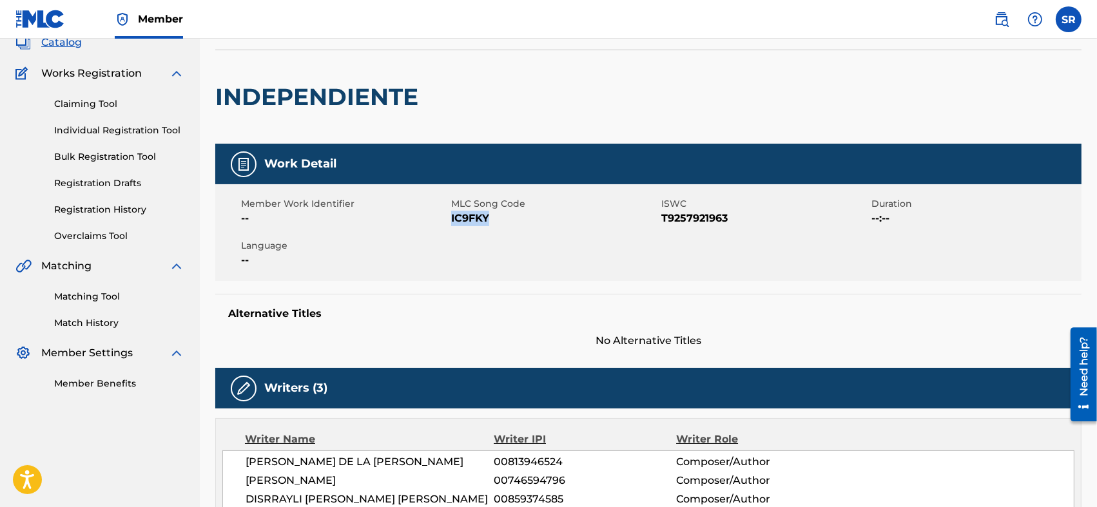
drag, startPoint x: 498, startPoint y: 227, endPoint x: 452, endPoint y: 218, distance: 47.3
click at [452, 218] on div "Member Work Identifier -- MLC Song Code IC9FKY ISWC T9257921963 Duration --:-- …" at bounding box center [648, 232] width 866 height 97
copy span "IC9FKY"
drag, startPoint x: 725, startPoint y: 218, endPoint x: 664, endPoint y: 228, distance: 62.1
click at [664, 228] on div "Member Work Identifier -- MLC Song Code IC9FKY ISWC T9257921963 Duration --:-- …" at bounding box center [648, 232] width 866 height 97
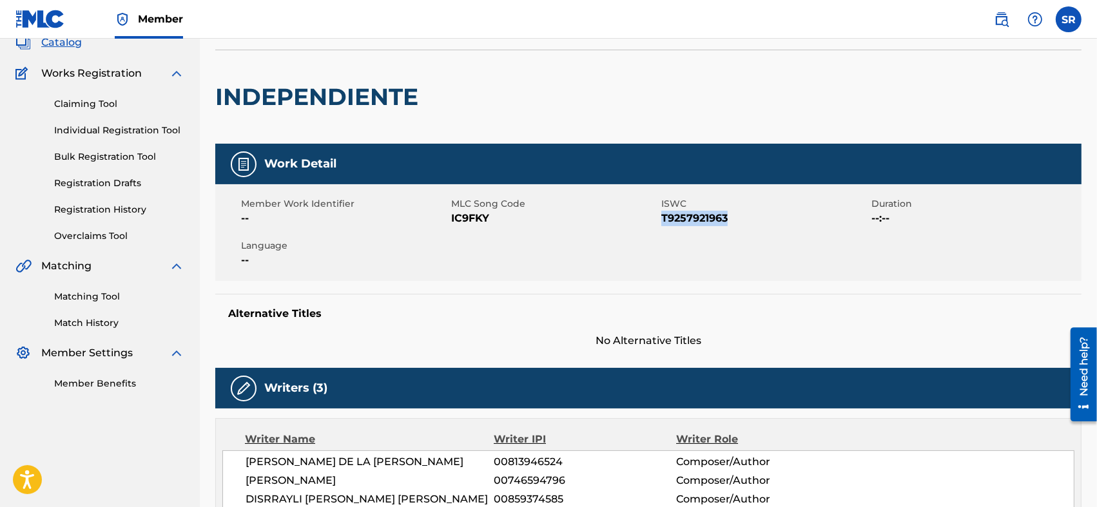
copy span "T9257921963"
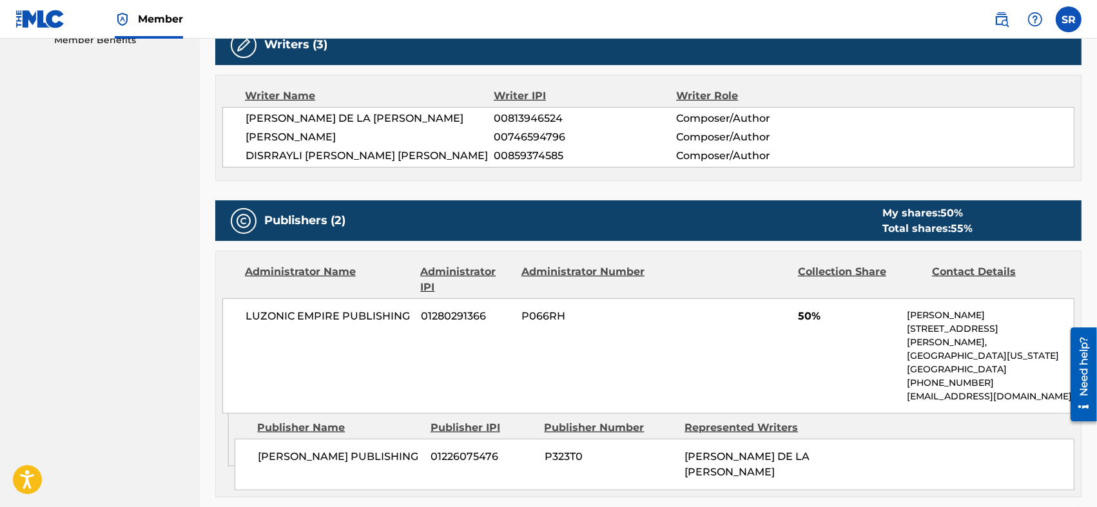
scroll to position [300, 0]
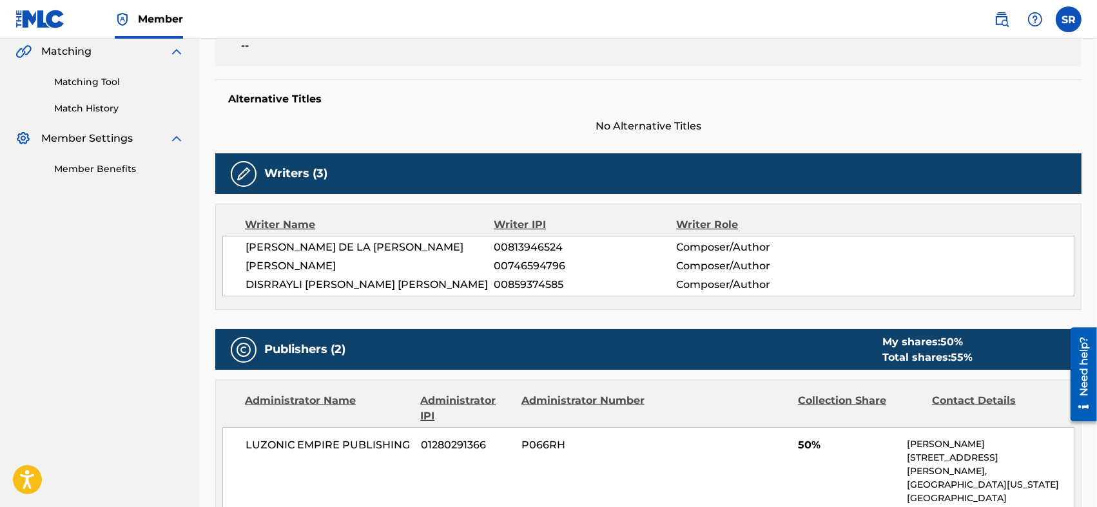
click at [475, 280] on span "DISRRAYLI FRANCISCO SR RONDON FLORES" at bounding box center [369, 284] width 249 height 15
drag, startPoint x: 483, startPoint y: 284, endPoint x: 238, endPoint y: 301, distance: 244.8
click at [238, 301] on div "Writer Name Writer IPI Writer Role JUNIOR ORLANDO DE LA ROSA 00813946524 Compos…" at bounding box center [648, 257] width 866 height 106
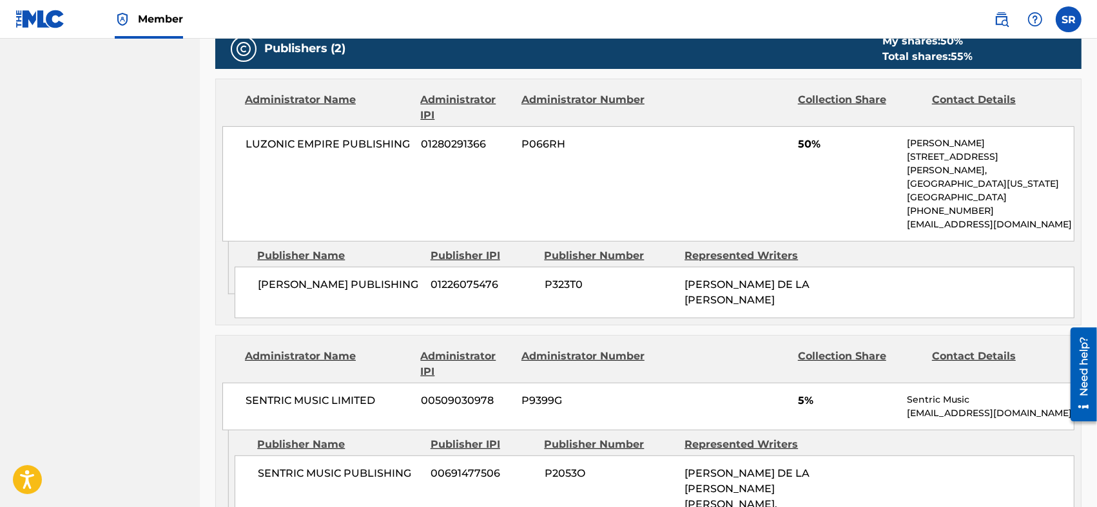
scroll to position [558, 0]
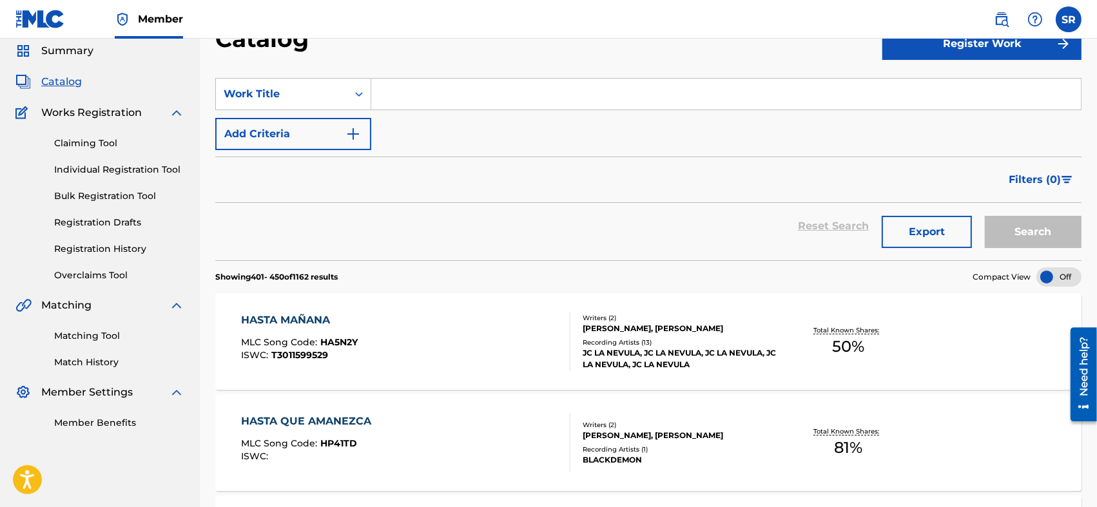
scroll to position [2104, 0]
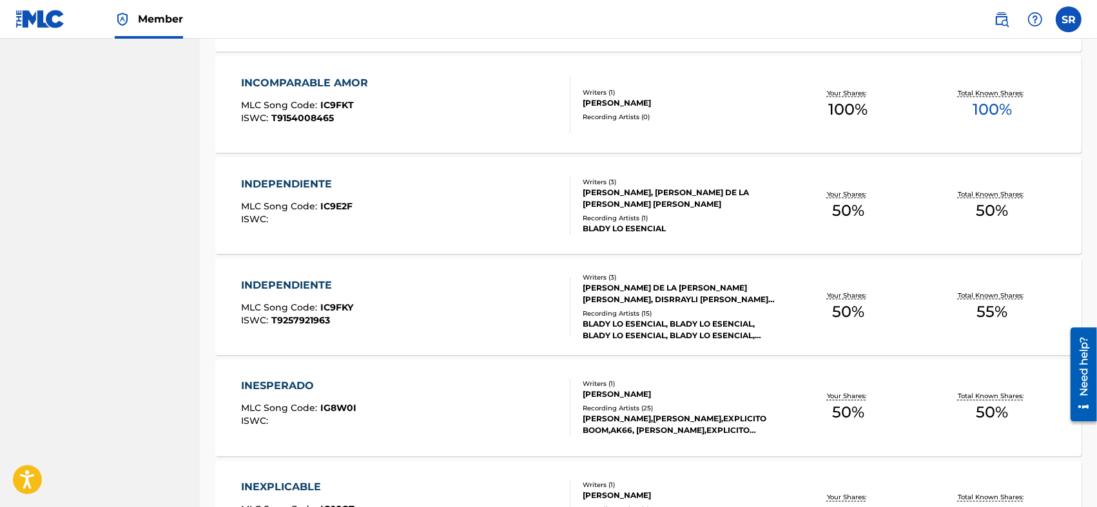
click at [407, 303] on div "INDEPENDIENTE MLC Song Code : IC9FKY ISWC : T9257921963" at bounding box center [405, 307] width 329 height 58
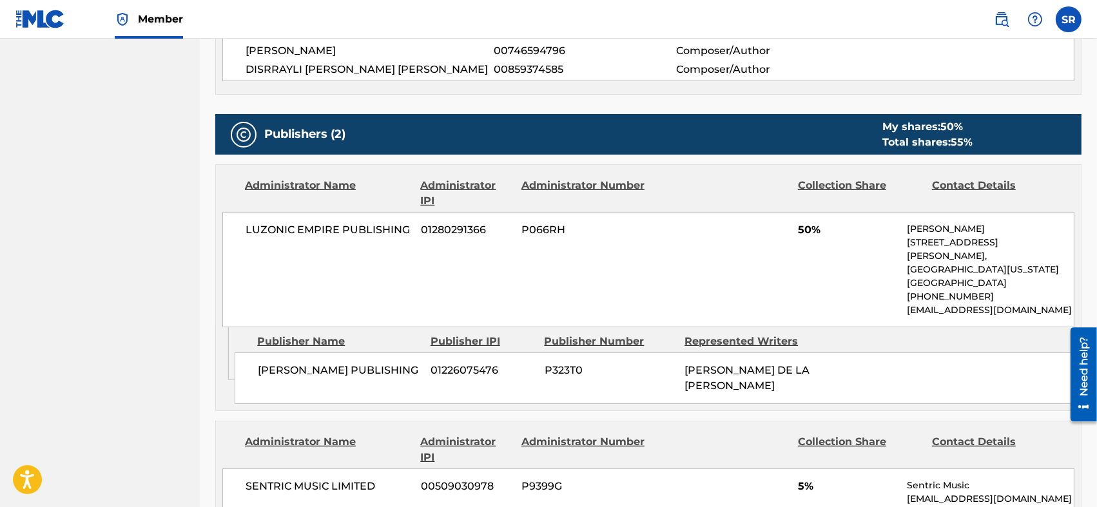
scroll to position [558, 0]
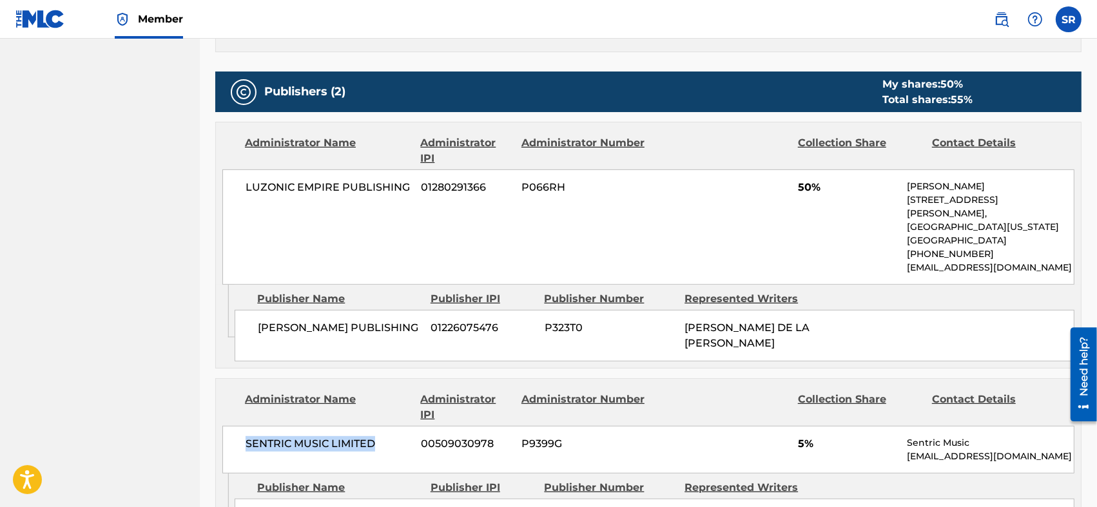
drag, startPoint x: 378, startPoint y: 431, endPoint x: 238, endPoint y: 452, distance: 141.4
click at [238, 452] on div "SENTRIC MUSIC LIMITED 00509030978 P9399G 5% Sentric Music society@sentricmusic.…" at bounding box center [648, 450] width 852 height 48
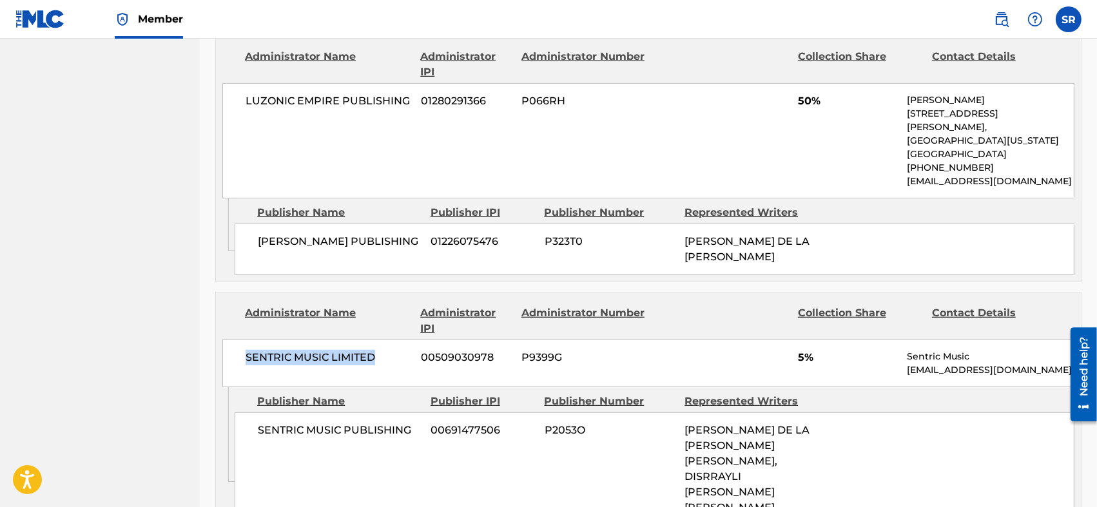
scroll to position [730, 0]
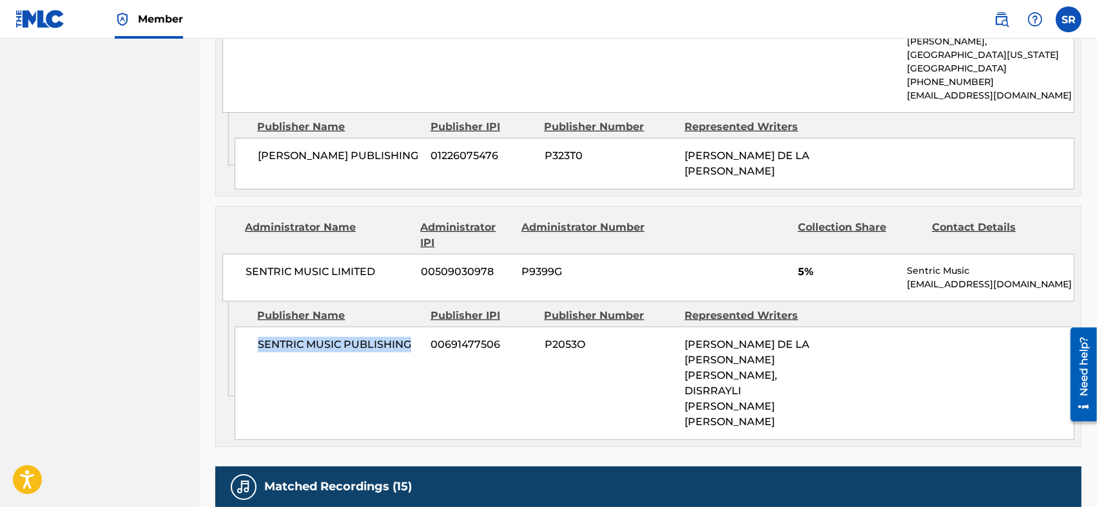
drag, startPoint x: 415, startPoint y: 331, endPoint x: 245, endPoint y: 342, distance: 169.8
click at [245, 342] on div "SENTRIC MUSIC PUBLISHING 00691477506 P2053O JUNIOR ORLANDO DE LA ROSA, JEREMYS …" at bounding box center [655, 383] width 840 height 113
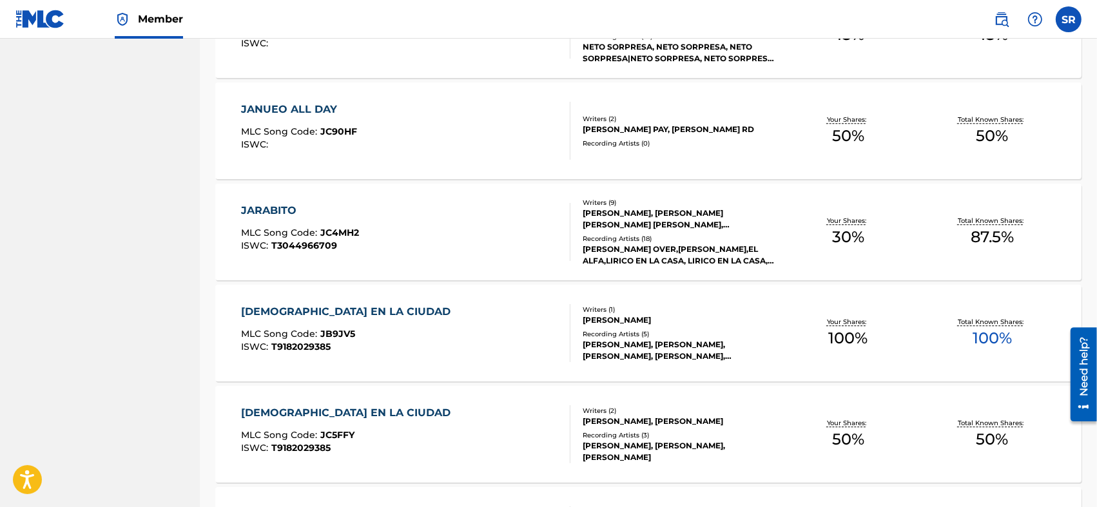
scroll to position [3436, 0]
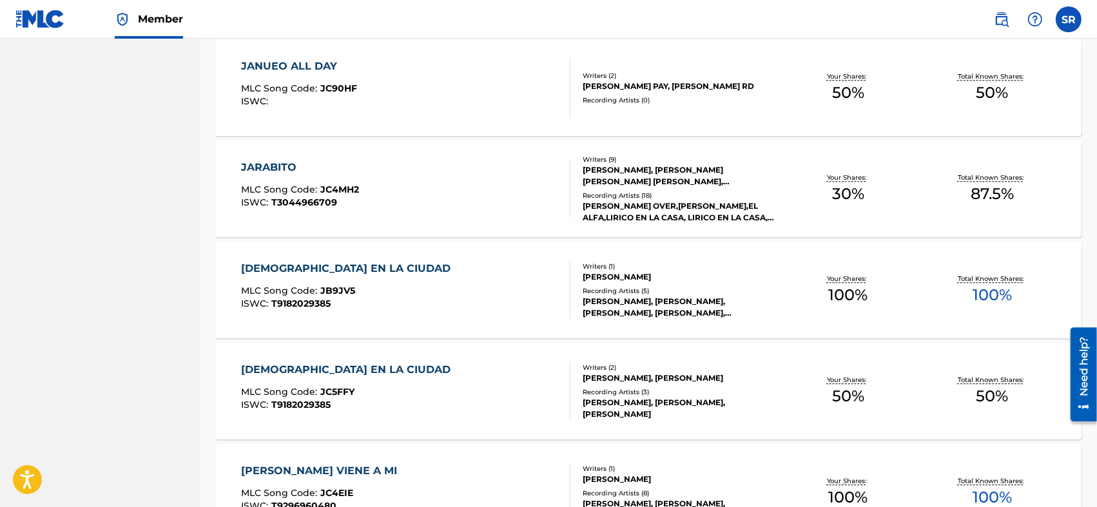
click at [360, 314] on div "JESUS EN LA CIUDAD MLC Song Code : JB9JV5 ISWC : T9182029385" at bounding box center [349, 290] width 216 height 58
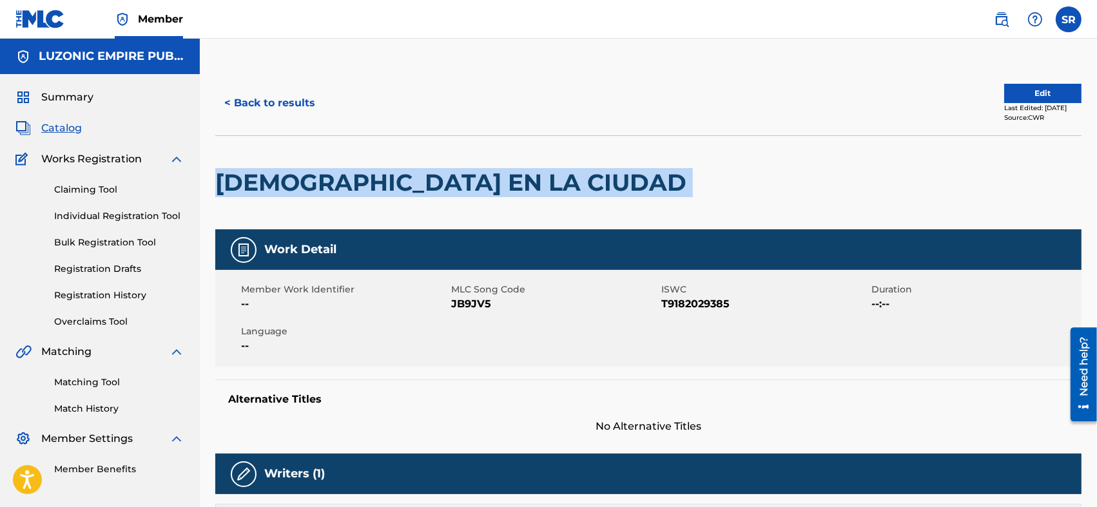
drag, startPoint x: 486, startPoint y: 149, endPoint x: 217, endPoint y: 164, distance: 269.7
click at [217, 164] on div "[DEMOGRAPHIC_DATA] EN LA CIUDAD" at bounding box center [648, 182] width 866 height 94
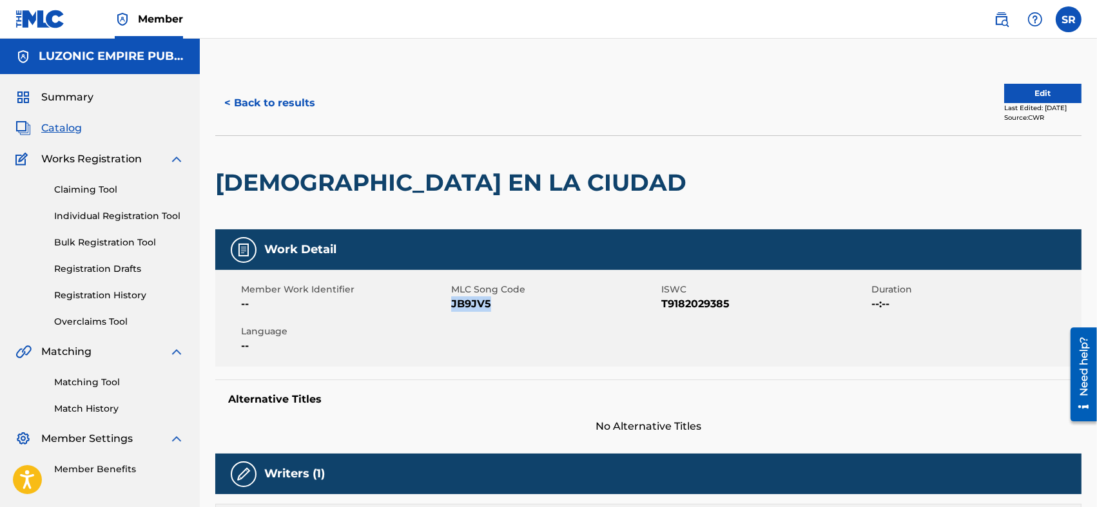
drag, startPoint x: 492, startPoint y: 302, endPoint x: 452, endPoint y: 314, distance: 42.4
click at [452, 314] on div "Member Work Identifier -- MLC Song Code JB9JV5 ISWC T9182029385 Duration --:-- …" at bounding box center [648, 318] width 866 height 97
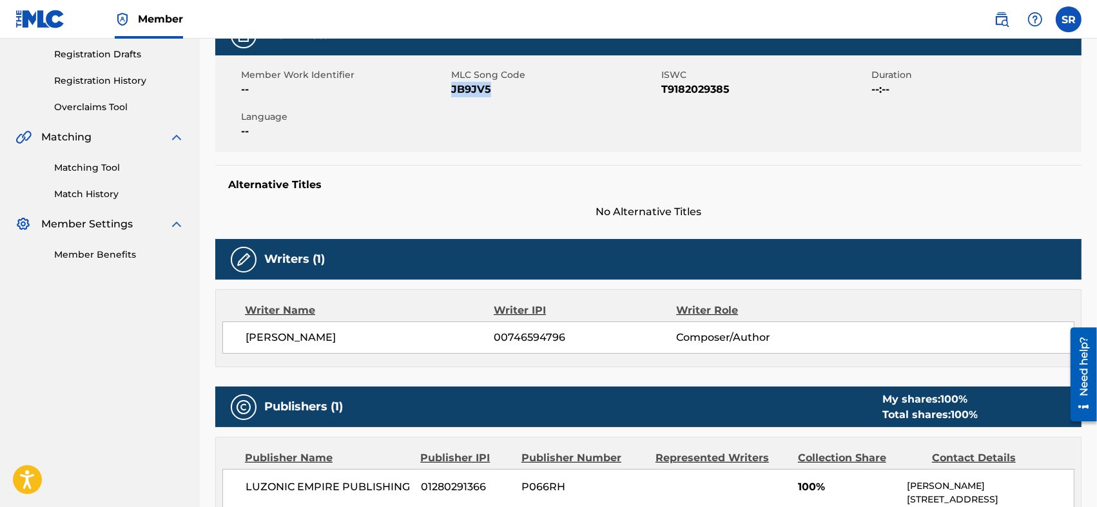
scroll to position [171, 0]
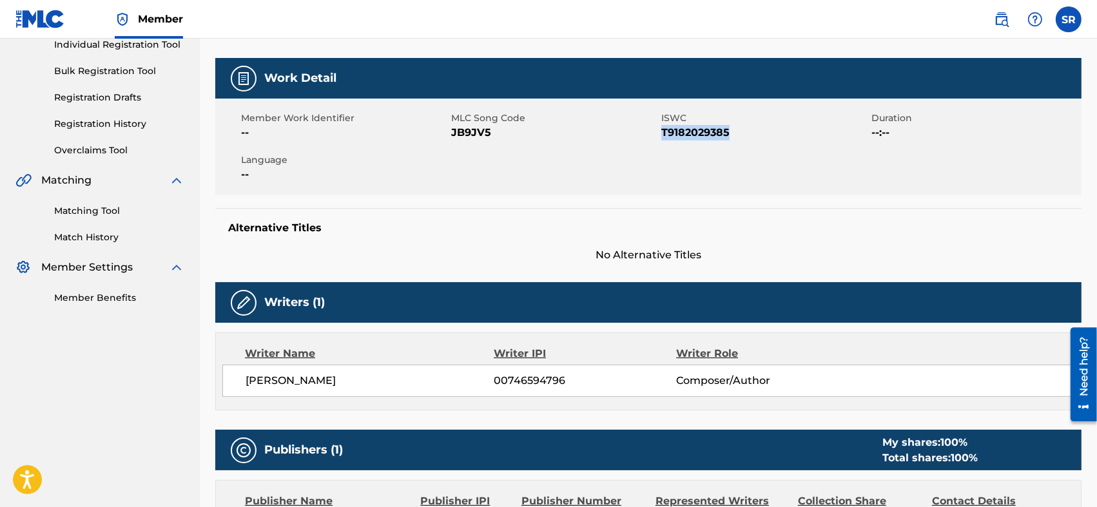
drag, startPoint x: 737, startPoint y: 130, endPoint x: 660, endPoint y: 151, distance: 79.4
click at [660, 151] on div "Member Work Identifier -- MLC Song Code JB9JV5 ISWC T9182029385 Duration --:-- …" at bounding box center [648, 147] width 866 height 97
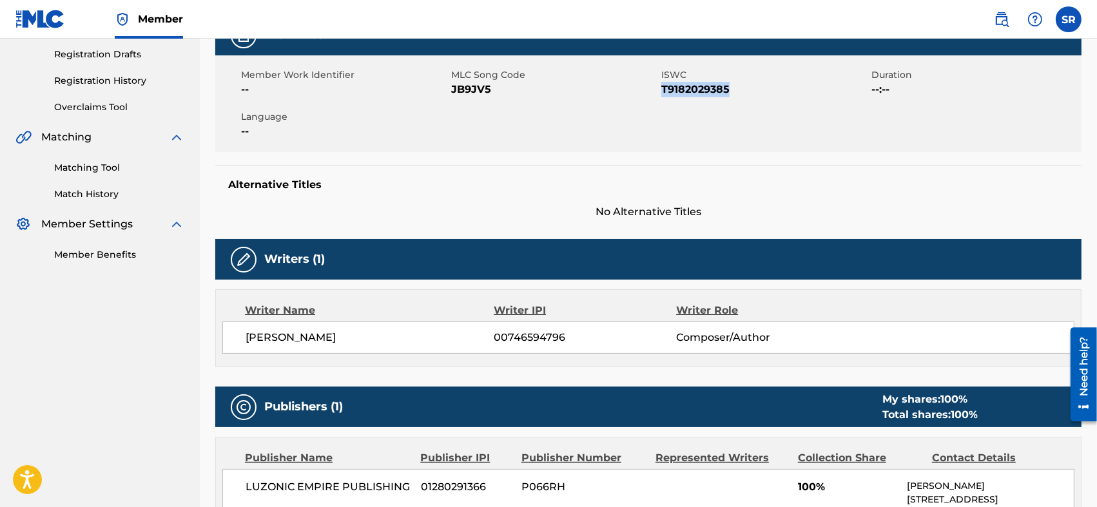
scroll to position [258, 0]
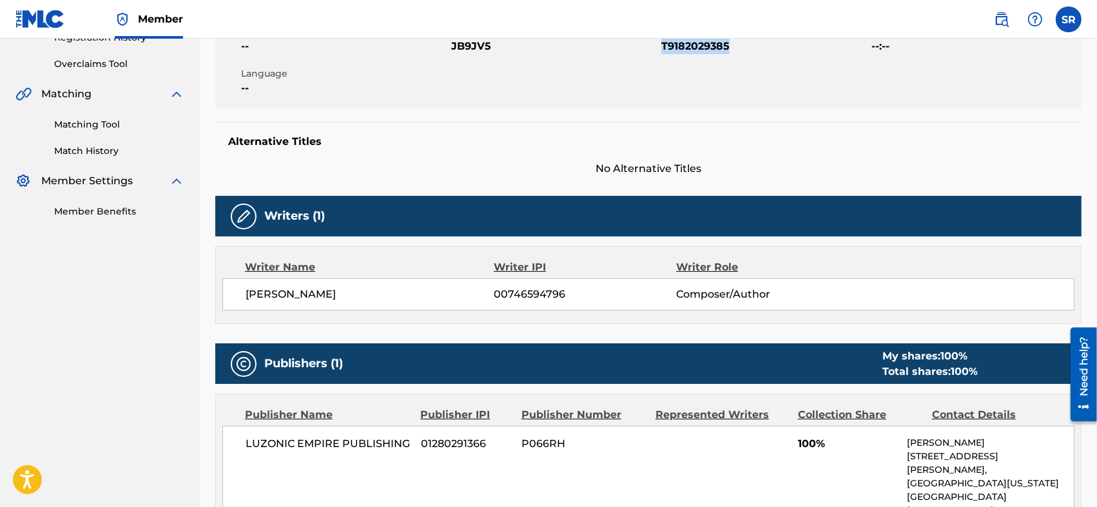
drag, startPoint x: 420, startPoint y: 297, endPoint x: 218, endPoint y: 314, distance: 203.1
click at [218, 314] on div "Writer Name Writer IPI Writer Role JEREMYS ALBERTO LUCIANO 00746594796 Composer…" at bounding box center [648, 285] width 866 height 78
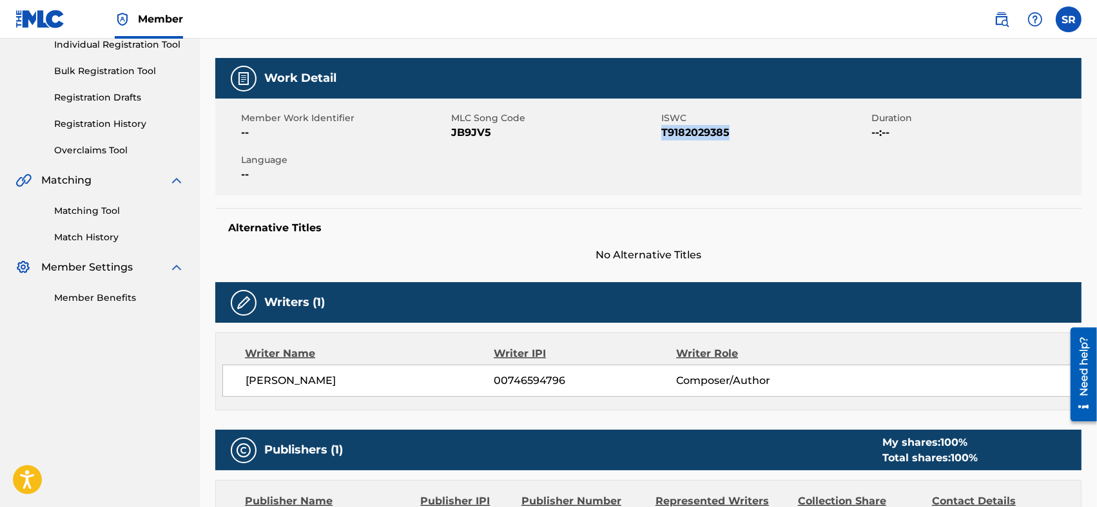
scroll to position [129, 0]
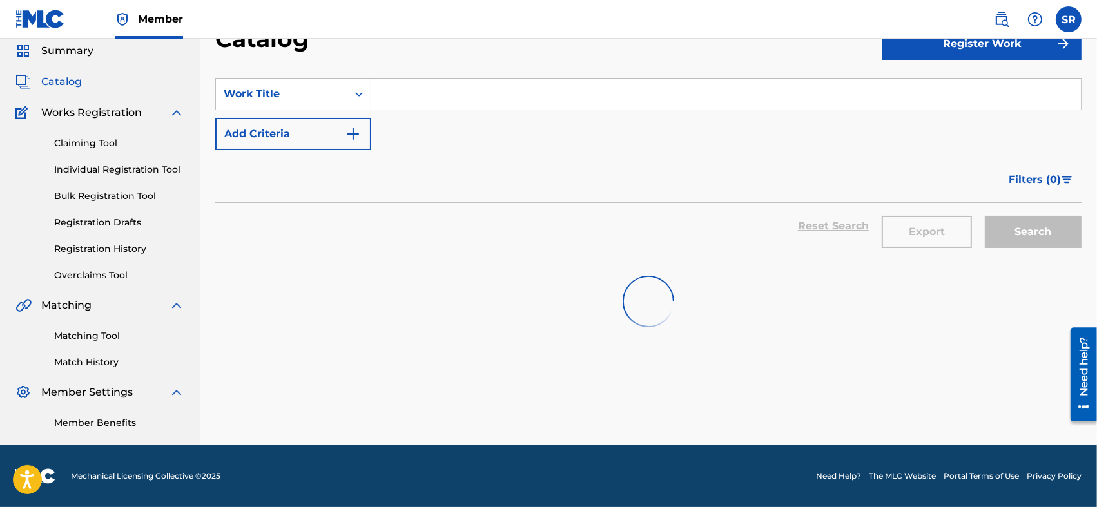
scroll to position [3436, 0]
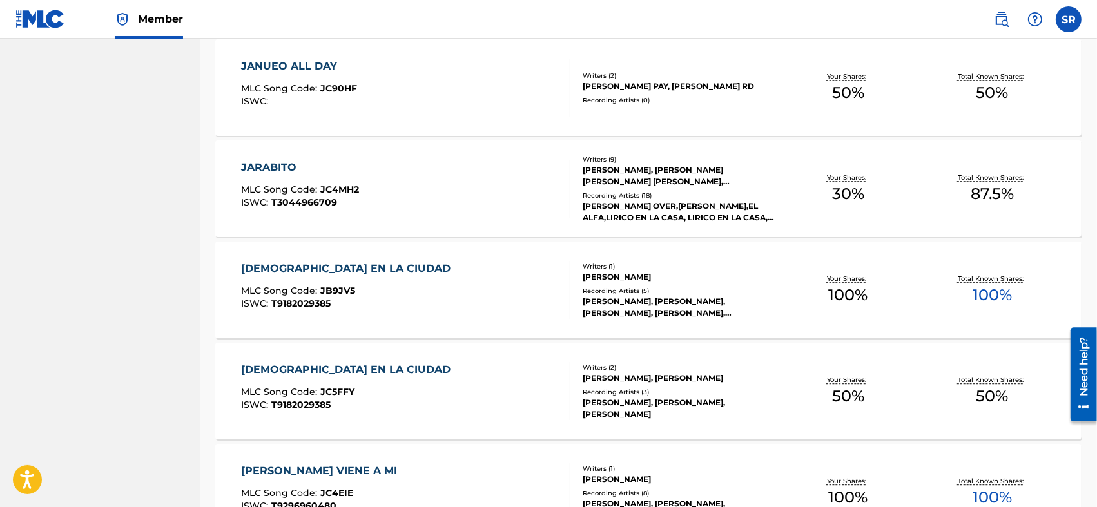
click at [449, 412] on div "JESUS EN LA CIUDAD MLC Song Code : JC5FFY ISWC : T9182029385" at bounding box center [405, 391] width 329 height 58
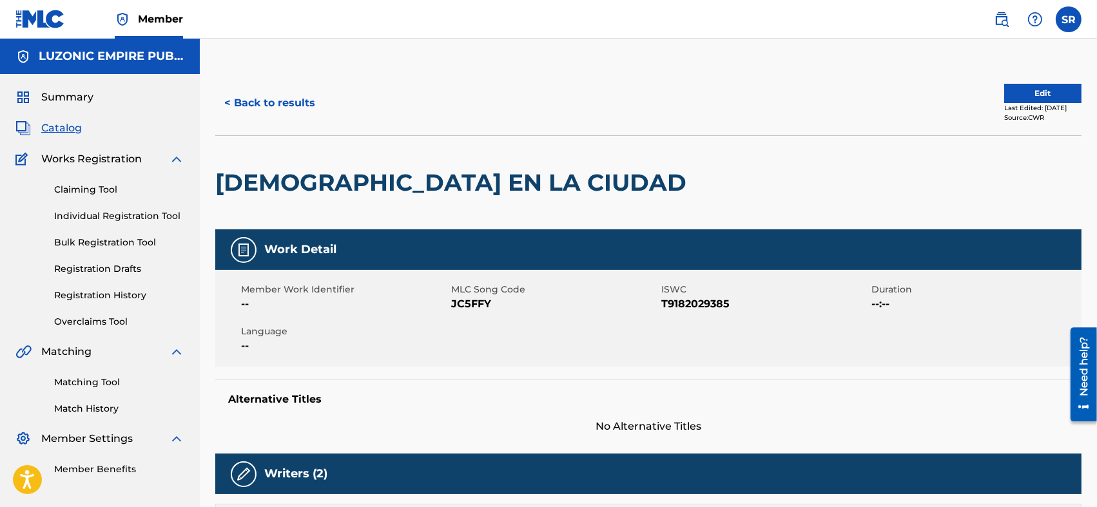
scroll to position [86, 0]
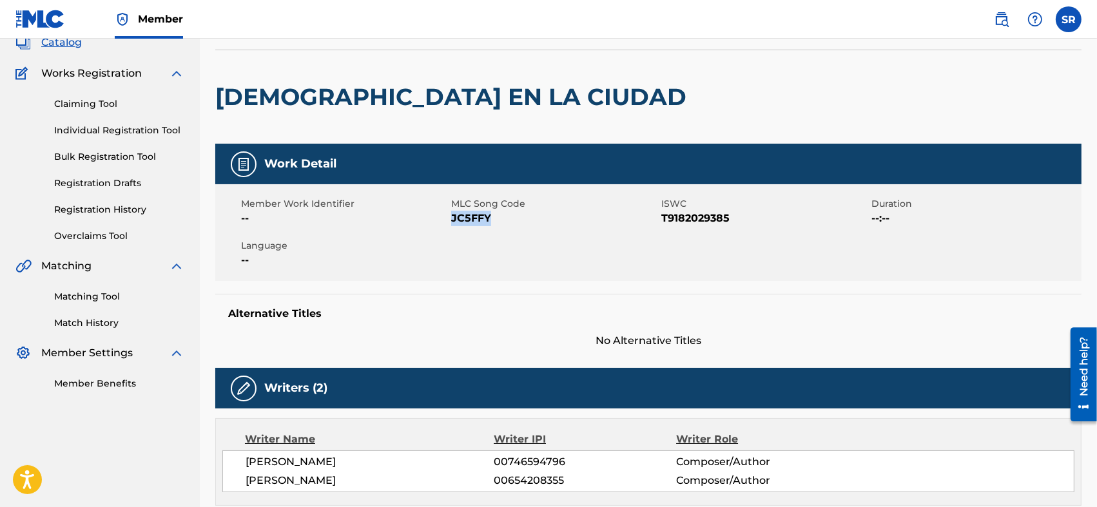
drag, startPoint x: 488, startPoint y: 220, endPoint x: 454, endPoint y: 231, distance: 36.5
click at [454, 231] on div "Member Work Identifier -- MLC Song Code JC5FFY ISWC T9182029385 Duration --:-- …" at bounding box center [648, 232] width 866 height 97
drag, startPoint x: 744, startPoint y: 227, endPoint x: 662, endPoint y: 240, distance: 82.8
click at [662, 240] on div "Member Work Identifier -- MLC Song Code JC5FFY ISWC T9182029385 Duration --:-- …" at bounding box center [648, 232] width 866 height 97
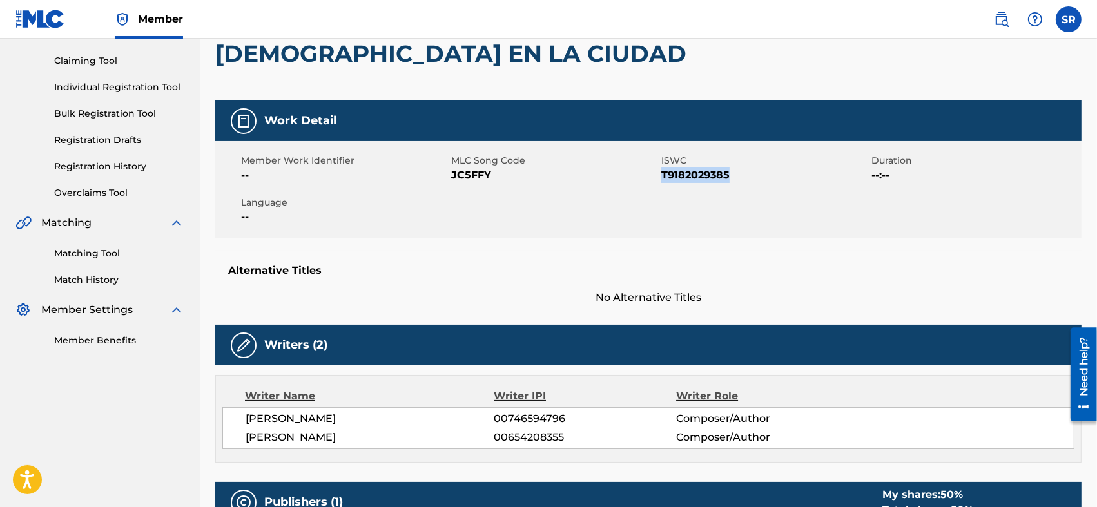
scroll to position [215, 0]
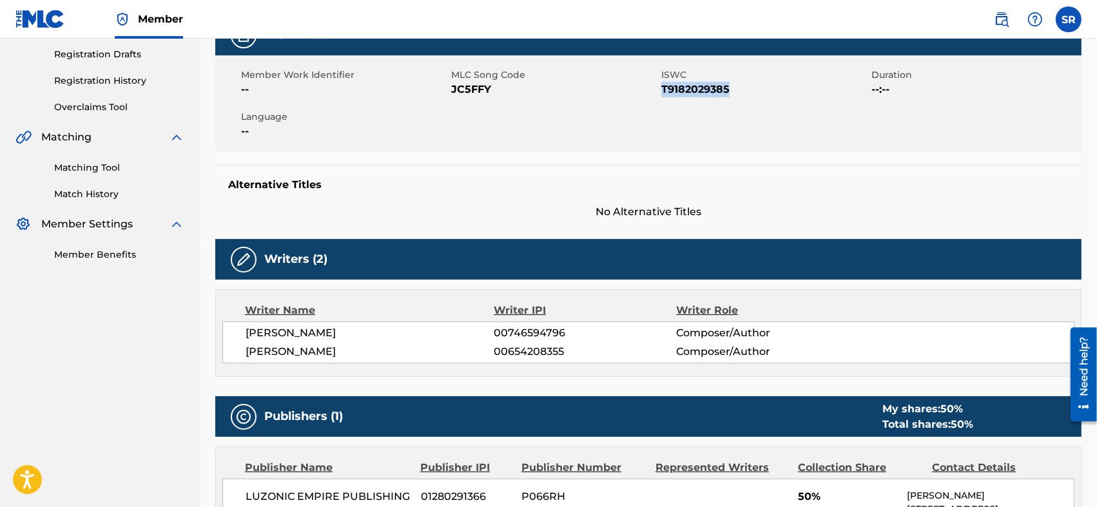
drag, startPoint x: 427, startPoint y: 347, endPoint x: 246, endPoint y: 369, distance: 182.3
click at [246, 369] on div "Writer Name Writer IPI Writer Role JEREMYS ALBERTO LUCIANO 00746594796 Composer…" at bounding box center [648, 333] width 866 height 88
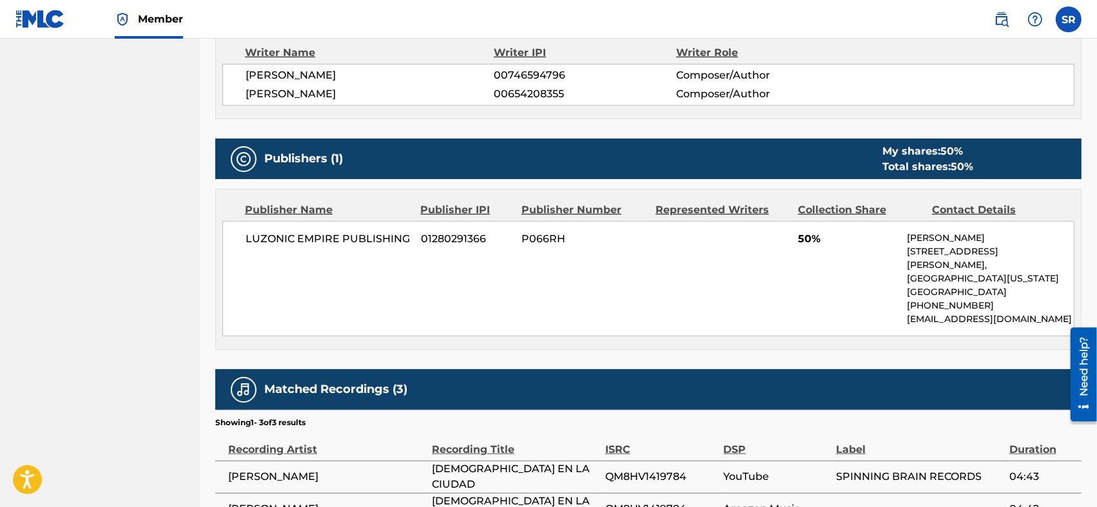
scroll to position [515, 0]
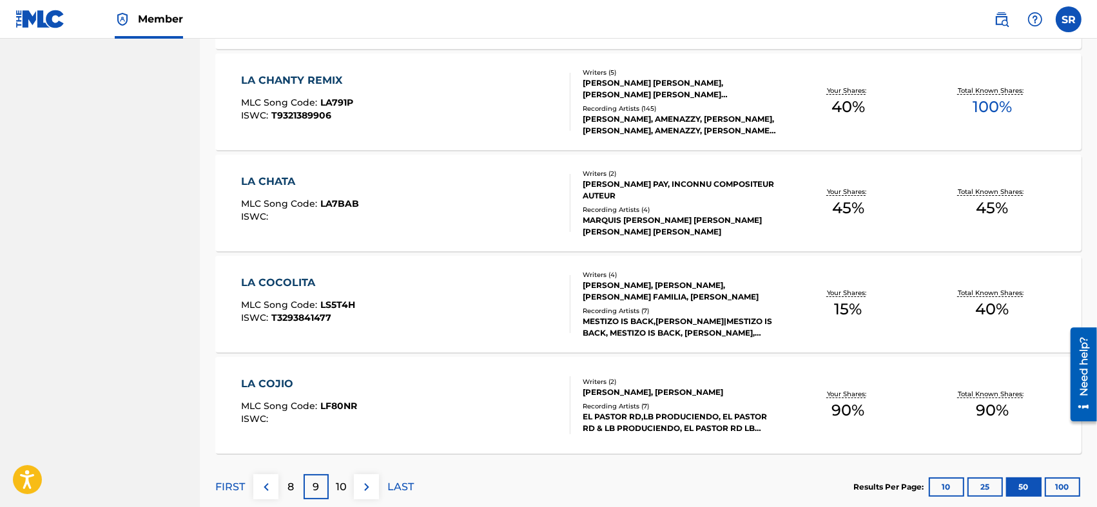
scroll to position [4983, 0]
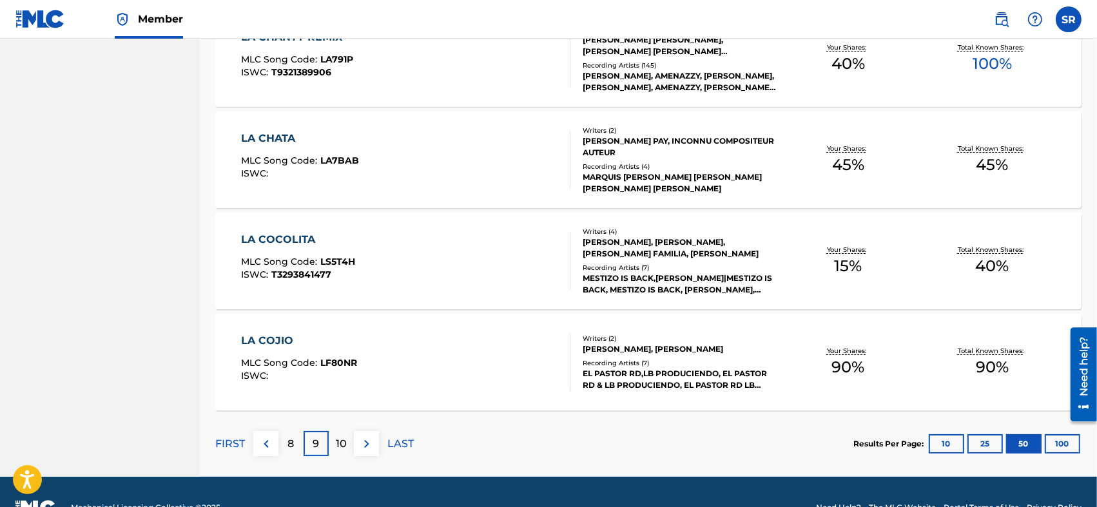
click at [342, 450] on p "10" at bounding box center [341, 443] width 11 height 15
